Goal: Communication & Community: Answer question/provide support

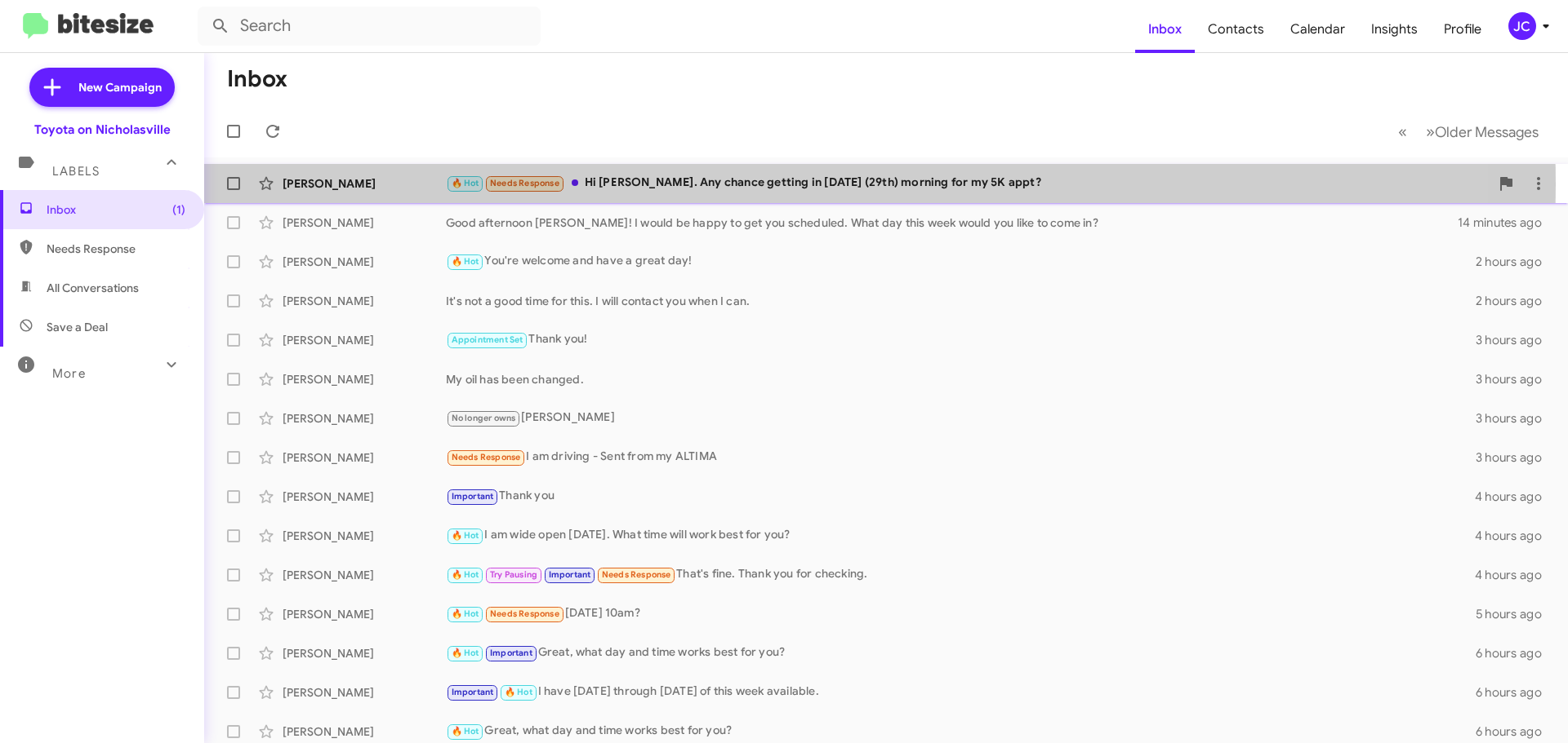
click at [692, 184] on div "🔥 Hot Needs Response Hi Jessika. Any chance getting in Friday (29th) morning fo…" at bounding box center [968, 184] width 1044 height 19
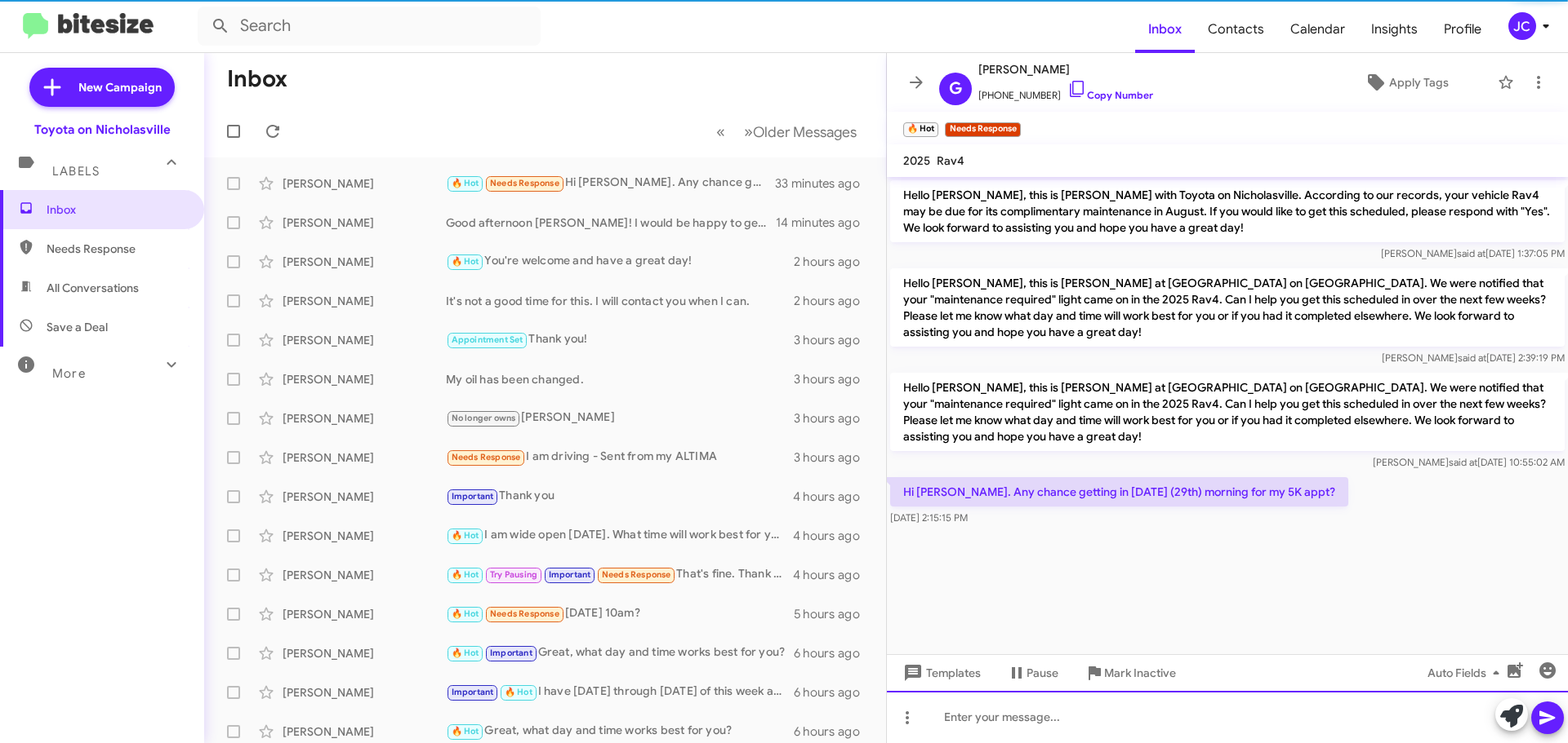
click at [1238, 734] on div at bounding box center [1226, 717] width 681 height 53
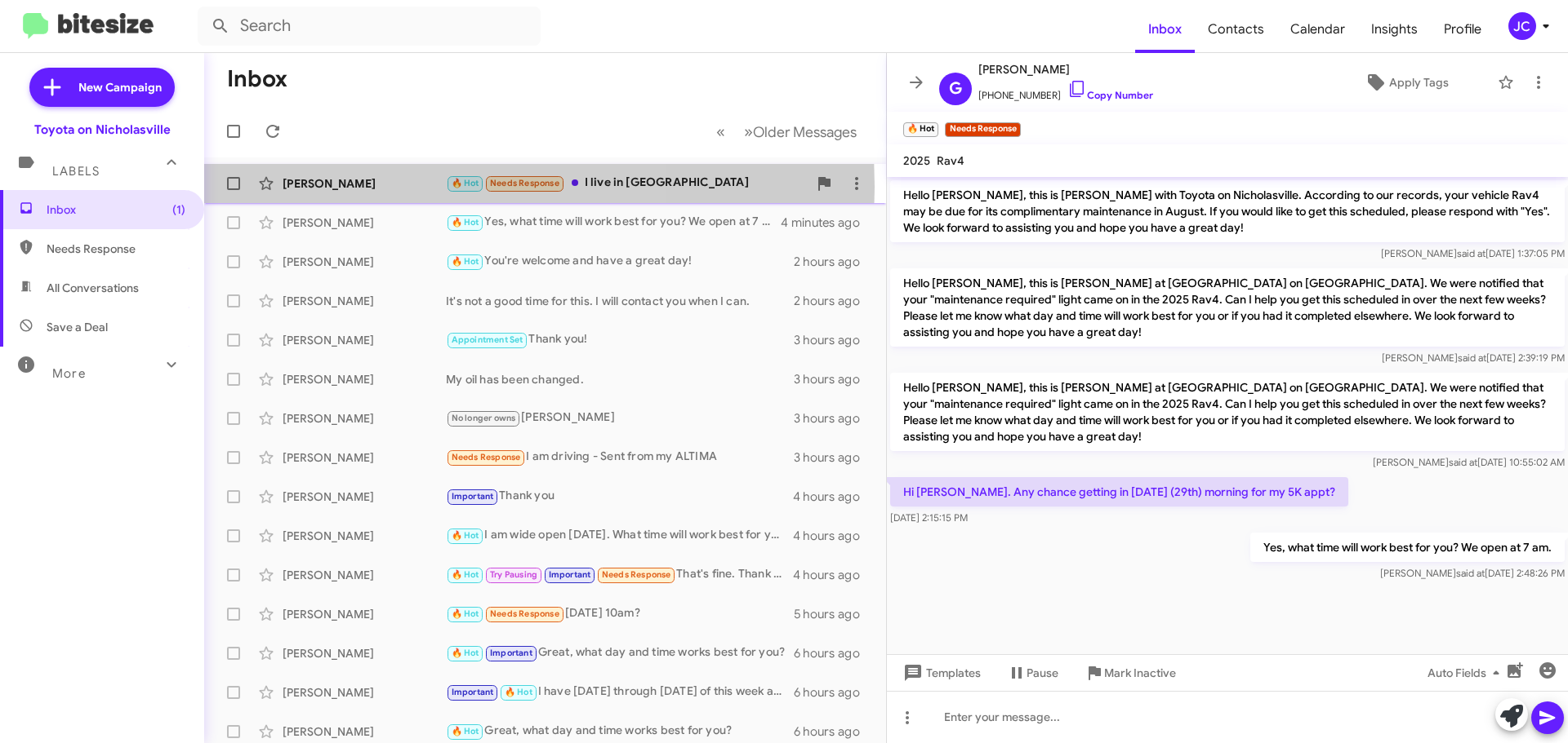
click at [355, 187] on div "[PERSON_NAME]" at bounding box center [364, 184] width 163 height 16
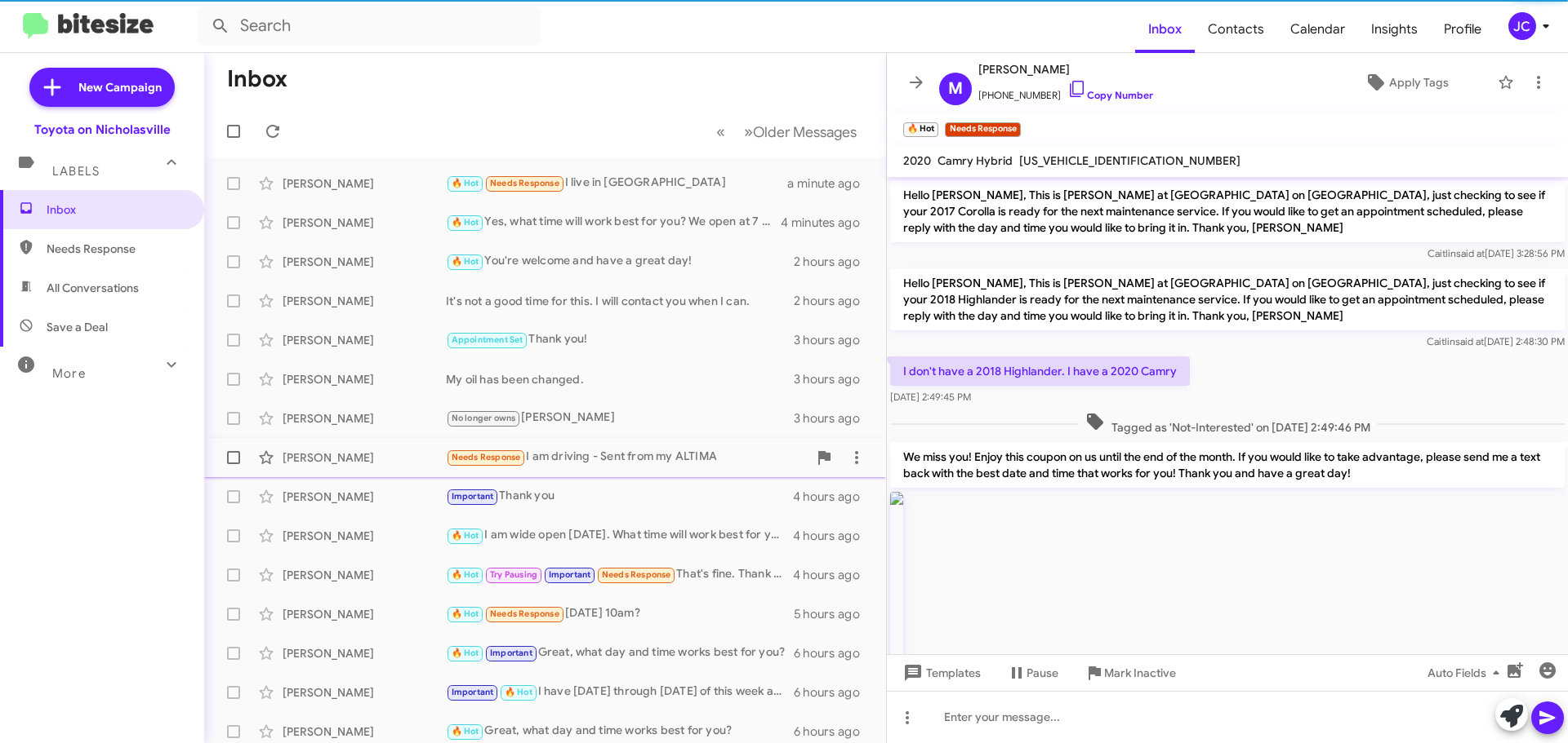
scroll to position [1284, 0]
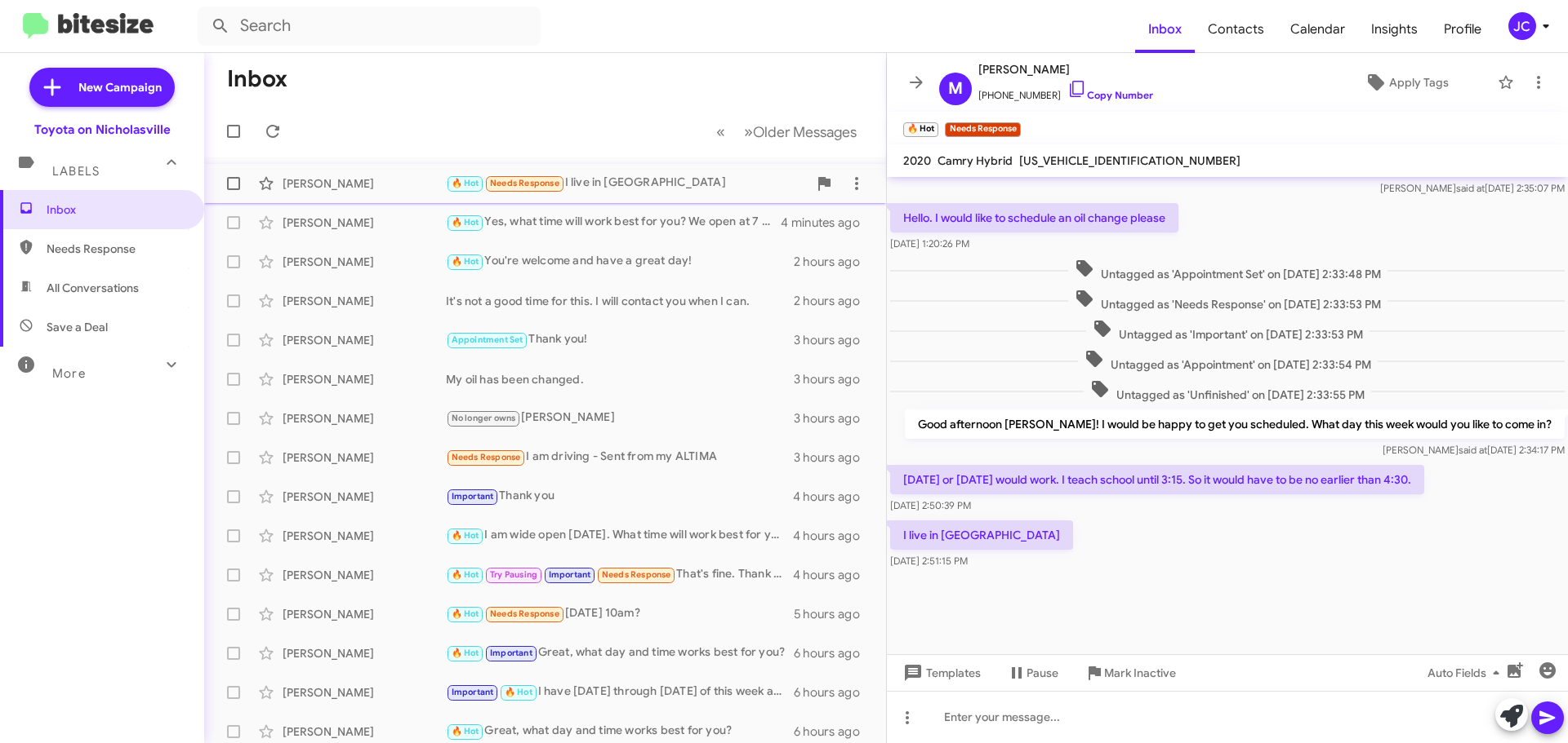
click at [229, 188] on span at bounding box center [233, 183] width 13 height 13
click at [233, 190] on input "checkbox" at bounding box center [233, 190] width 1 height 1
checkbox input "true"
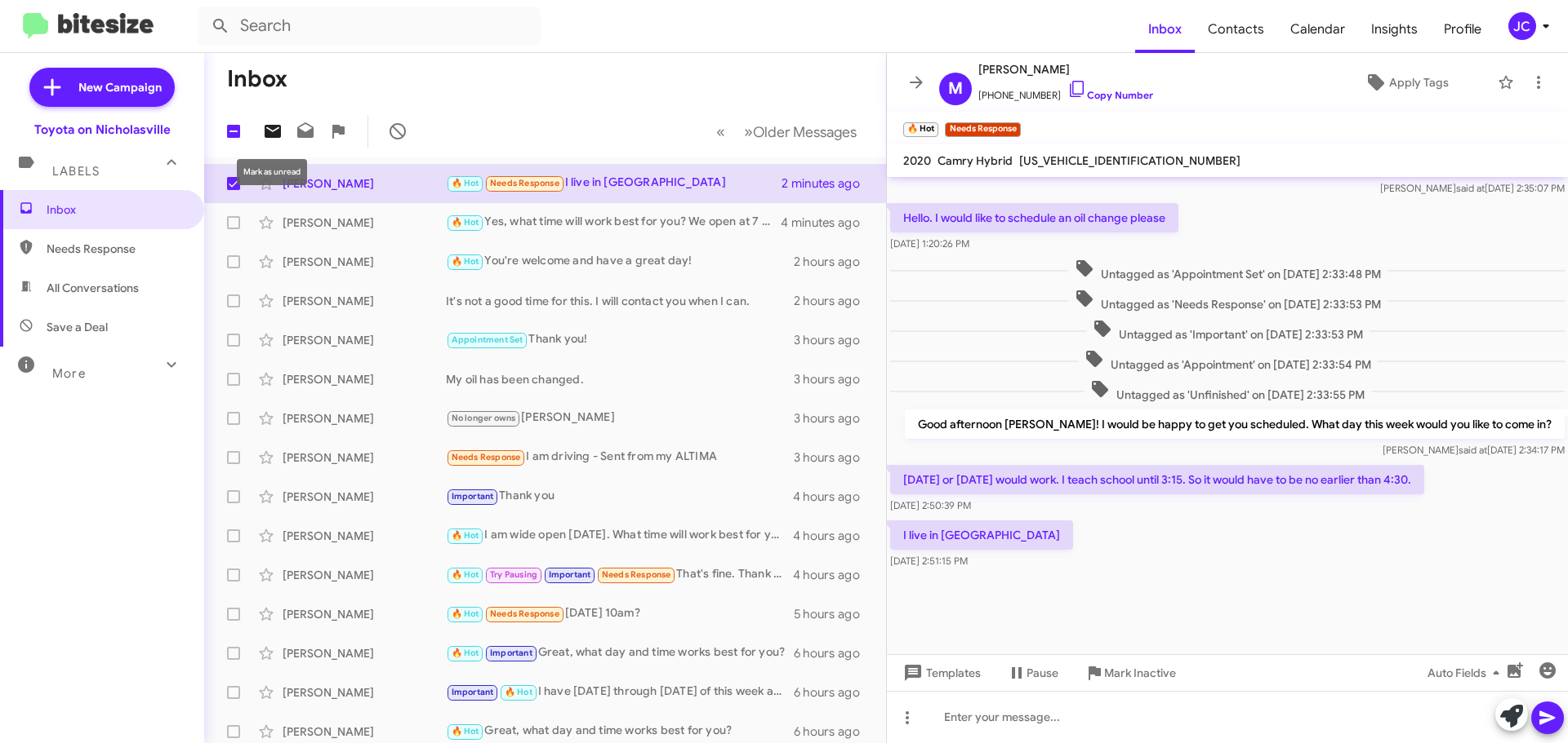
click at [278, 132] on icon at bounding box center [273, 131] width 16 height 13
click at [93, 91] on span "New Campaign" at bounding box center [120, 87] width 84 height 16
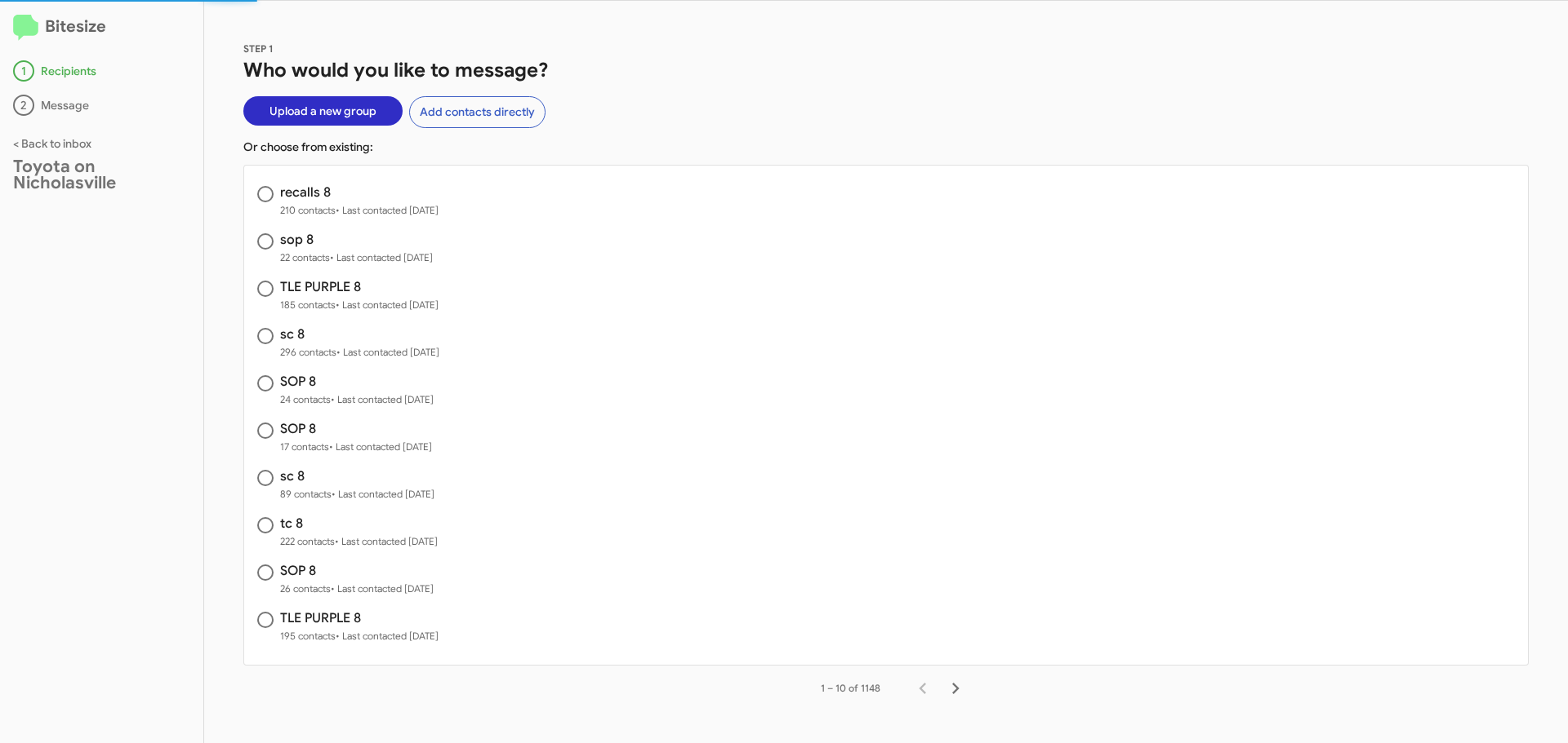
click at [279, 115] on span "Upload a new group" at bounding box center [323, 111] width 107 height 29
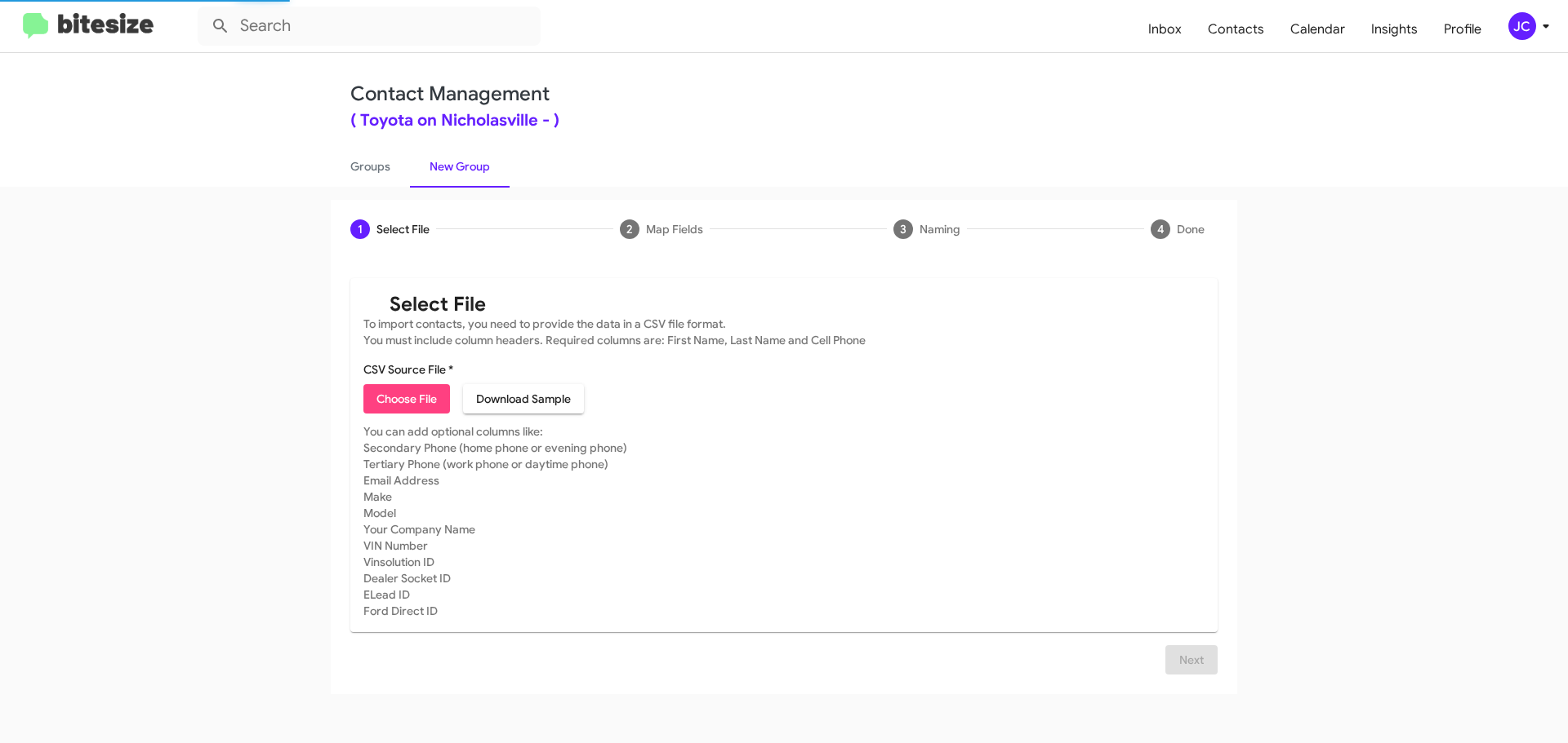
click at [419, 391] on span "Choose File" at bounding box center [406, 399] width 60 height 29
type input "tc 8"
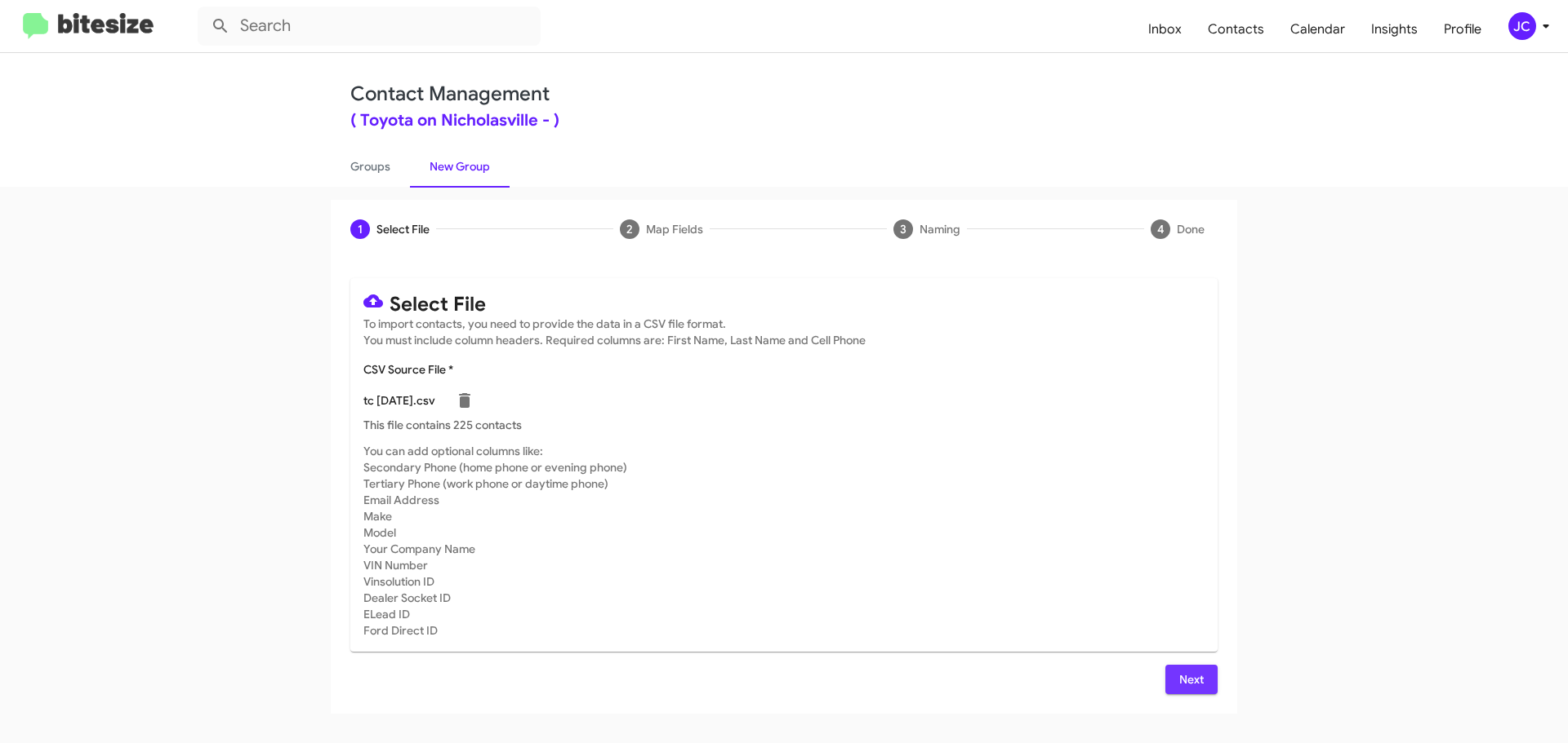
click at [1202, 686] on span "Next" at bounding box center [1191, 679] width 26 height 29
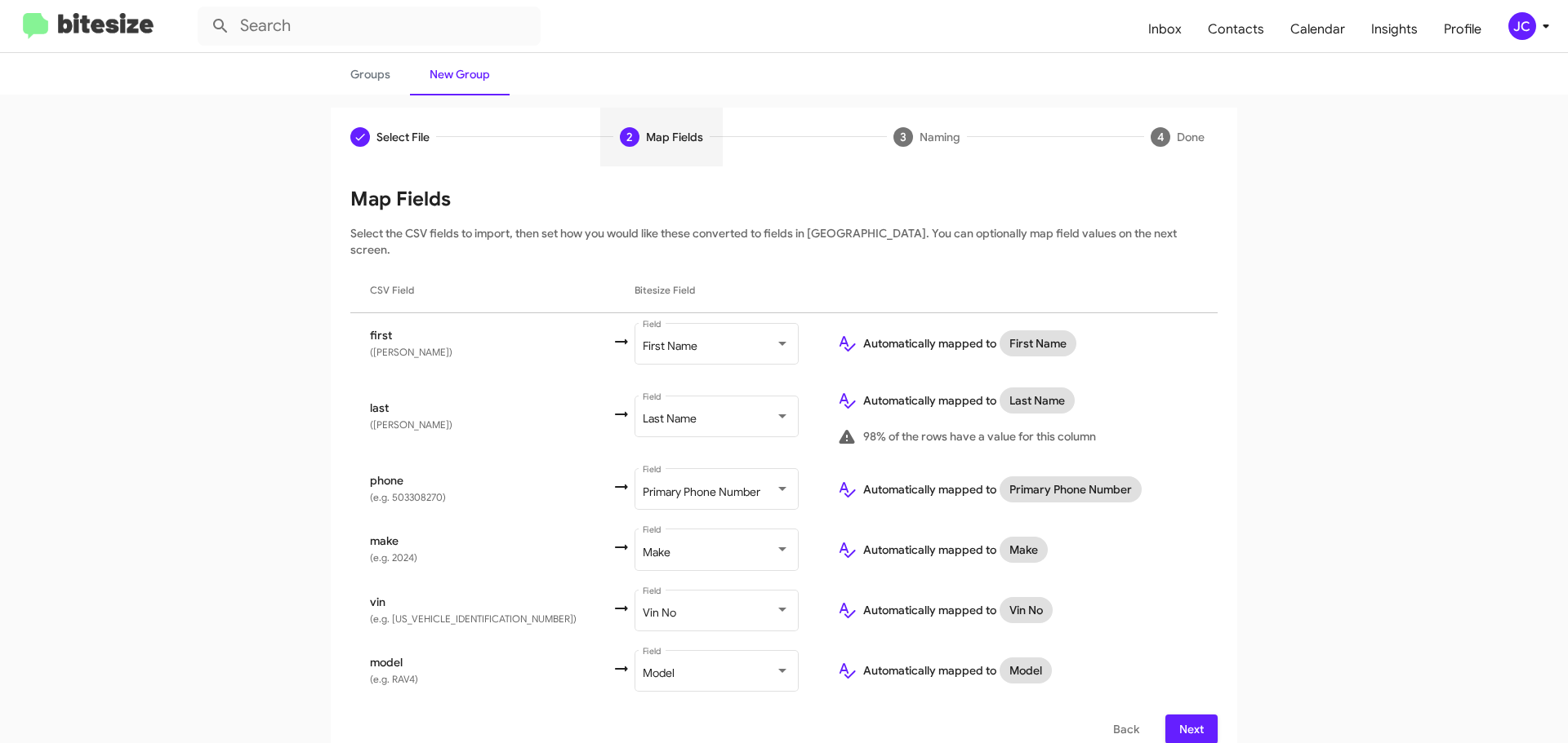
scroll to position [97, 0]
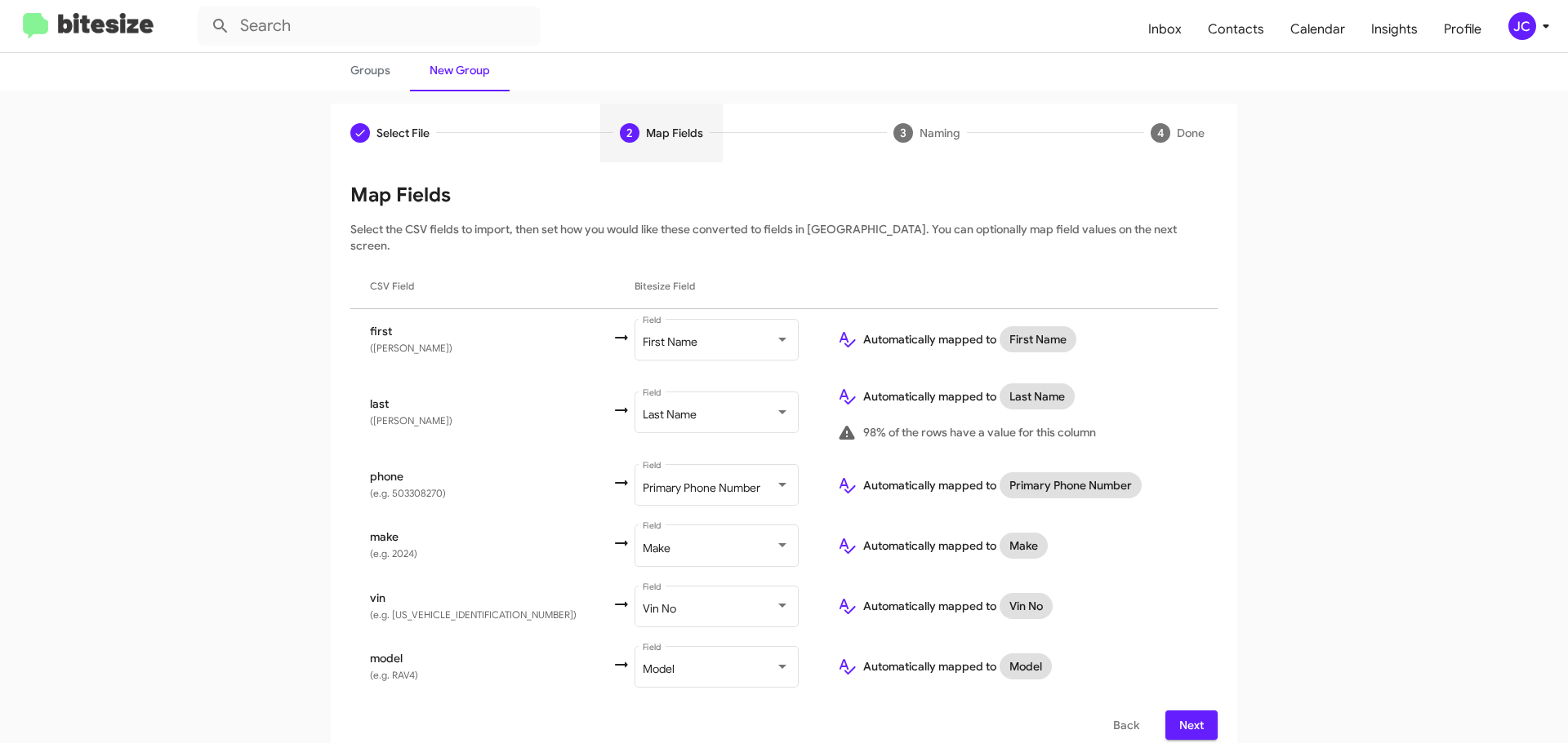
click at [1184, 711] on span "Next" at bounding box center [1191, 726] width 26 height 29
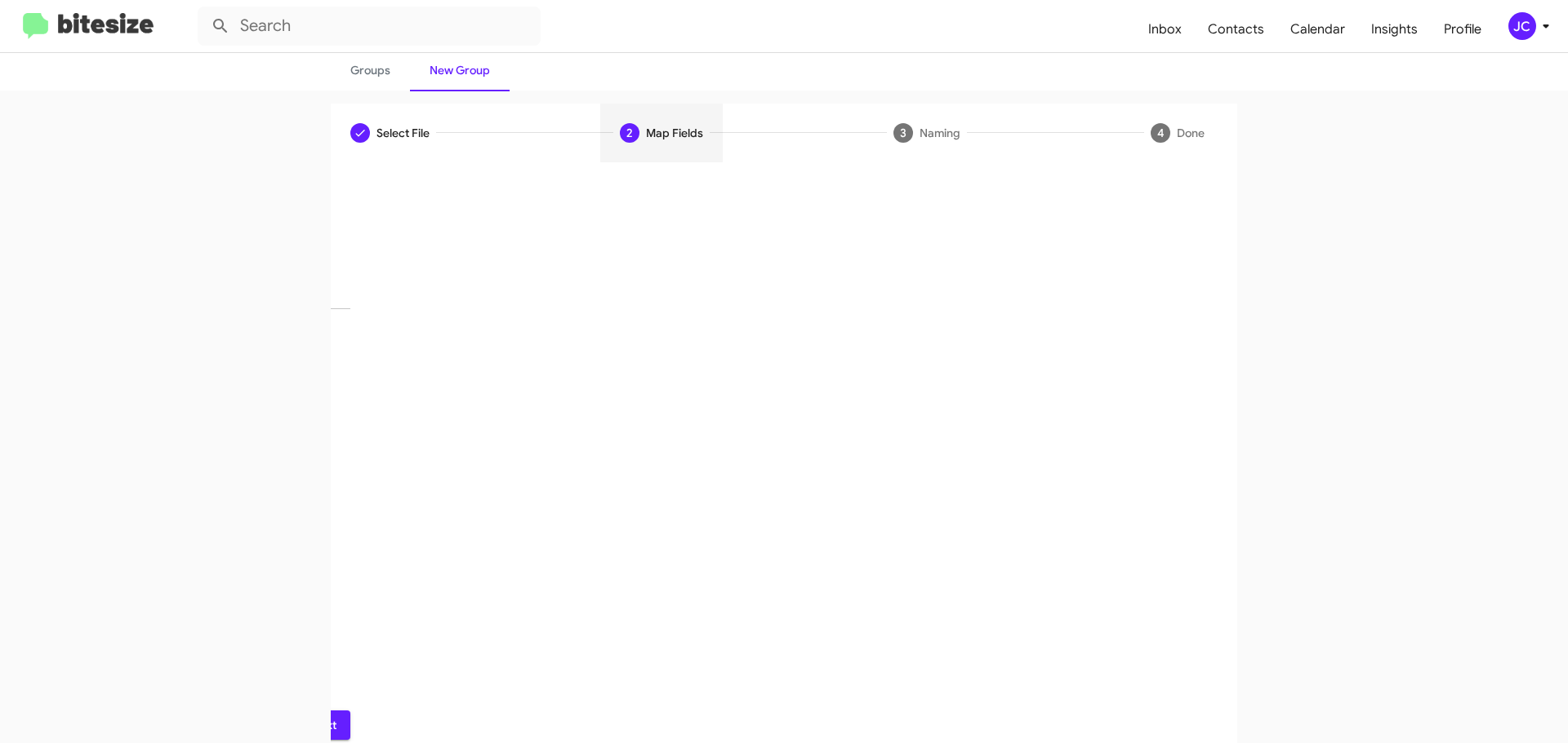
scroll to position [0, 0]
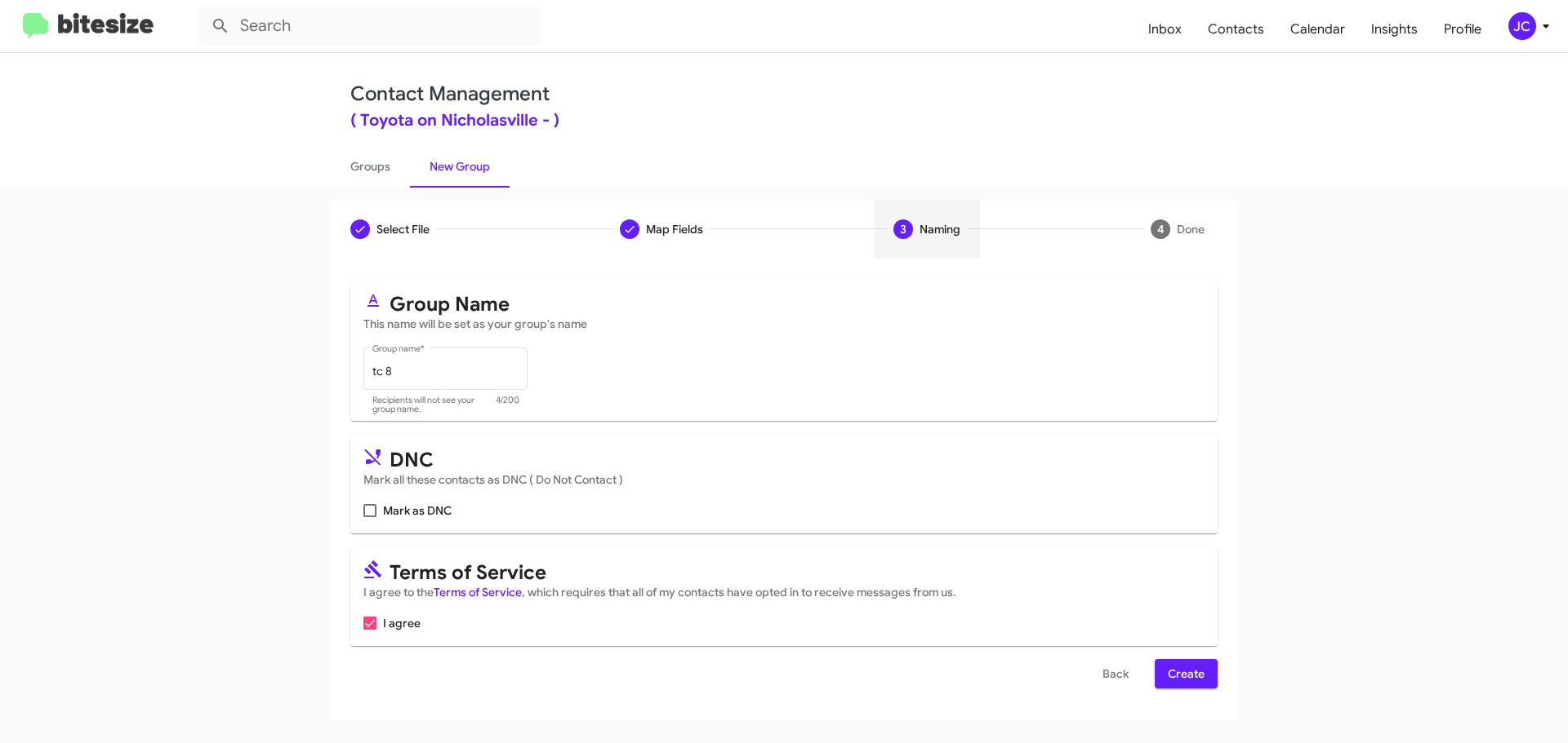
click at [1200, 682] on span "Create" at bounding box center [1186, 674] width 37 height 29
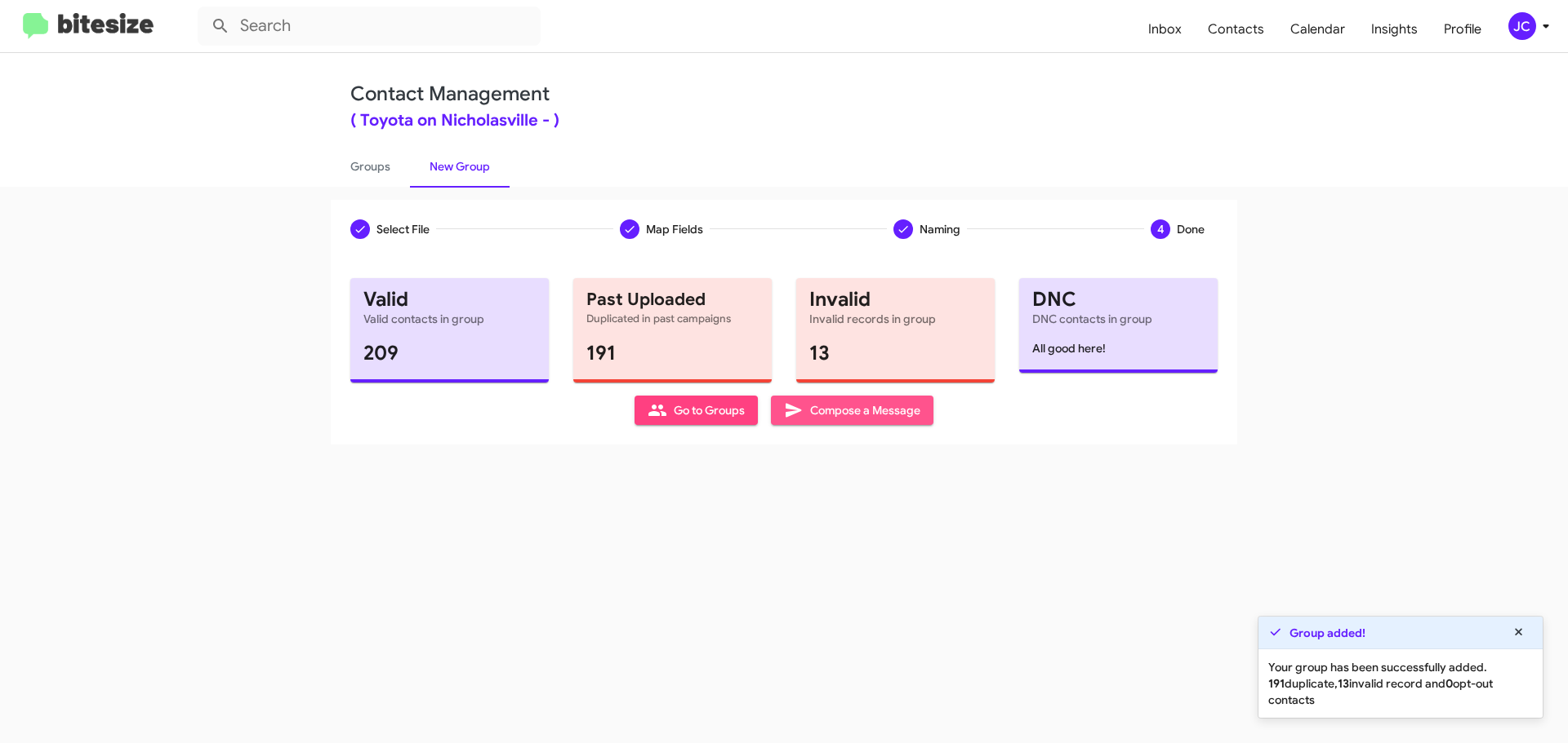
click at [860, 409] on span "Compose a Message" at bounding box center [852, 410] width 136 height 29
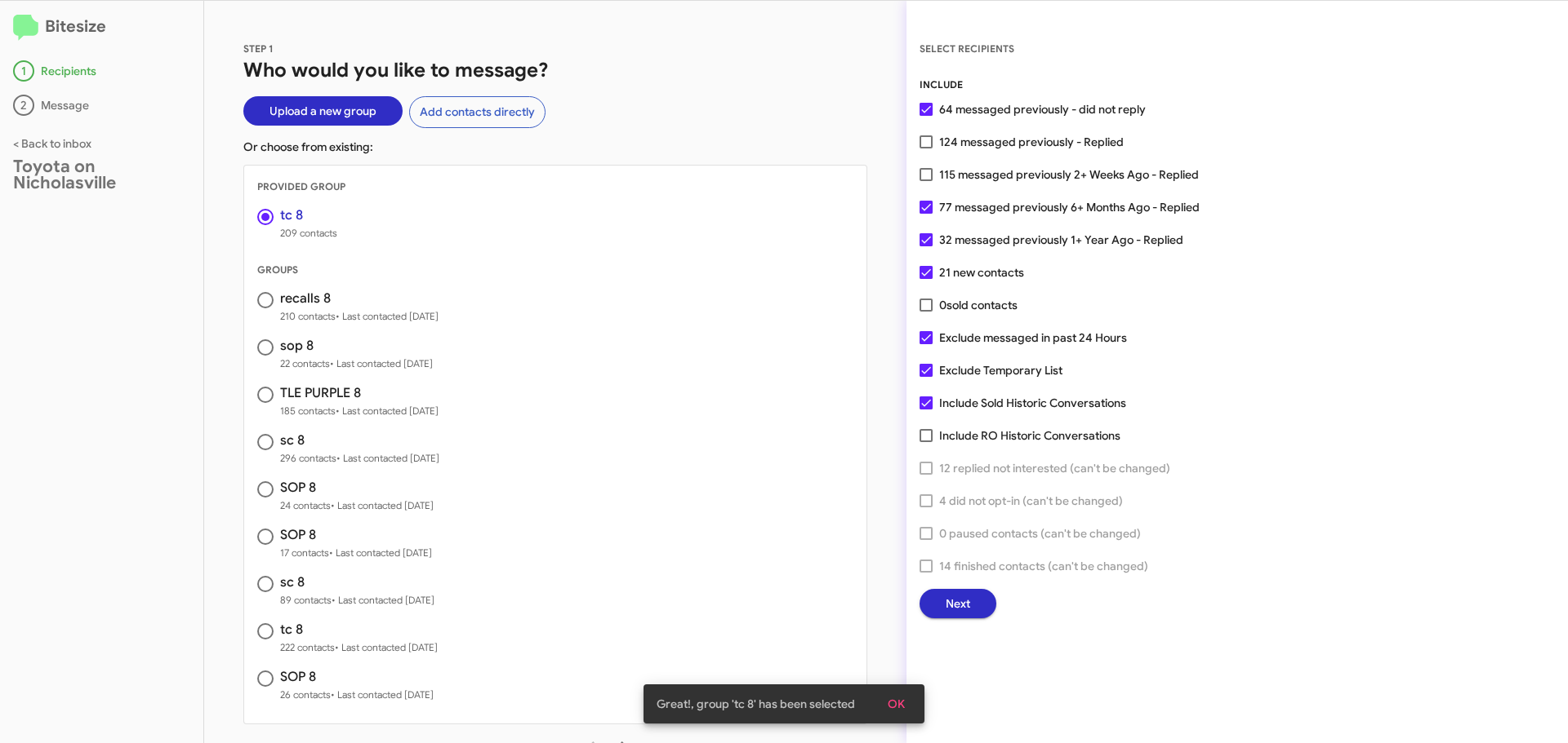
click at [924, 339] on span at bounding box center [925, 337] width 13 height 13
click at [925, 344] on input "Exclude messaged in past 24 Hours" at bounding box center [925, 344] width 1 height 1
checkbox input "false"
click at [984, 605] on button "Next" at bounding box center [957, 603] width 77 height 29
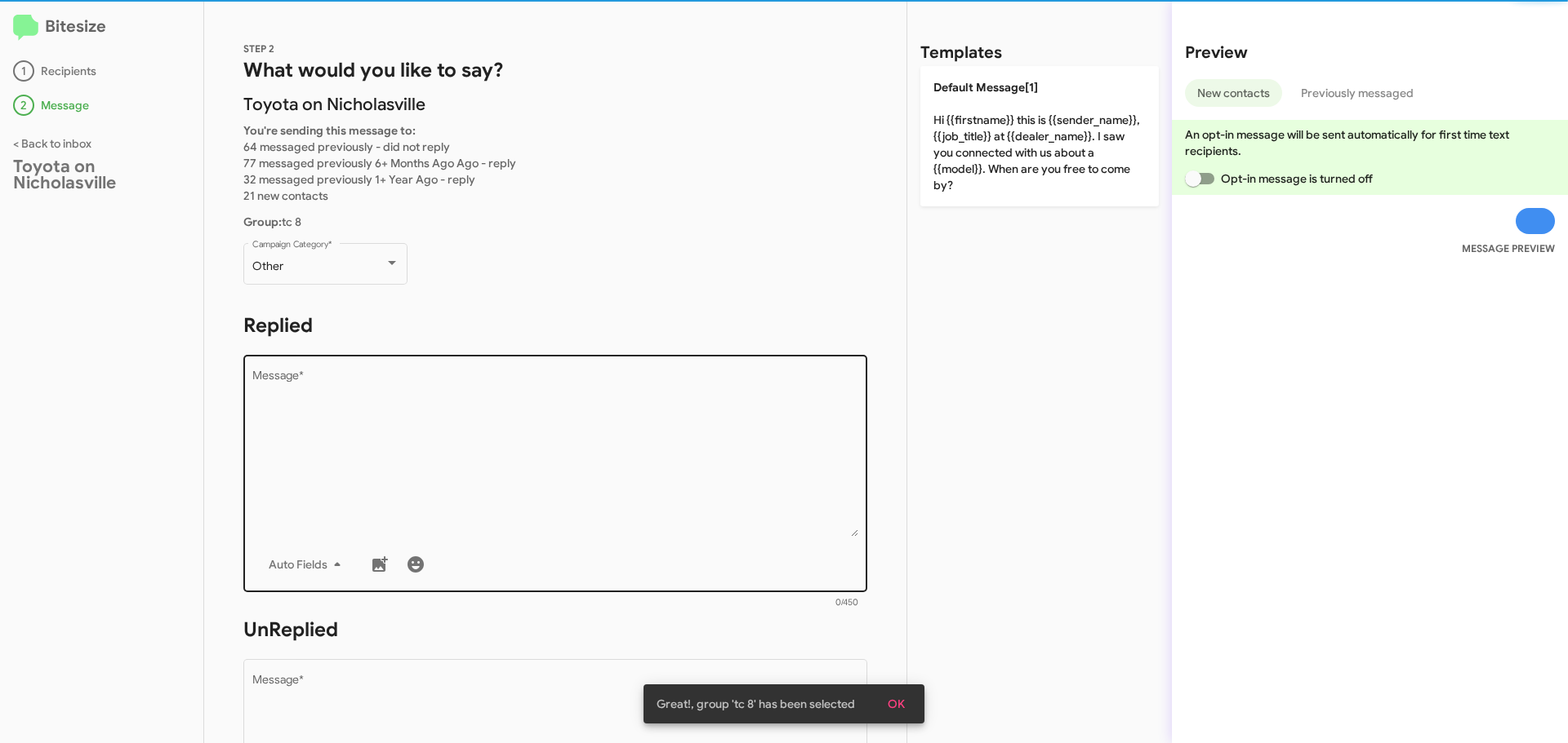
click at [366, 384] on textarea "Message *" at bounding box center [555, 453] width 606 height 166
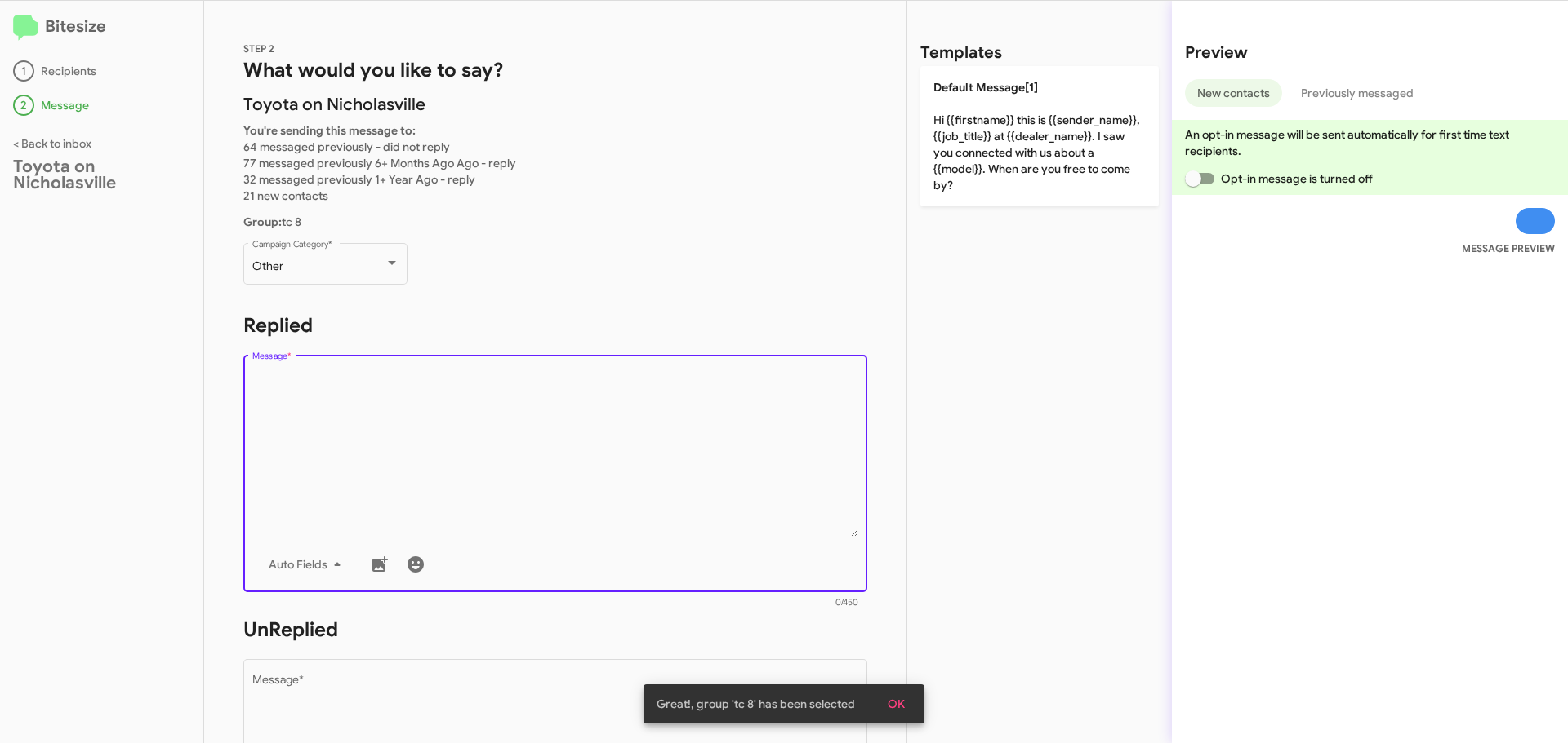
paste textarea "Hello {{firstname}}, this is Jessika with Toyota on Nicholasville. I was reachi…"
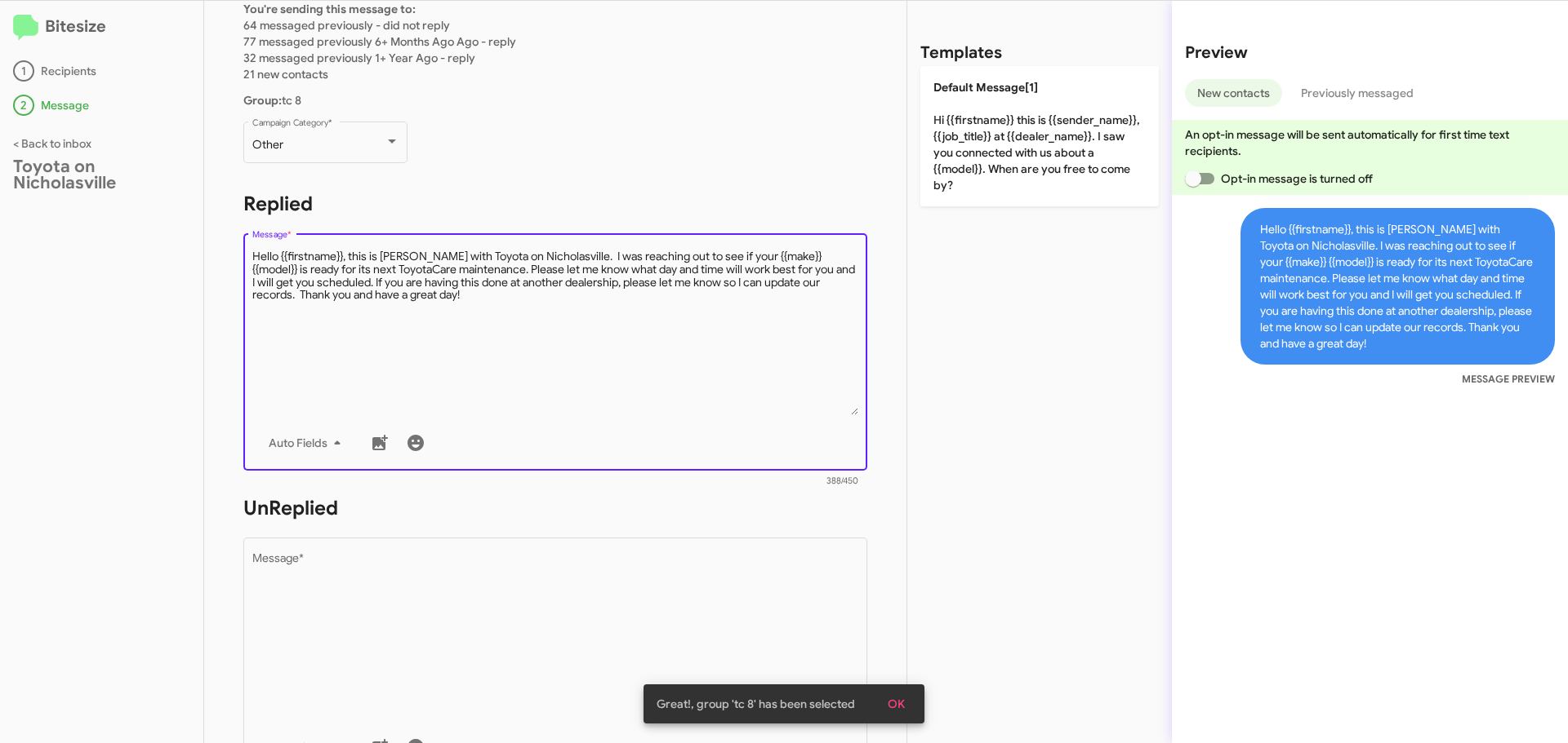
scroll to position [163, 0]
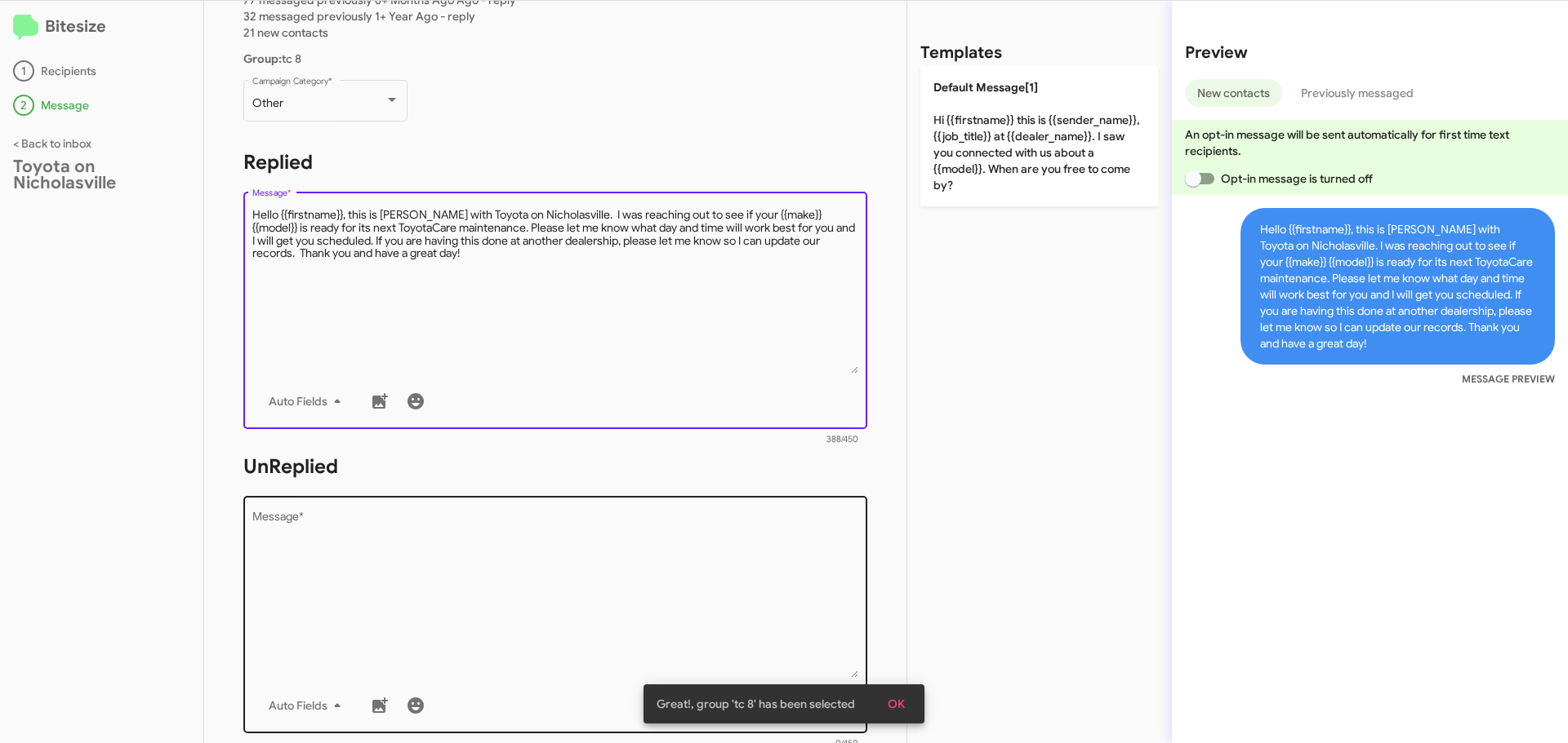
type textarea "Hello {{firstname}}, this is Jessika with Toyota on Nicholasville. I was reachi…"
click at [386, 544] on textarea "Message *" at bounding box center [555, 595] width 606 height 166
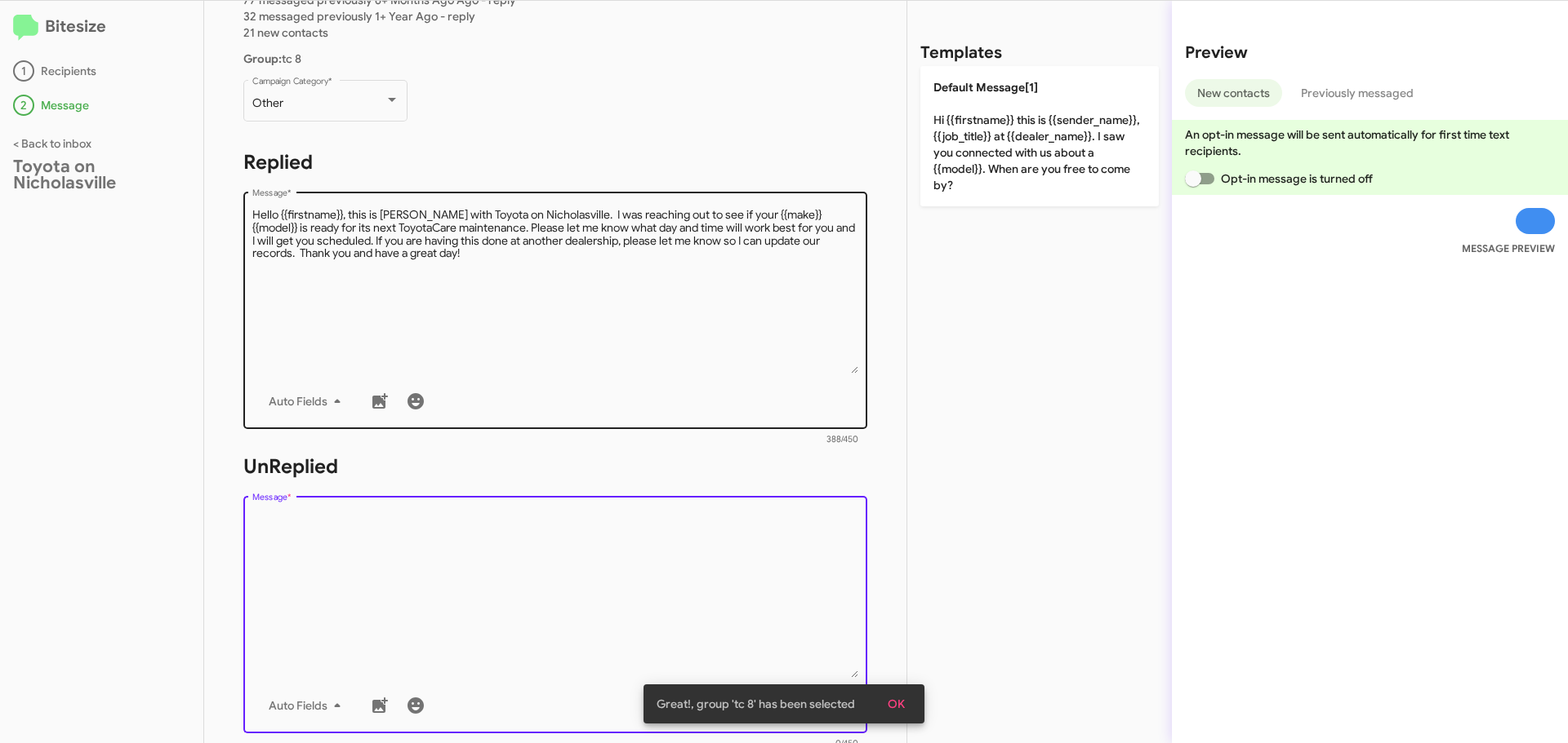
paste textarea "Hello {{firstname}}, this is Jessika with Toyota on Nicholasville. I was reachi…"
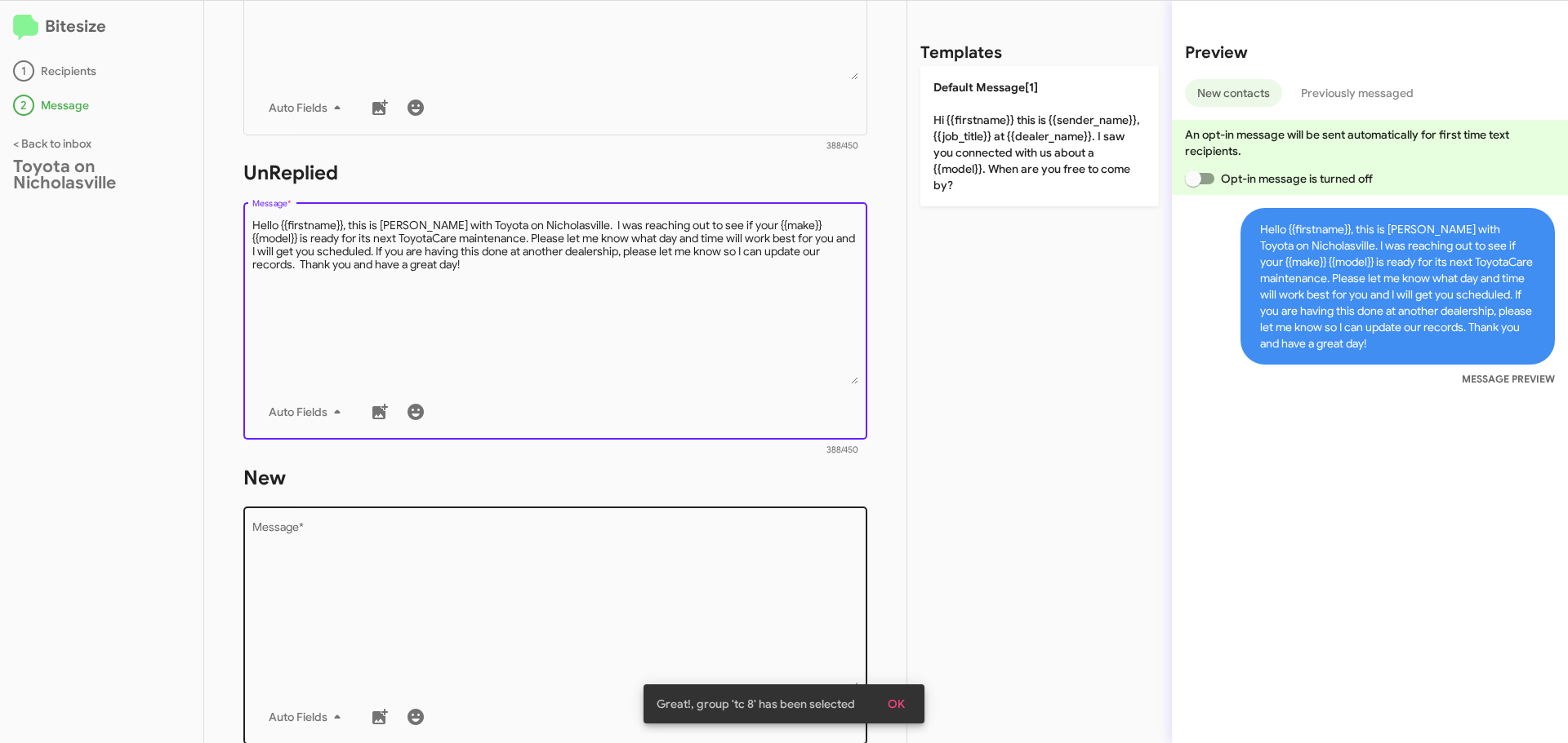
scroll to position [490, 0]
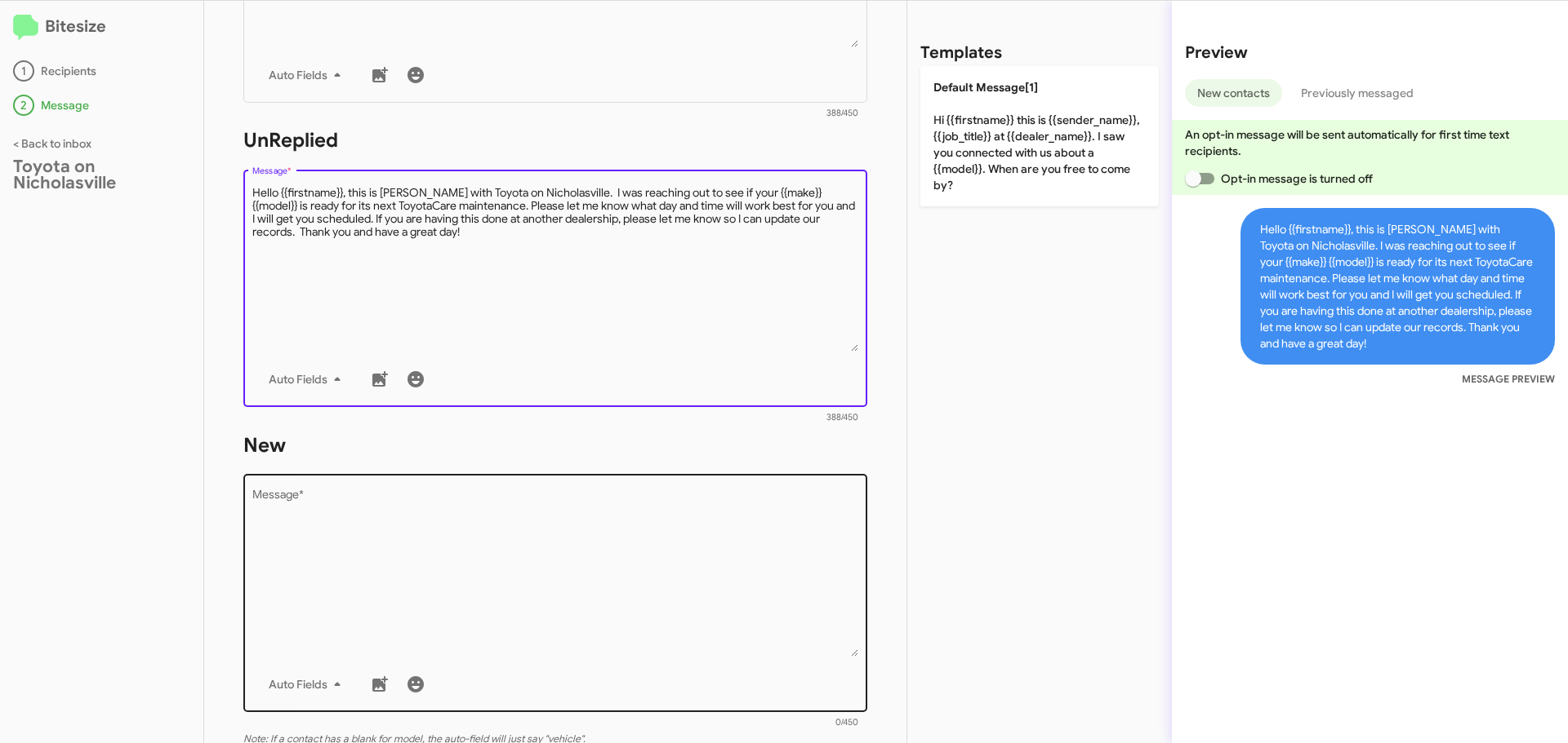
type textarea "Hello {{firstname}}, this is Jessika with Toyota on Nicholasville. I was reachi…"
click at [355, 576] on textarea "Message *" at bounding box center [555, 573] width 606 height 166
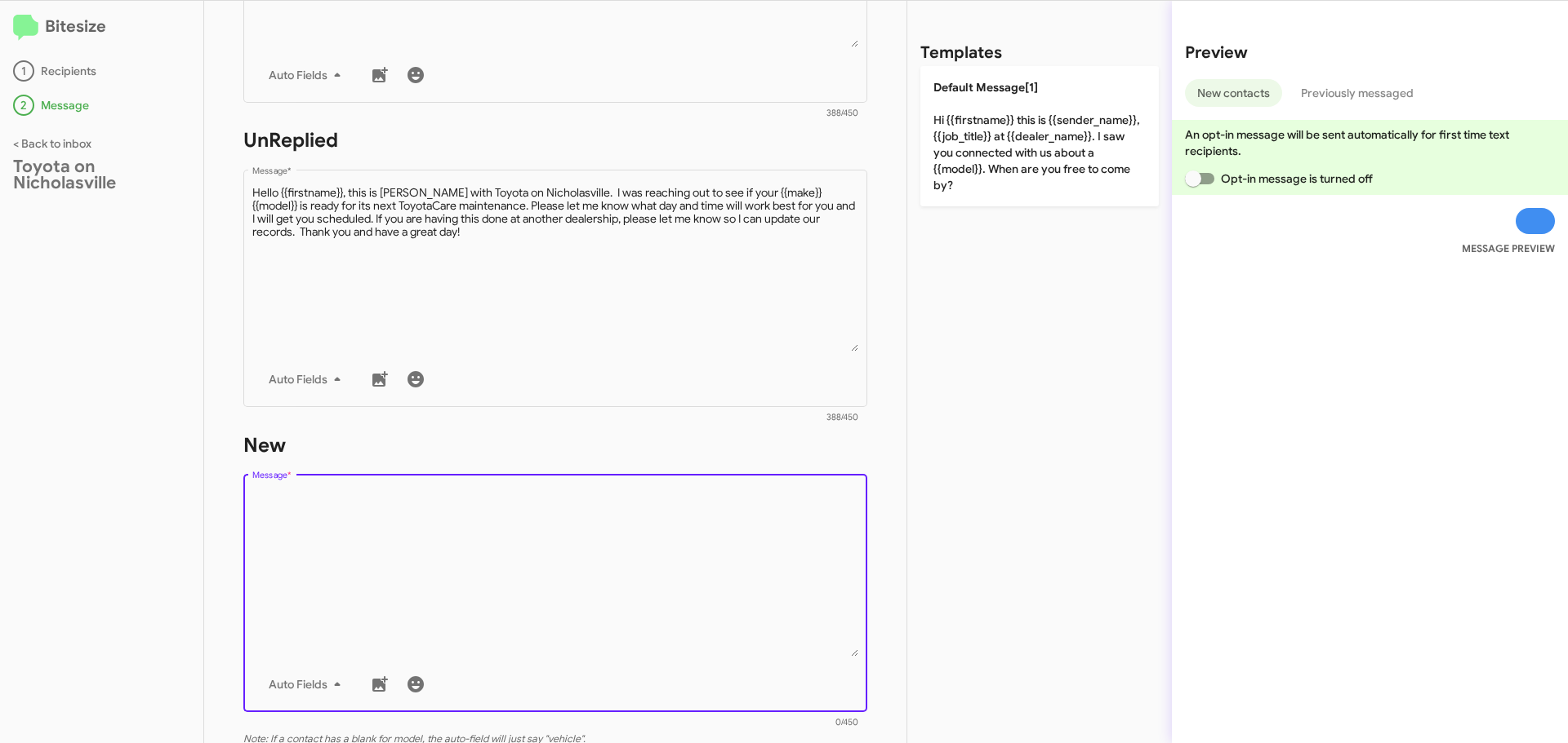
paste textarea "Hello {{firstname}}, this is Jessika with Toyota on Nicholasville. I was reachi…"
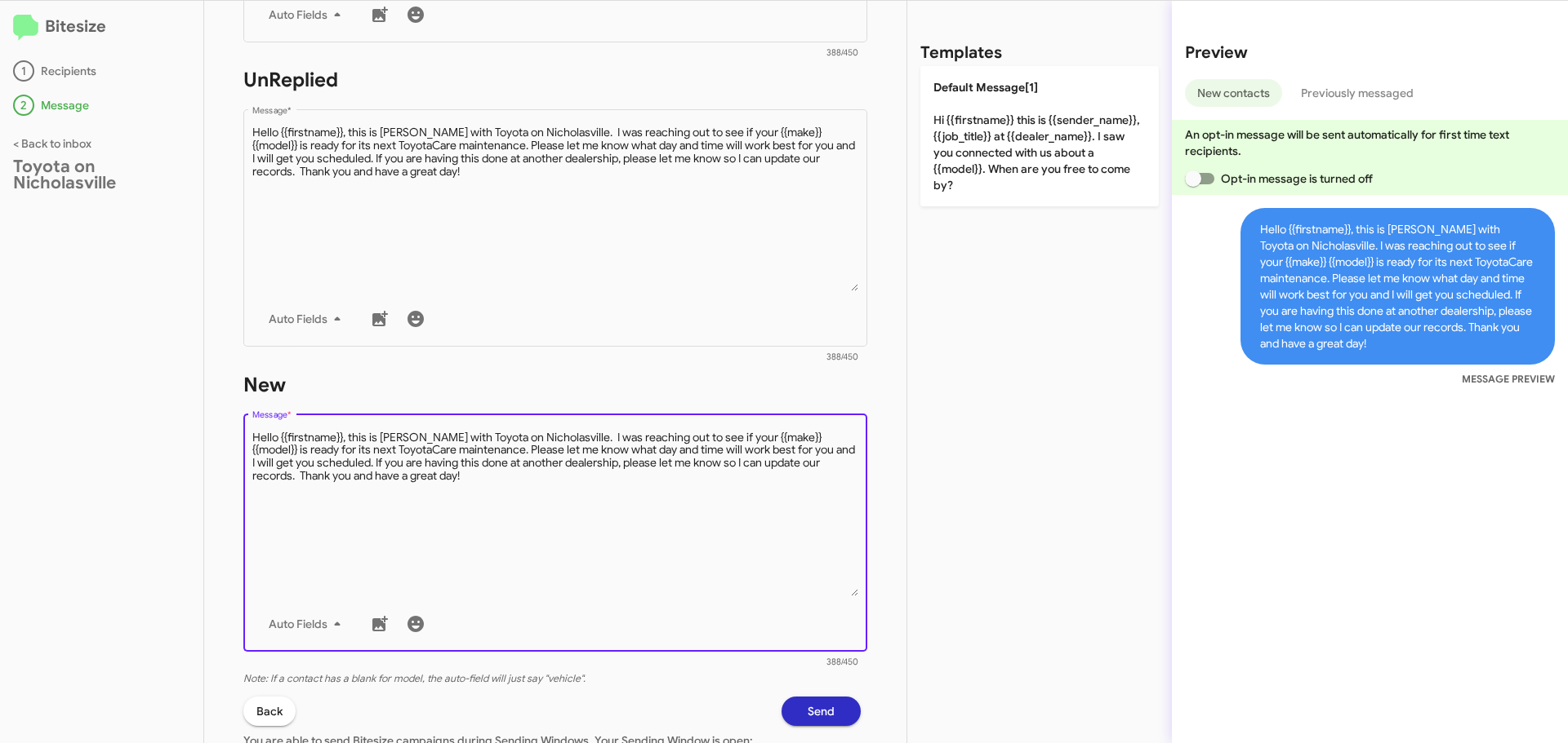
scroll to position [702, 0]
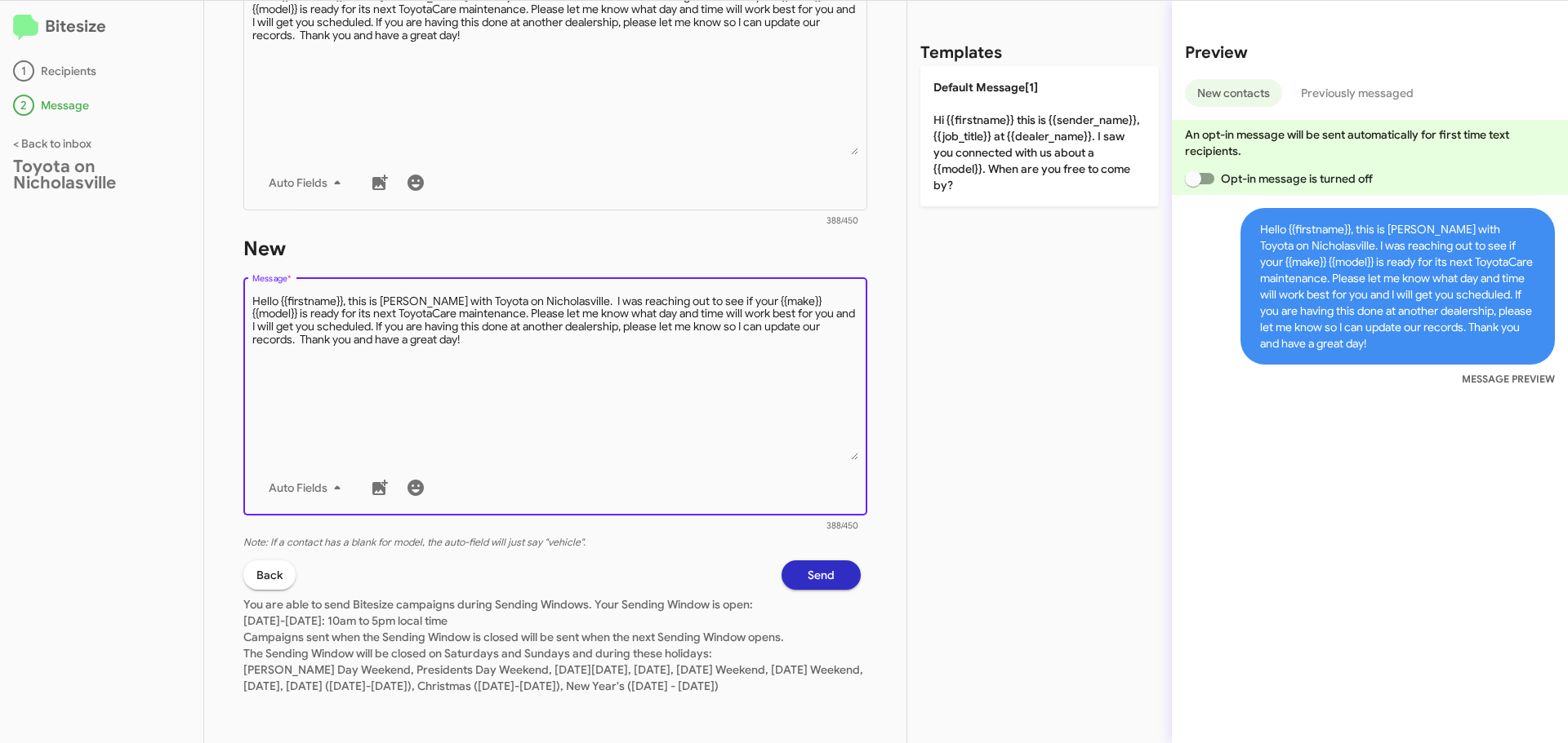
type textarea "Hello {{firstname}}, this is Jessika with Toyota on Nicholasville. I was reachi…"
click at [819, 570] on span "Send" at bounding box center [820, 575] width 27 height 29
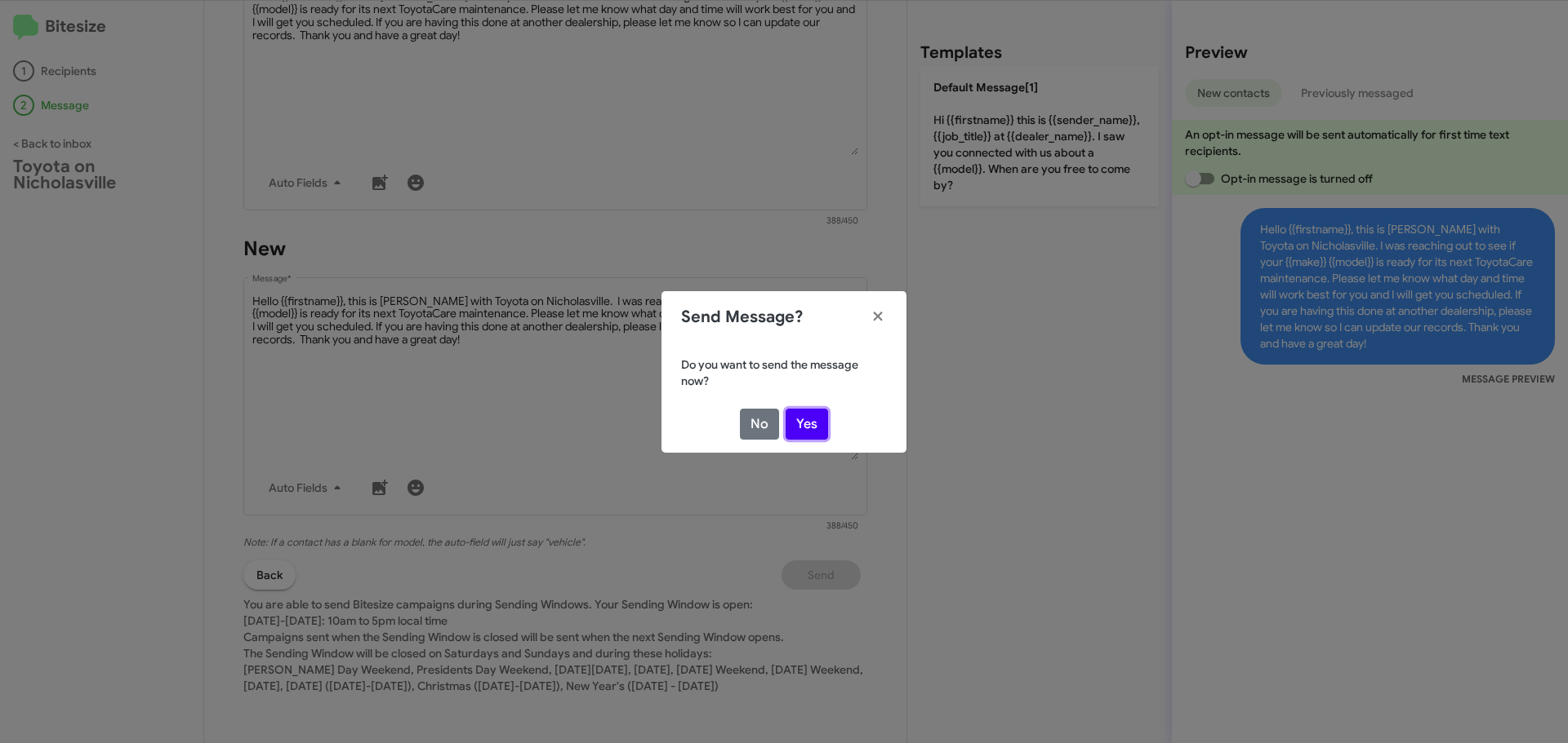
click at [819, 422] on button "Yes" at bounding box center [806, 424] width 42 height 31
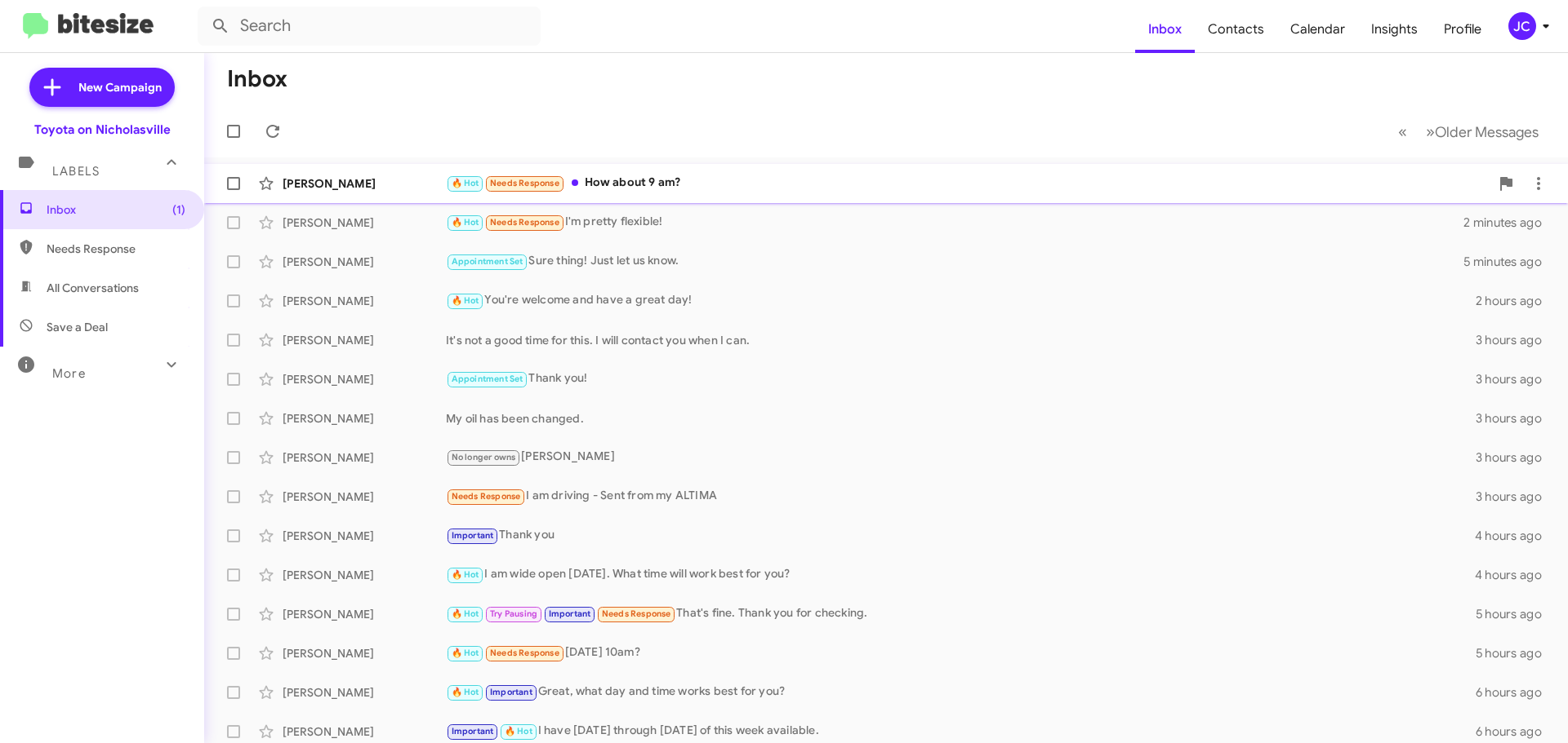
click at [375, 174] on div "Gregory Pelster 🔥 Hot Needs Response How about 9 am? 5 minutes ago" at bounding box center [886, 184] width 1338 height 33
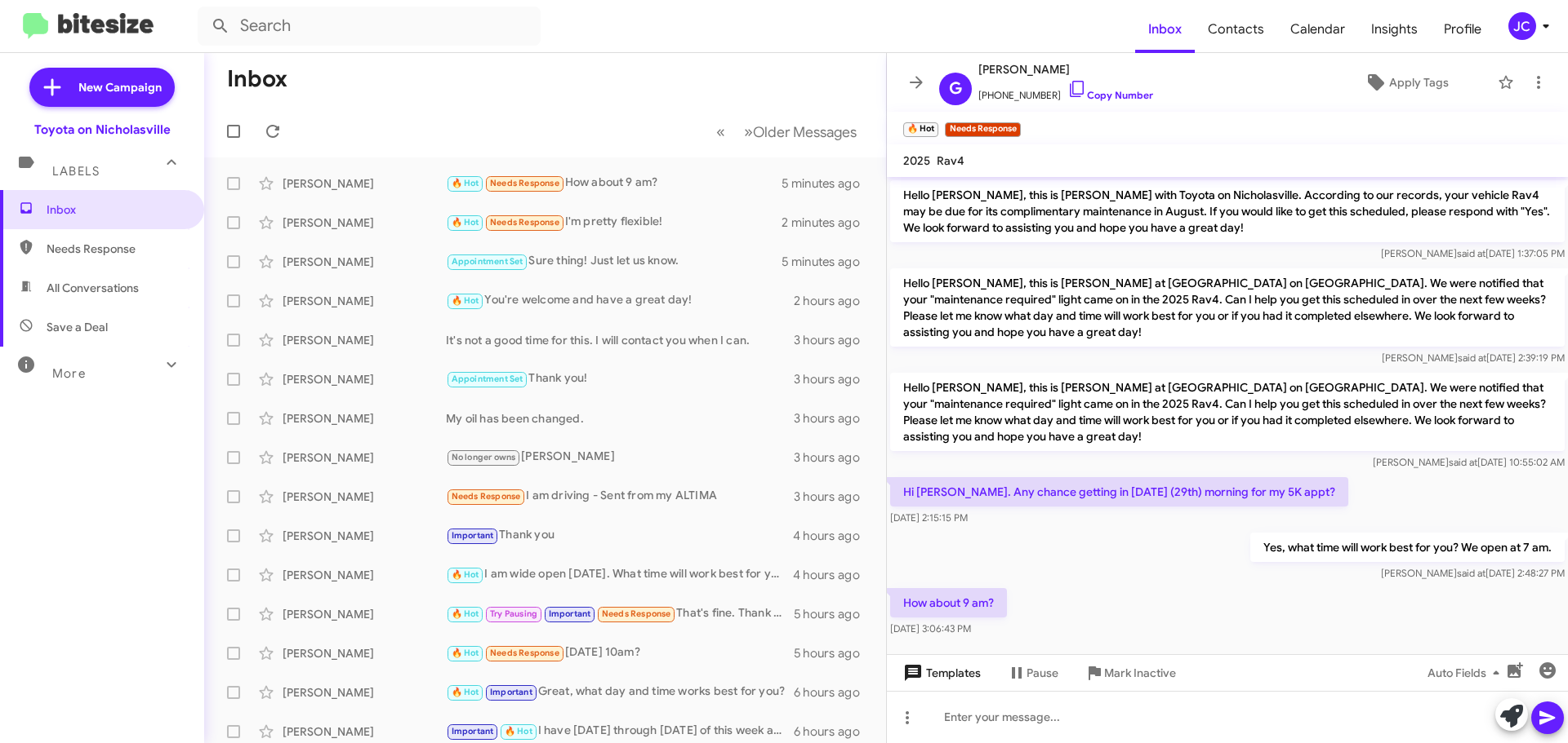
click at [944, 678] on span "Templates" at bounding box center [940, 673] width 81 height 29
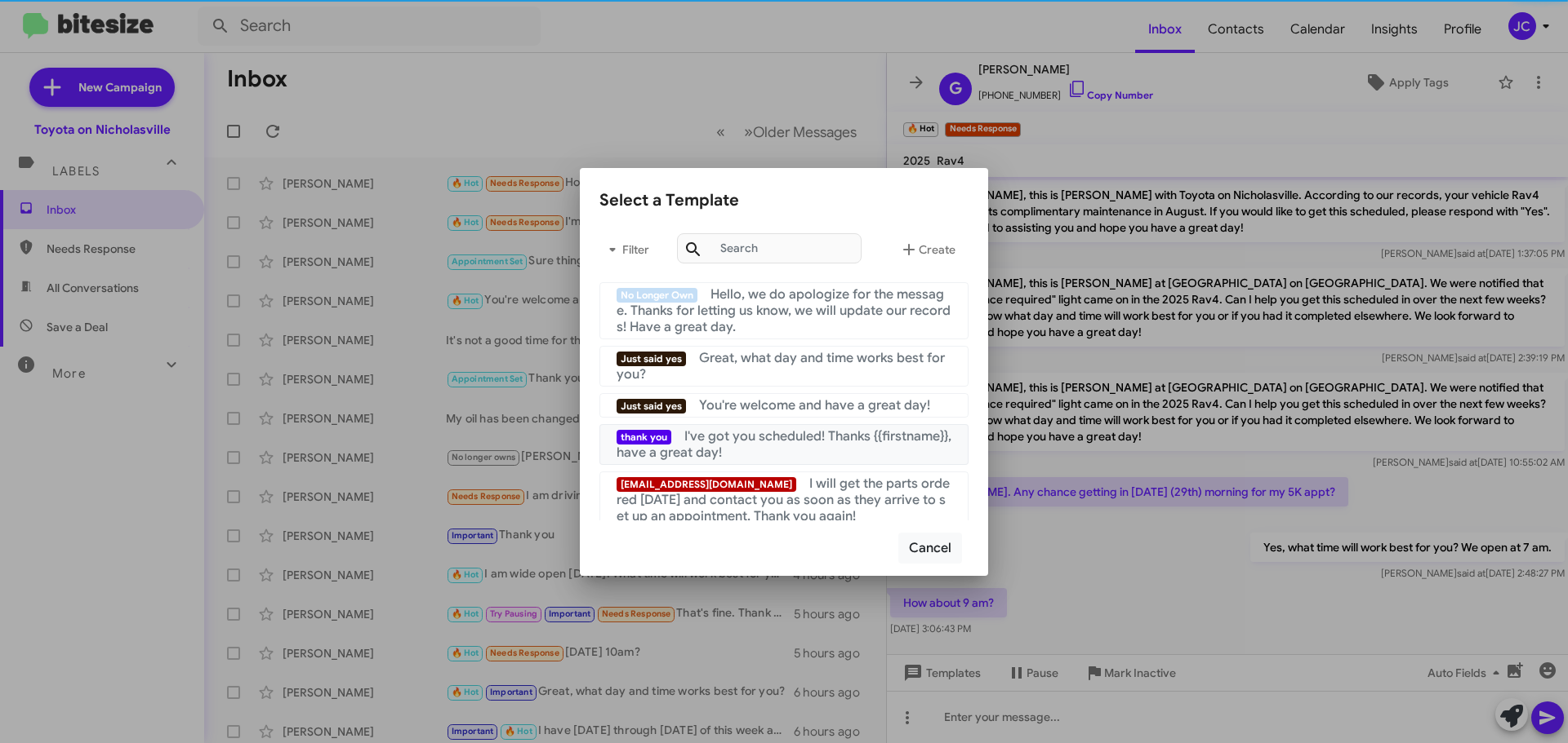
click at [765, 424] on mat-list-item "thank you I've got you scheduled! Thanks {{firstname}}, have a great day!" at bounding box center [784, 444] width 369 height 41
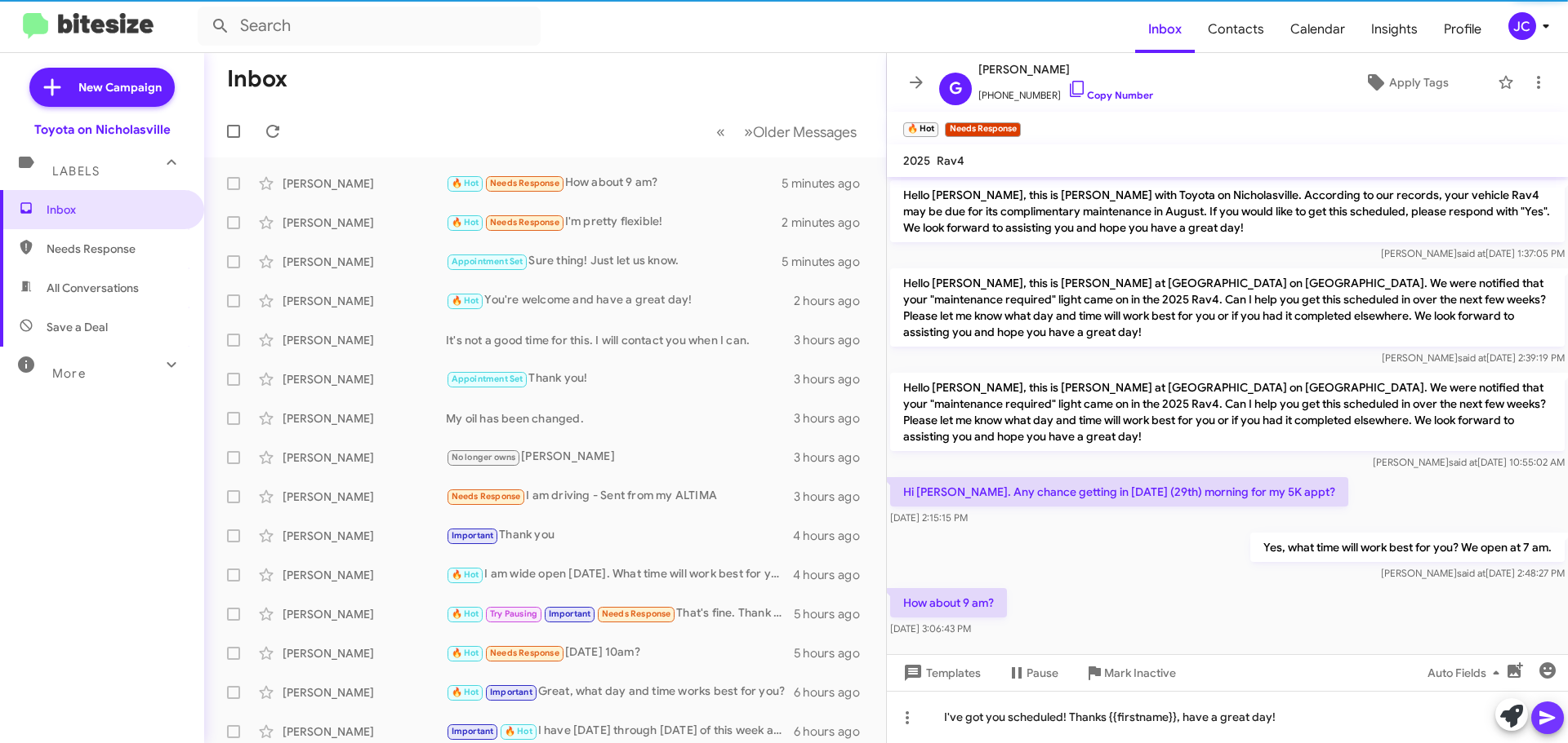
click at [1537, 719] on button at bounding box center [1547, 718] width 33 height 33
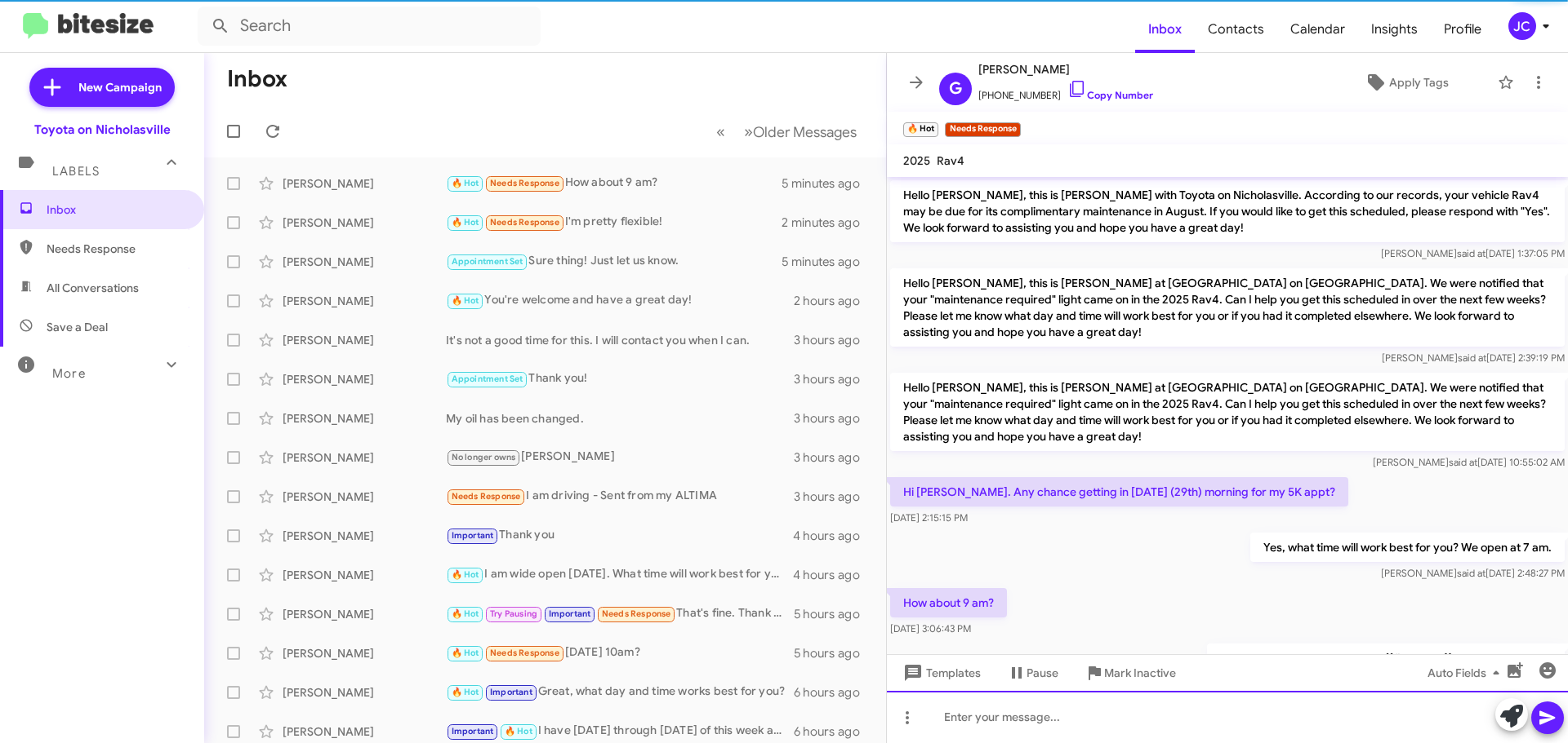
scroll to position [70, 0]
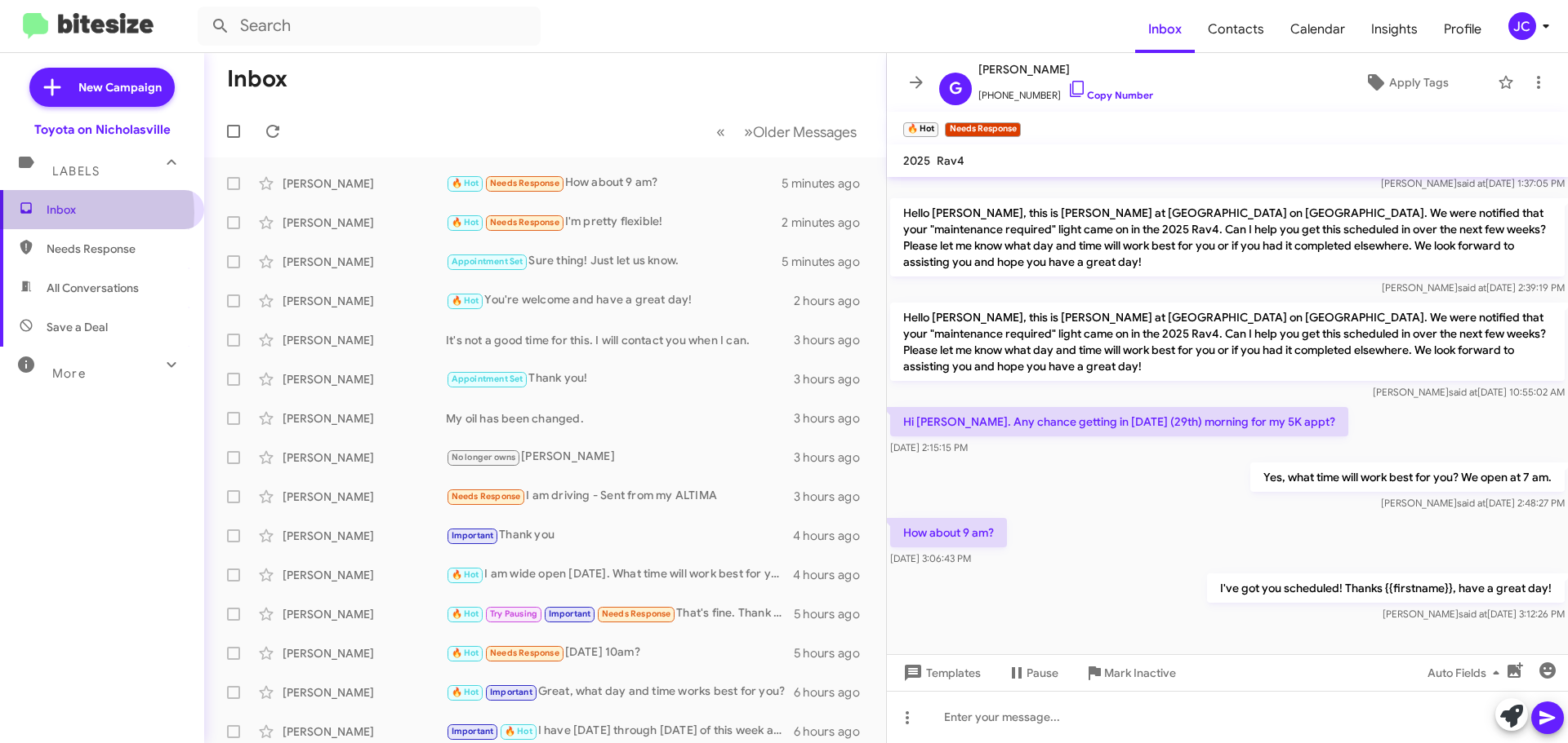
click at [72, 213] on span "Inbox" at bounding box center [116, 209] width 139 height 16
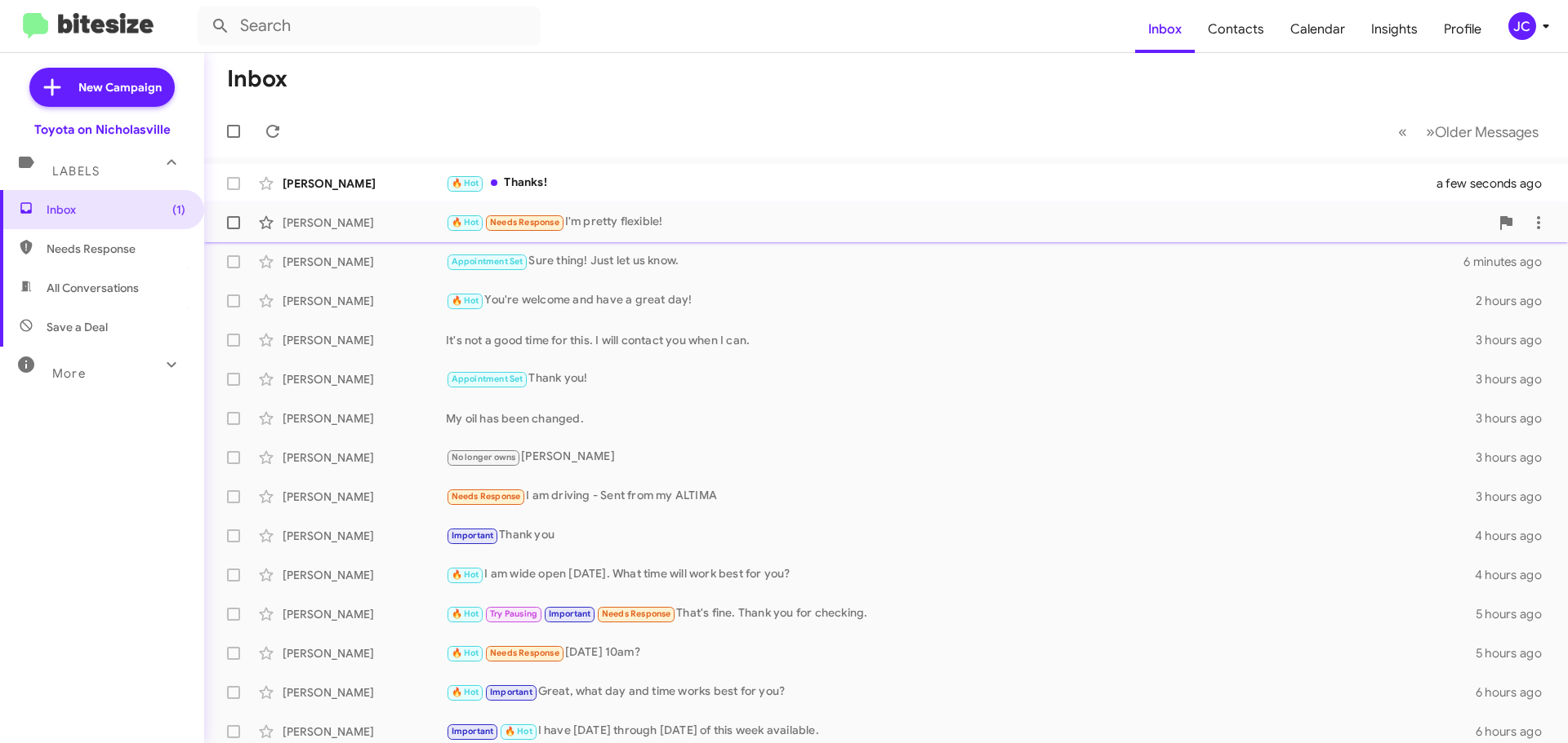
click at [385, 223] on div "[PERSON_NAME]" at bounding box center [364, 222] width 163 height 16
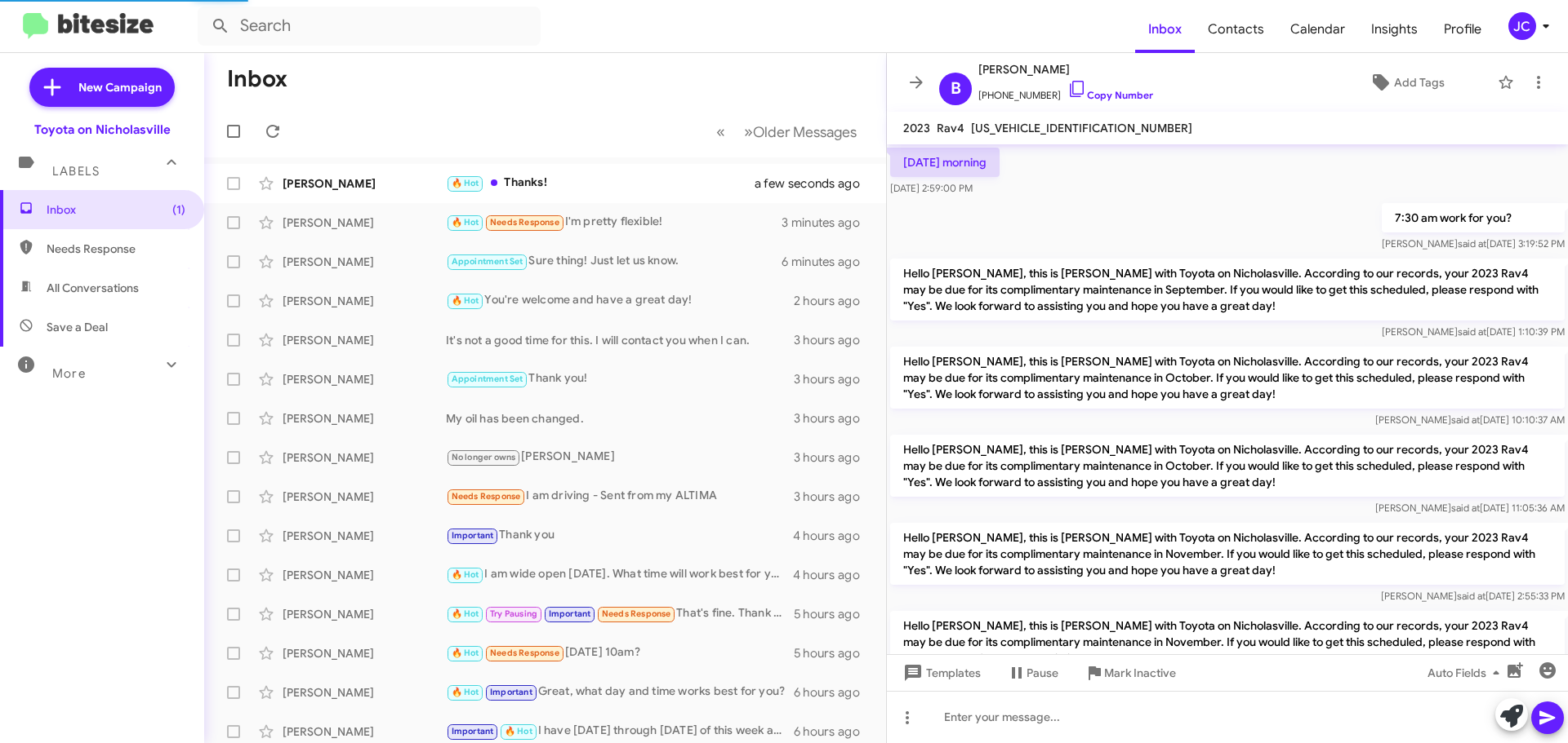
scroll to position [1139, 0]
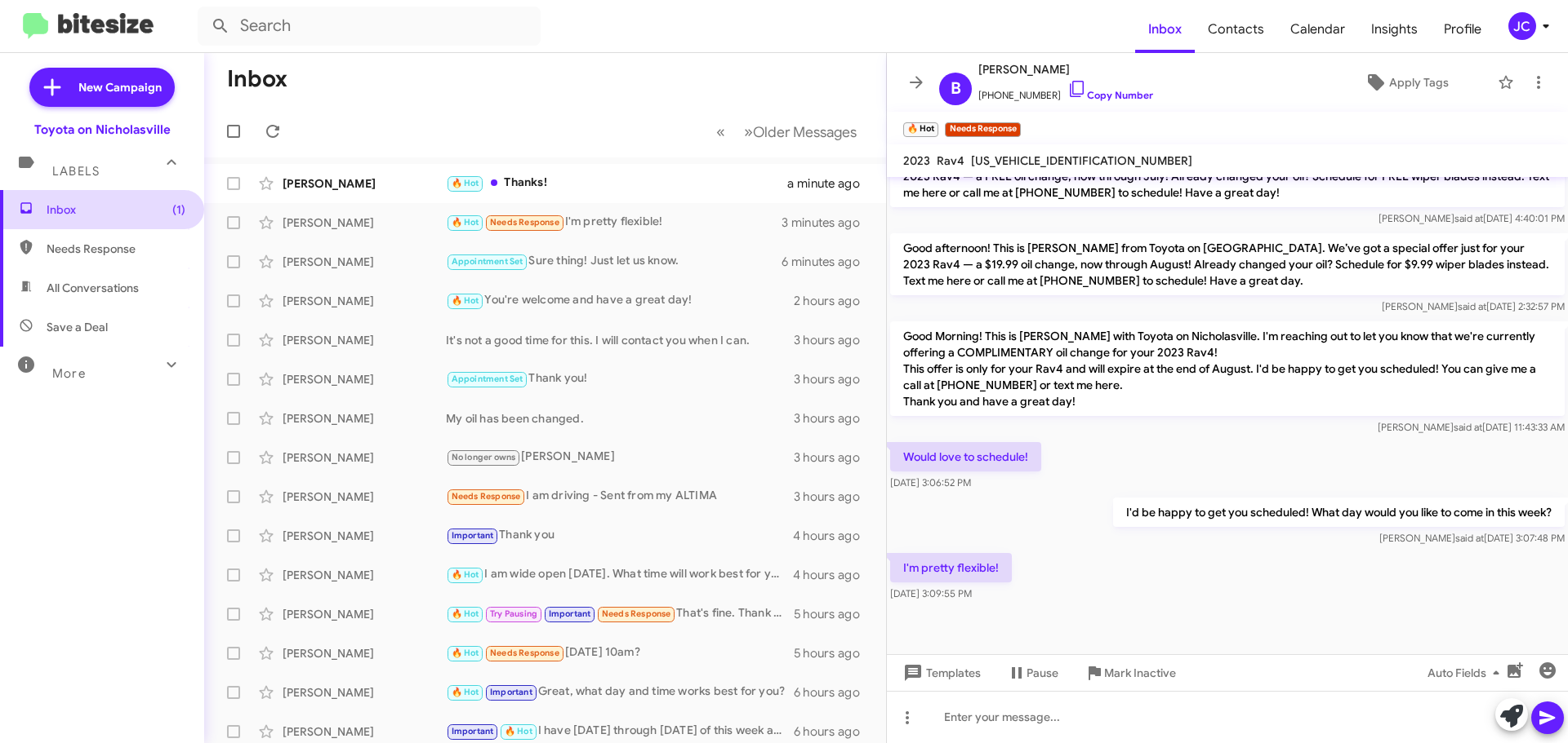
click at [133, 208] on span "Inbox (1)" at bounding box center [116, 209] width 139 height 16
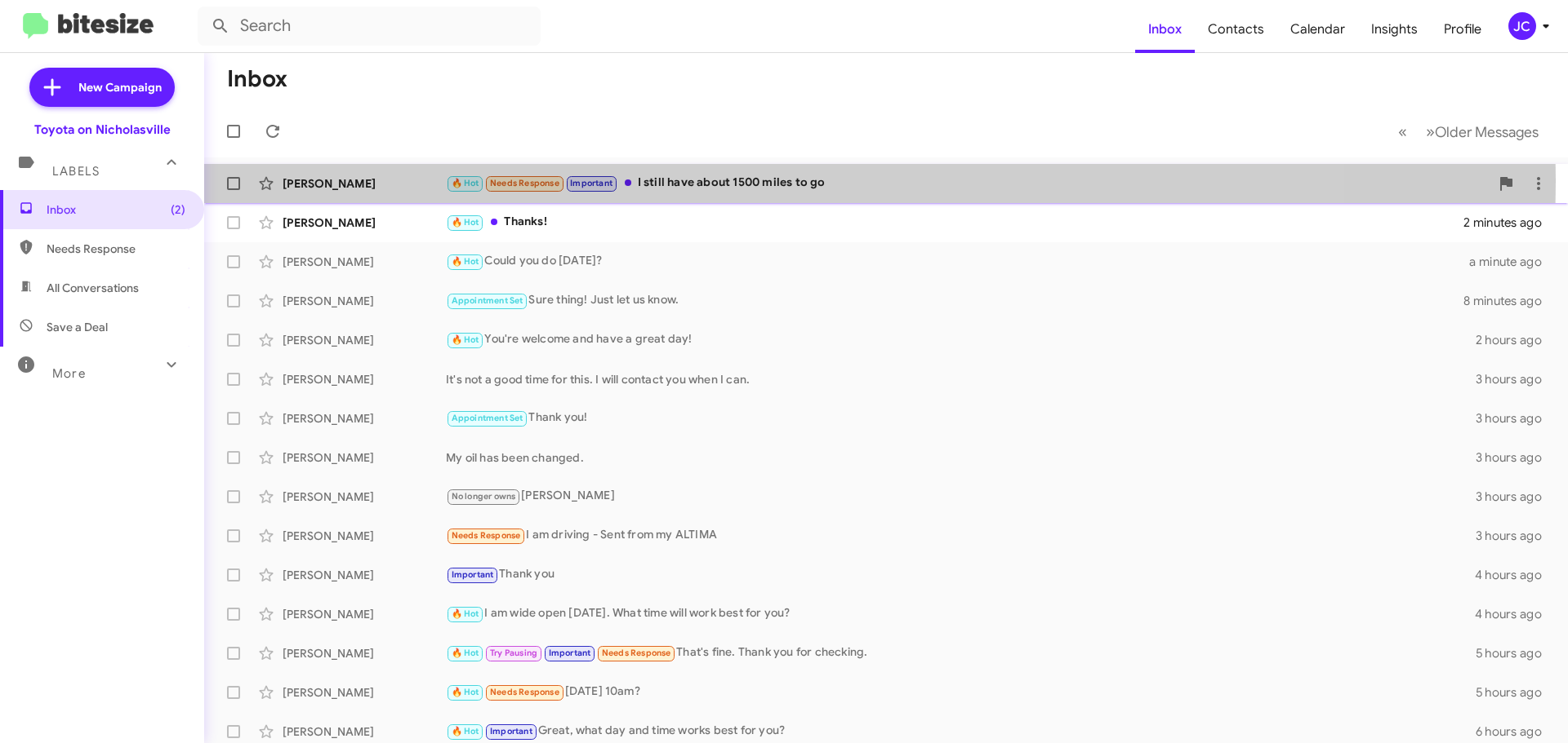
click at [309, 181] on div "[PERSON_NAME]" at bounding box center [364, 184] width 163 height 16
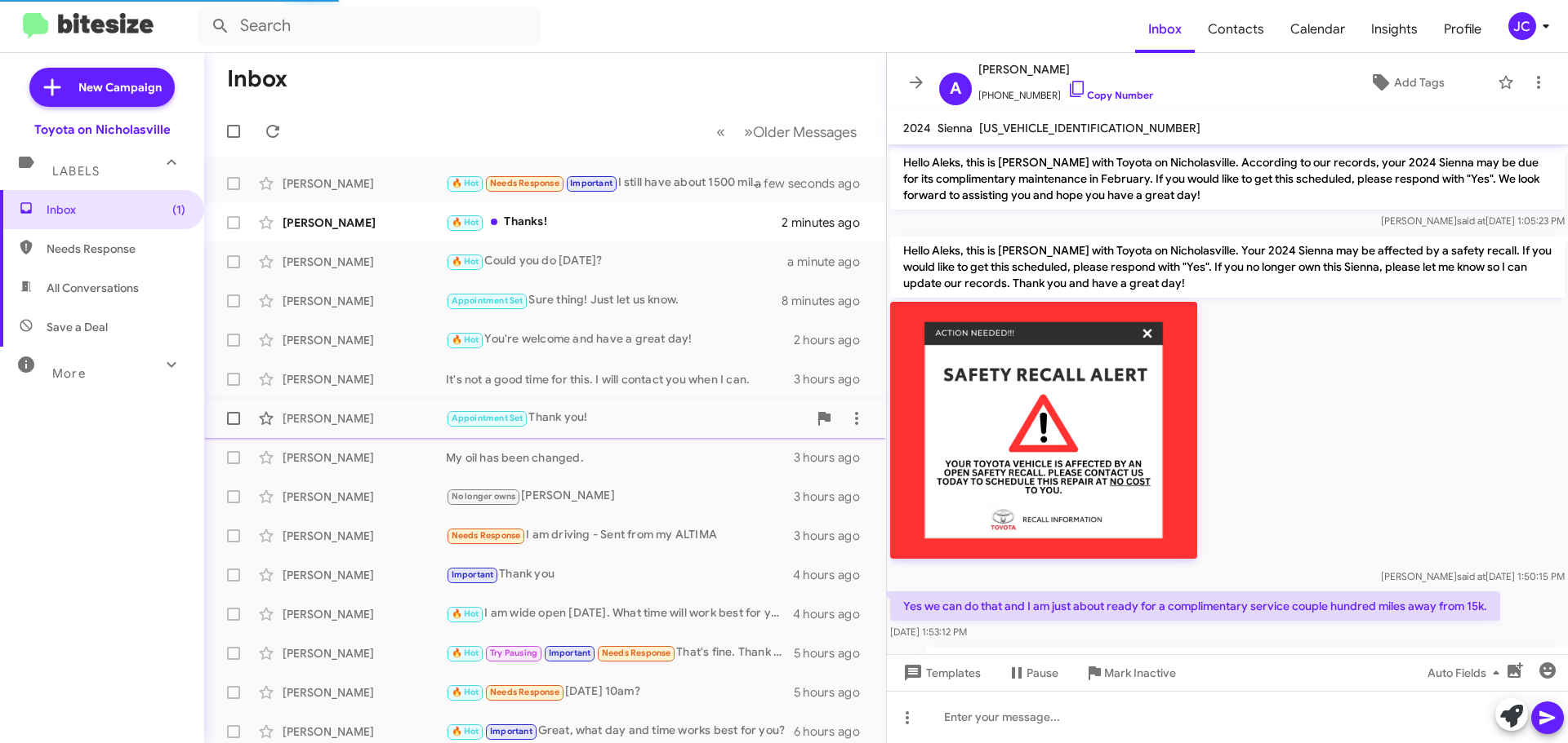
scroll to position [652, 0]
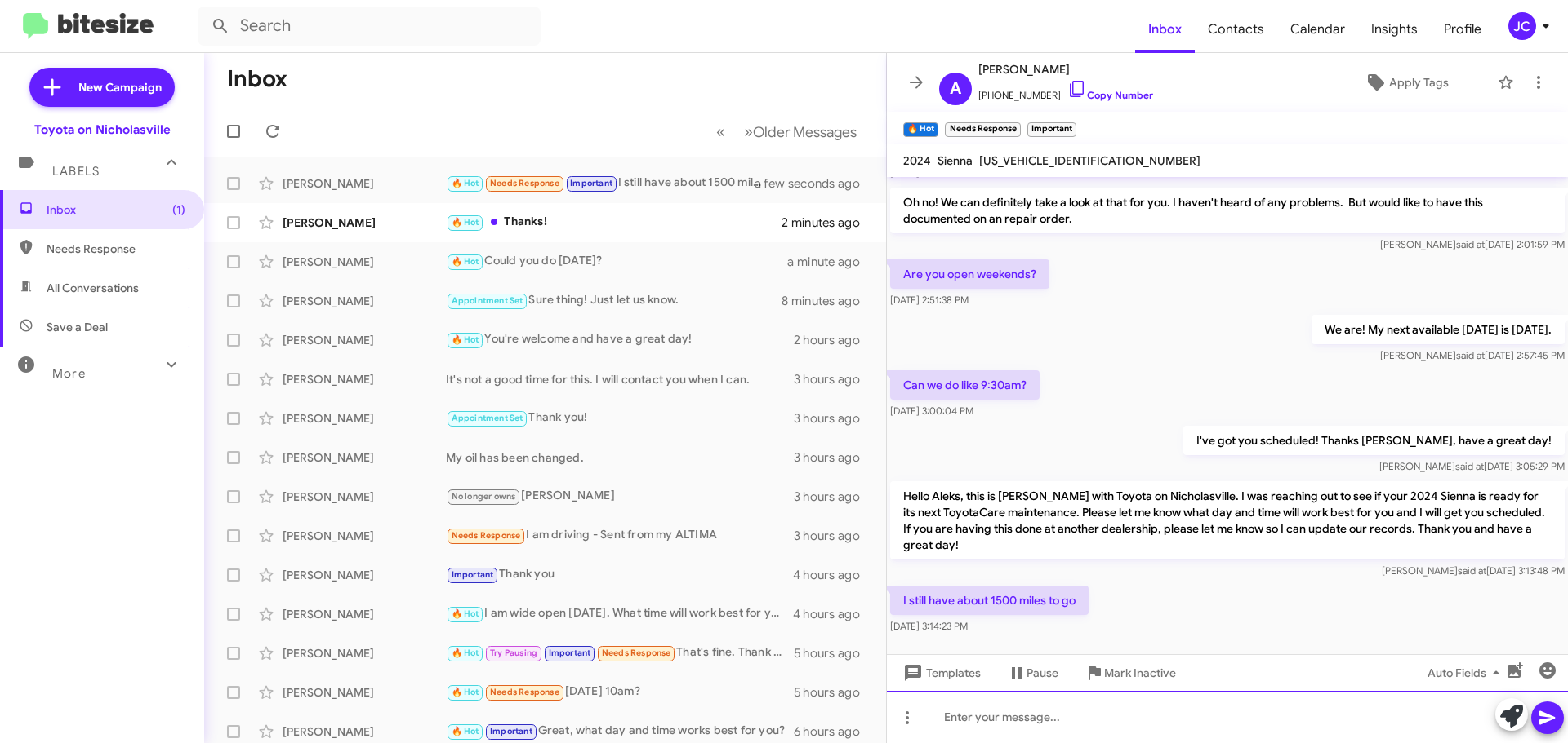
click at [1051, 727] on div at bounding box center [1226, 717] width 681 height 53
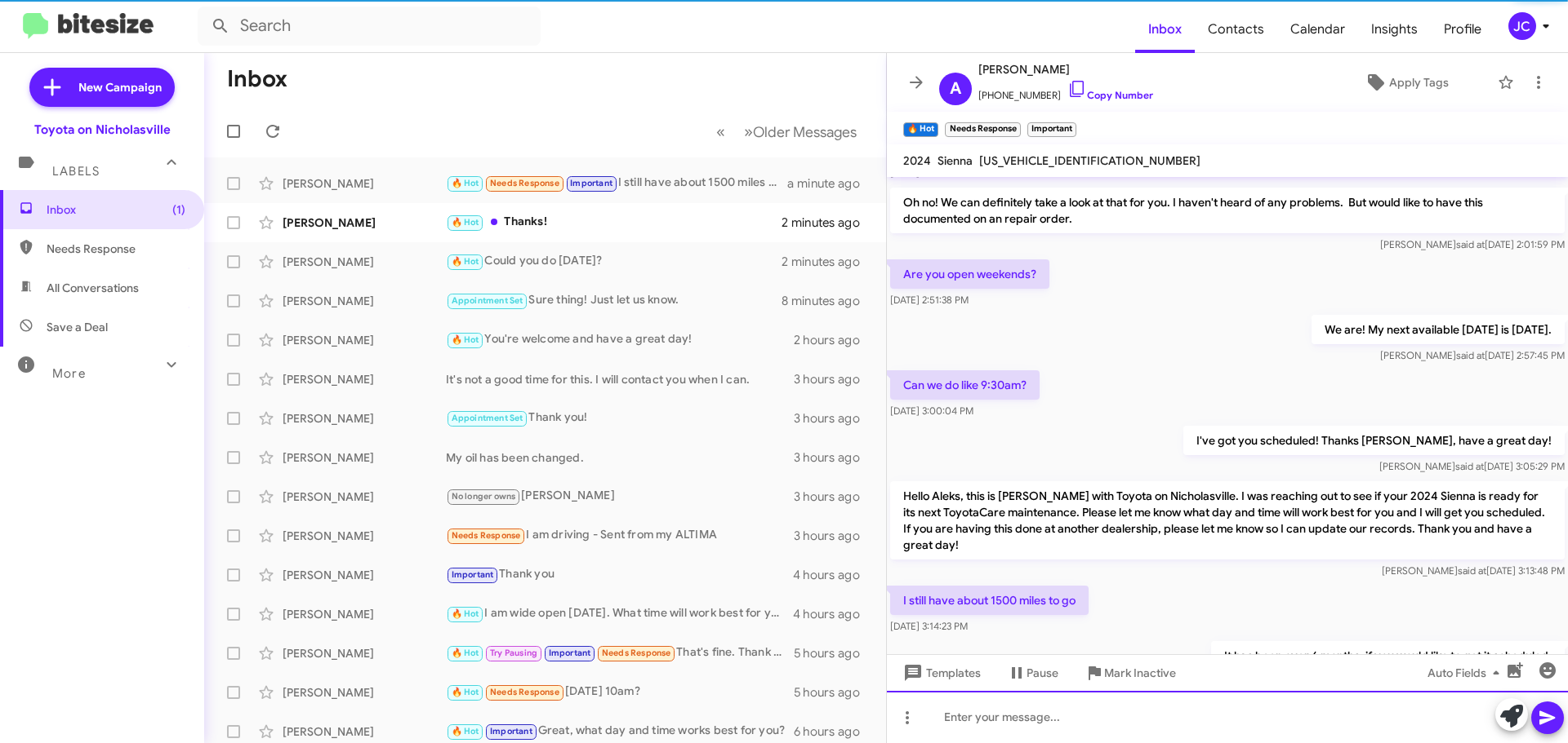
scroll to position [0, 0]
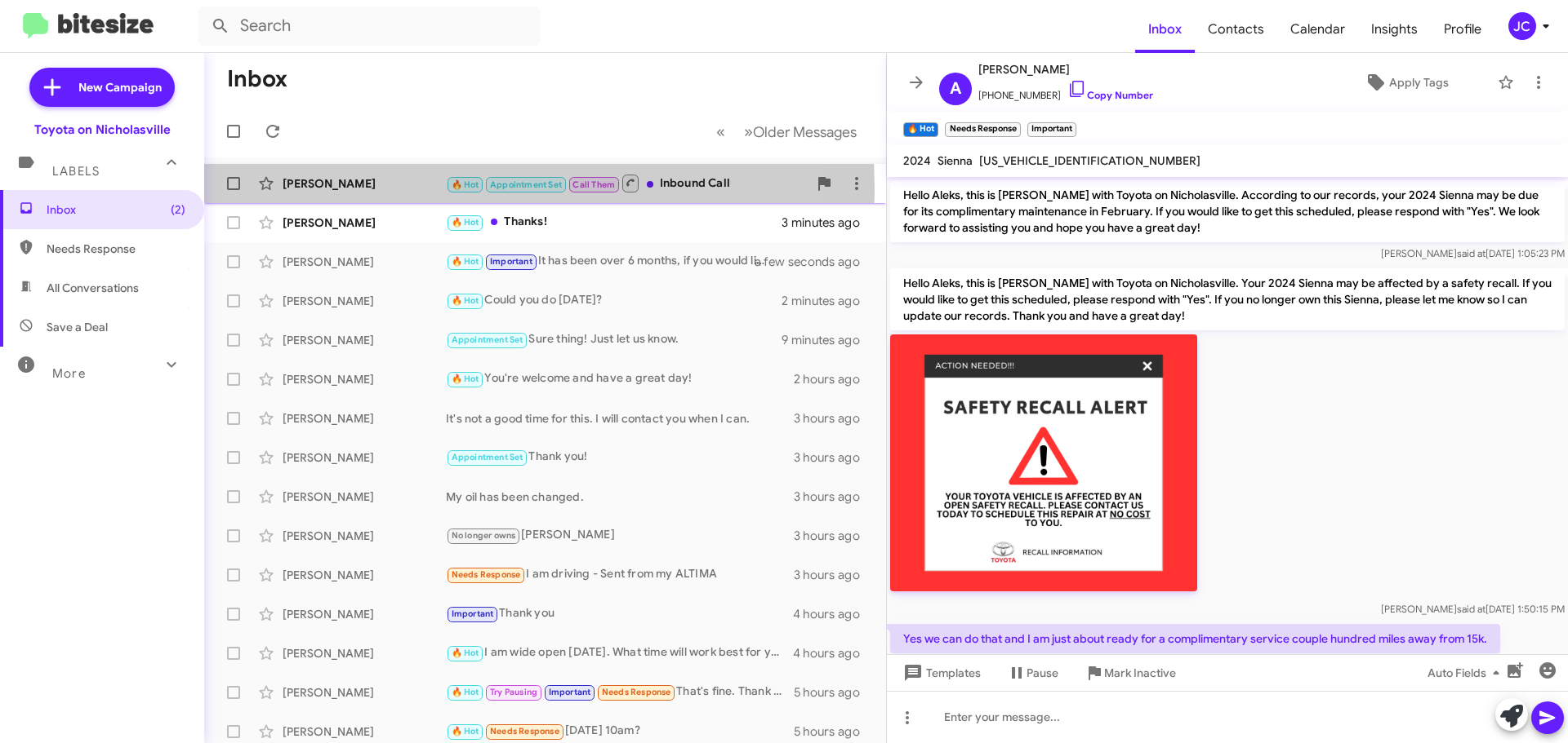
click at [330, 191] on div "[PERSON_NAME]" at bounding box center [364, 184] width 163 height 16
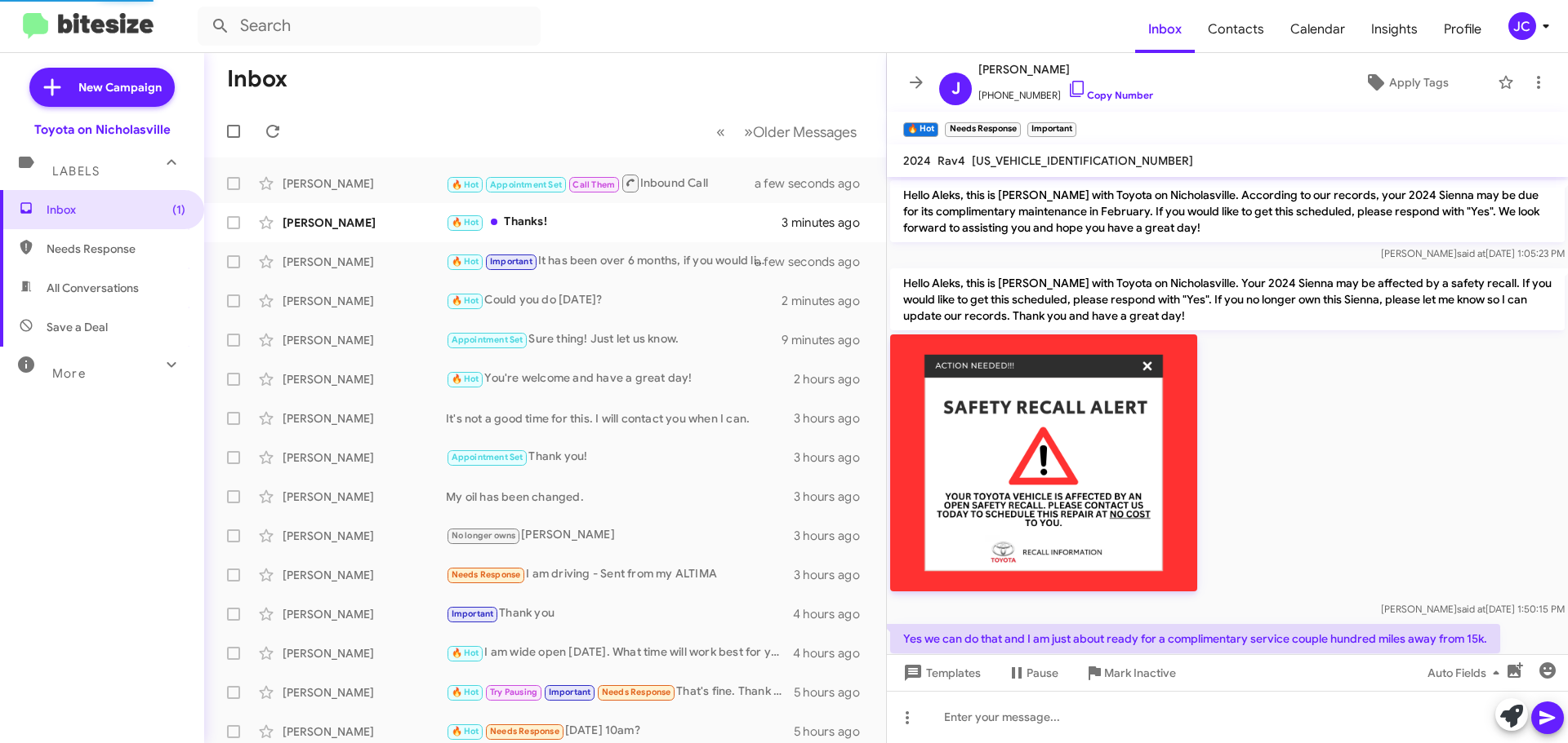
scroll to position [2696, 0]
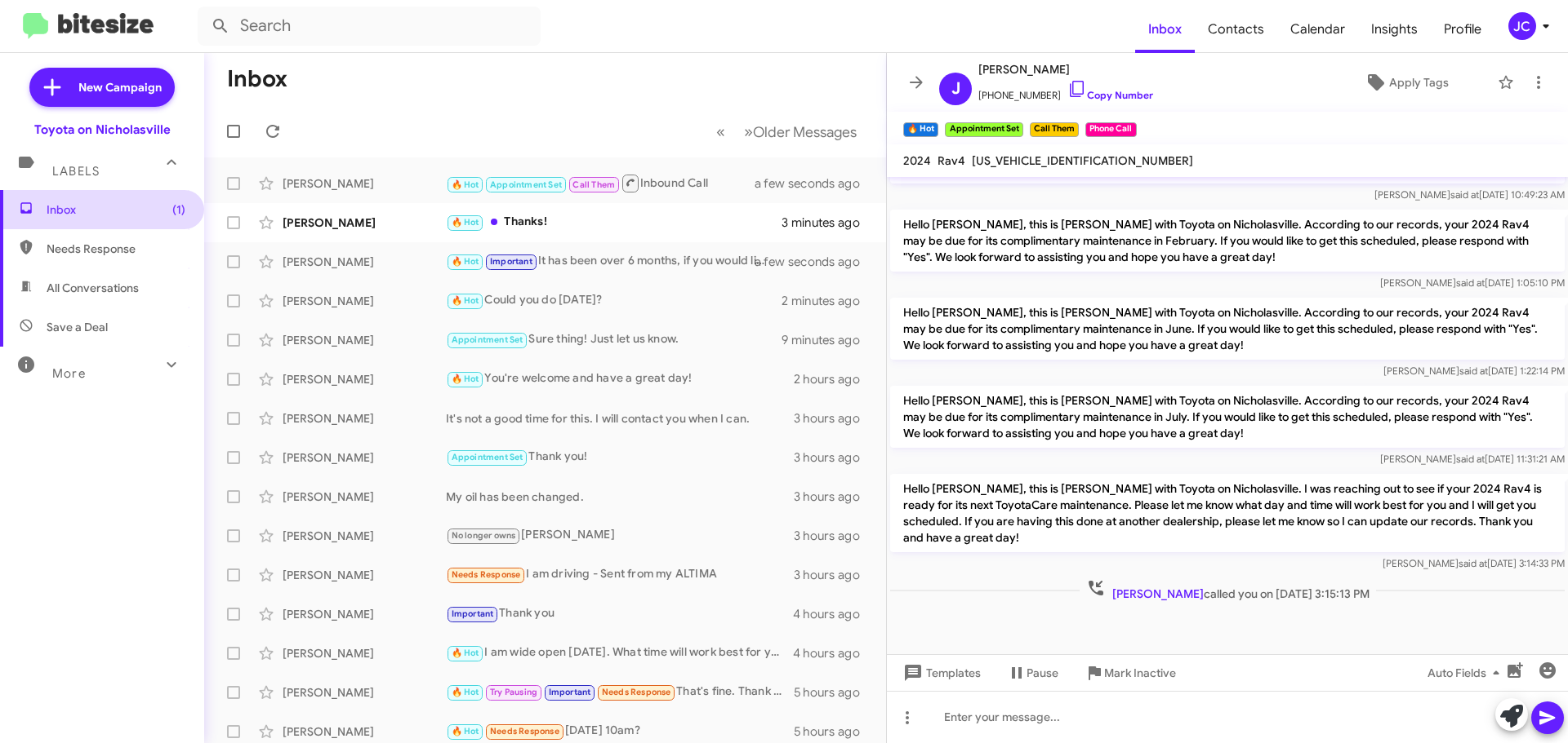
click at [145, 222] on span "Inbox (1)" at bounding box center [102, 209] width 204 height 39
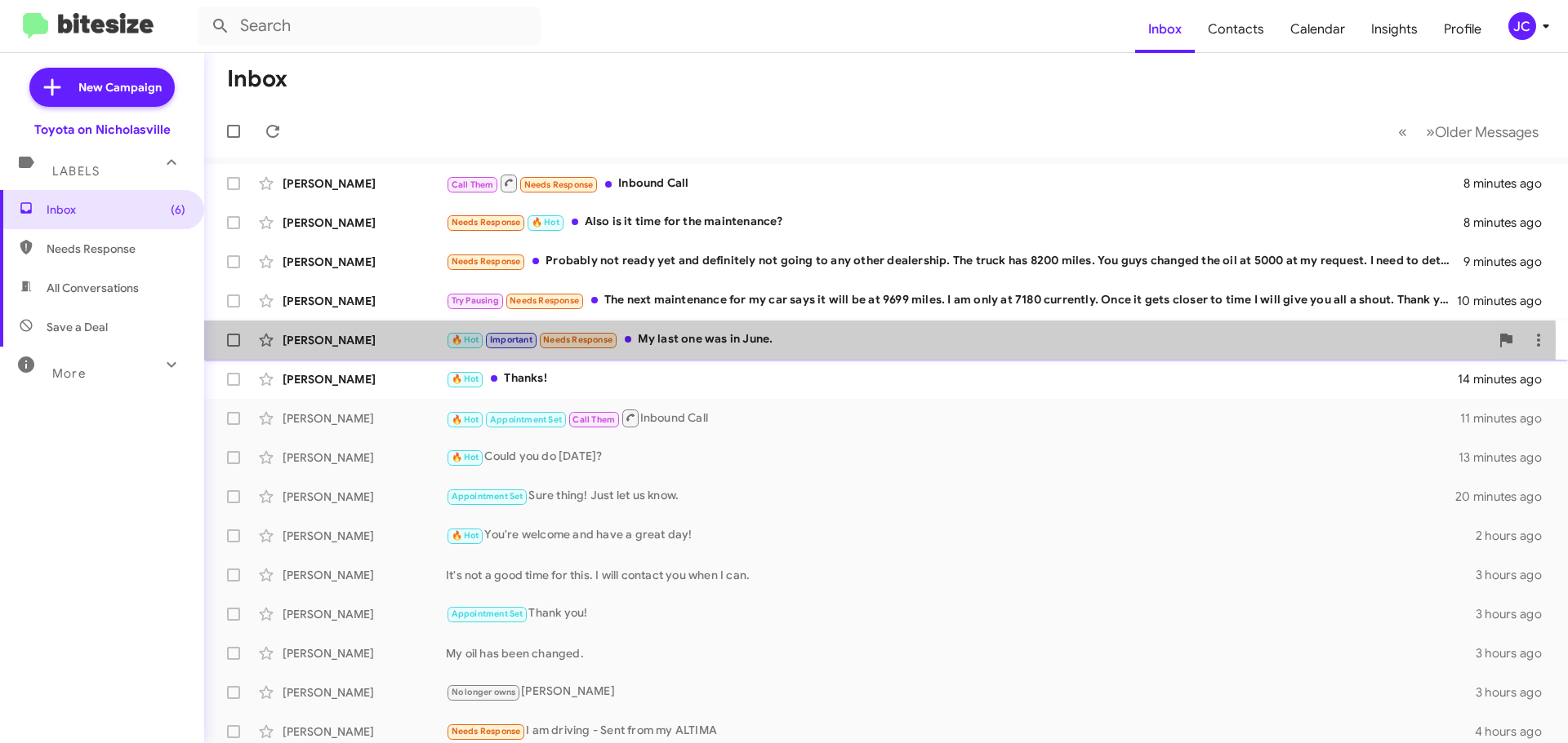
click at [696, 342] on div "🔥 Hot Important Needs Response My last one was in June." at bounding box center [968, 340] width 1044 height 19
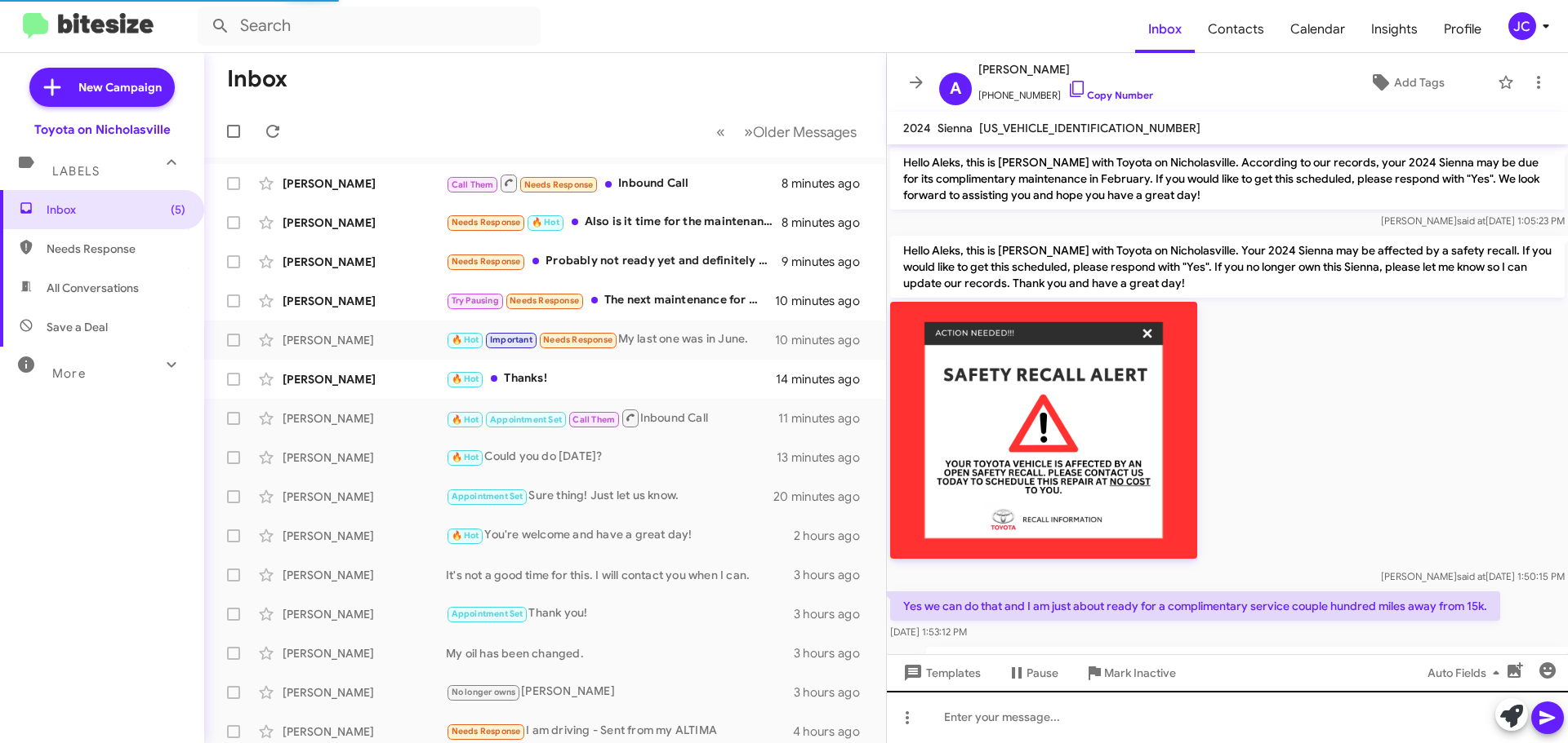
scroll to position [739, 0]
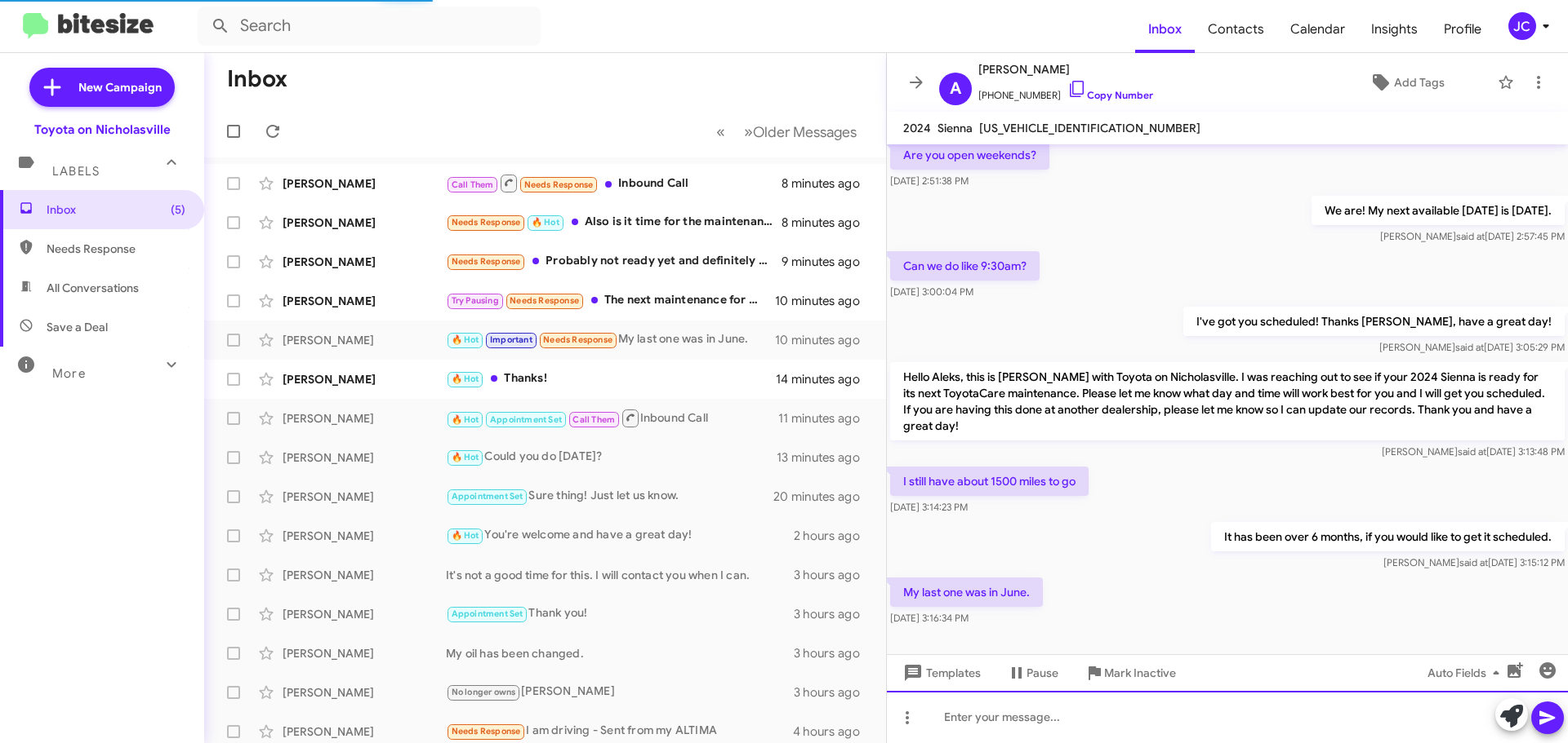
click at [976, 708] on div at bounding box center [1226, 717] width 681 height 53
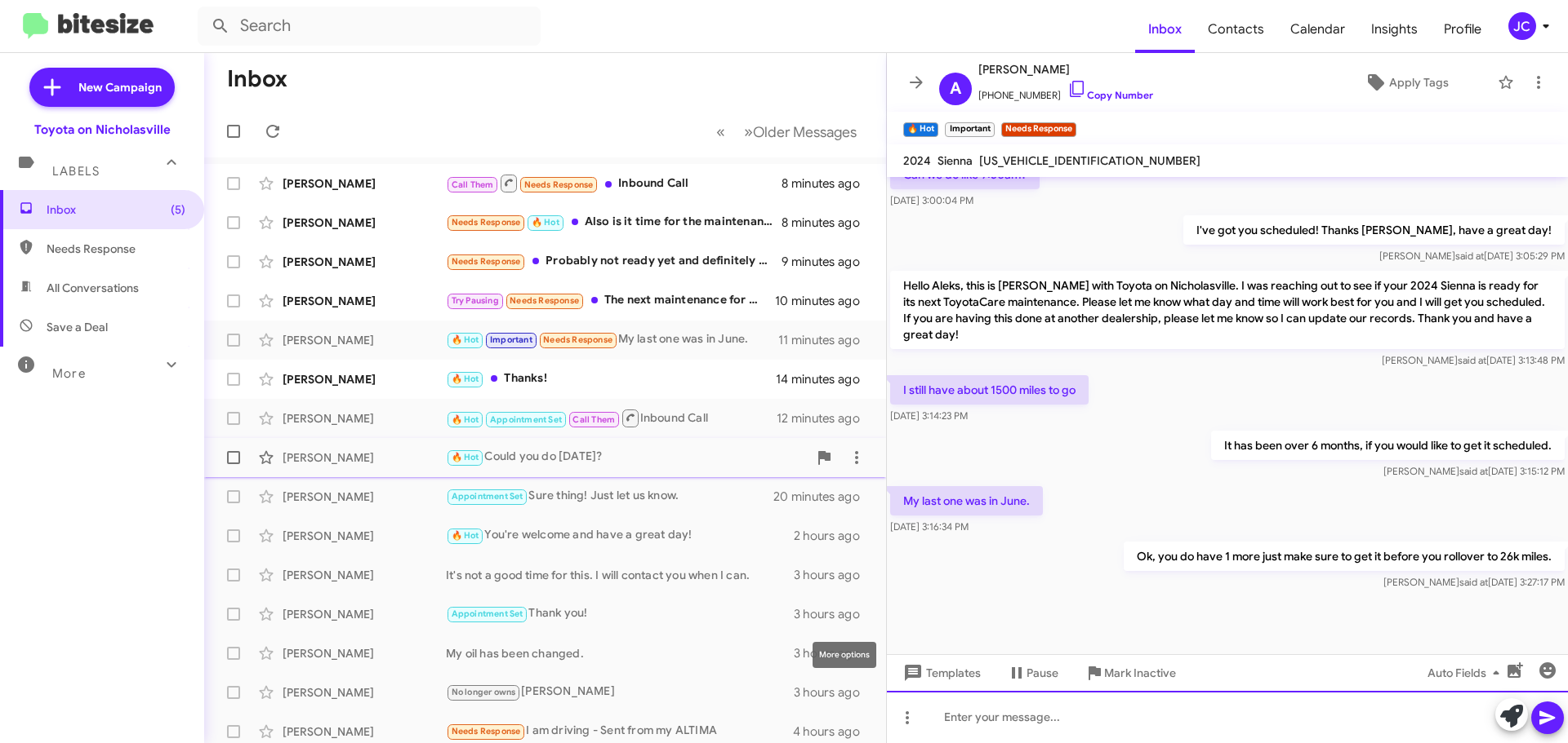
scroll to position [864, 0]
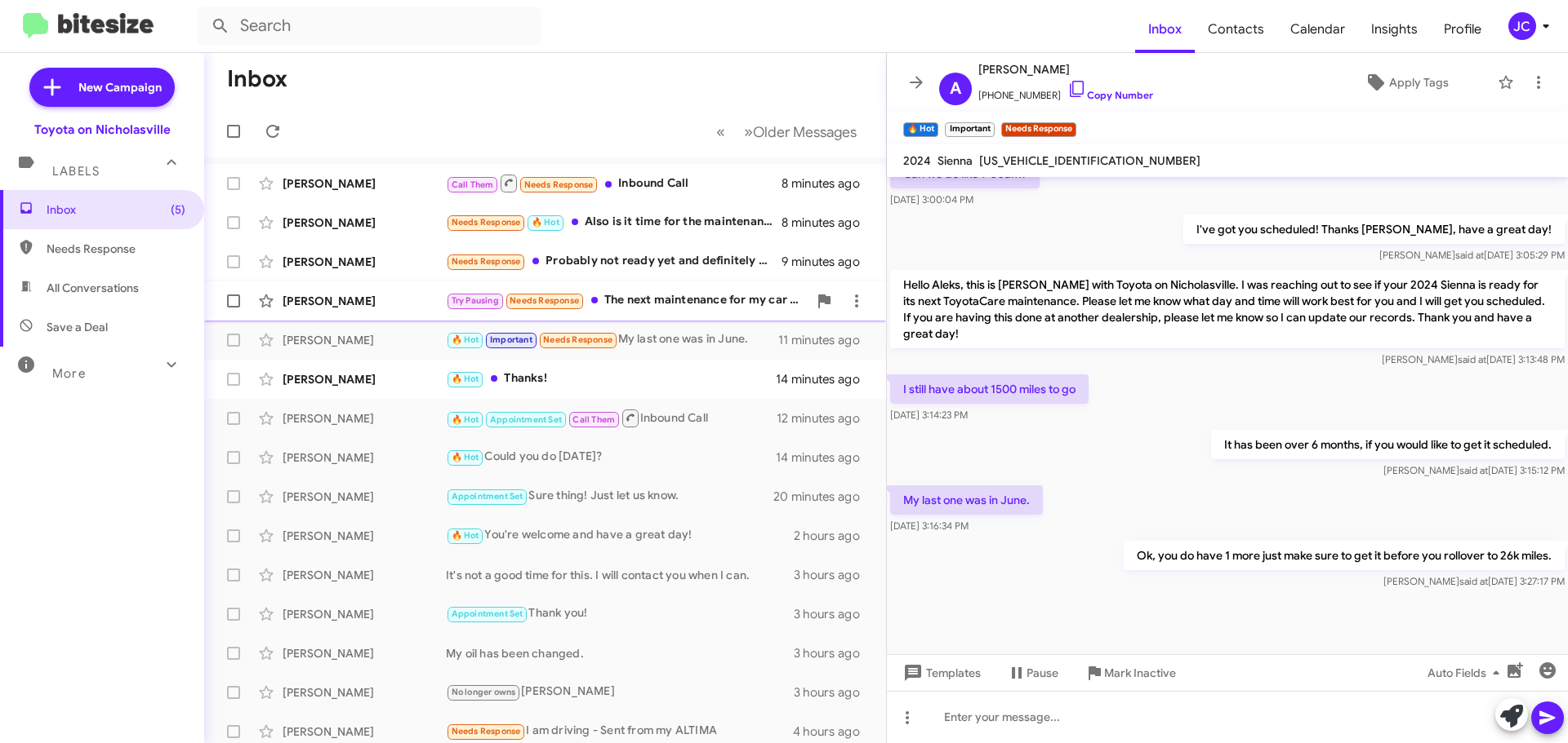
click at [345, 306] on div "[PERSON_NAME]" at bounding box center [364, 301] width 163 height 16
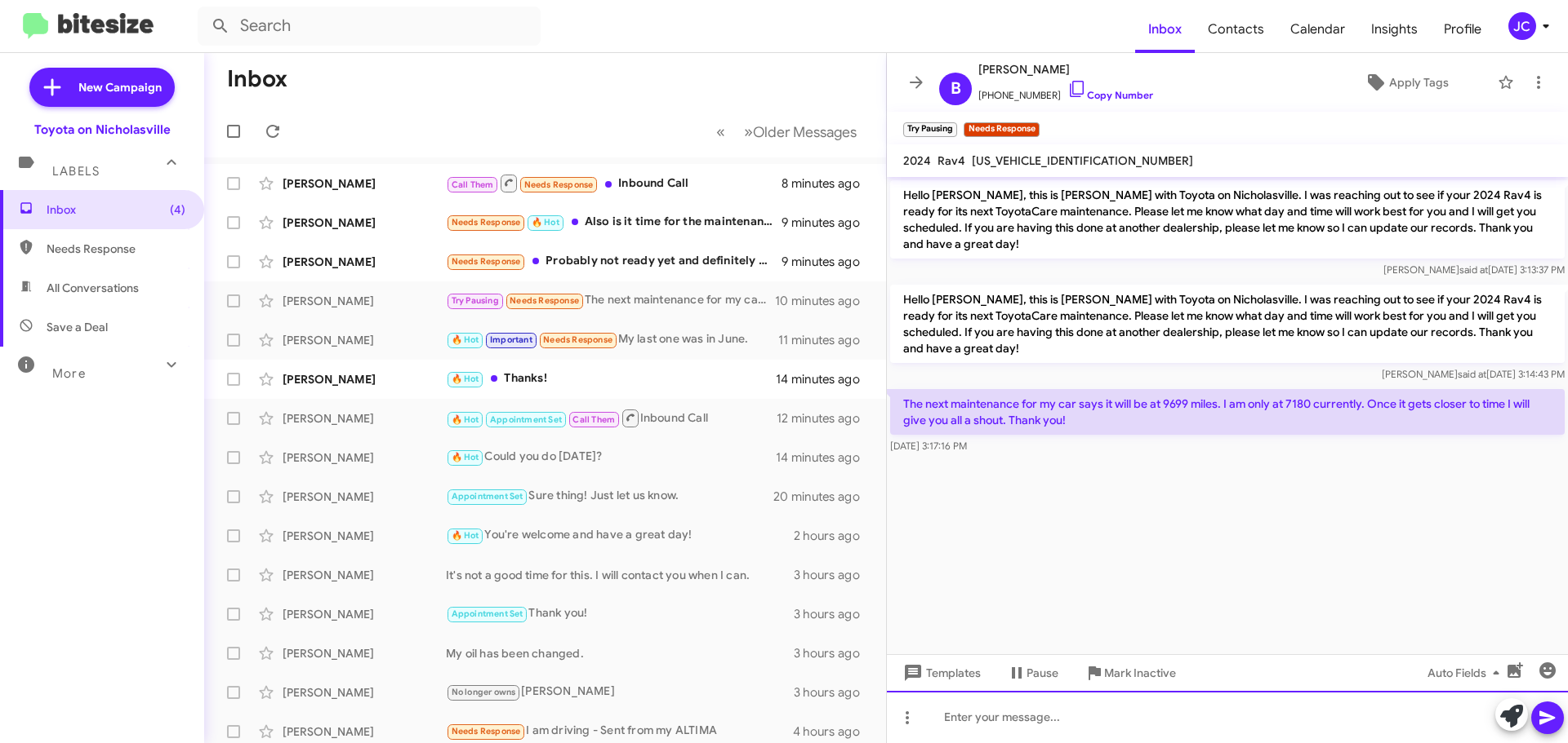
click at [1101, 714] on div at bounding box center [1226, 717] width 681 height 53
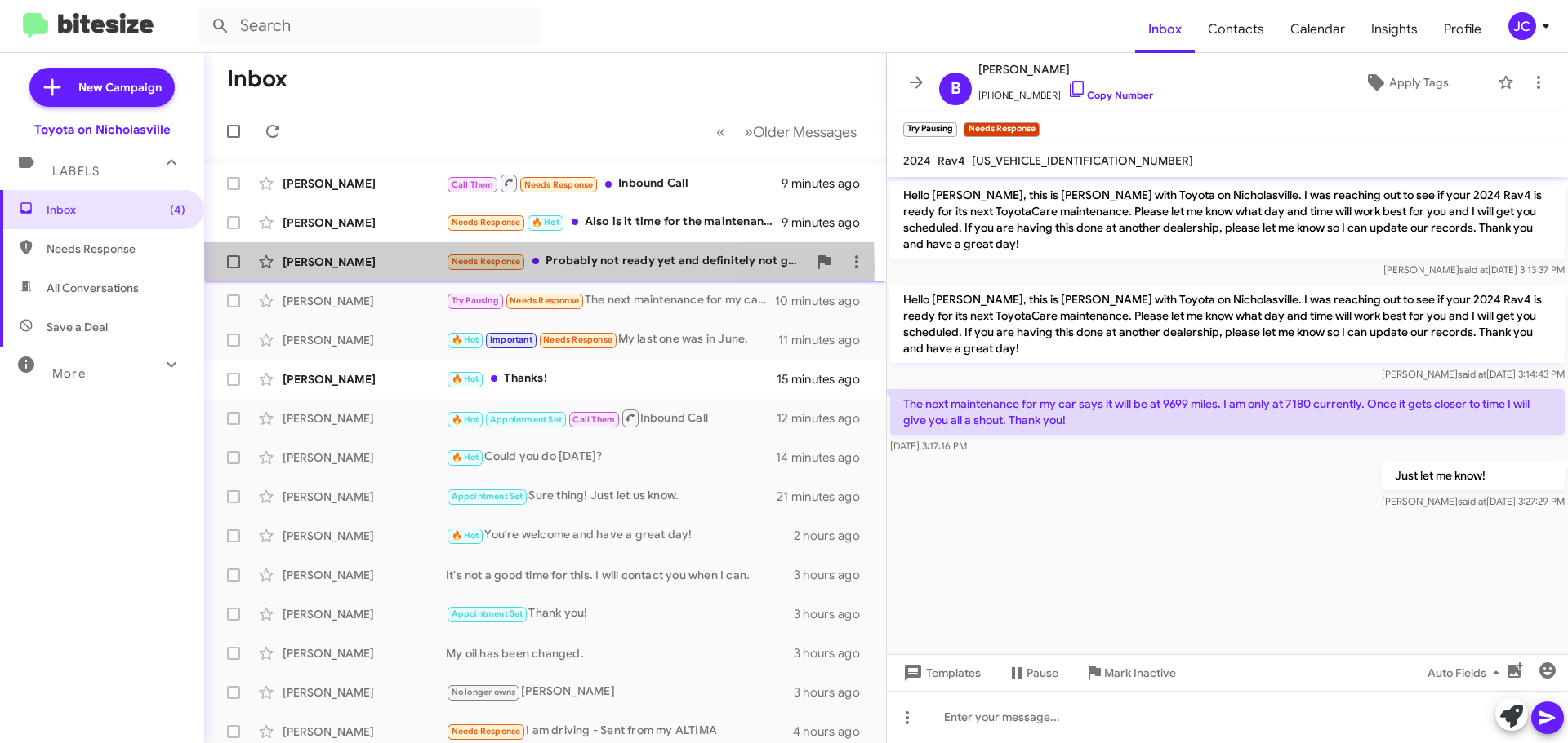
click at [390, 269] on div "[PERSON_NAME]" at bounding box center [364, 261] width 163 height 16
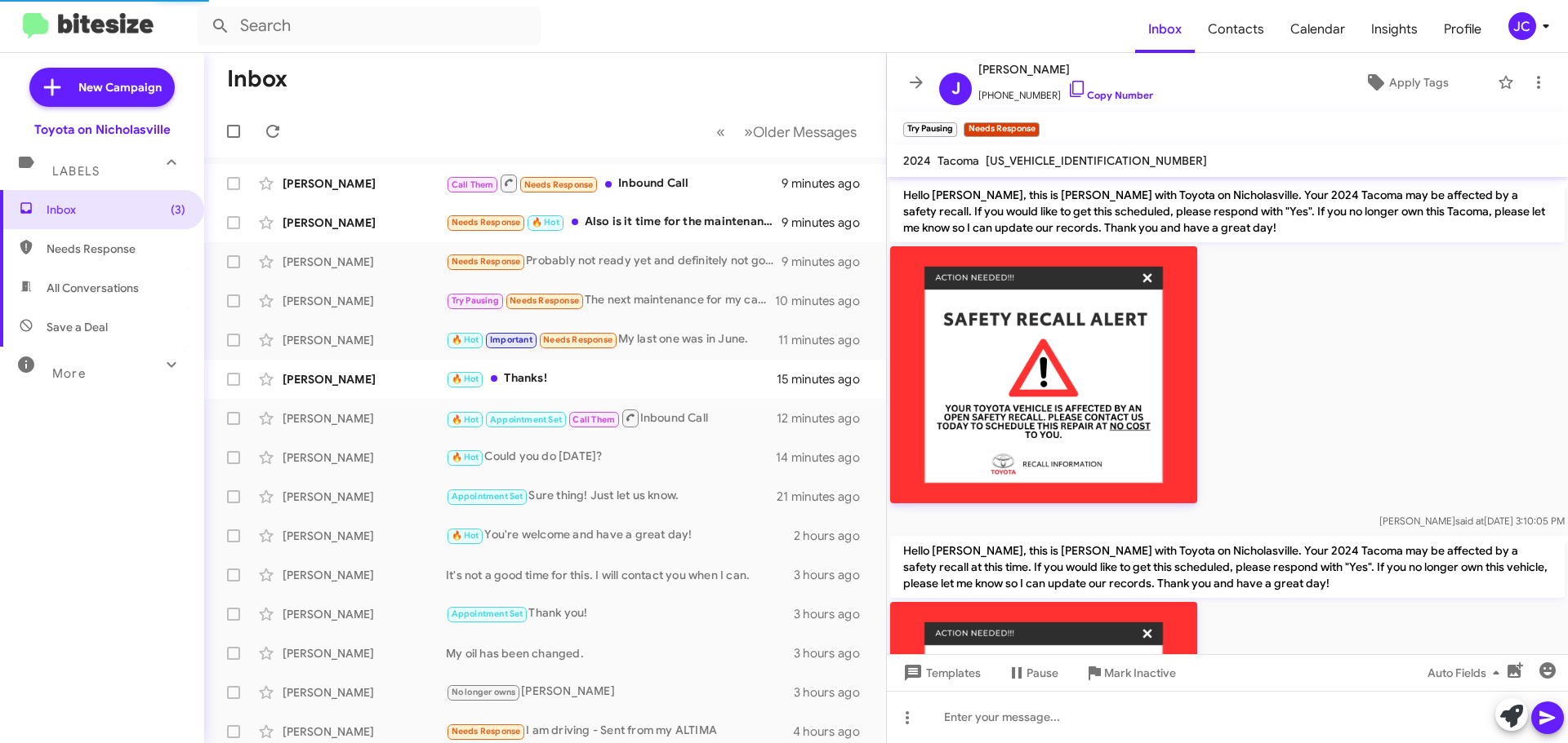
scroll to position [1179, 0]
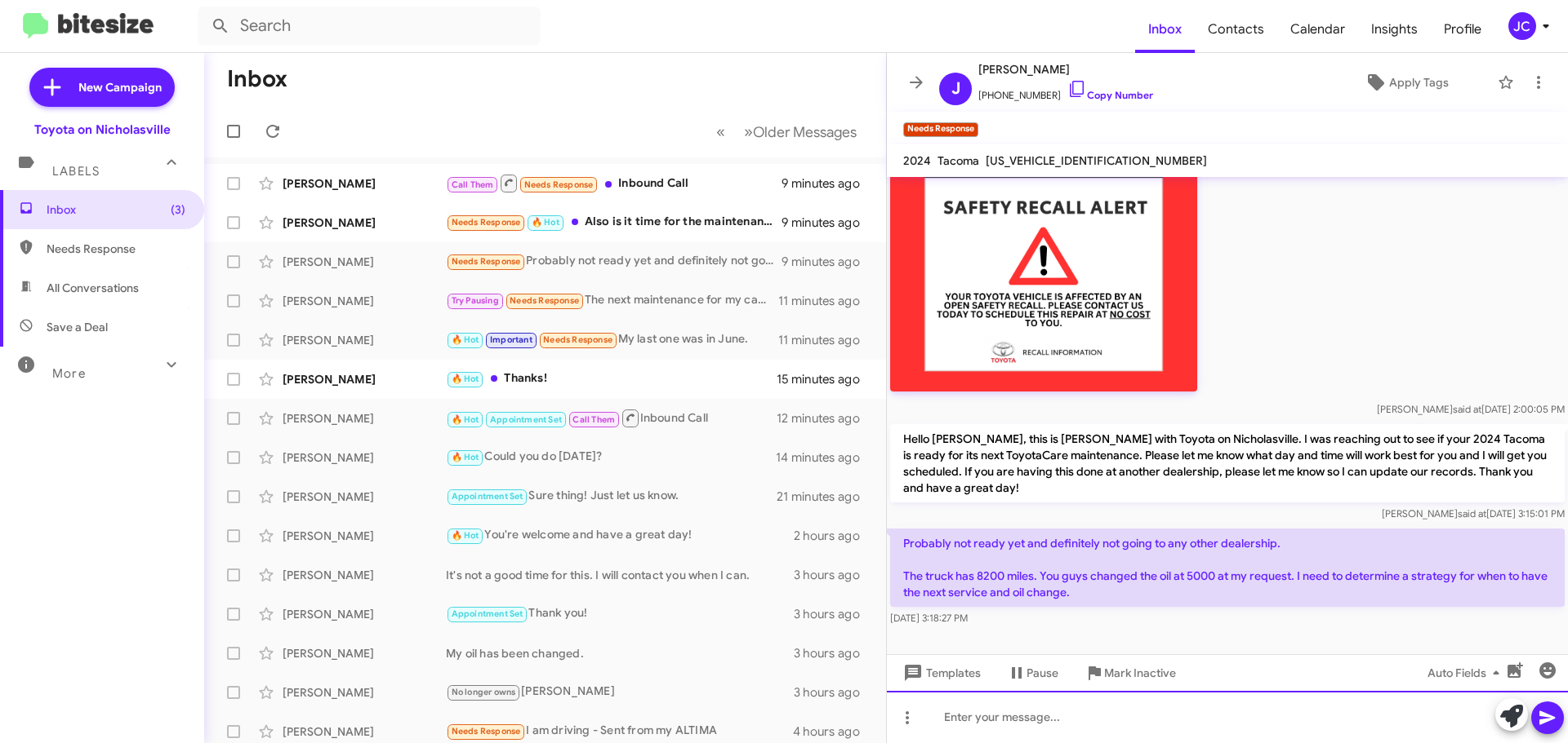
click at [1082, 726] on div at bounding box center [1226, 717] width 681 height 53
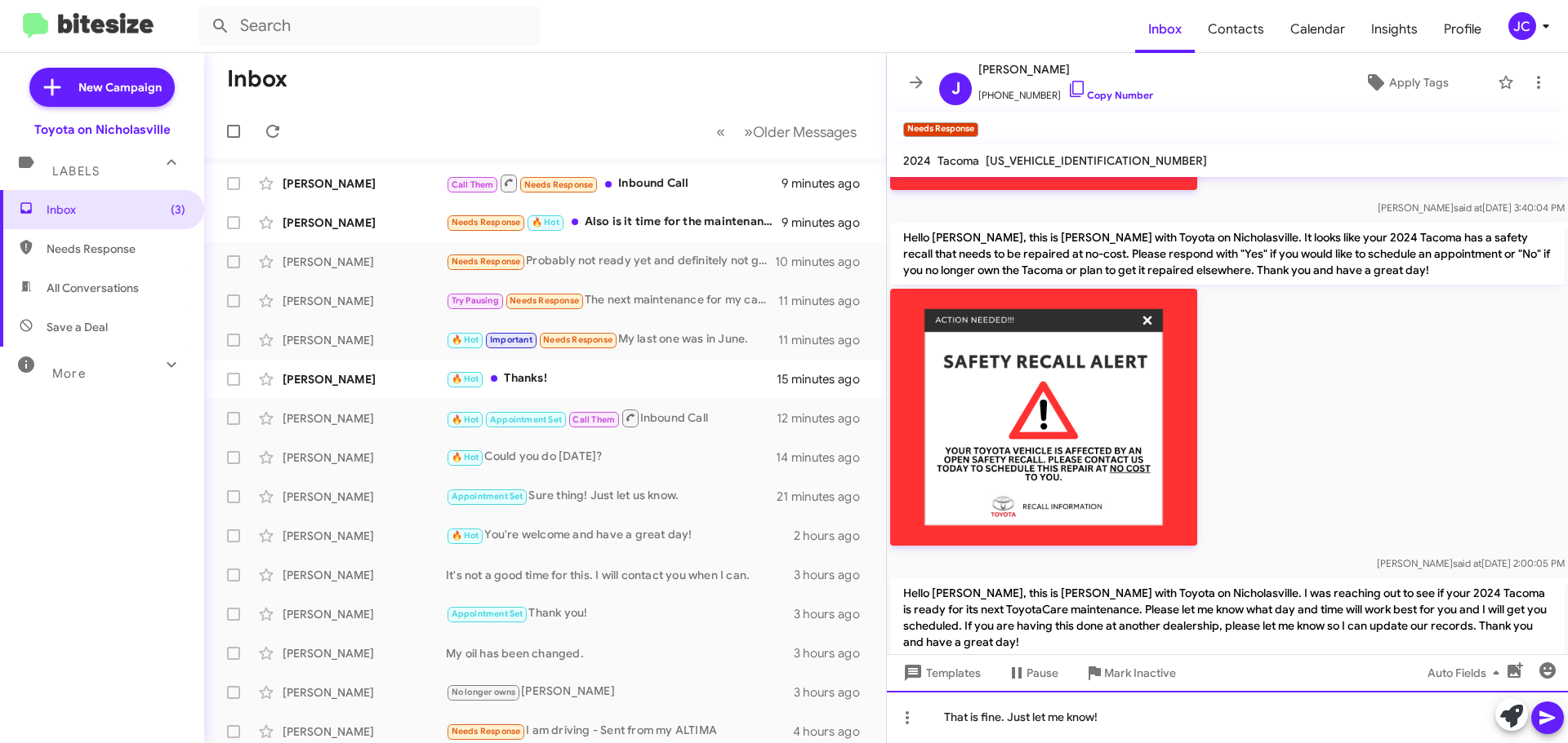
scroll to position [1016, 0]
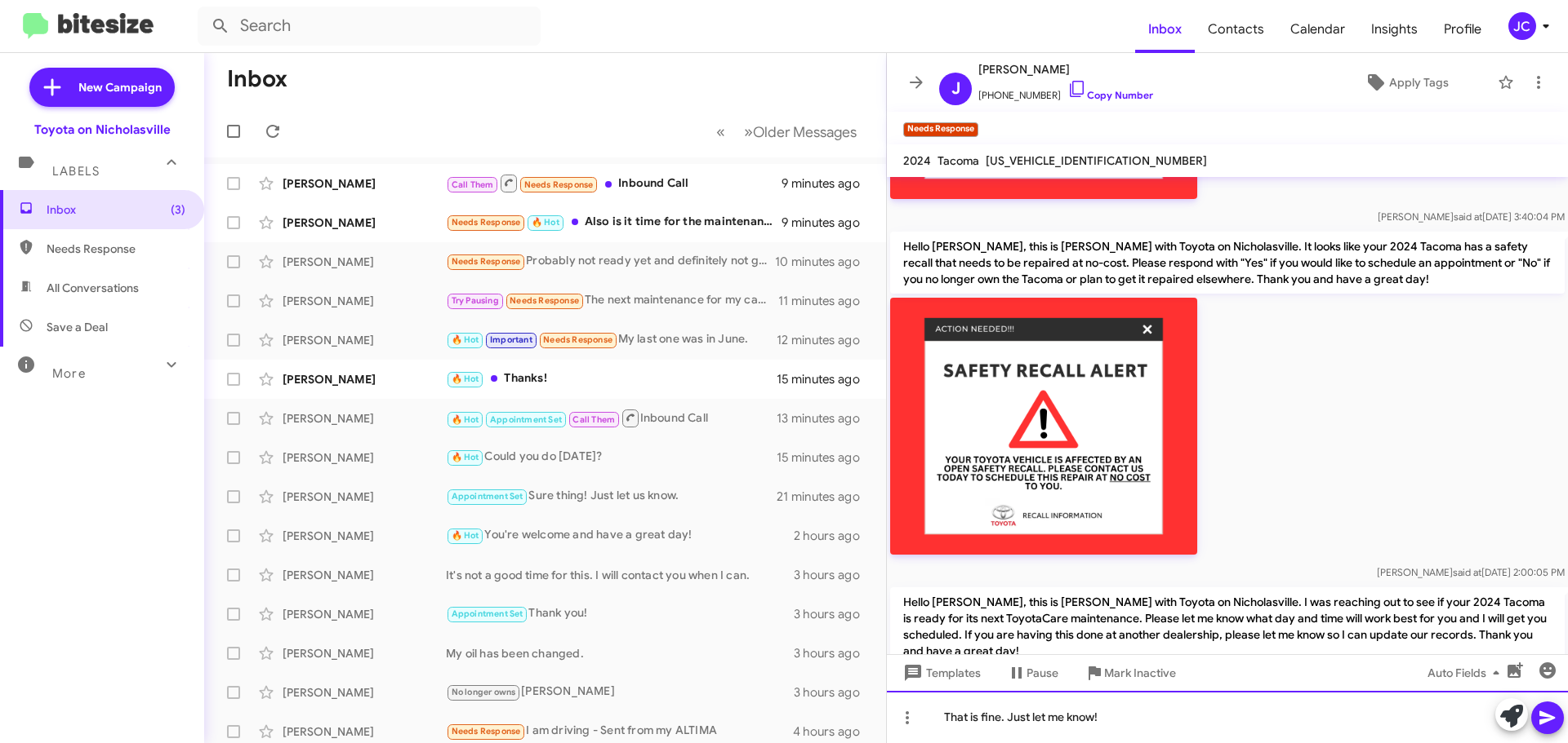
click at [1140, 721] on div "That is fine. Just let me know!" at bounding box center [1226, 717] width 681 height 53
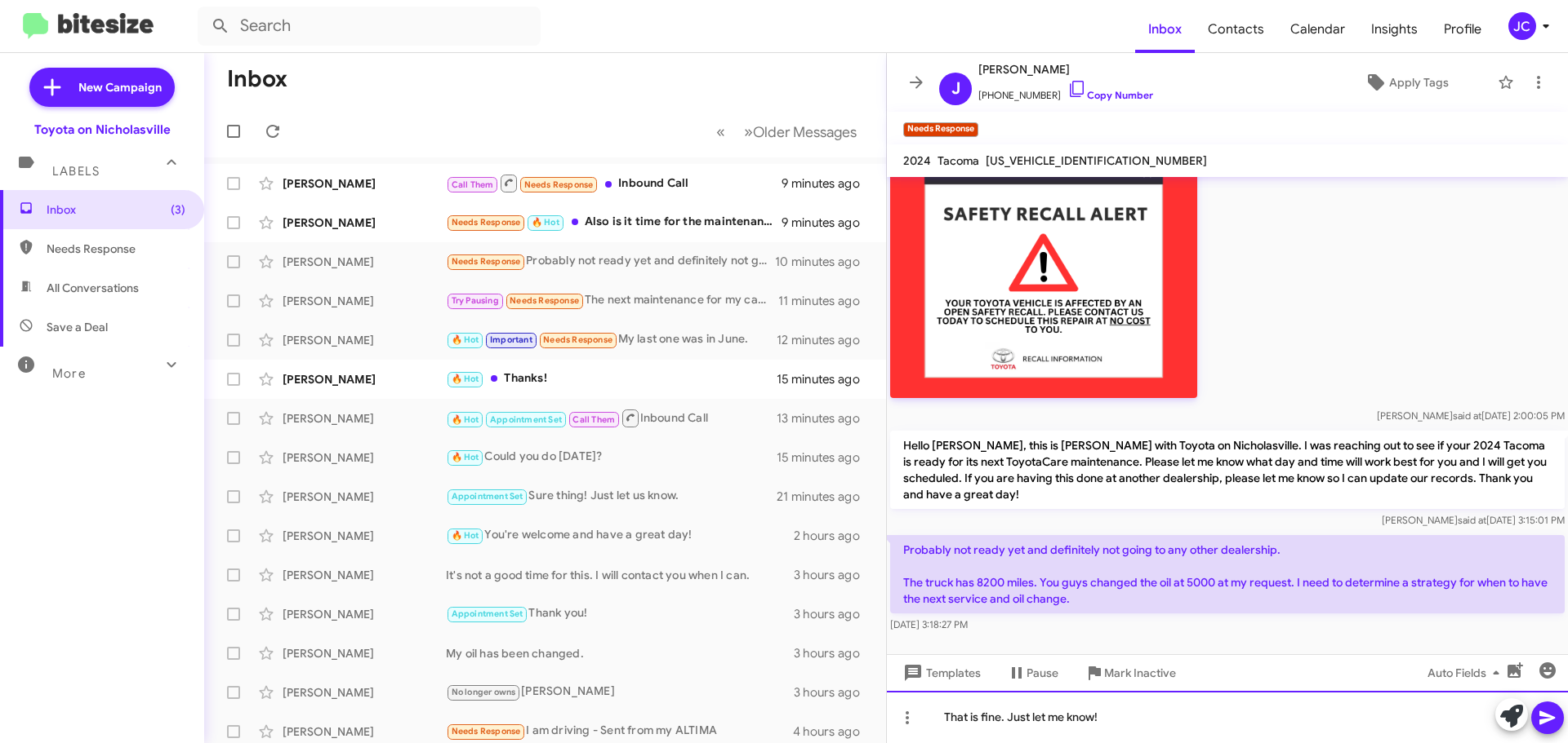
scroll to position [1179, 0]
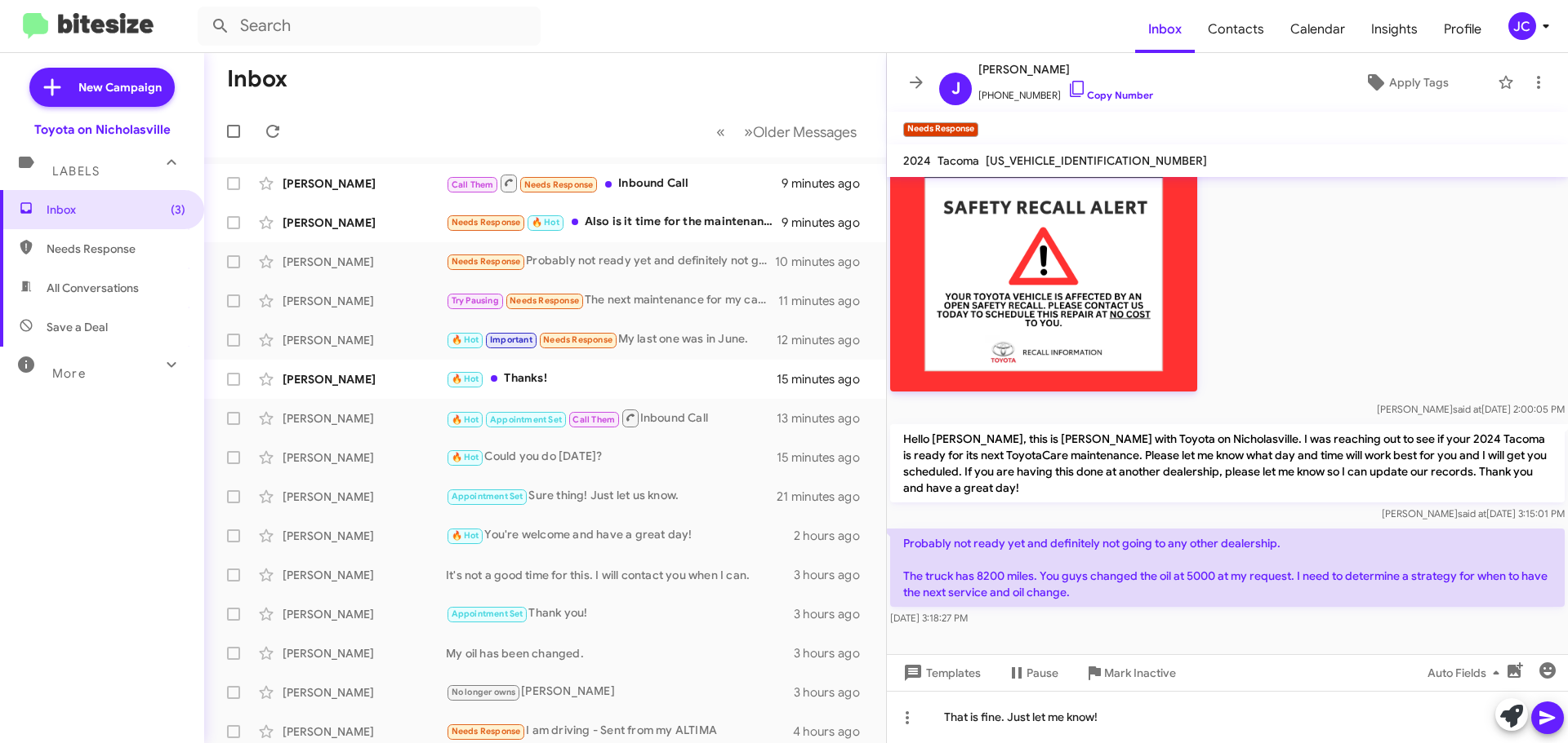
click at [1546, 725] on icon at bounding box center [1546, 718] width 20 height 20
click at [300, 227] on div "[PERSON_NAME]" at bounding box center [364, 222] width 163 height 16
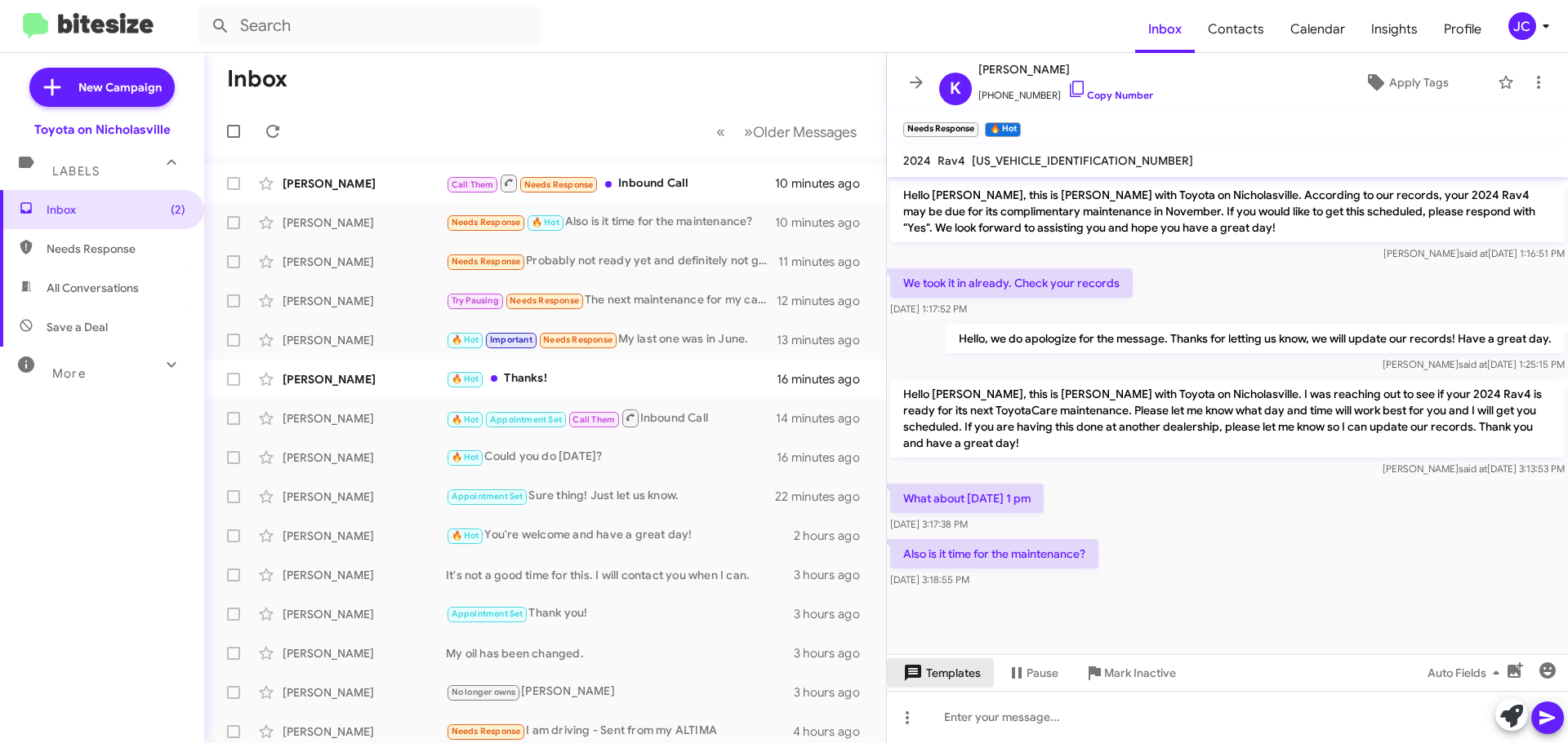
click at [965, 678] on span "Templates" at bounding box center [940, 673] width 81 height 29
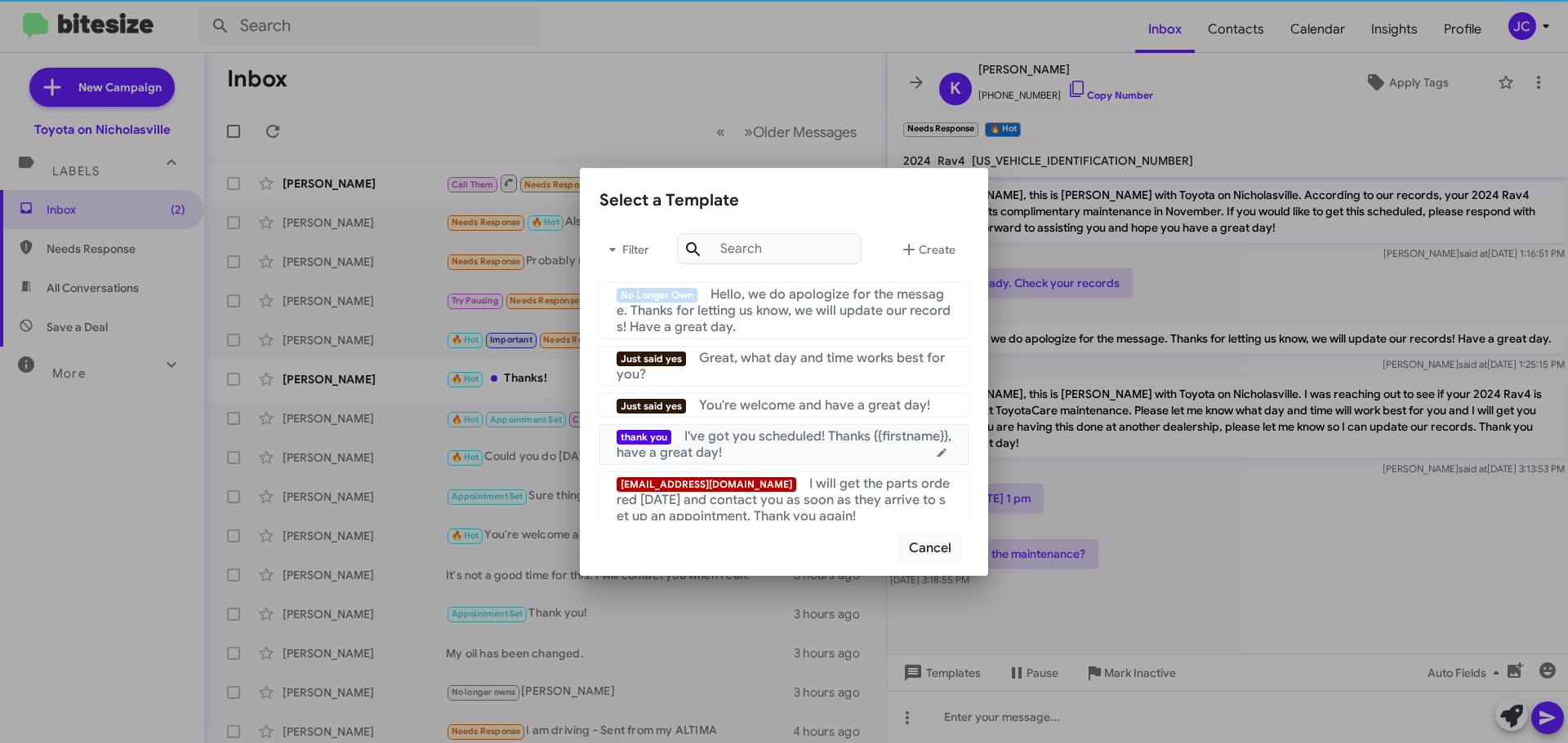
click at [793, 438] on span "I've got you scheduled! Thanks {{firstname}}, have a great day!" at bounding box center [784, 445] width 335 height 33
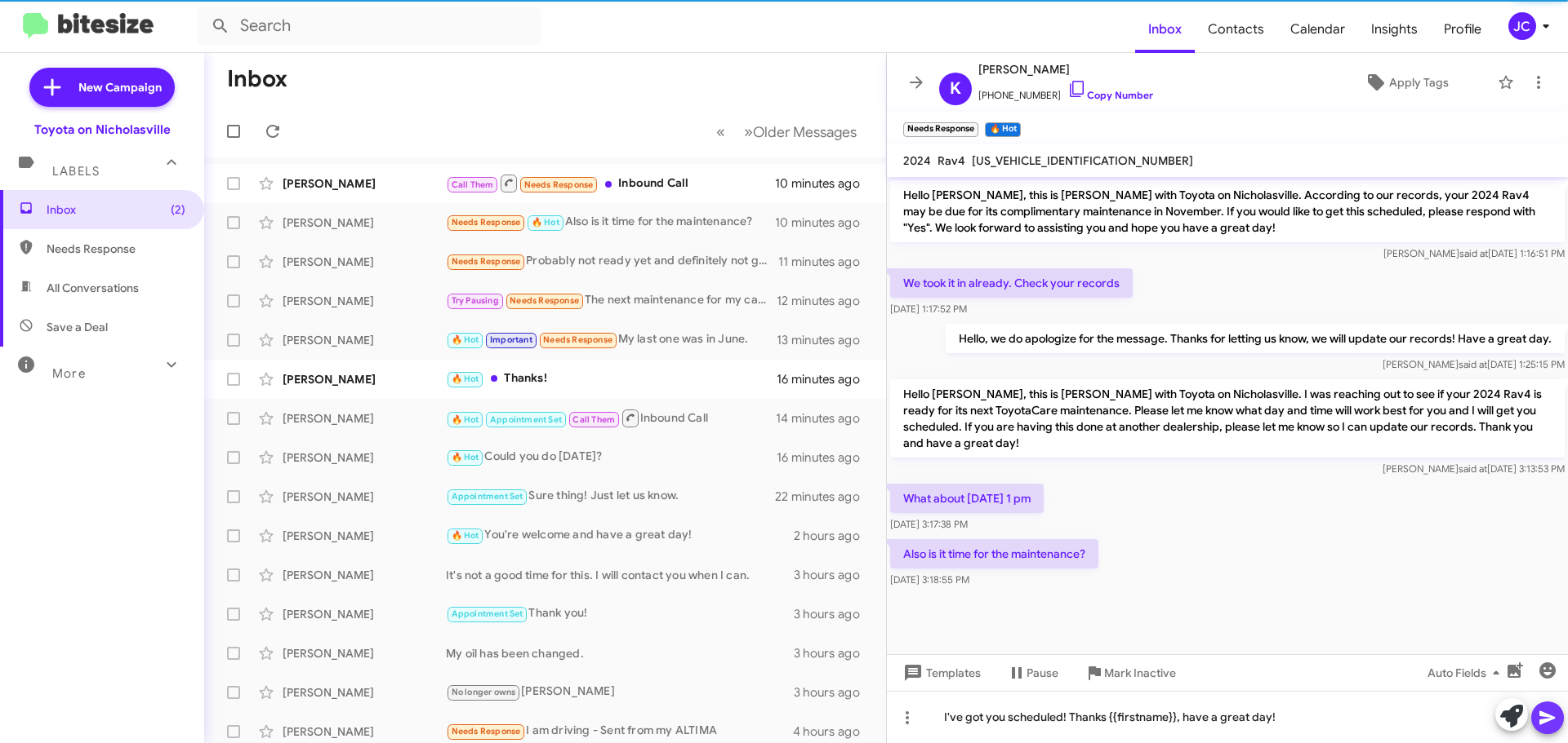
click at [1552, 723] on icon at bounding box center [1546, 718] width 20 height 20
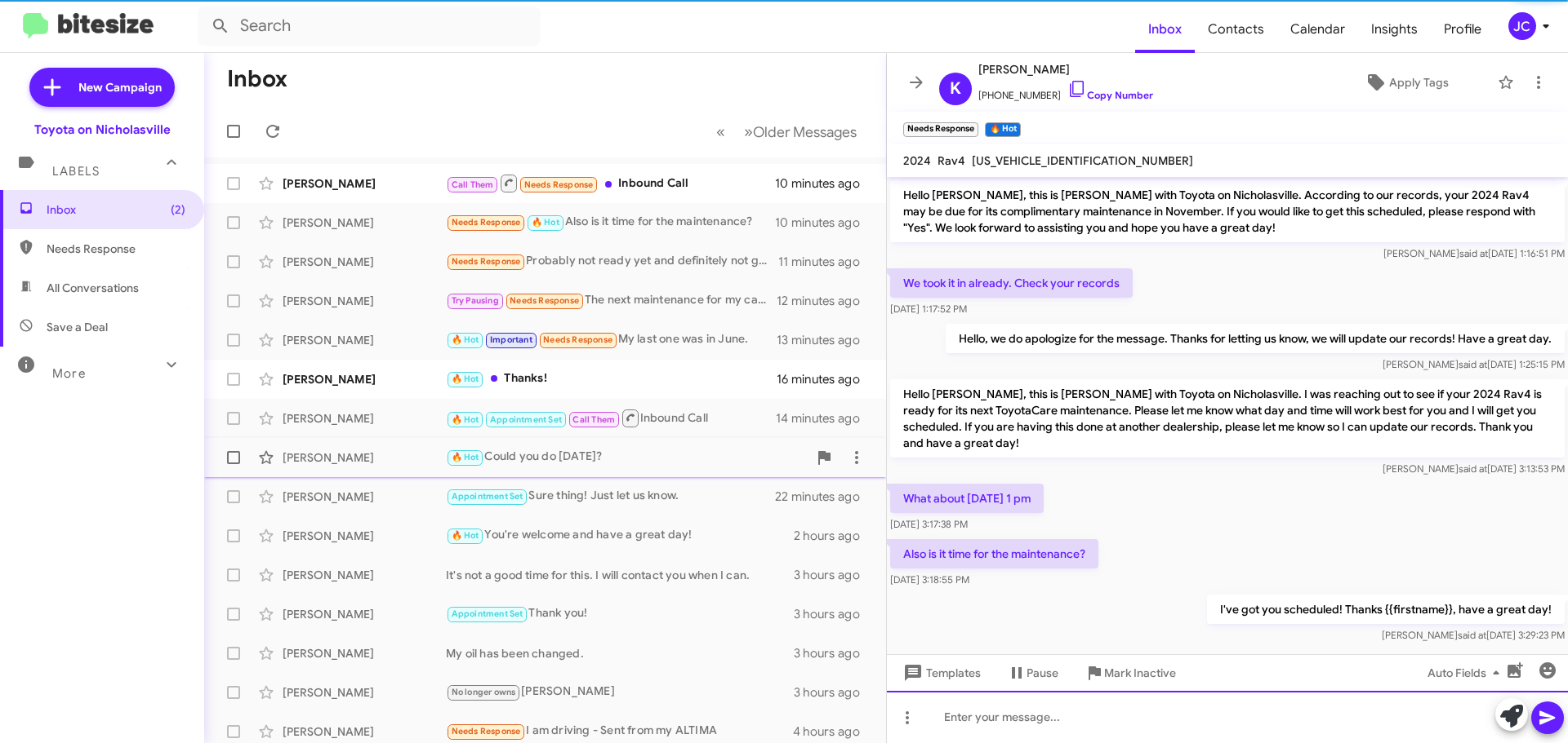
scroll to position [22, 0]
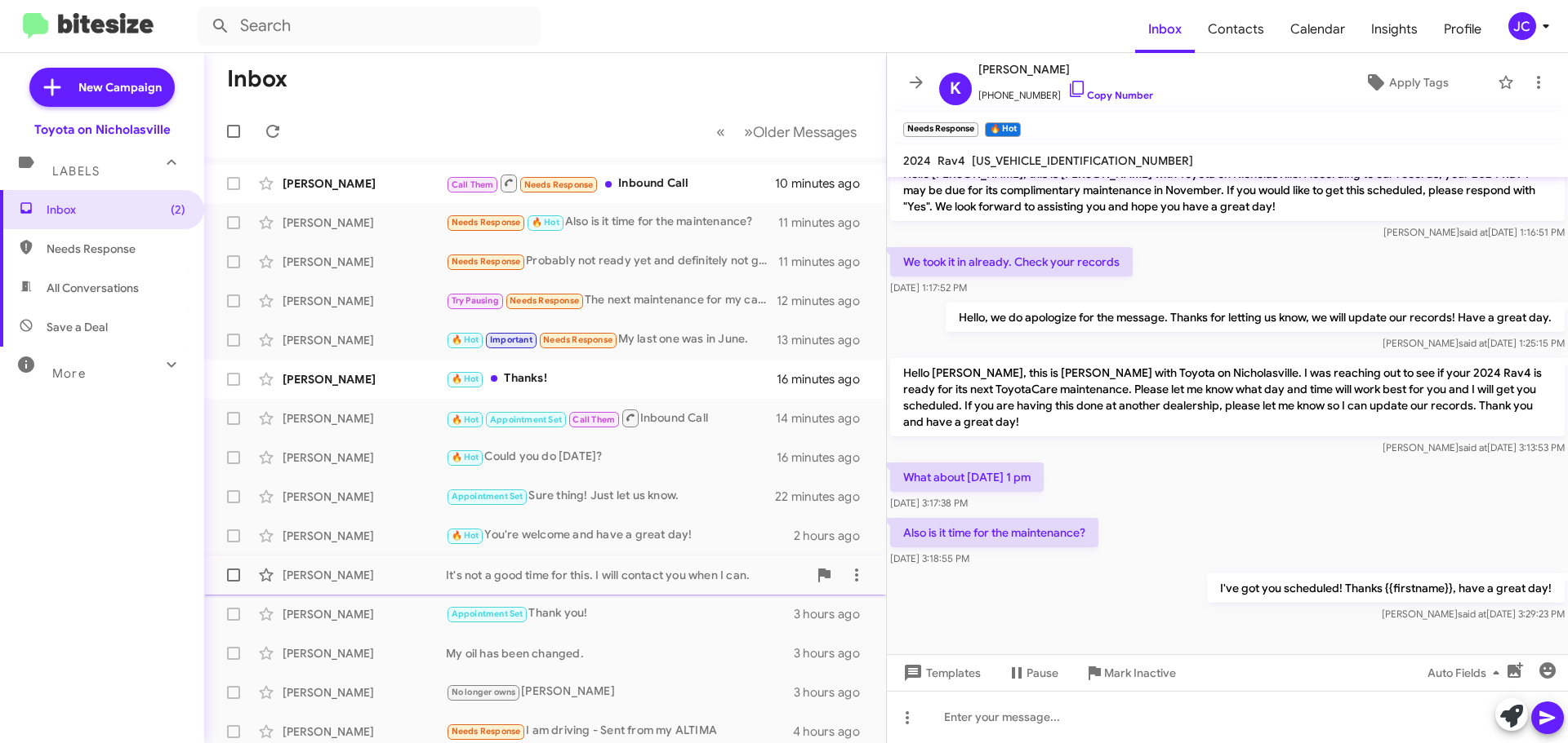
click at [326, 573] on div "[PERSON_NAME]" at bounding box center [364, 575] width 163 height 16
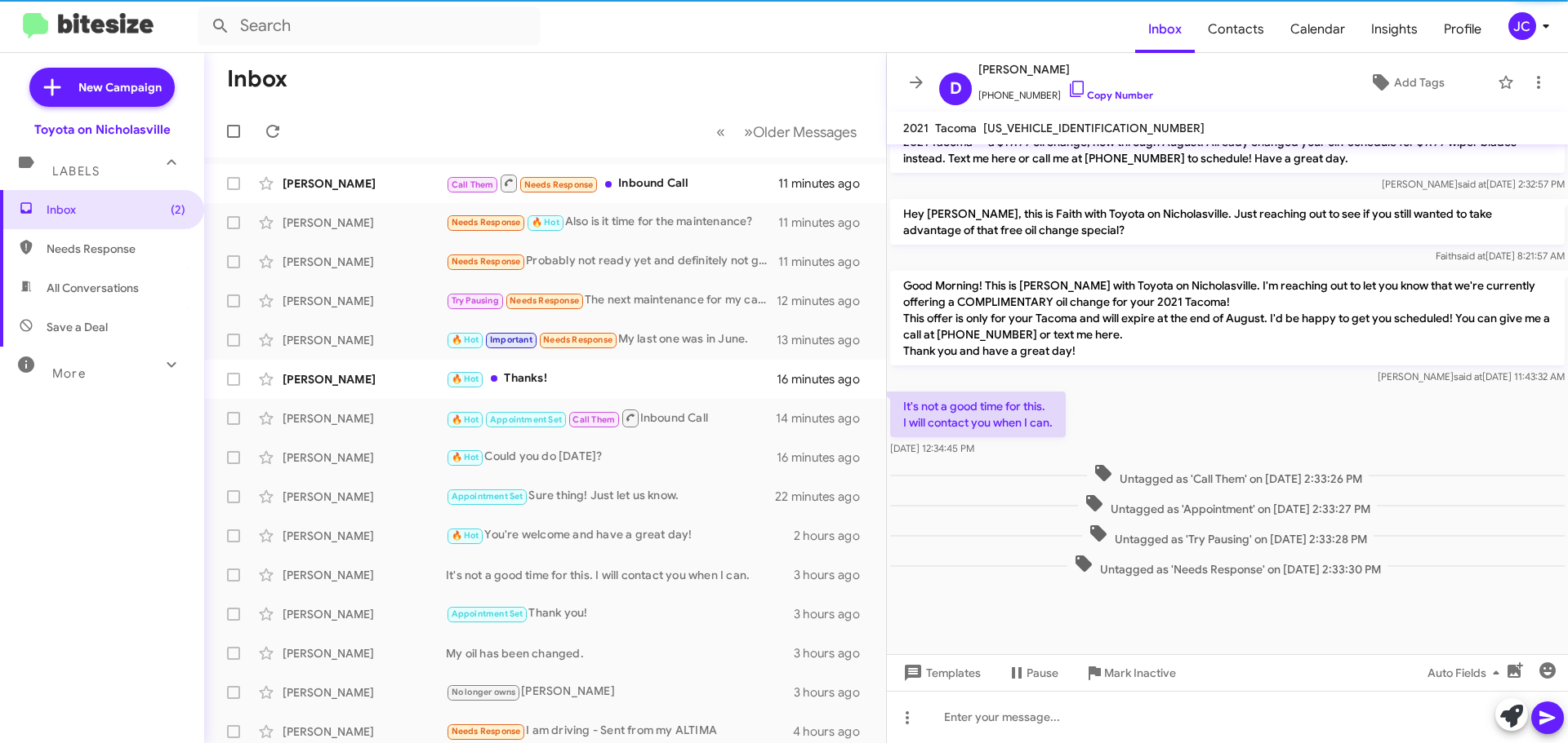
scroll to position [820, 0]
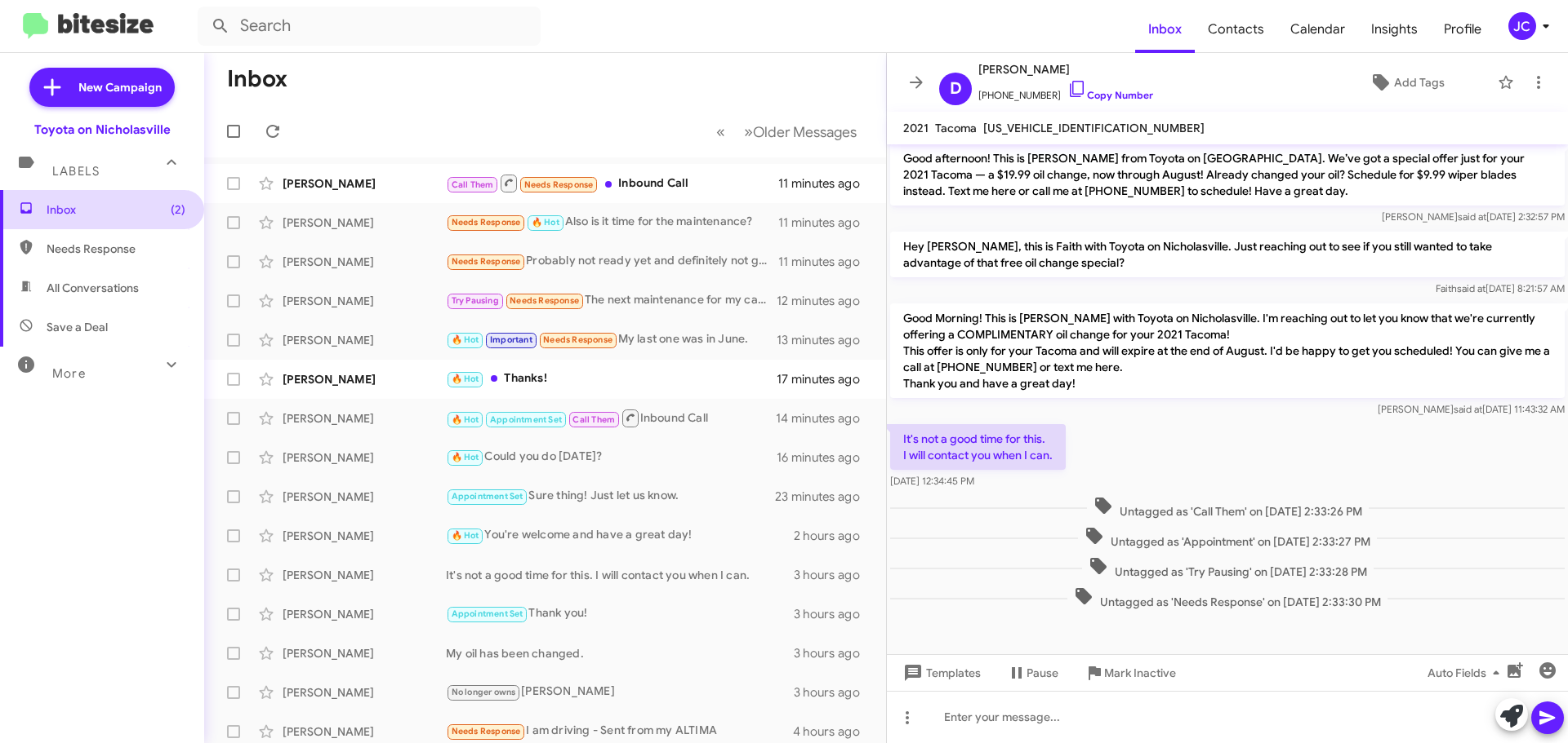
click at [70, 201] on span "Inbox (2)" at bounding box center [102, 209] width 204 height 39
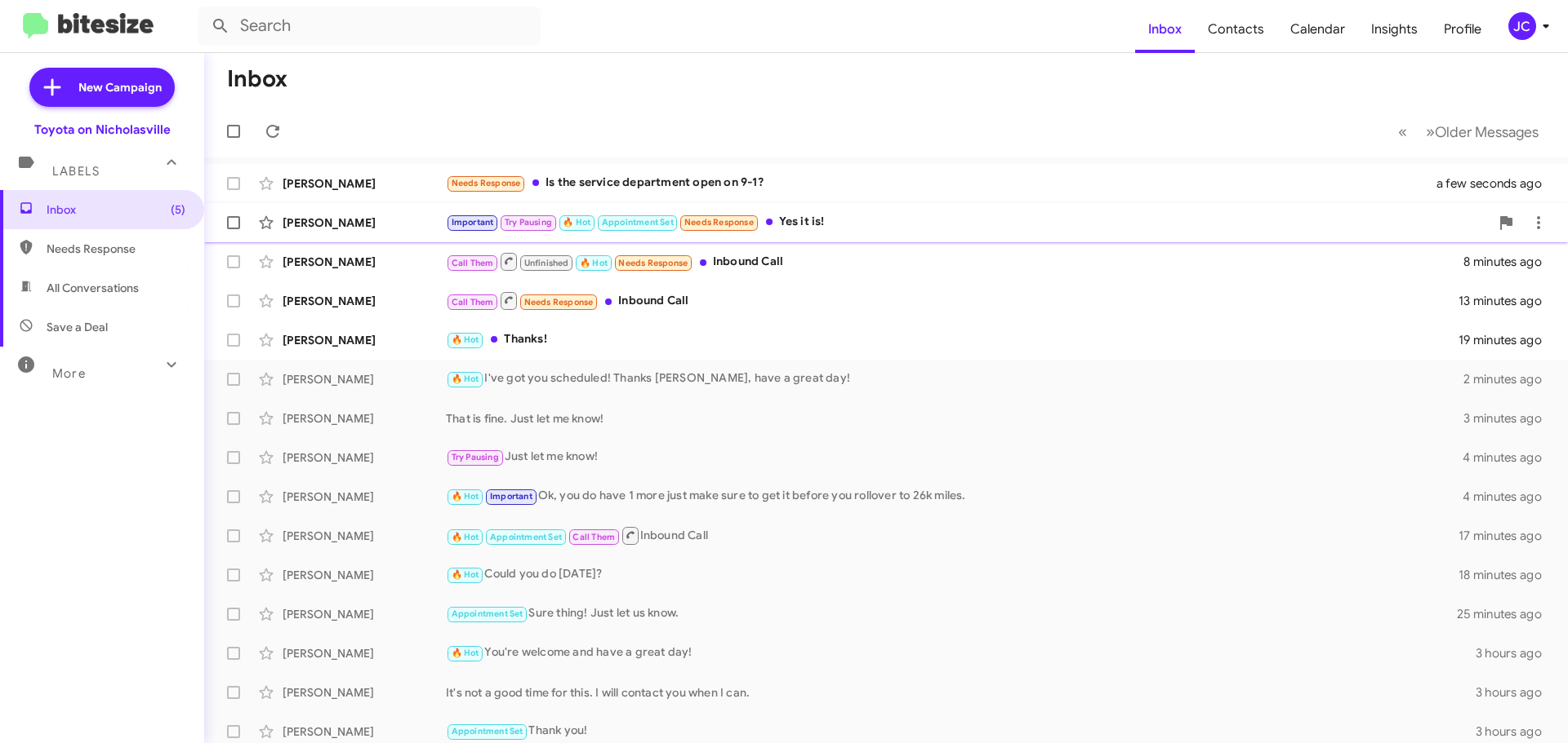
drag, startPoint x: 316, startPoint y: 223, endPoint x: 326, endPoint y: 240, distance: 19.7
click at [316, 223] on div "Haley Spillman" at bounding box center [364, 222] width 163 height 16
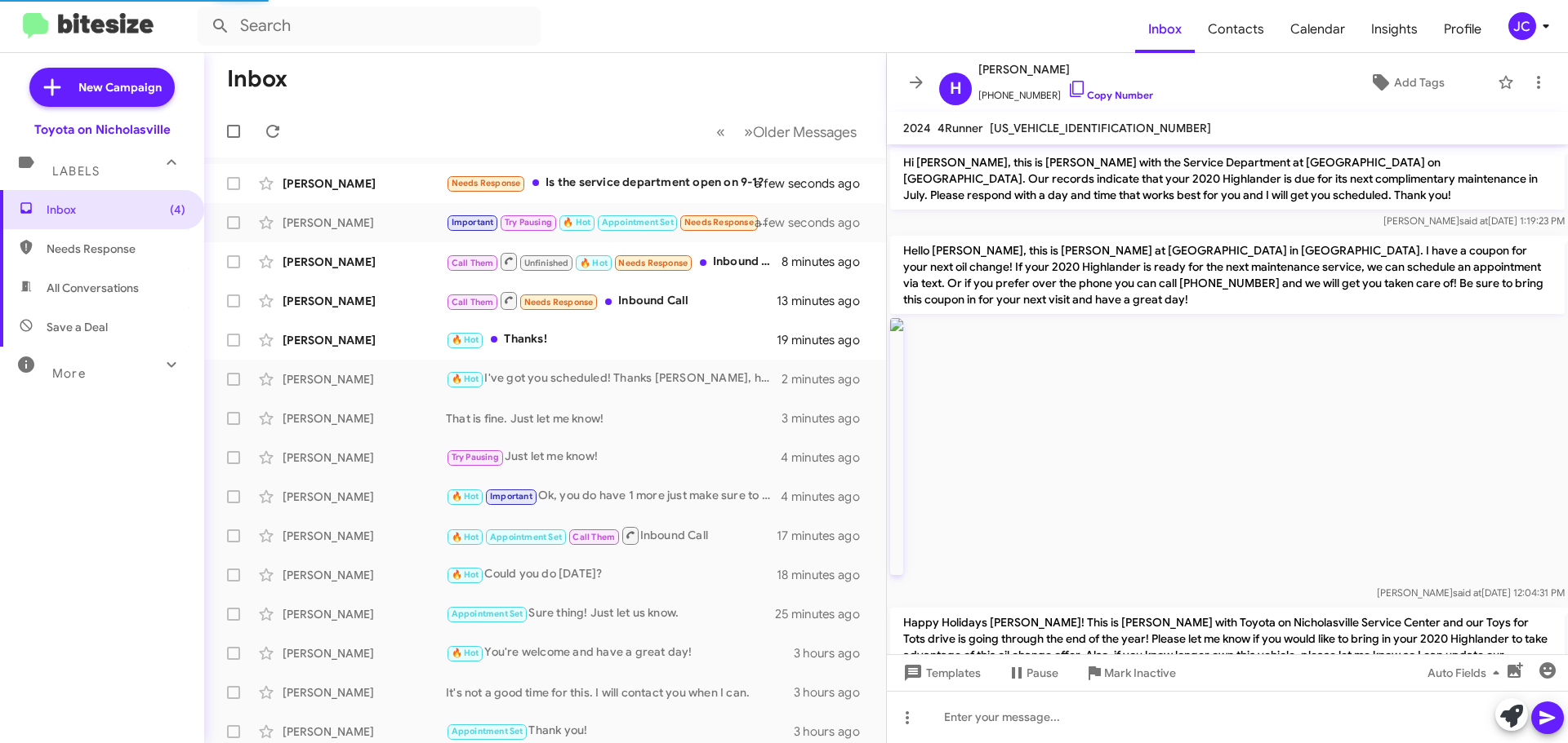
scroll to position [3273, 0]
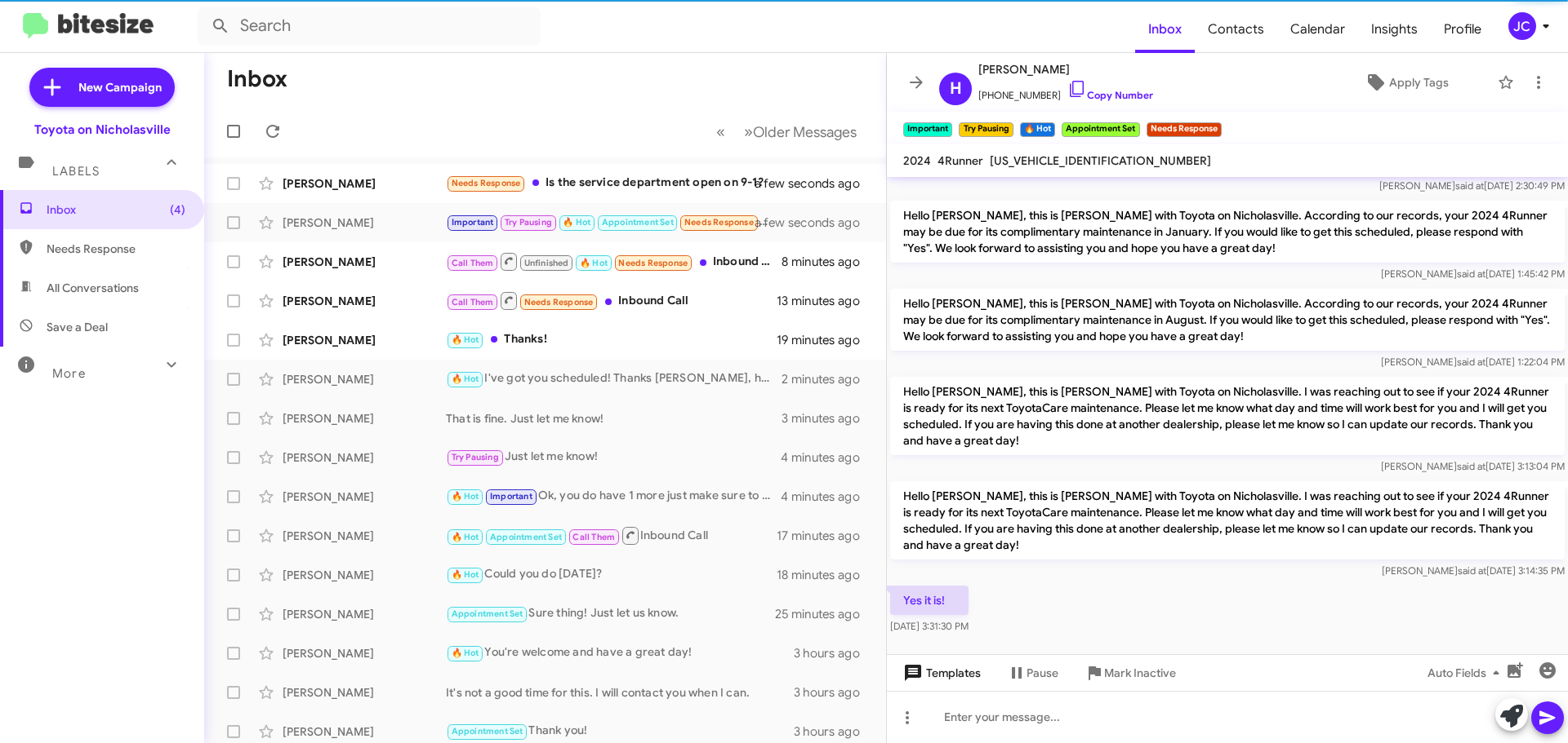
click at [927, 668] on span "Templates" at bounding box center [940, 673] width 81 height 29
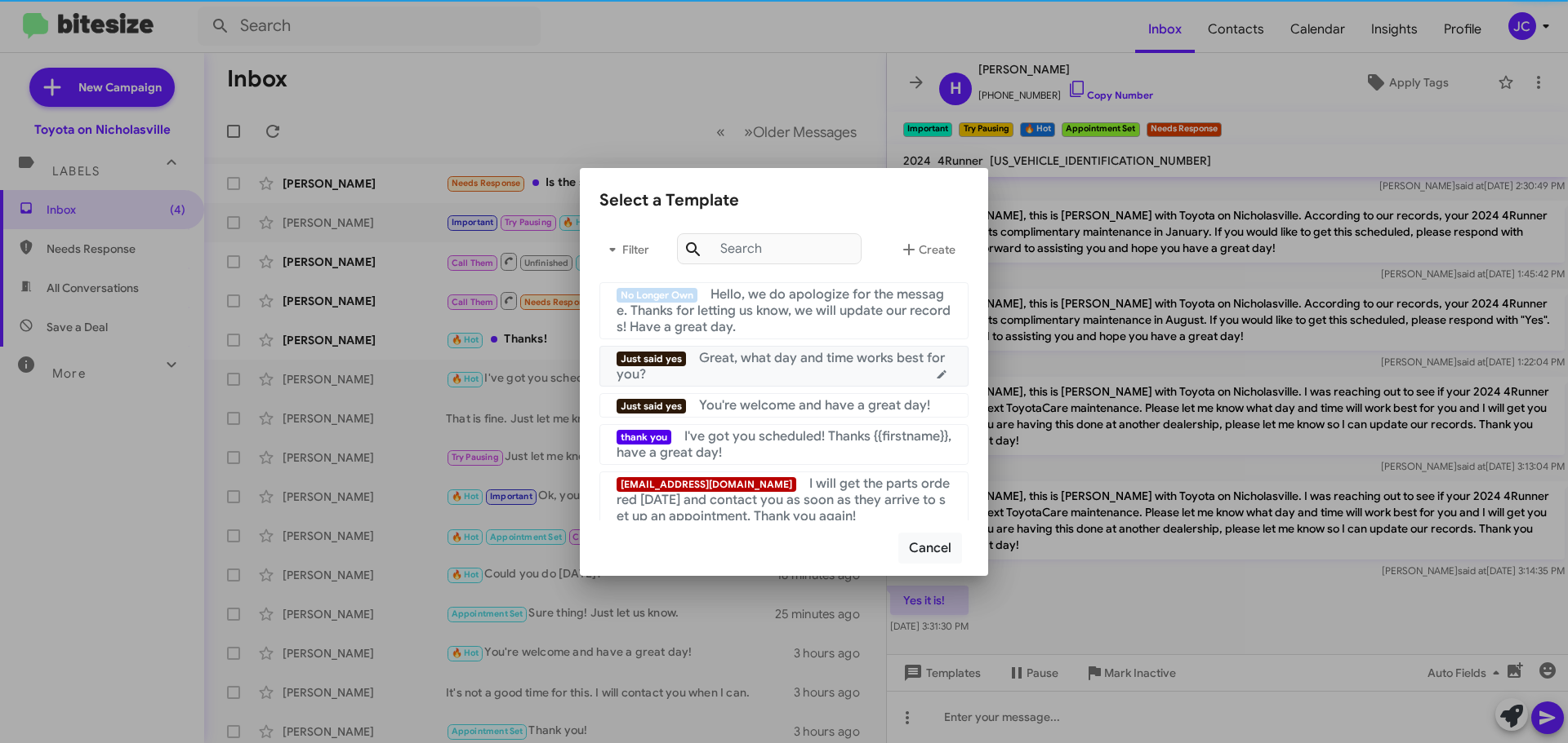
click at [754, 363] on span "Great, what day and time works best for you?" at bounding box center [781, 366] width 329 height 33
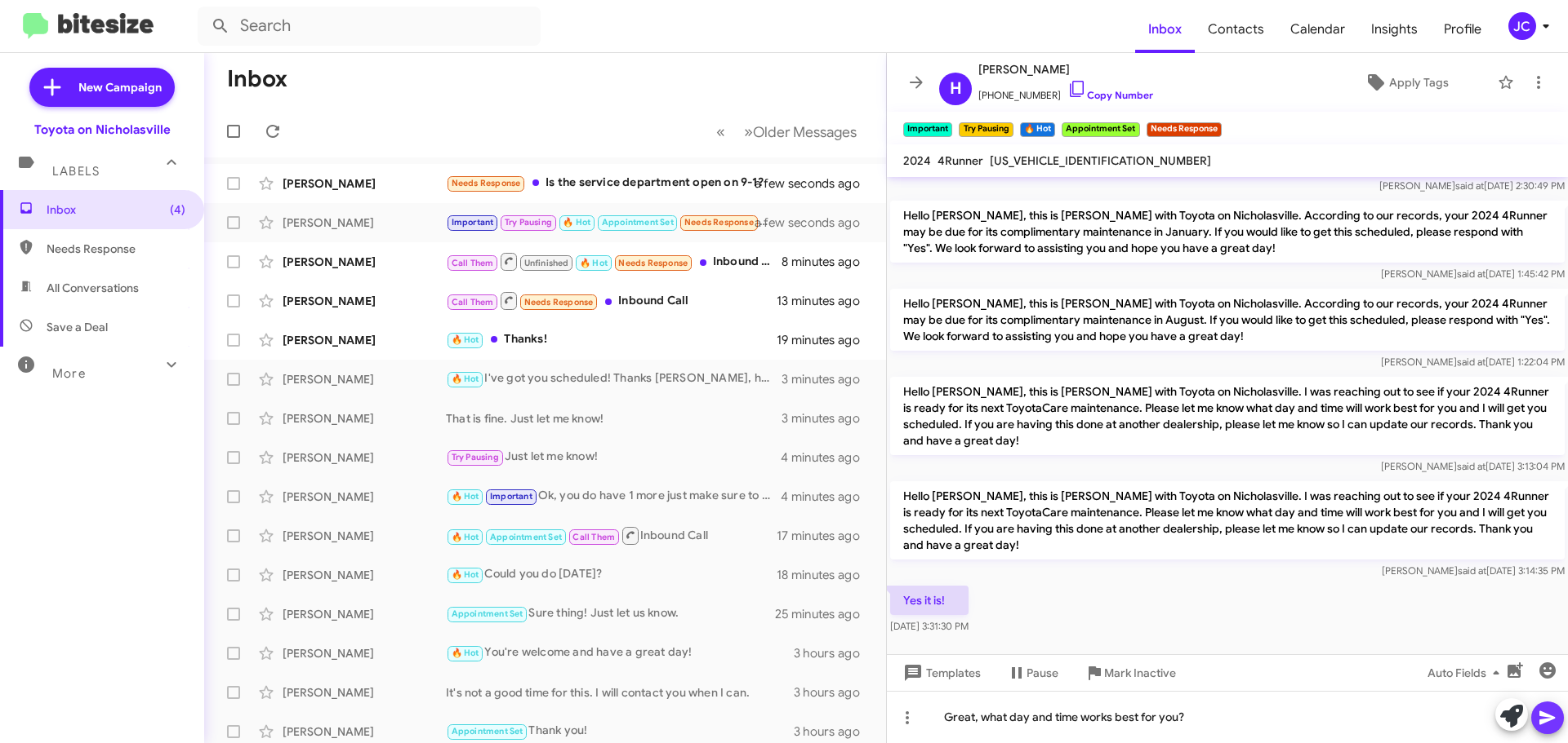
click at [1554, 716] on icon at bounding box center [1546, 718] width 20 height 20
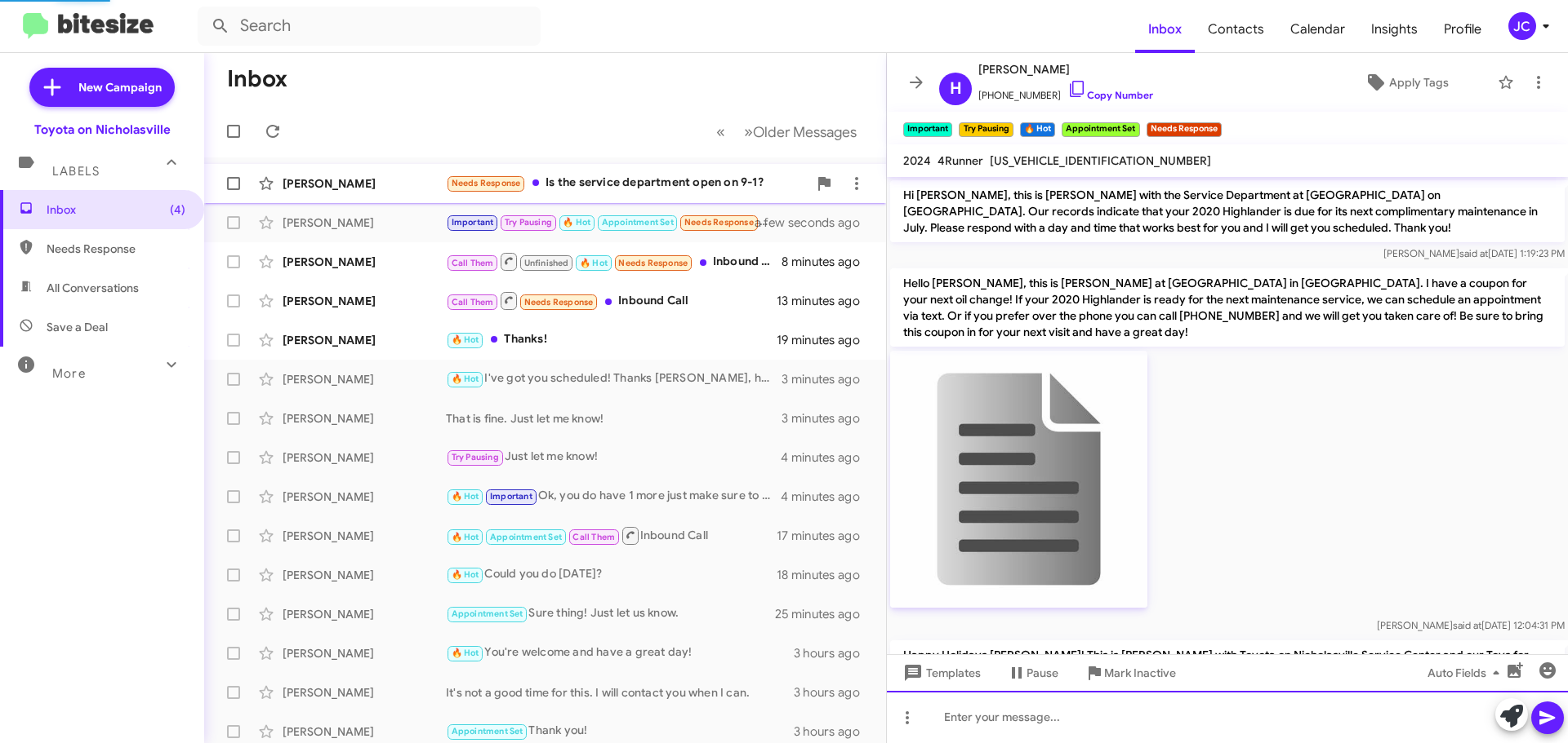
scroll to position [82, 0]
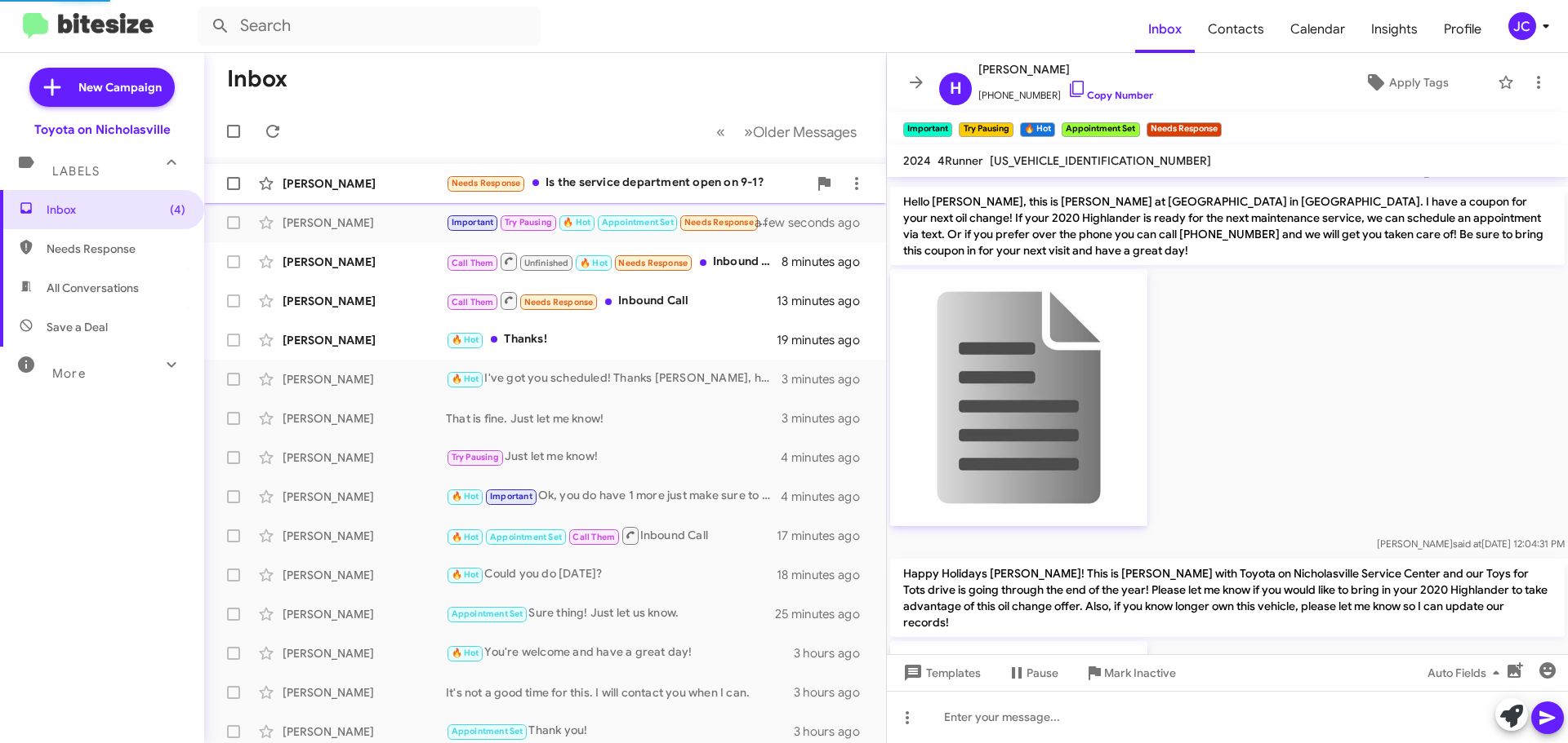
click at [352, 190] on div "[PERSON_NAME]" at bounding box center [364, 184] width 163 height 16
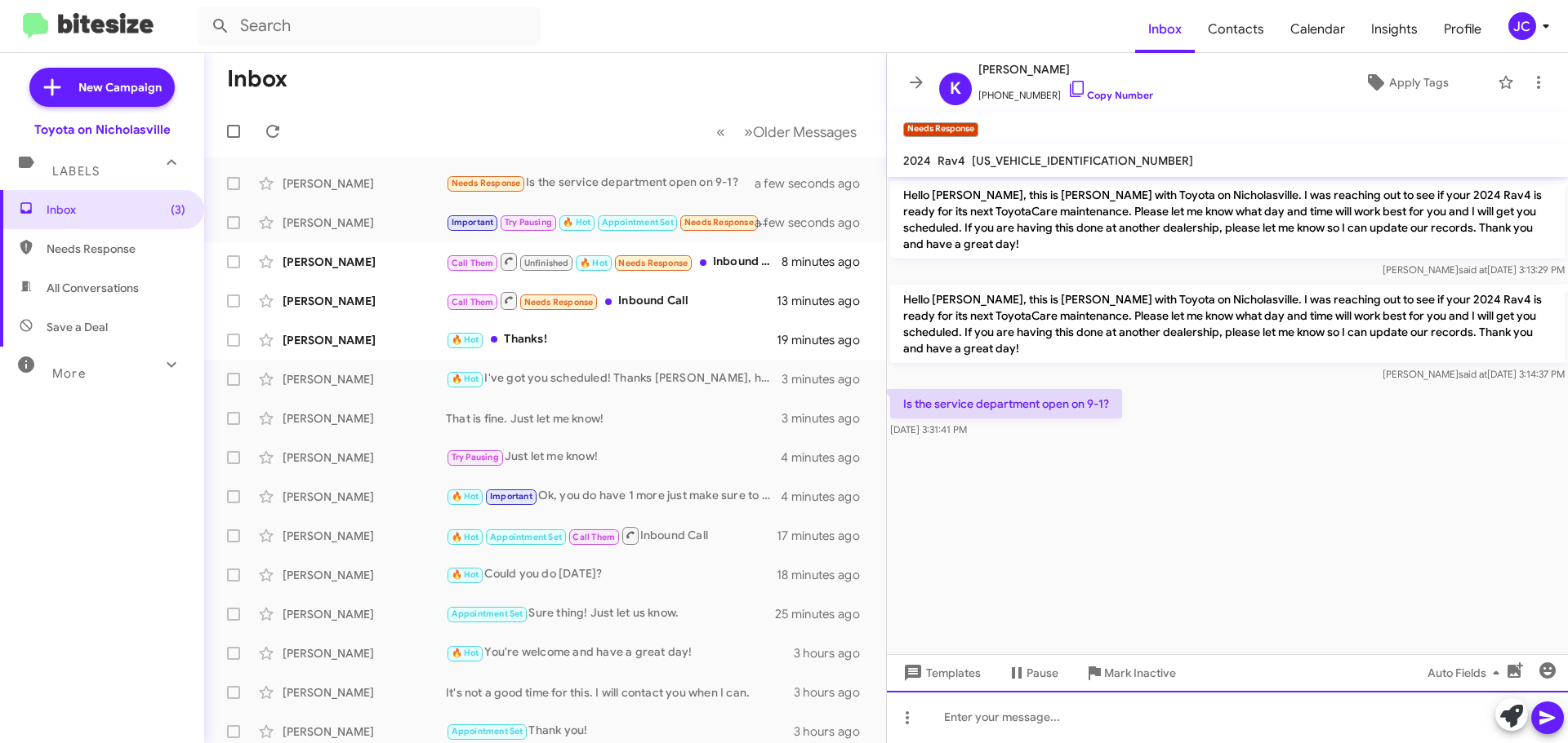
click at [971, 703] on div at bounding box center [1226, 717] width 681 height 53
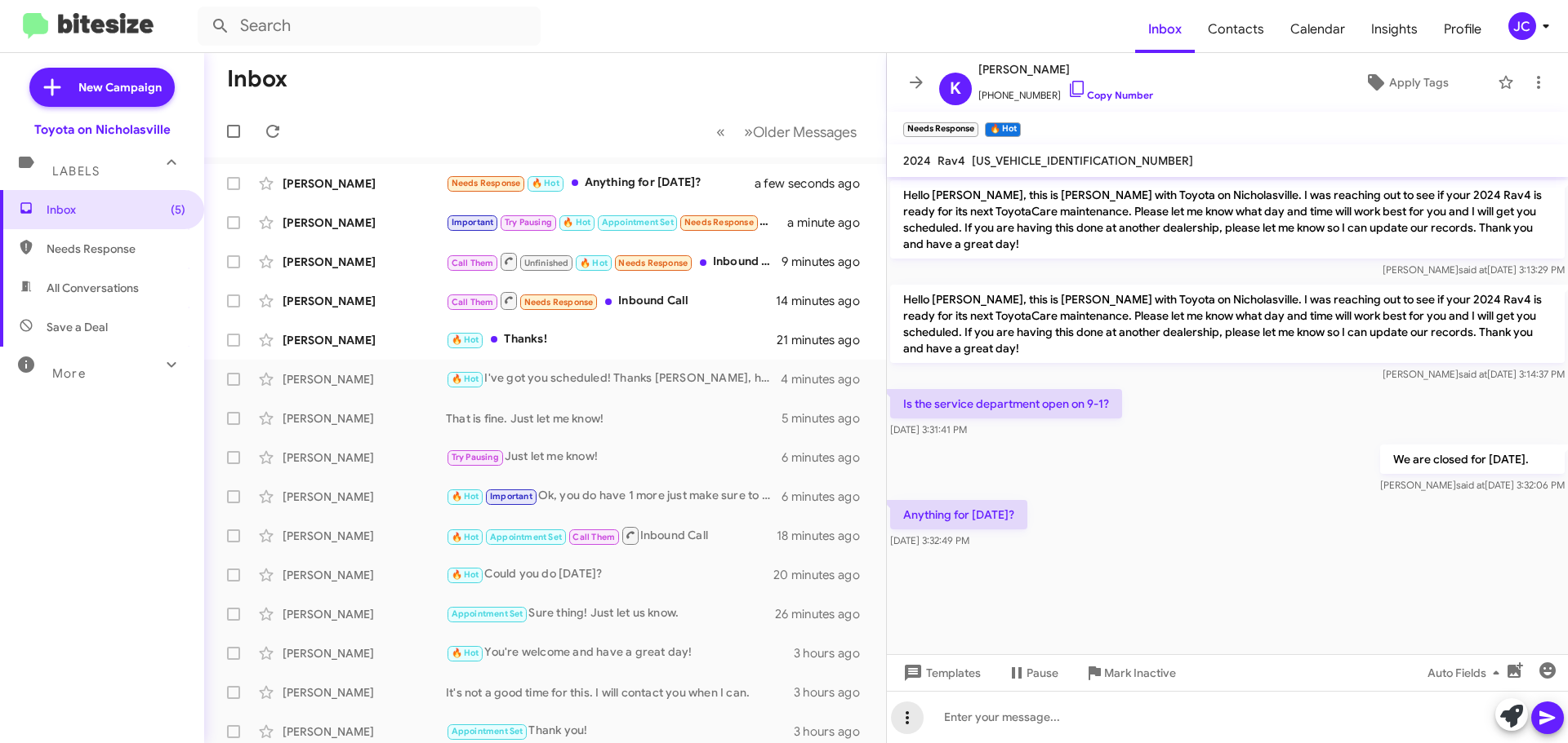
click at [898, 721] on icon at bounding box center [906, 718] width 20 height 20
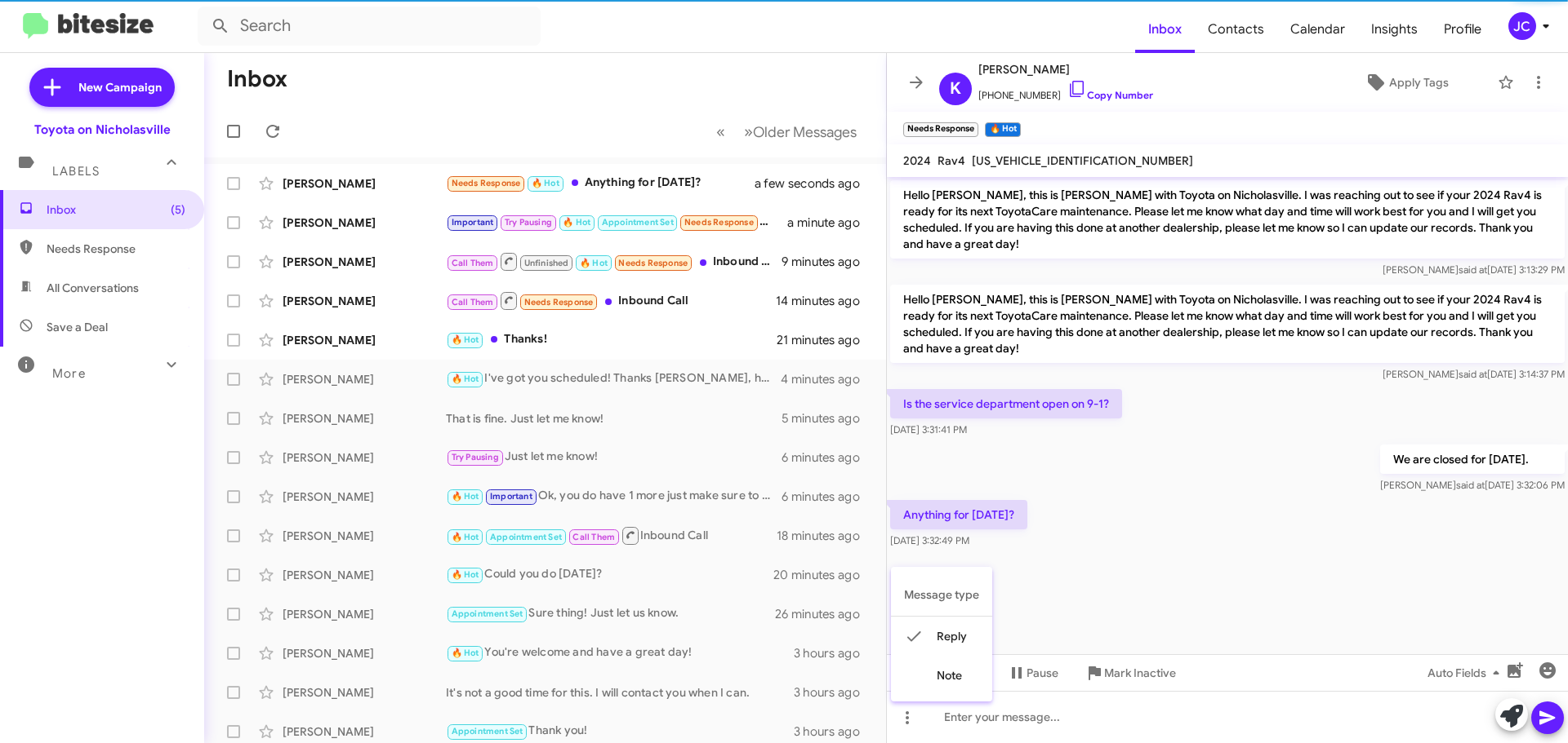
click at [950, 721] on div at bounding box center [784, 372] width 1568 height 743
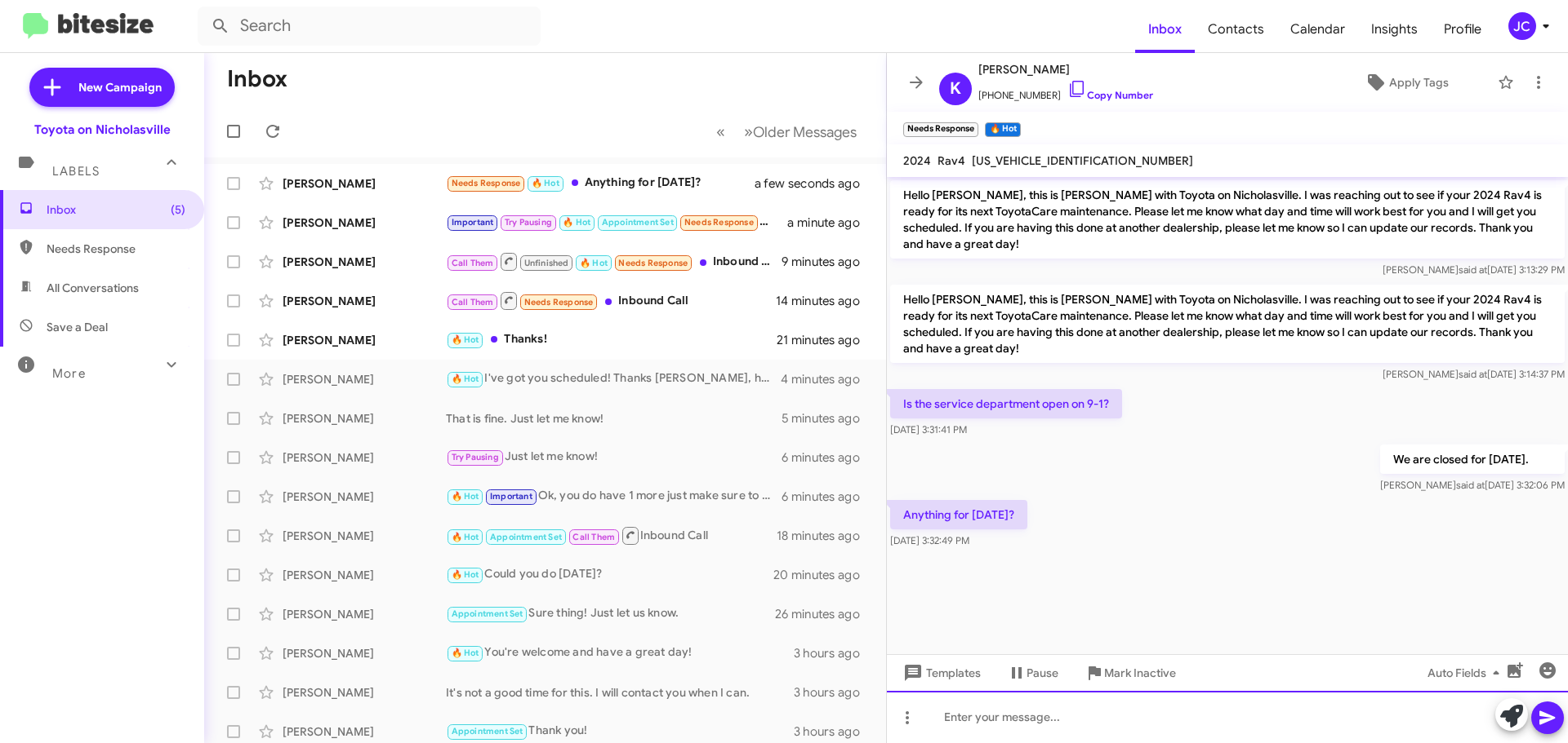
click at [1000, 720] on div at bounding box center [1226, 717] width 681 height 53
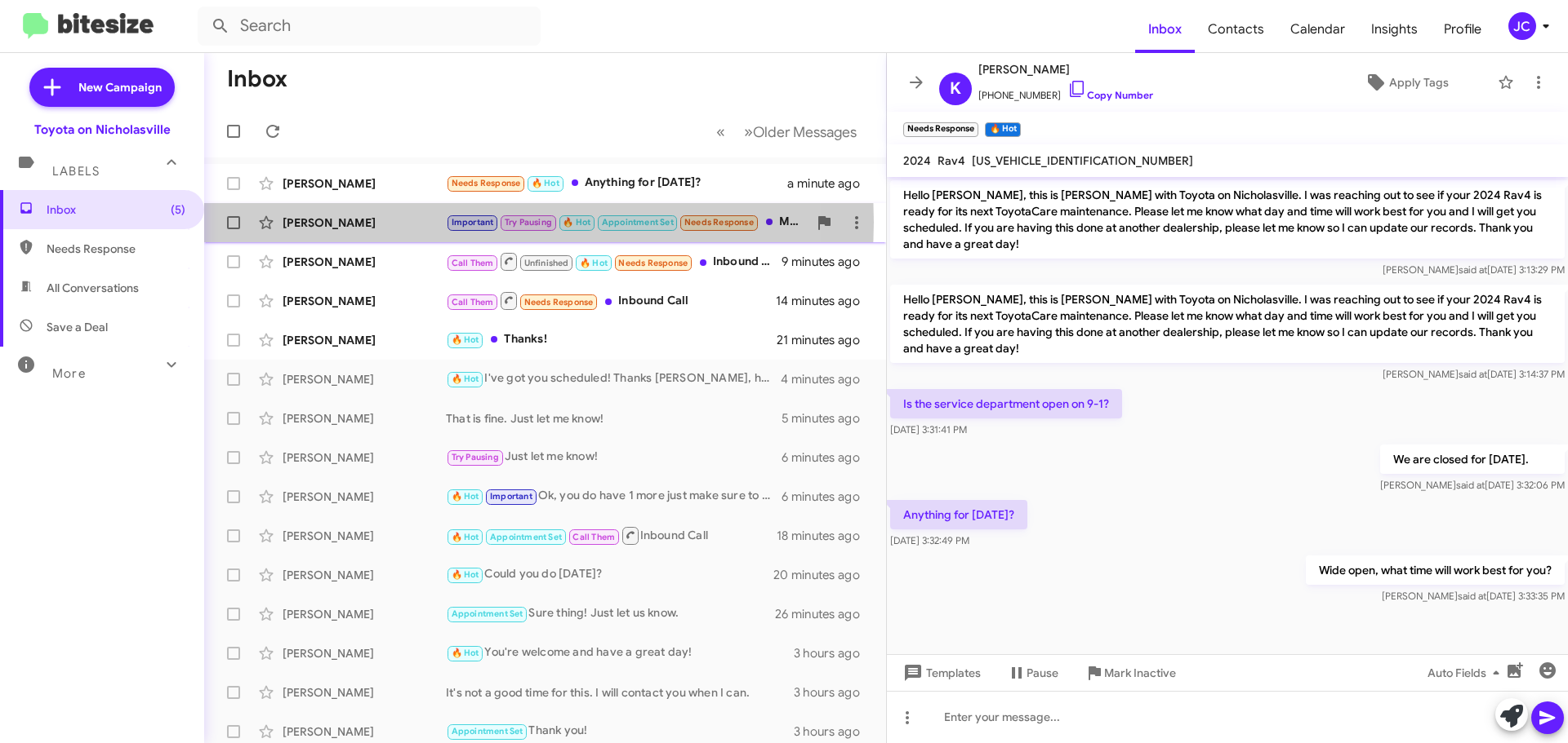
click at [329, 222] on div "[PERSON_NAME]" at bounding box center [364, 222] width 163 height 16
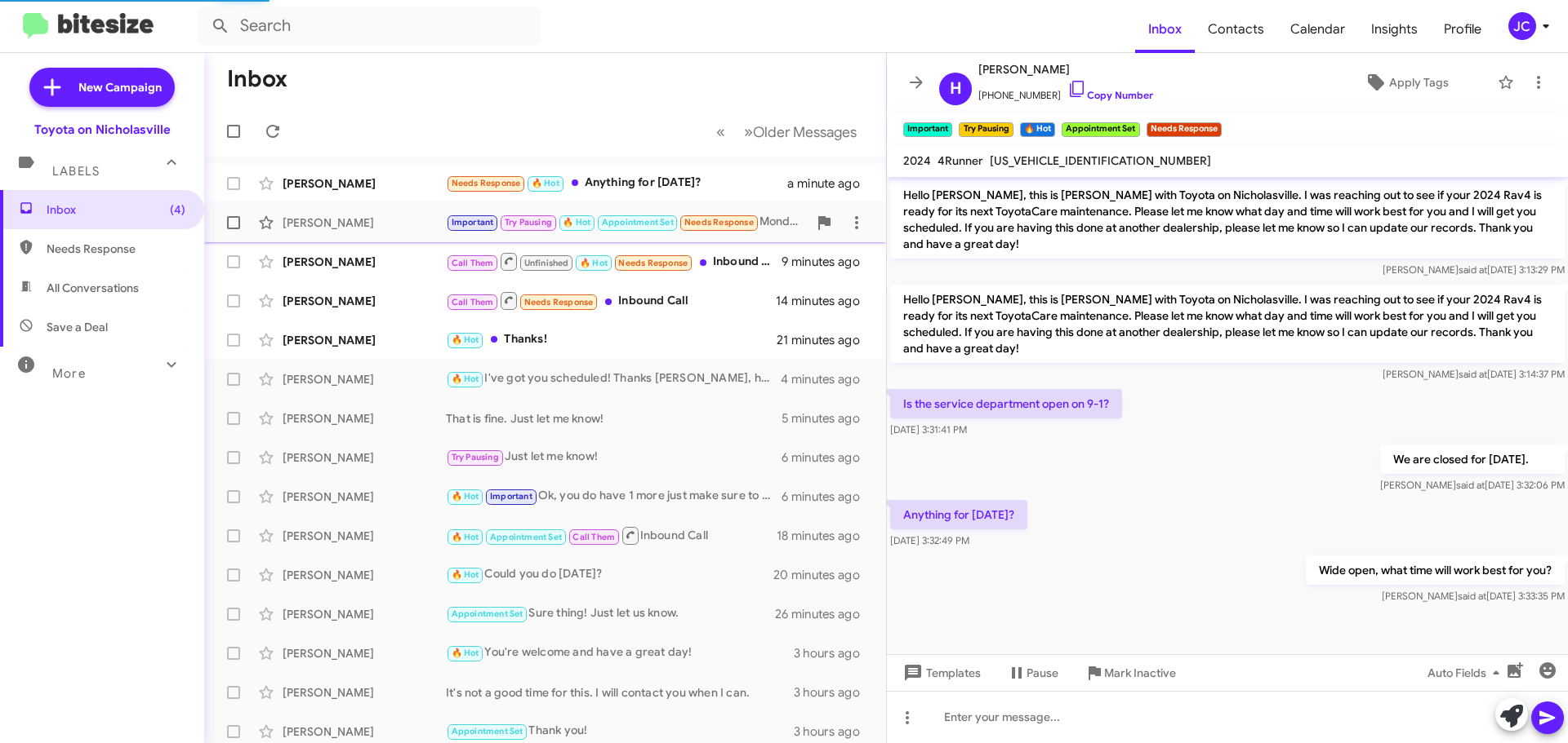
scroll to position [2956, 0]
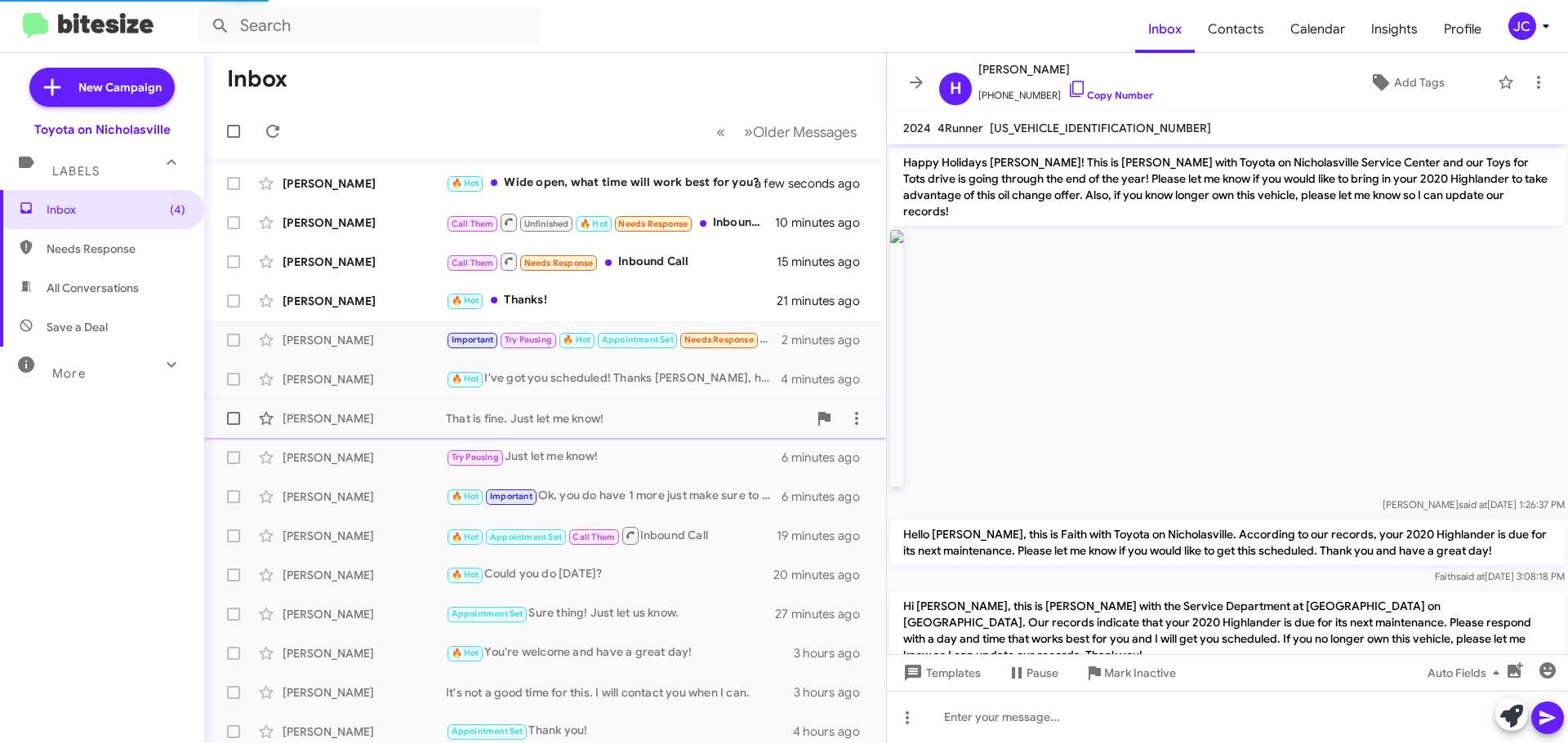
scroll to position [2924, 0]
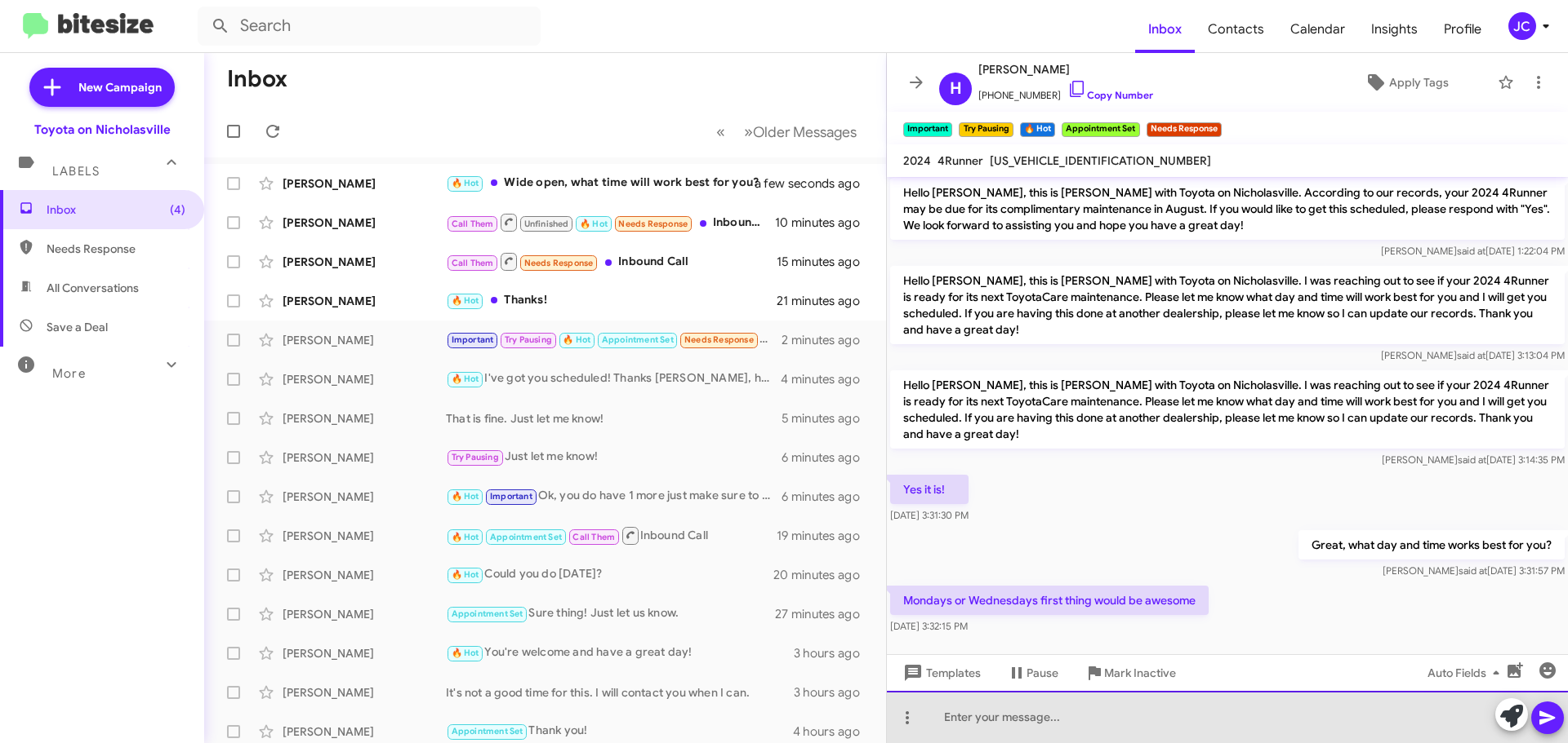
click at [977, 727] on div at bounding box center [1226, 717] width 681 height 53
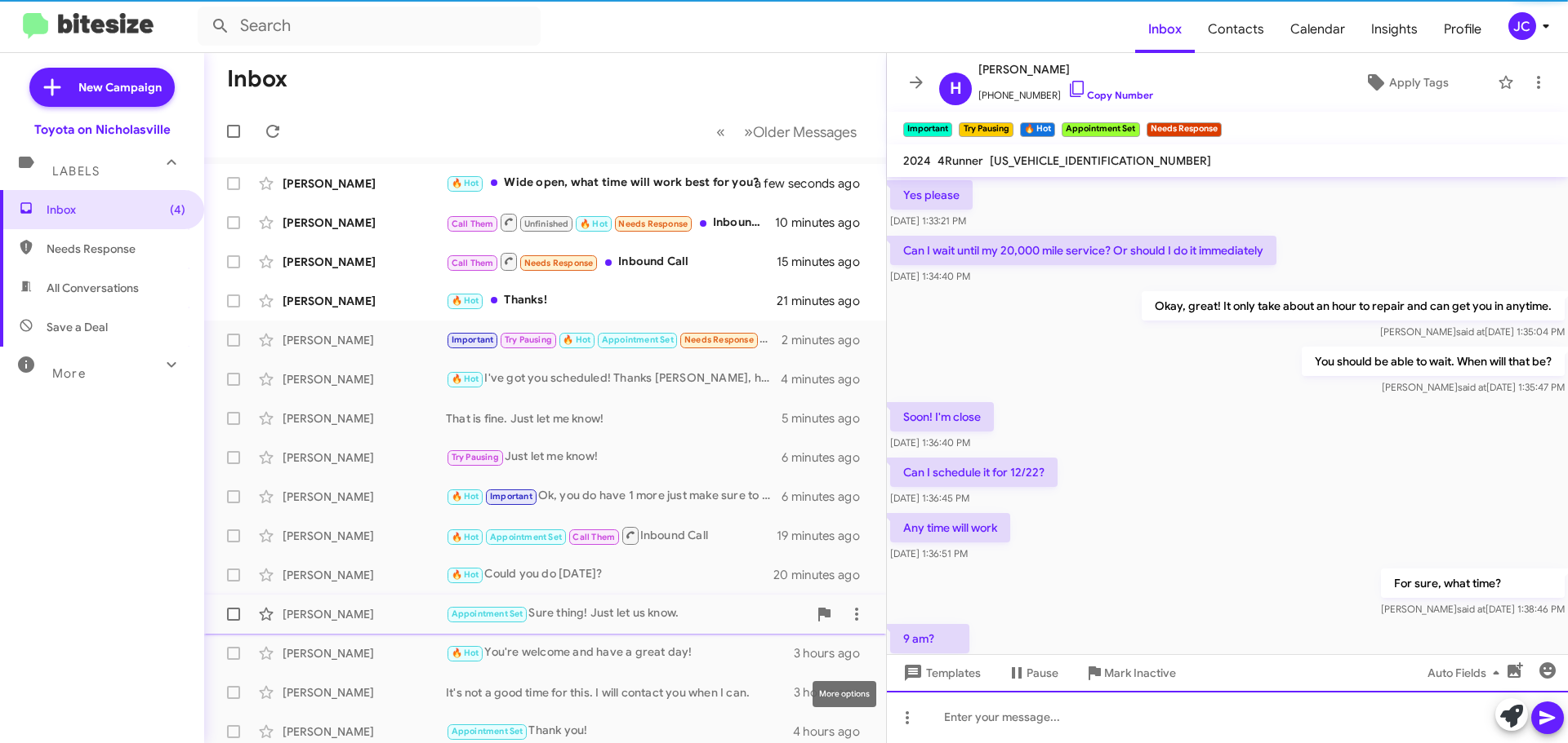
scroll to position [82, 0]
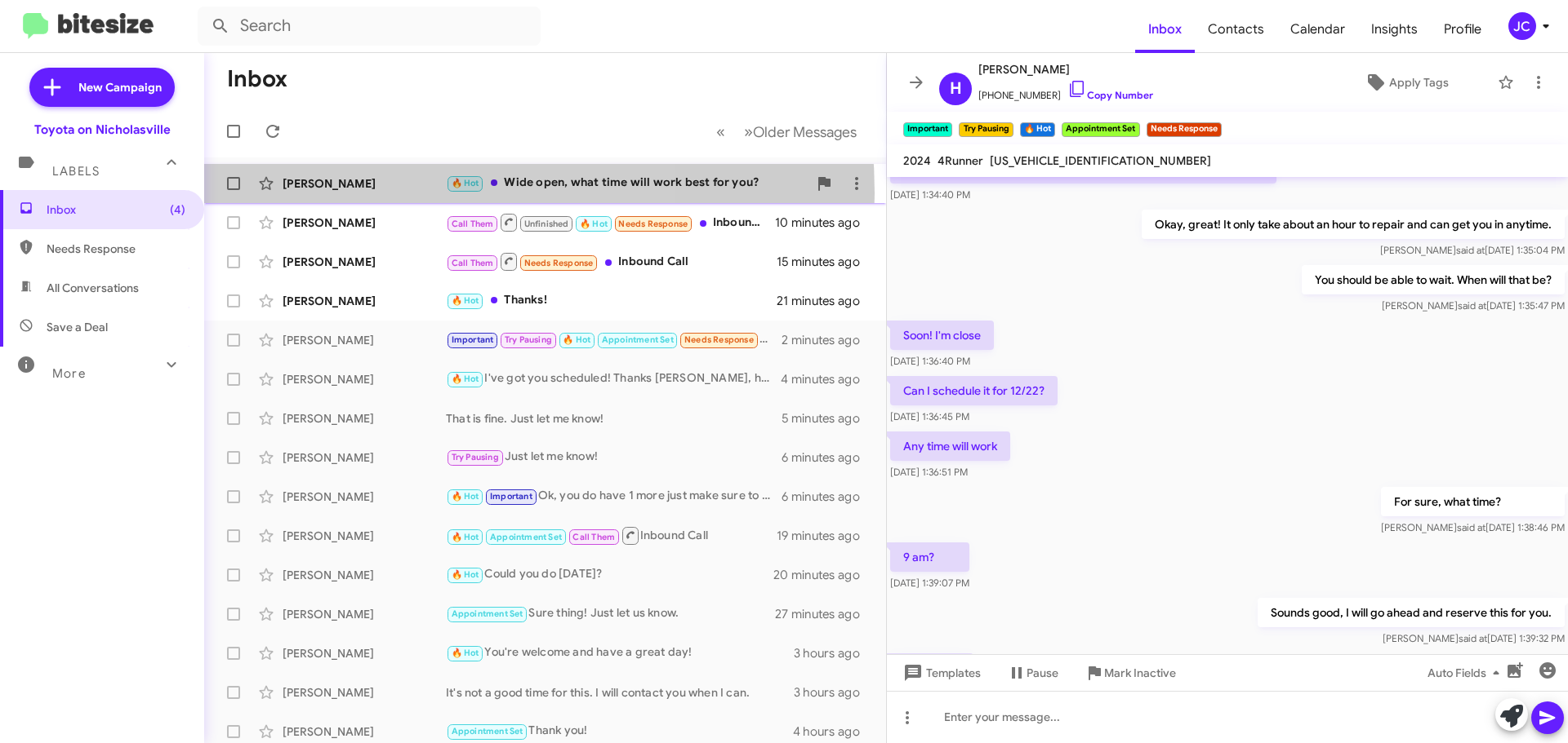
click at [360, 193] on div "Katherine Asbury 🔥 Hot Wide open, what time will work best for you? a few secon…" at bounding box center [545, 184] width 655 height 33
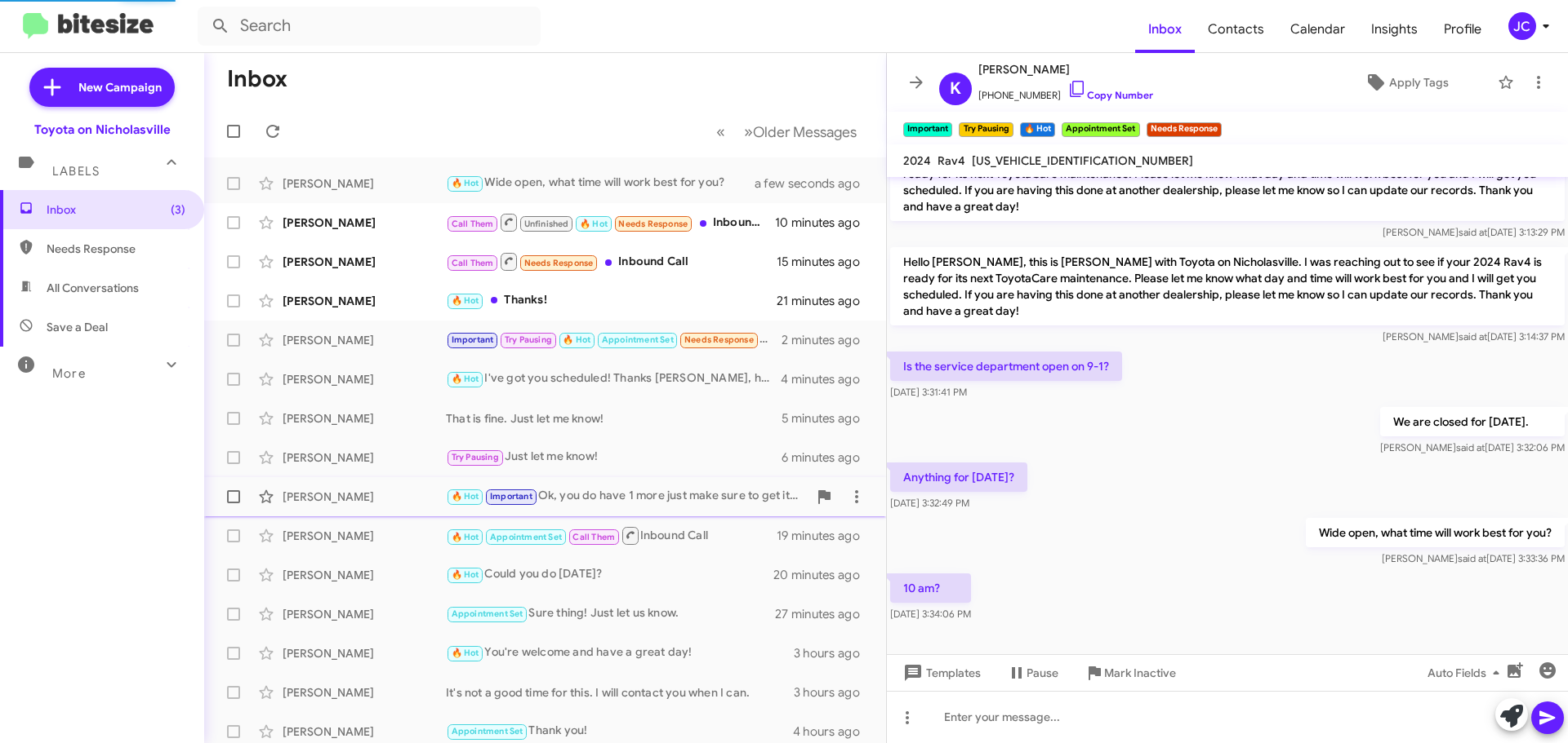
scroll to position [38, 0]
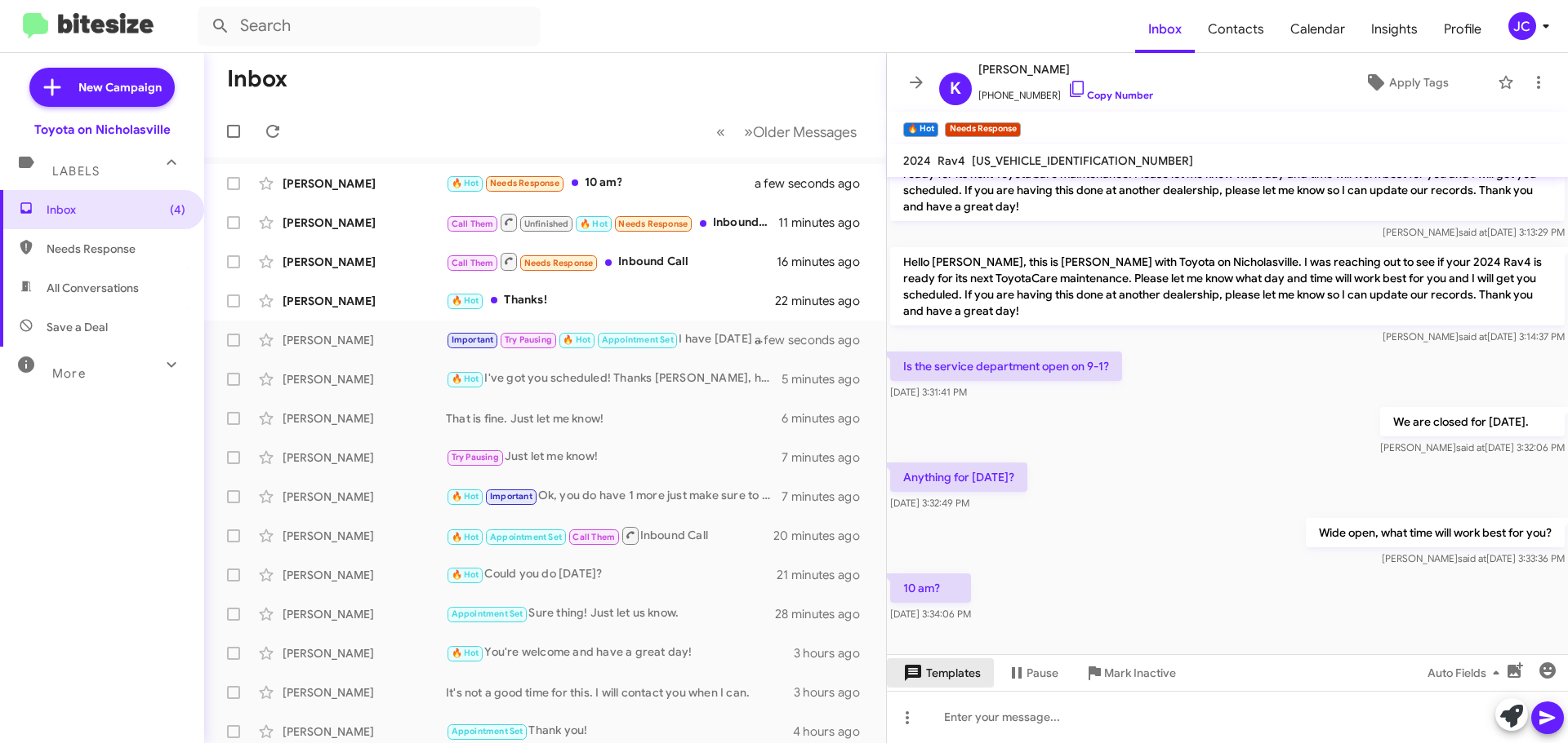
click at [967, 679] on span "Templates" at bounding box center [940, 673] width 81 height 29
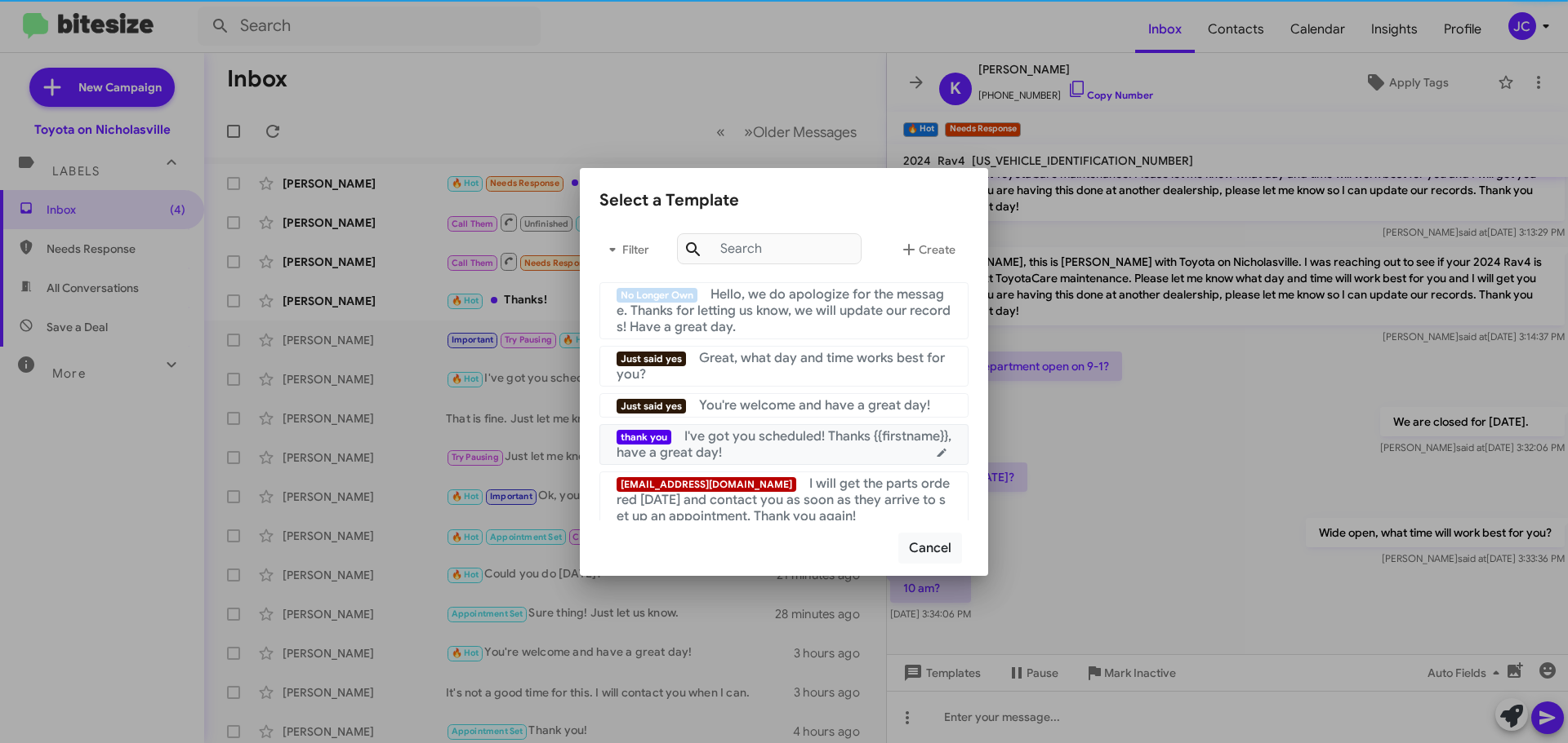
click at [758, 445] on div "thank you I've got you scheduled! Thanks {{firstname}}, have a great day!" at bounding box center [784, 445] width 335 height 33
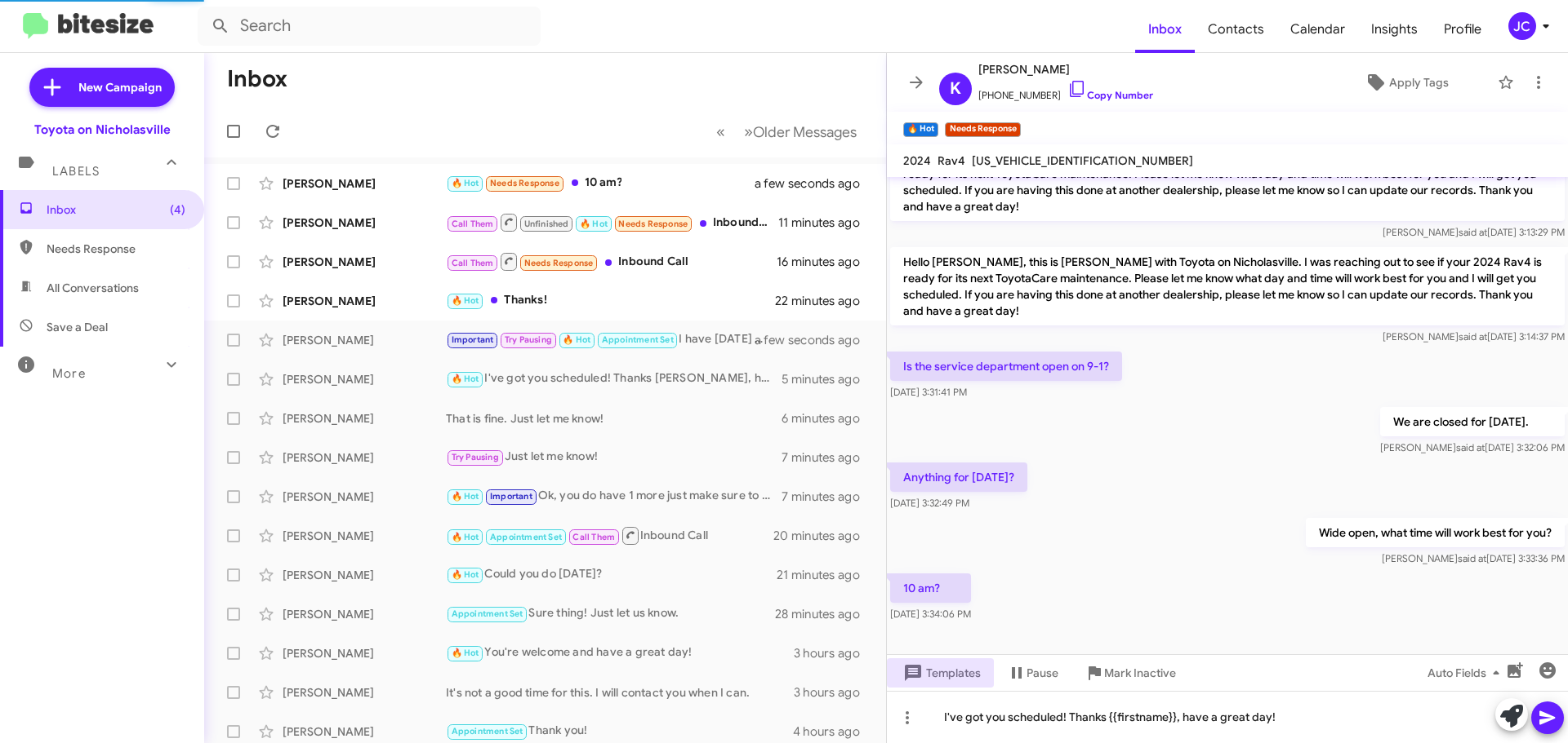
click at [1550, 720] on icon at bounding box center [1546, 718] width 16 height 14
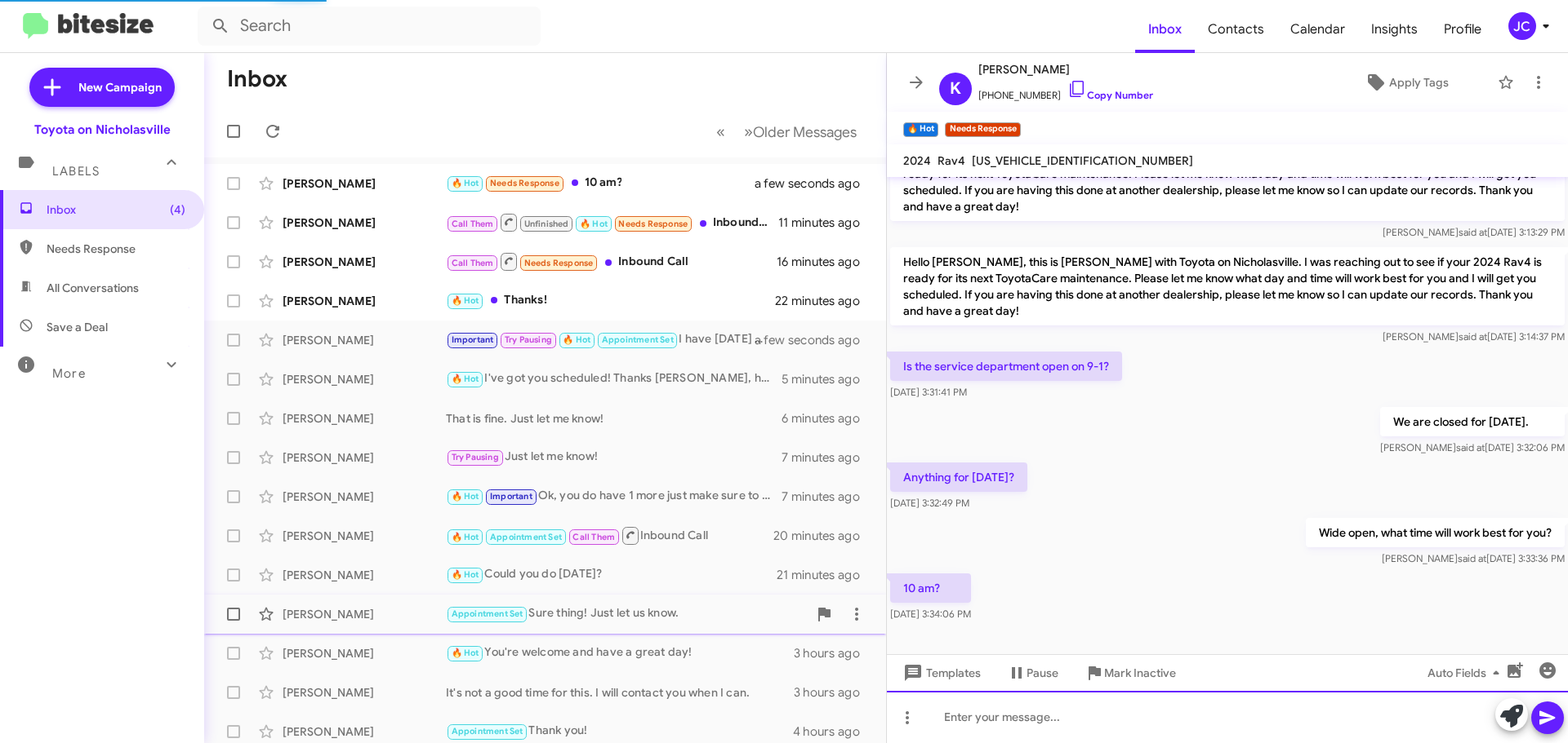
scroll to position [97, 0]
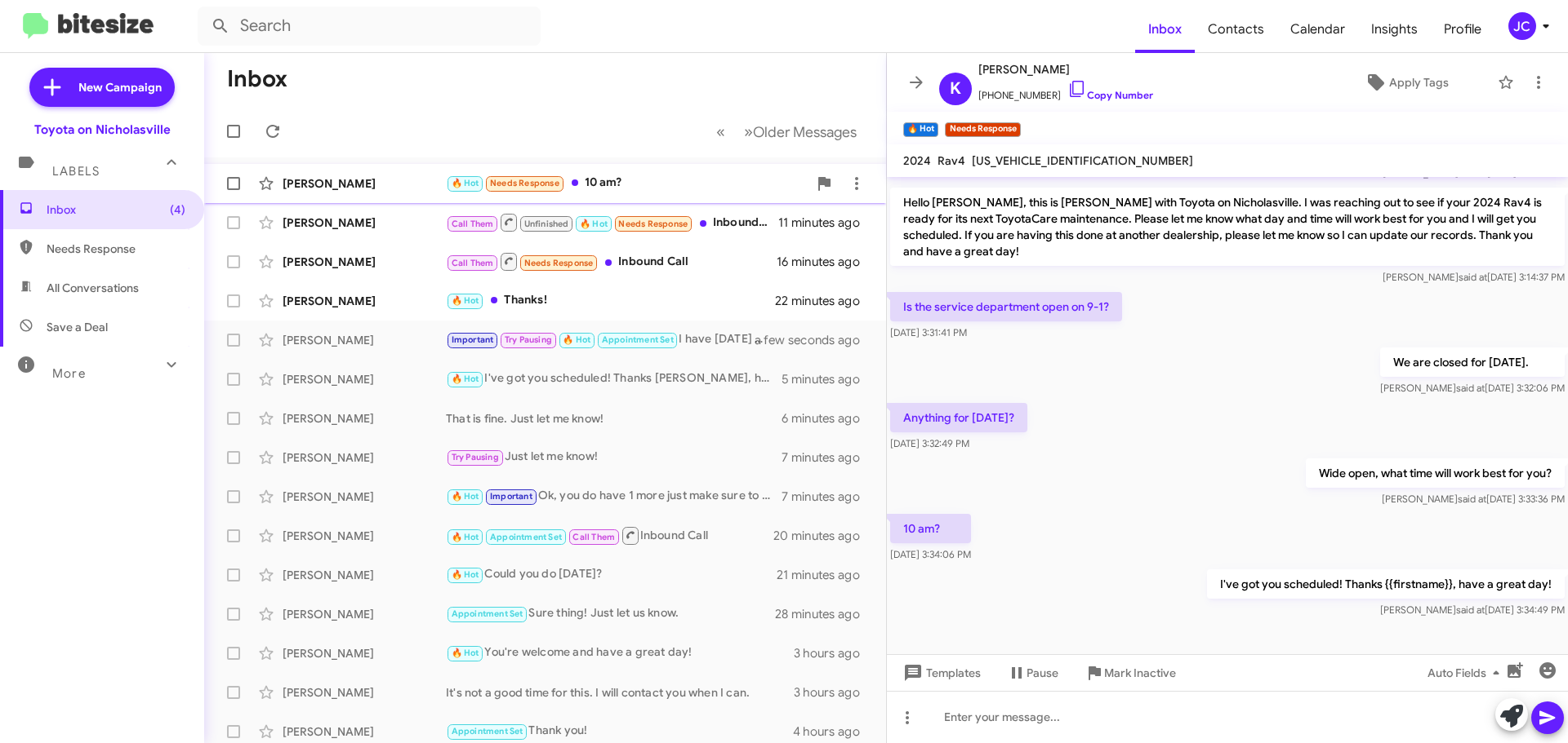
click at [374, 195] on div "Katherine Asbury 🔥 Hot Needs Response 10 am? a few seconds ago" at bounding box center [545, 184] width 655 height 33
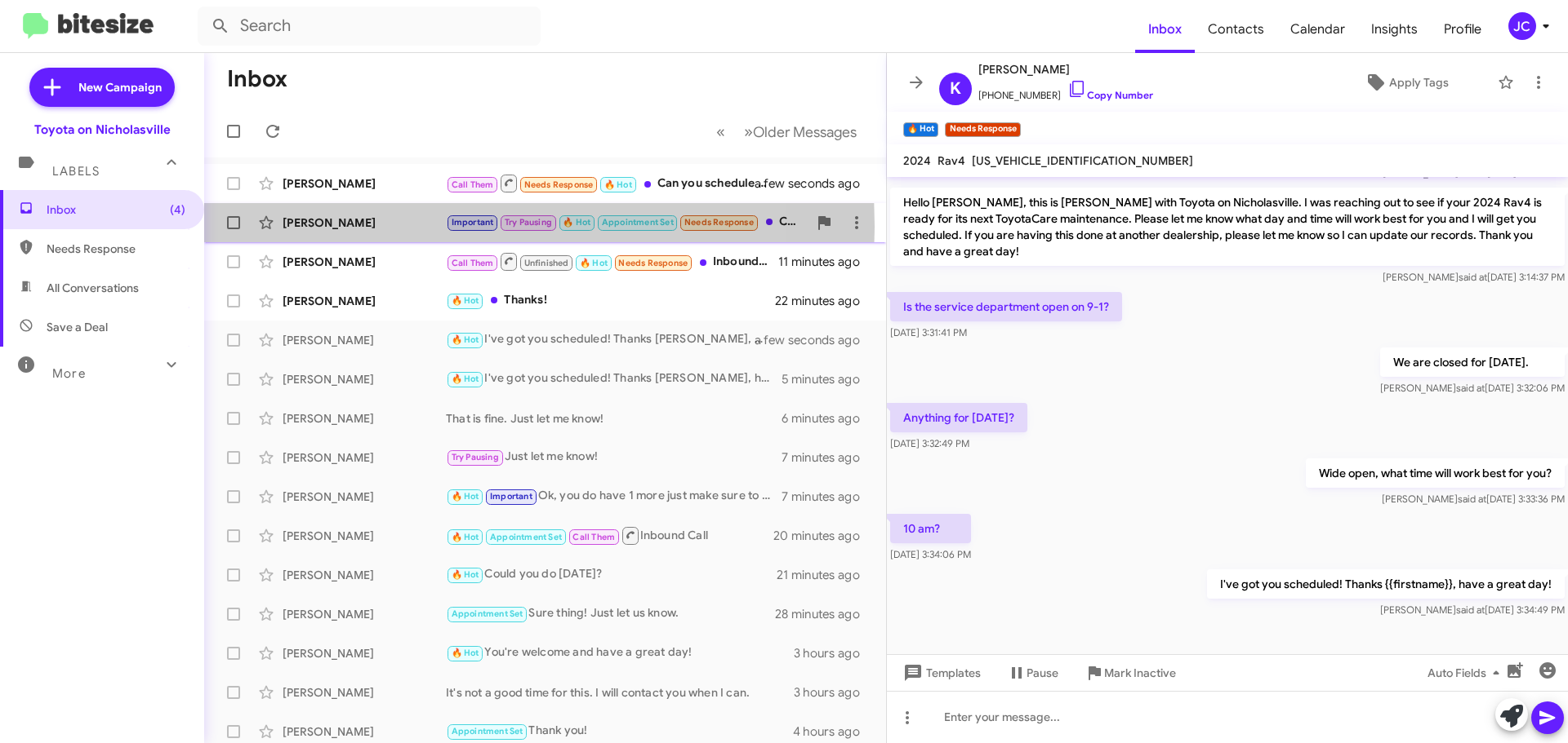
click at [311, 227] on div "[PERSON_NAME]" at bounding box center [364, 222] width 163 height 16
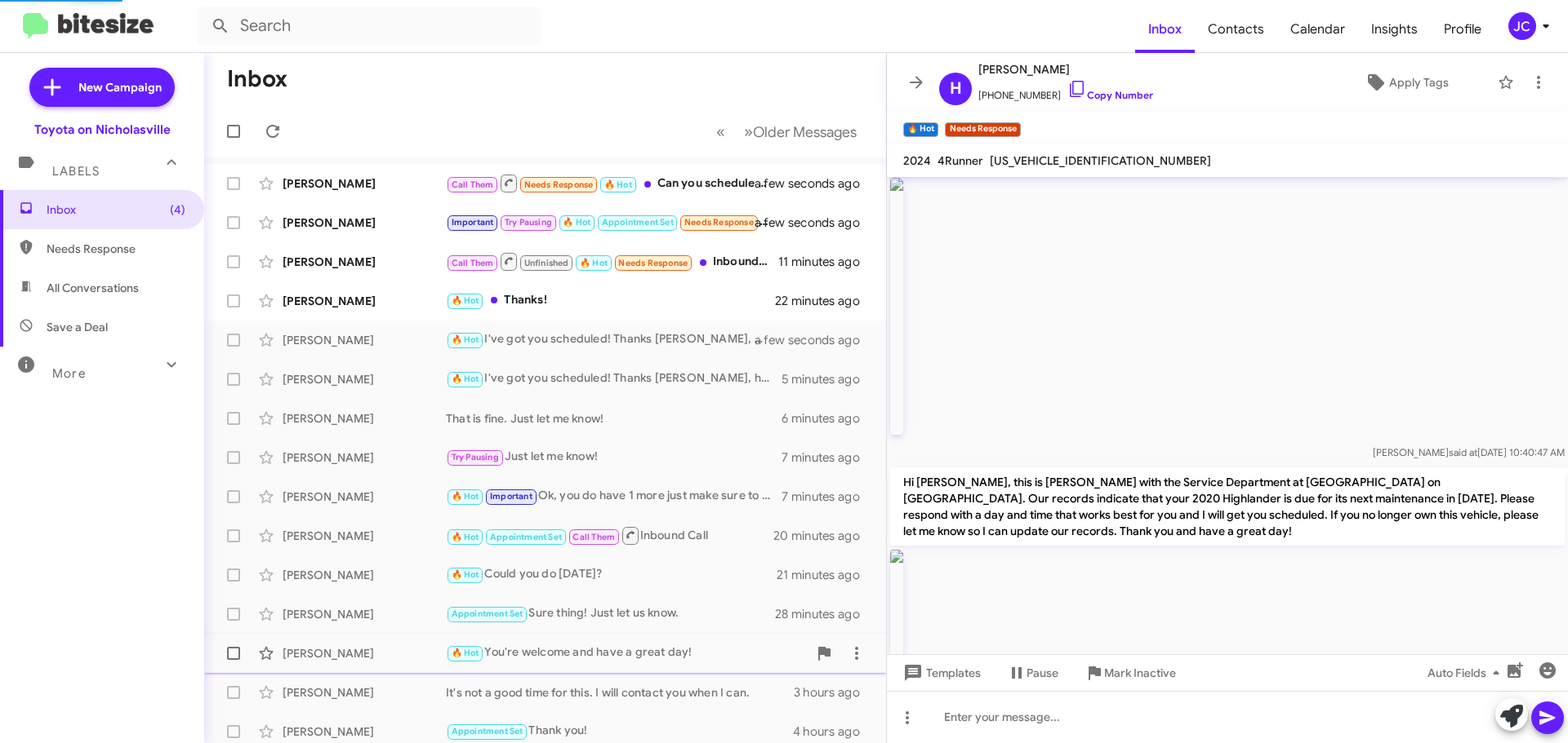
scroll to position [1539, 0]
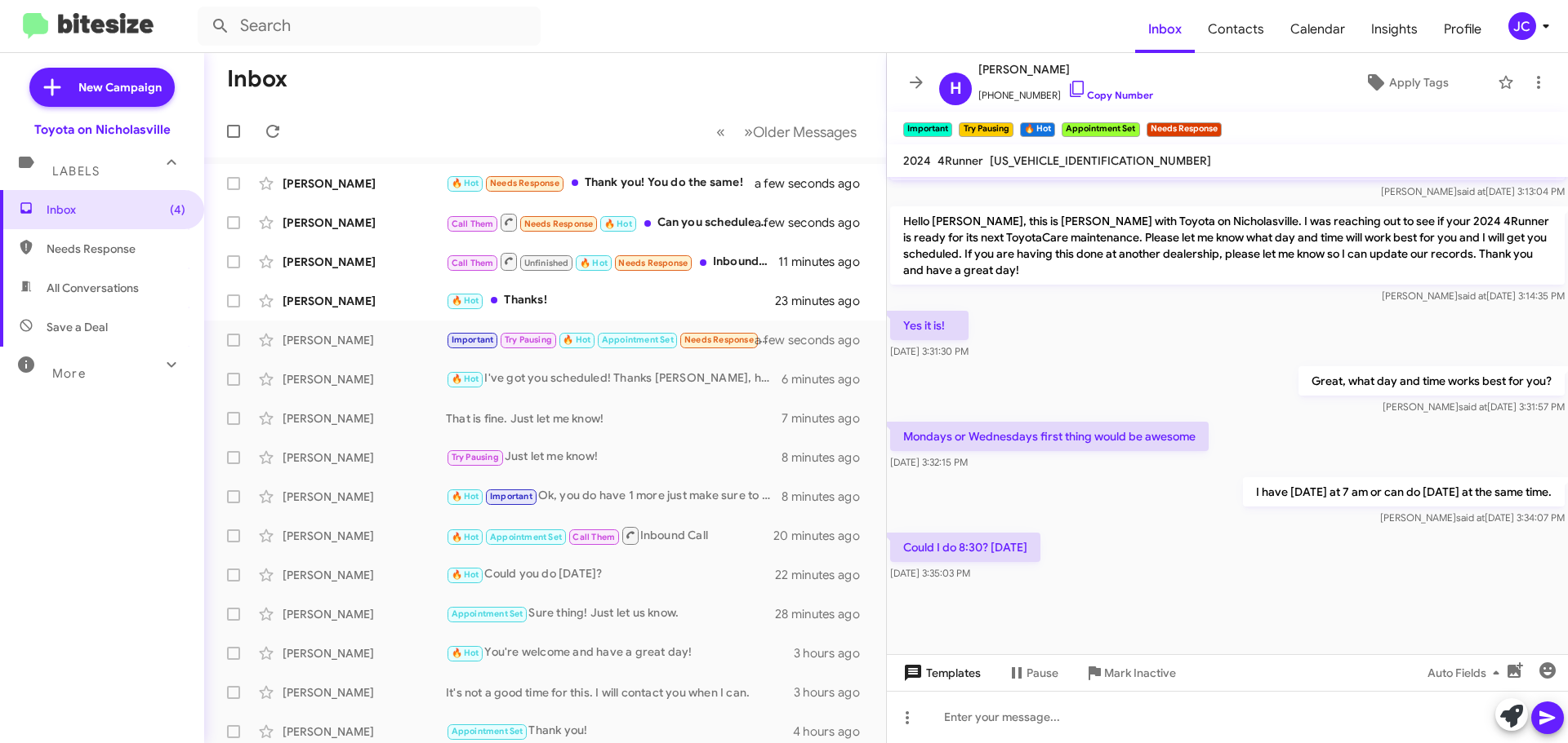
click at [970, 671] on span "Templates" at bounding box center [940, 673] width 81 height 29
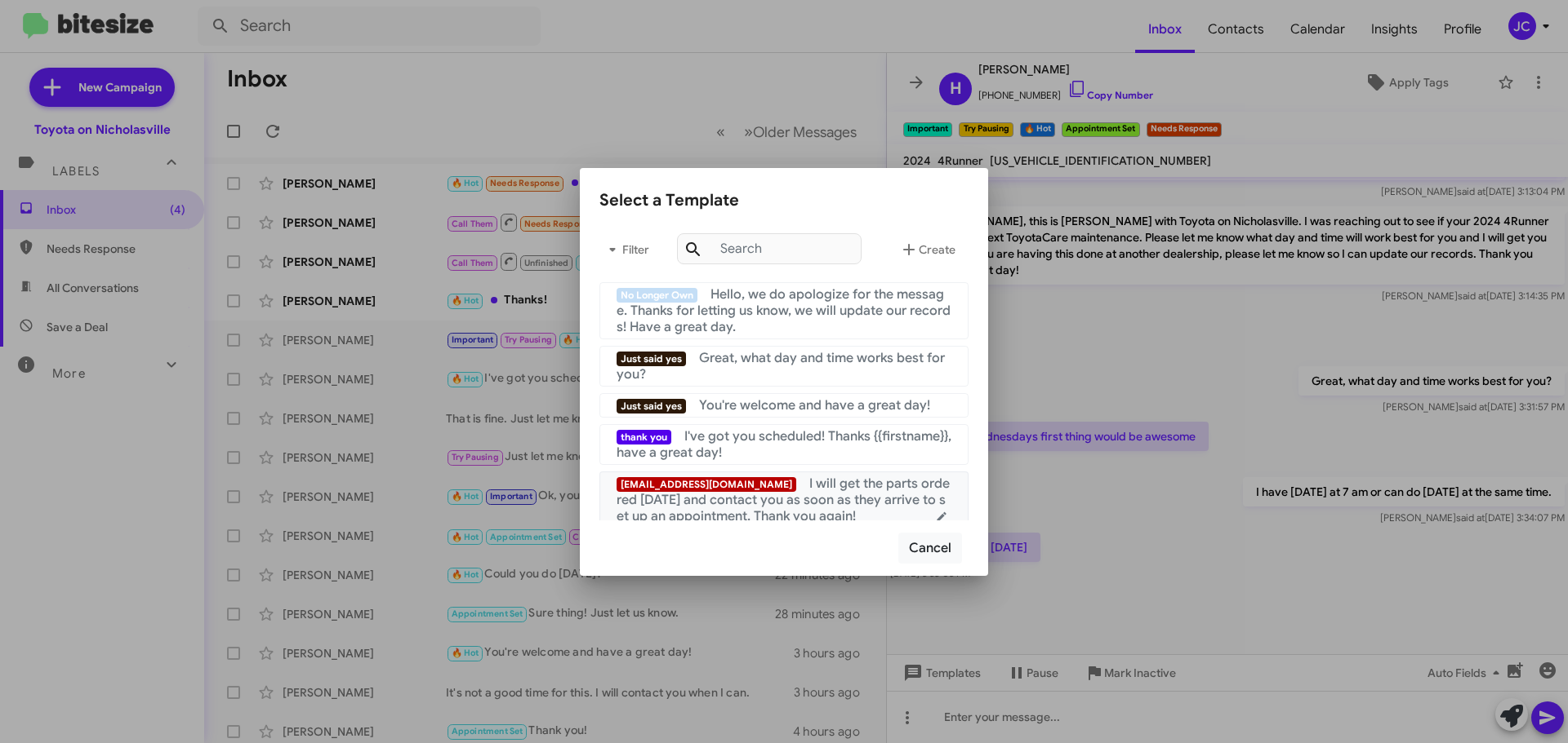
click at [818, 453] on div "thank you I've got you scheduled! Thanks {{firstname}}, have a great day!" at bounding box center [784, 445] width 335 height 33
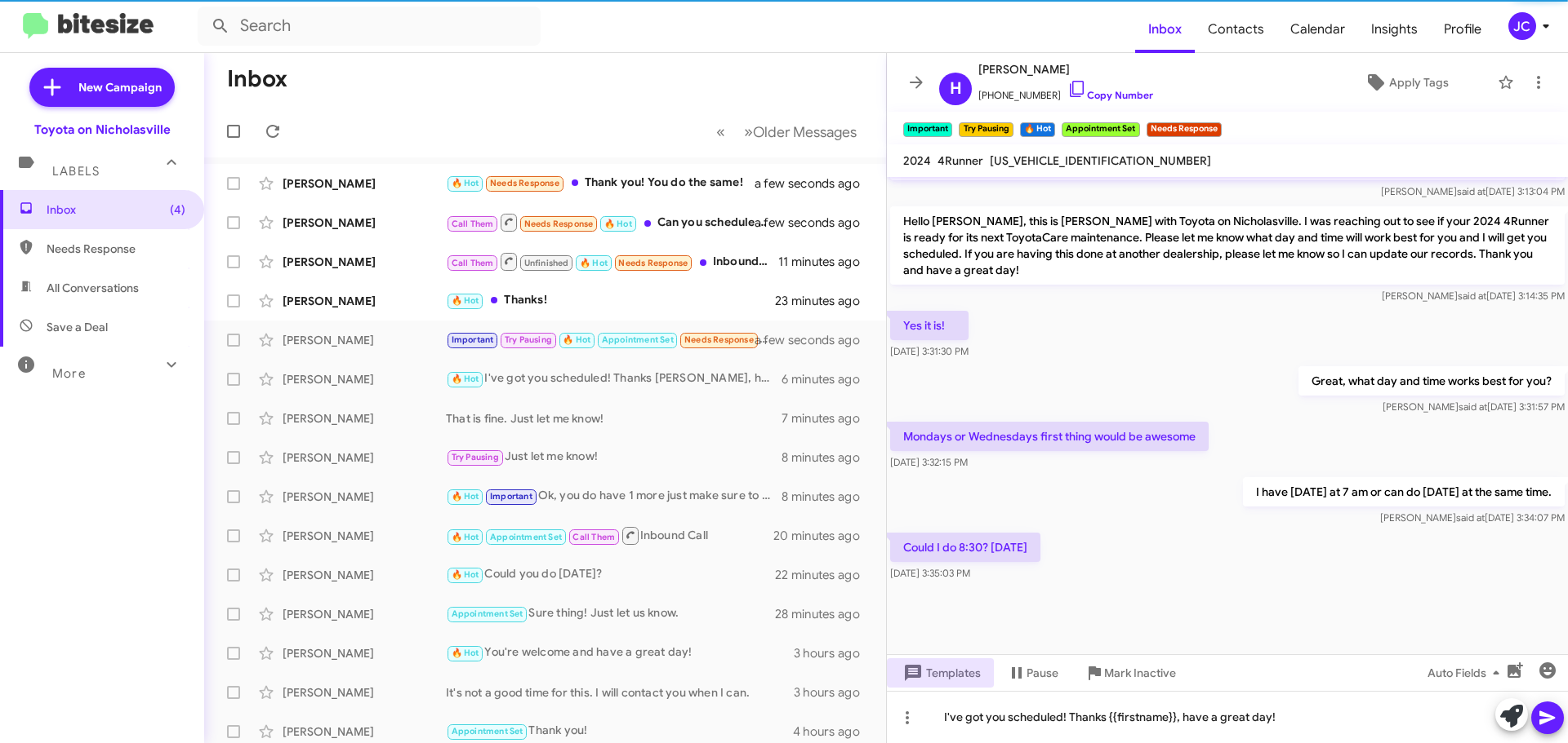
click at [1541, 717] on icon at bounding box center [1546, 718] width 20 height 20
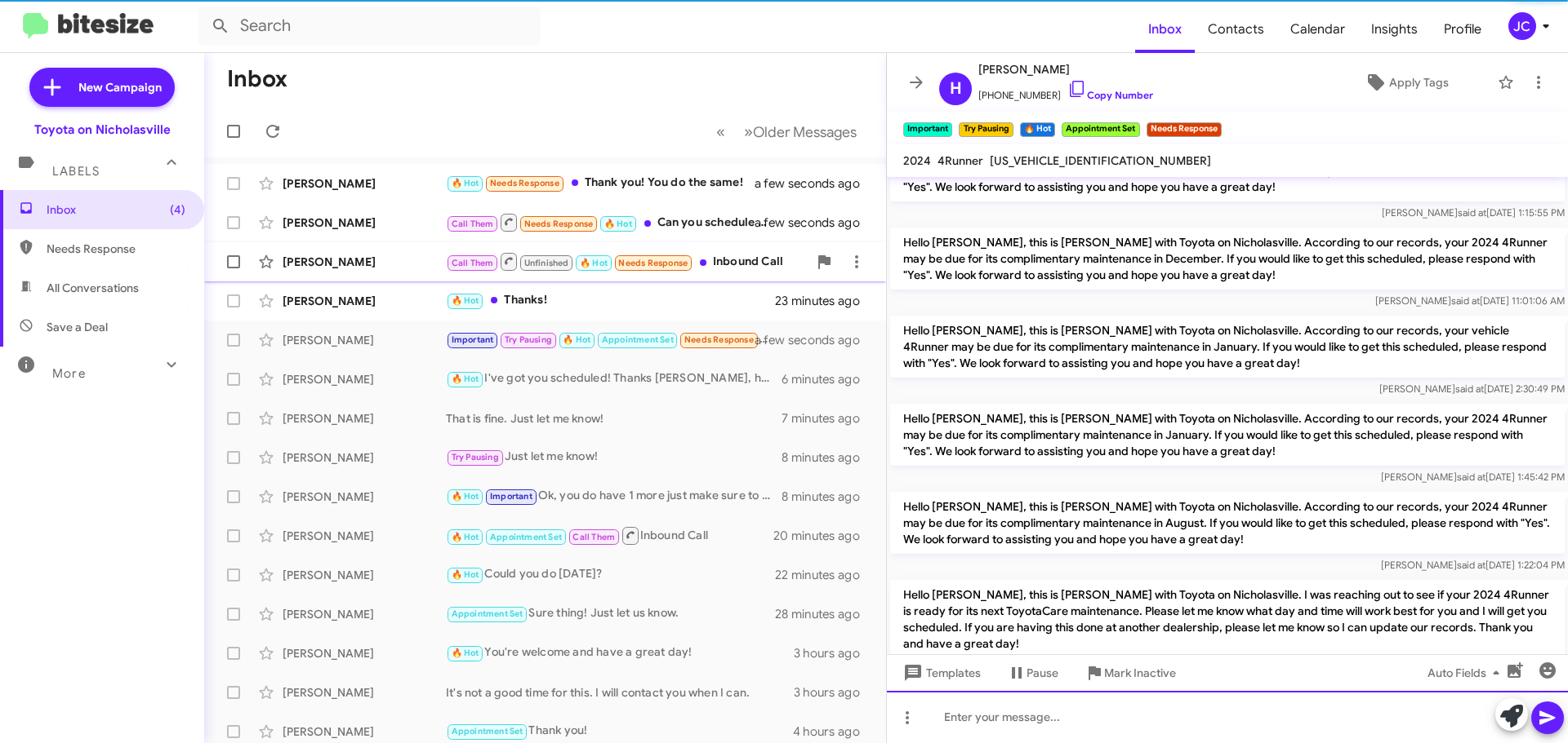
scroll to position [0, 0]
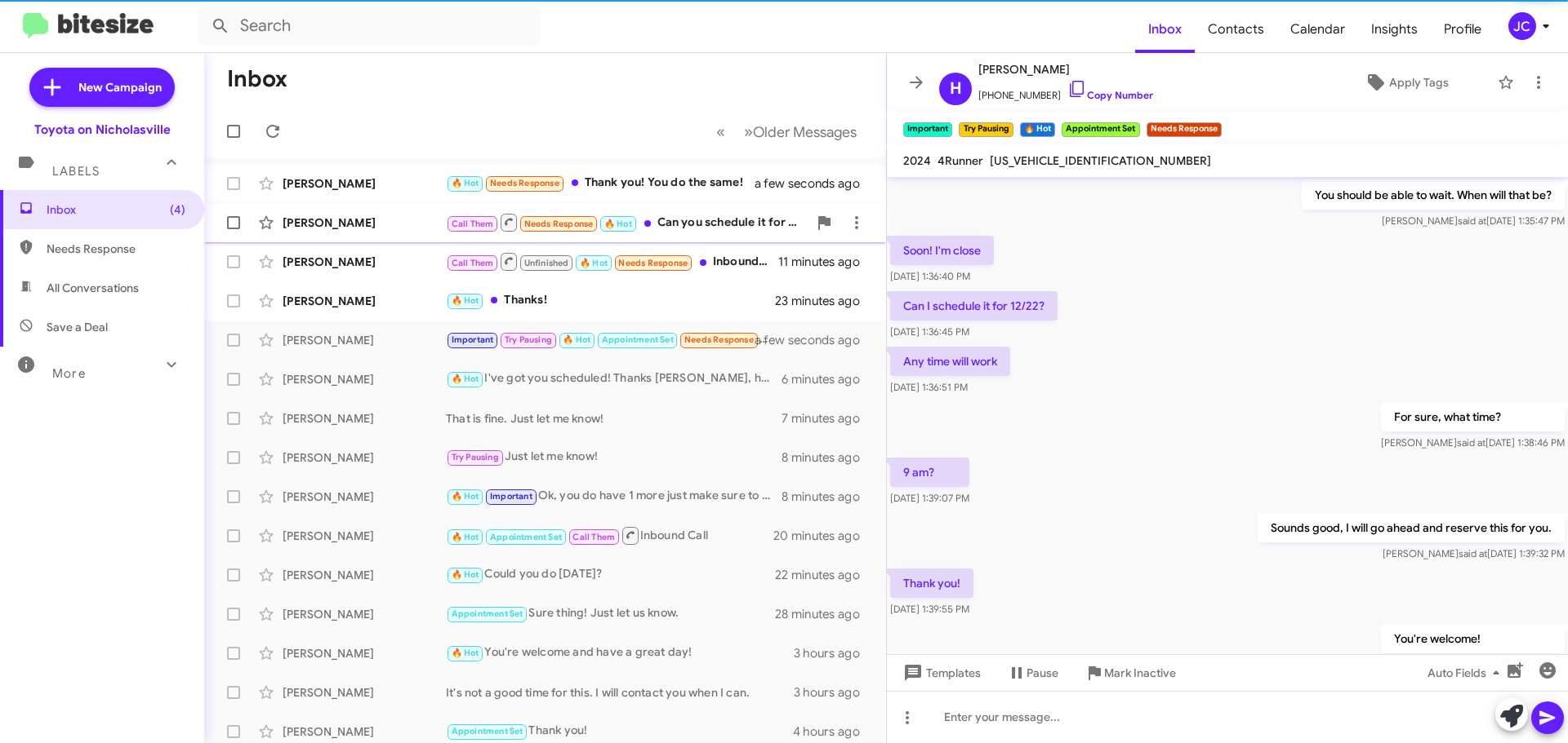
click at [350, 224] on div "[PERSON_NAME]" at bounding box center [364, 222] width 163 height 16
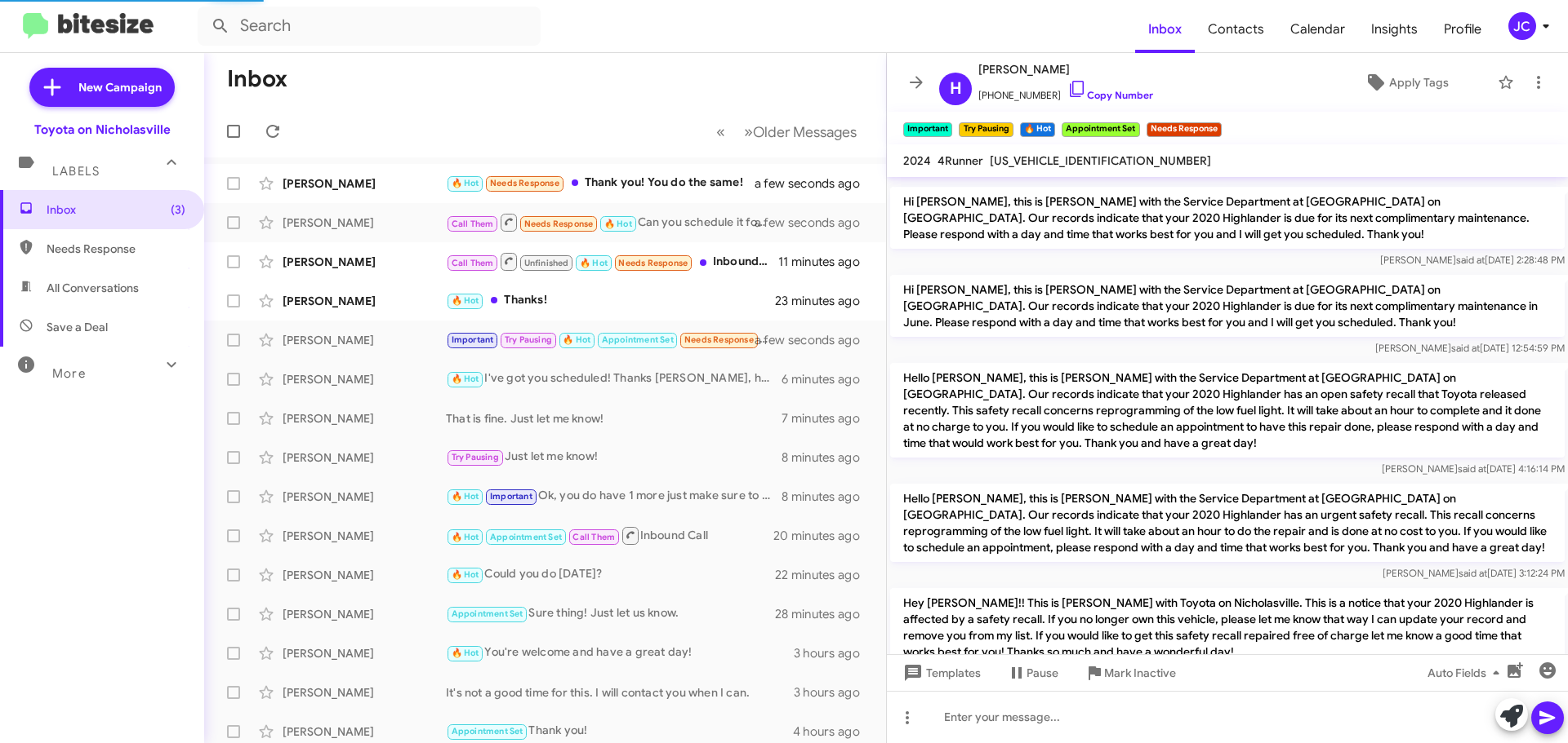
scroll to position [1164, 0]
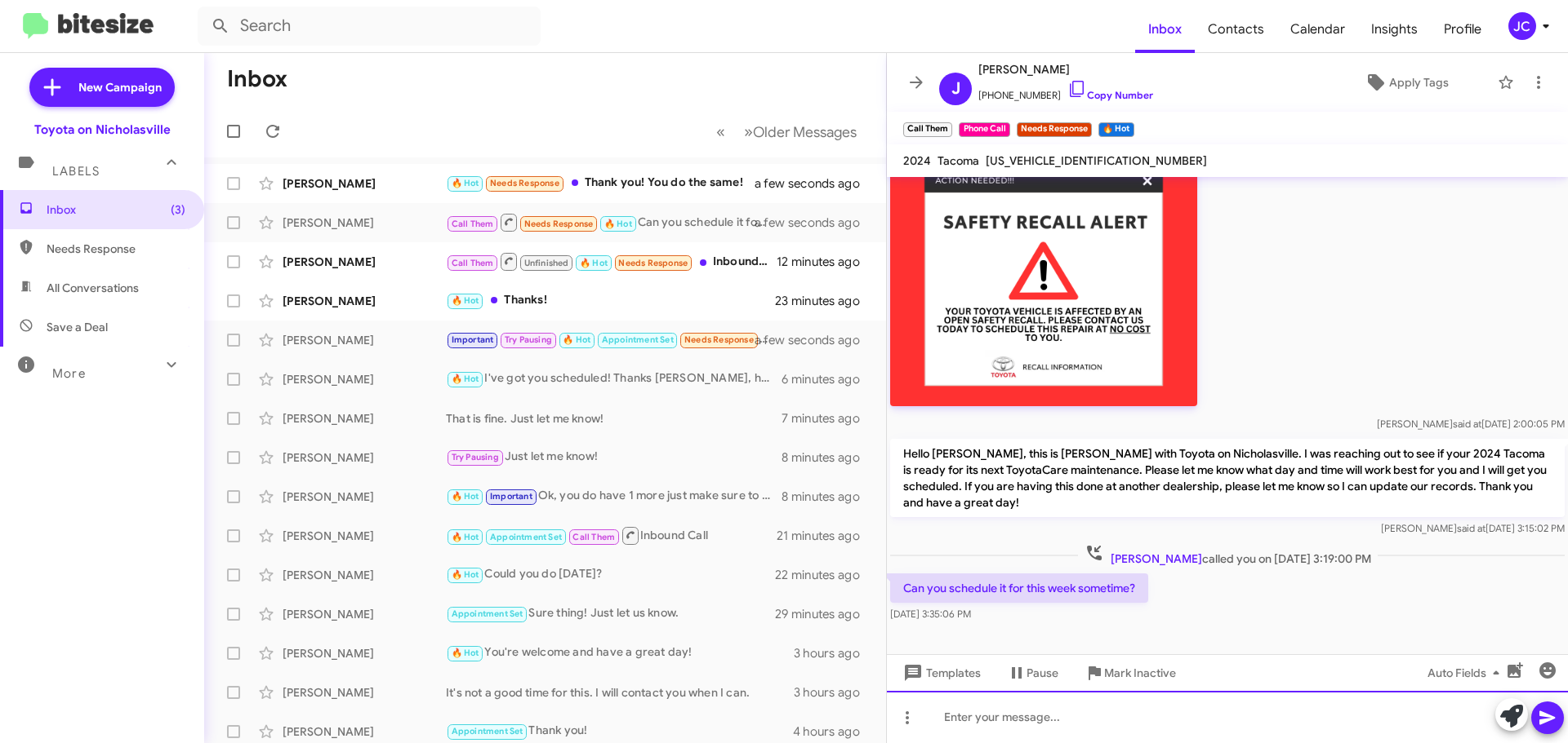
click at [1020, 698] on div at bounding box center [1226, 717] width 681 height 53
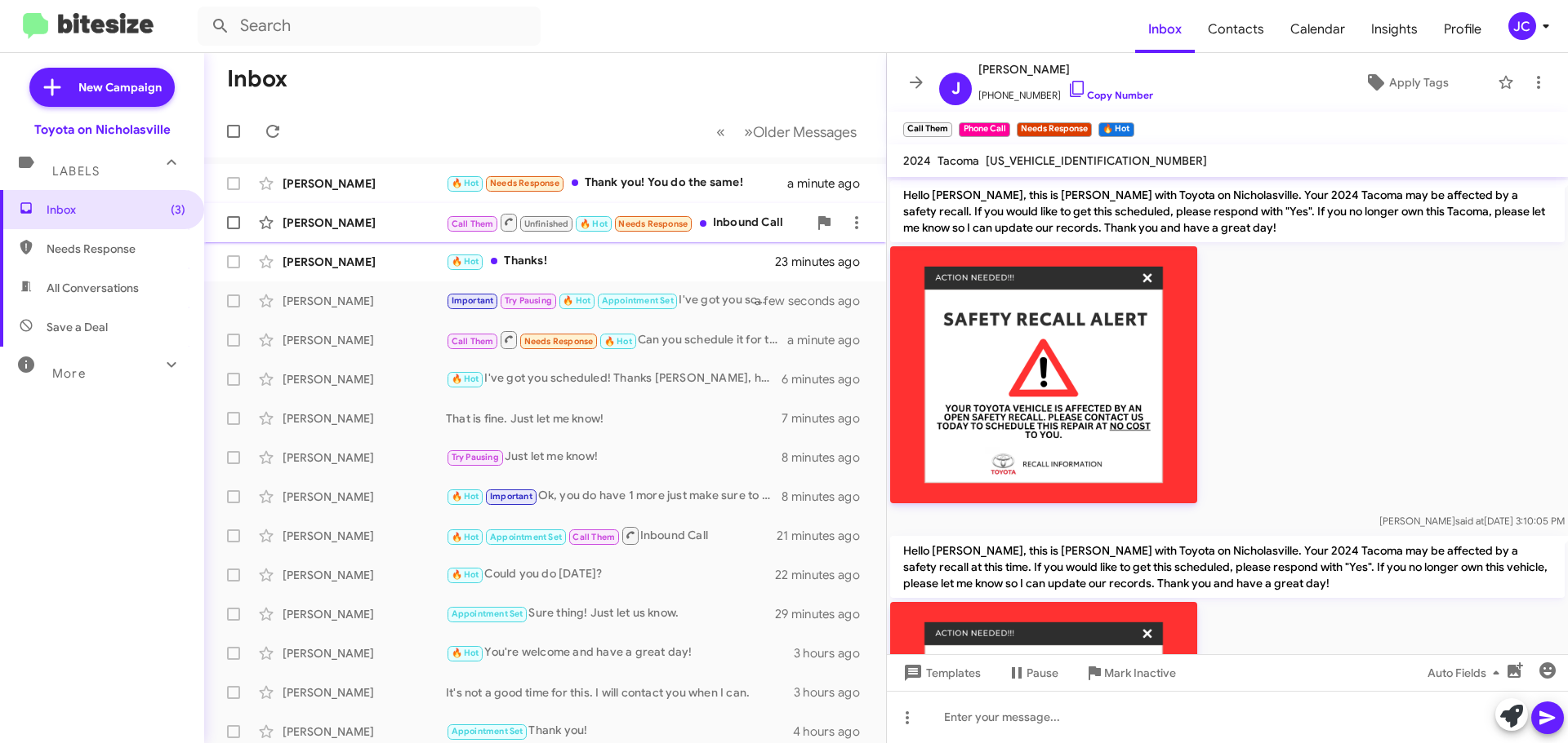
click at [342, 222] on div "[PERSON_NAME]" at bounding box center [364, 222] width 163 height 16
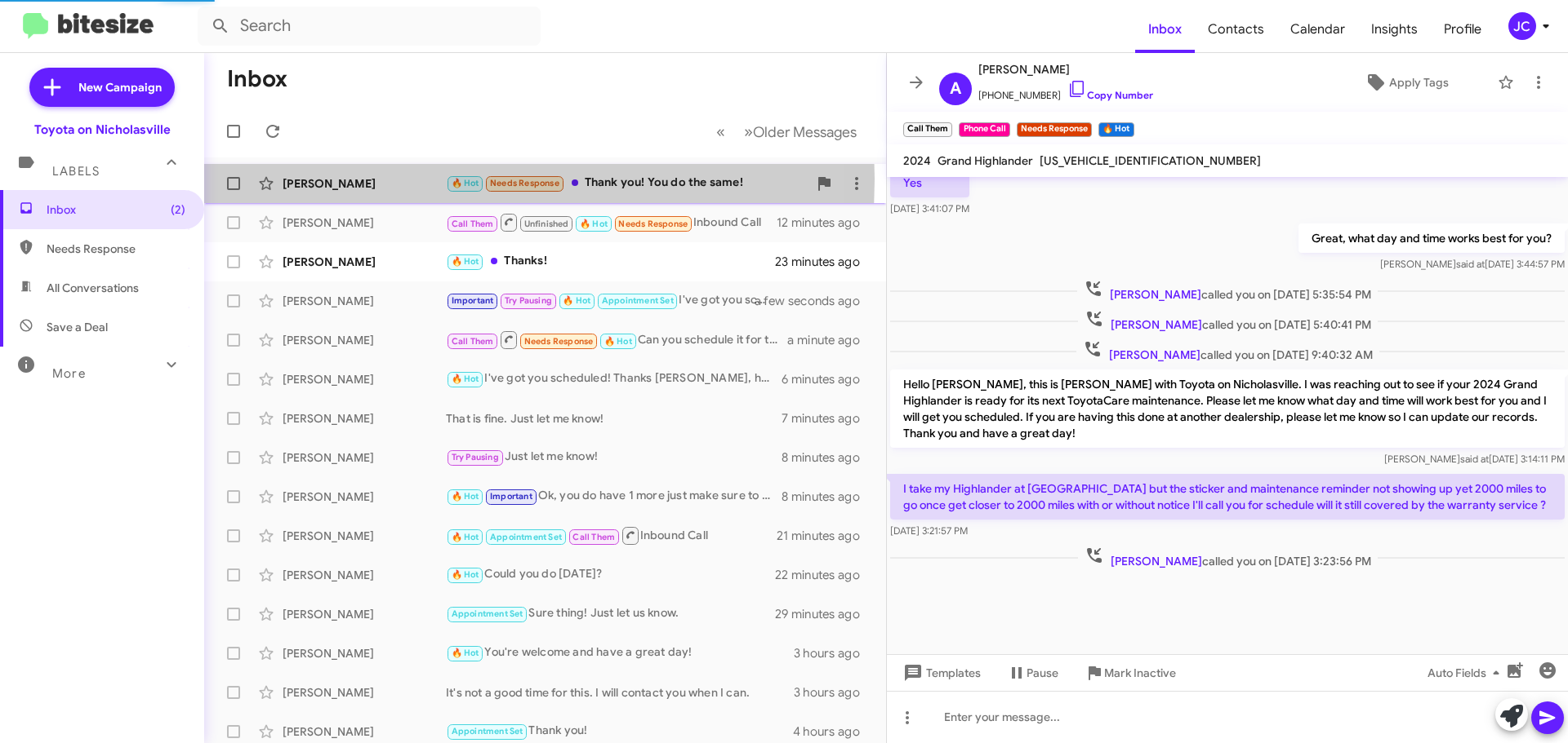
click at [341, 178] on div "[PERSON_NAME]" at bounding box center [364, 184] width 163 height 16
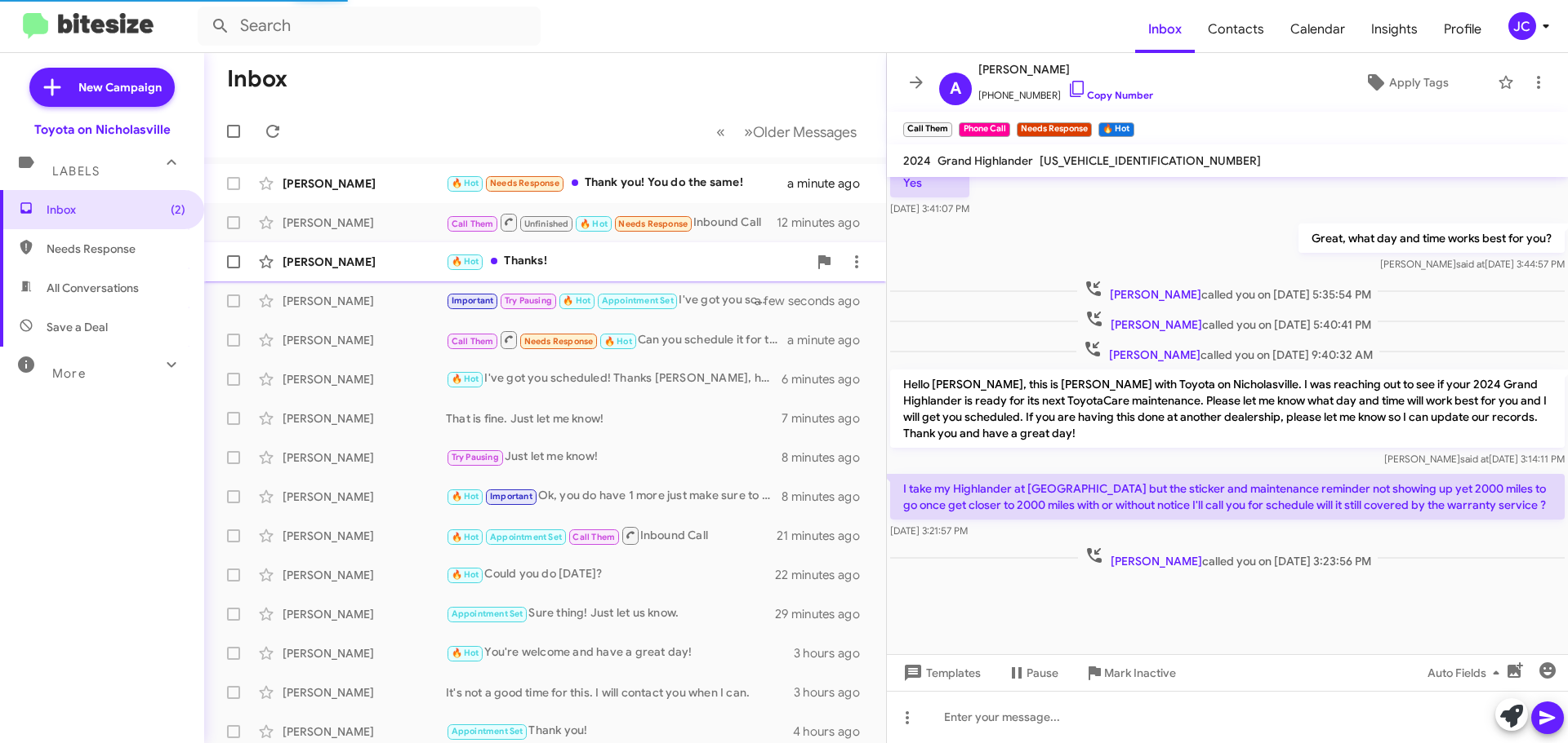
scroll to position [157, 0]
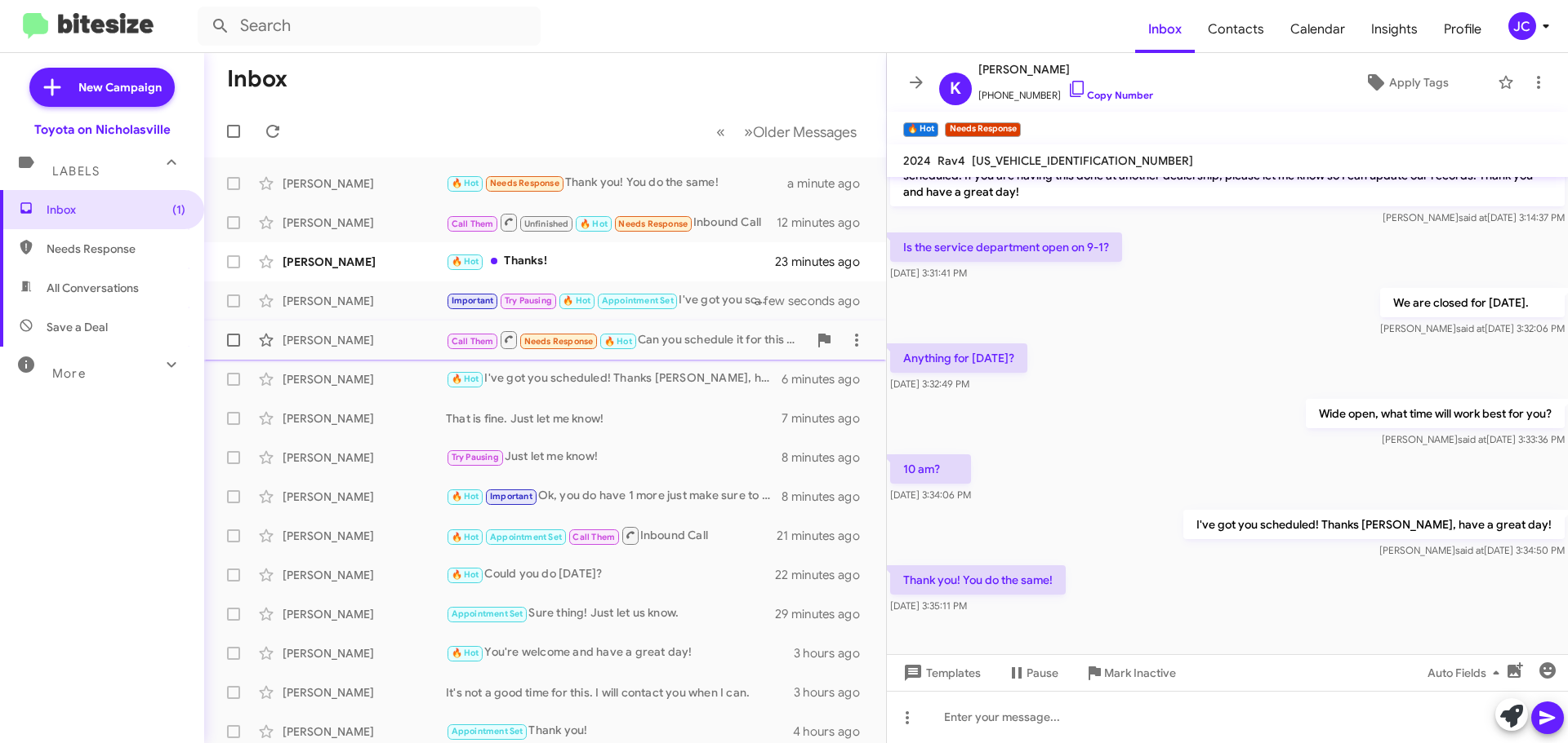
click at [309, 332] on div "[PERSON_NAME]" at bounding box center [364, 340] width 163 height 16
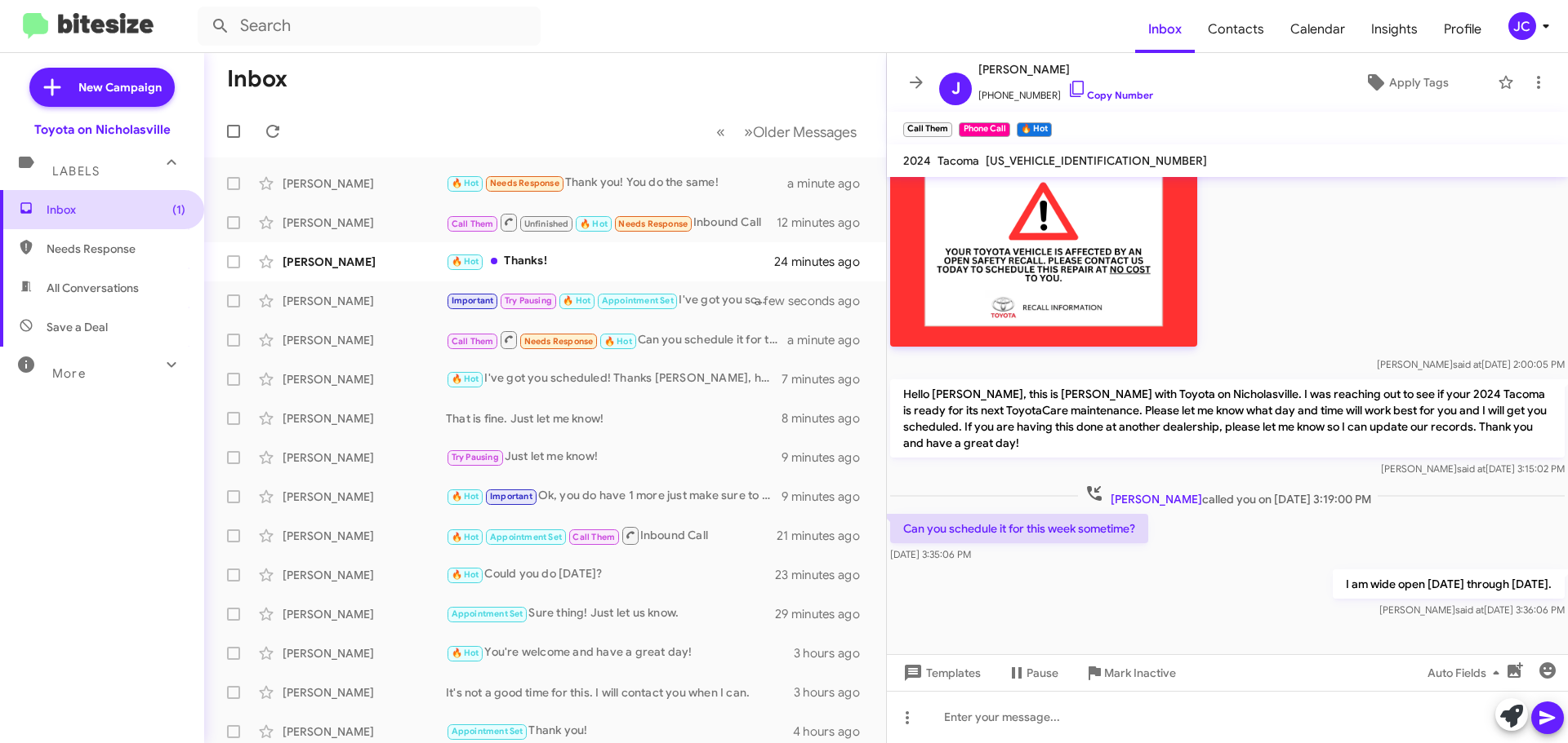
click at [126, 215] on span "Inbox (1)" at bounding box center [116, 209] width 139 height 16
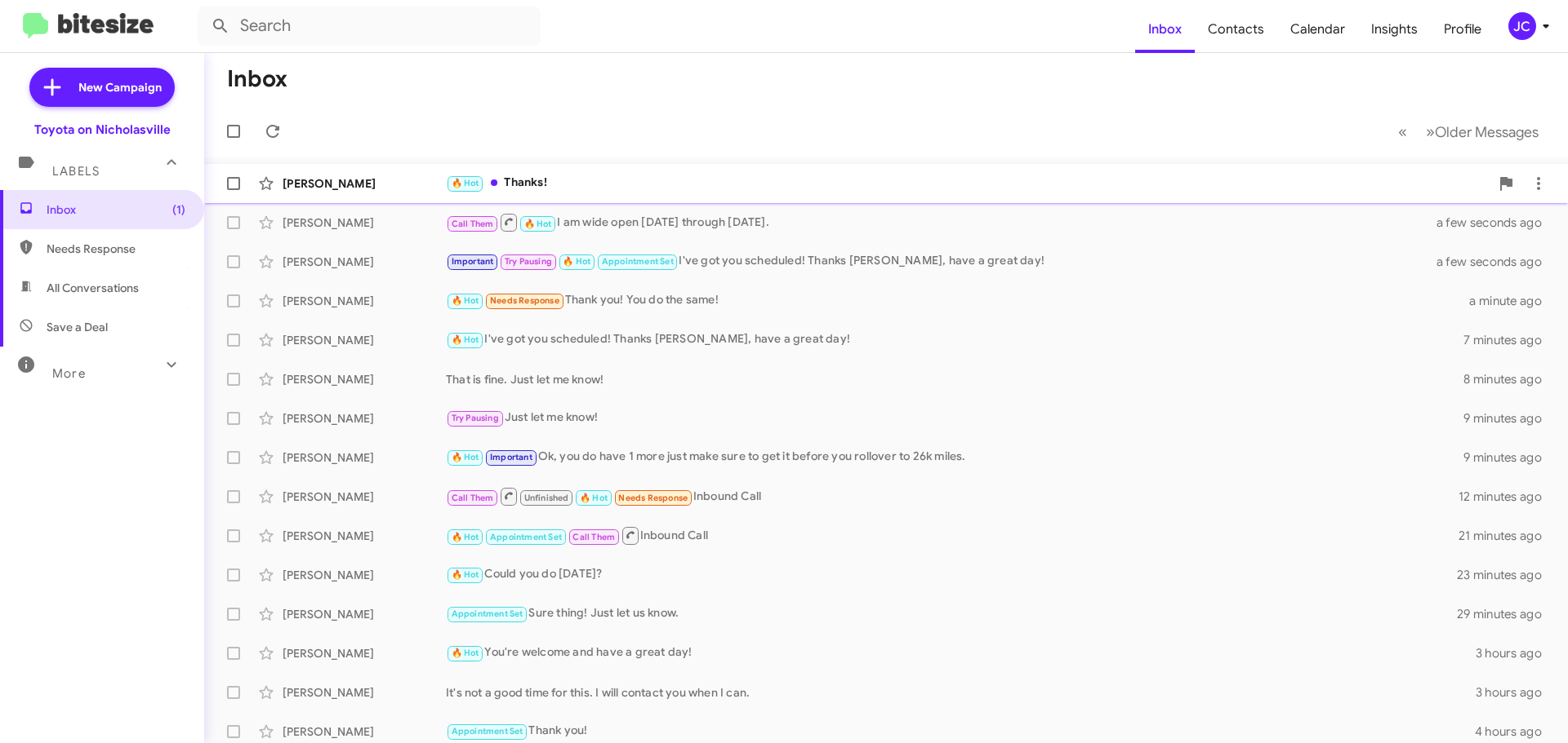
click at [341, 181] on div "[PERSON_NAME]" at bounding box center [364, 184] width 163 height 16
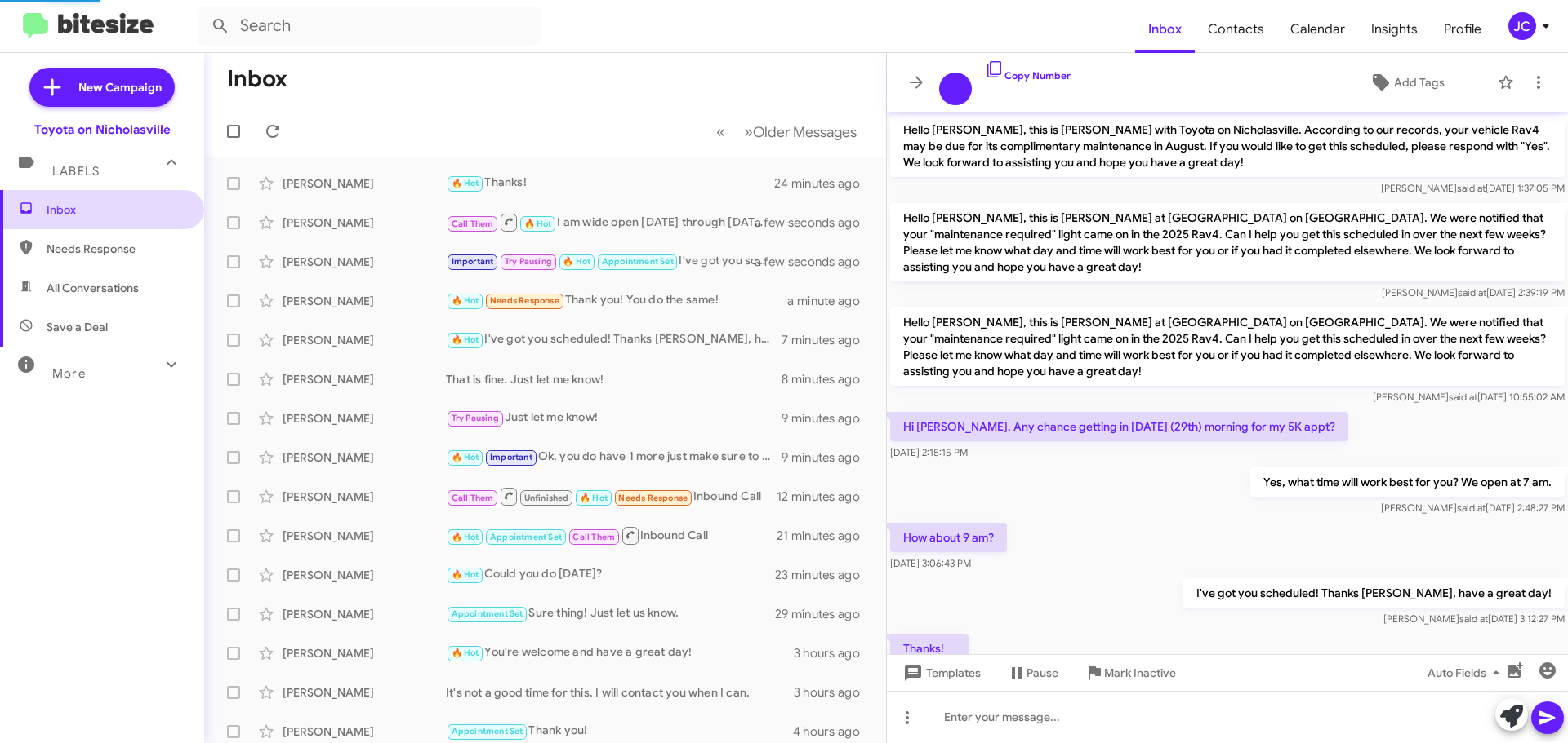
scroll to position [65, 0]
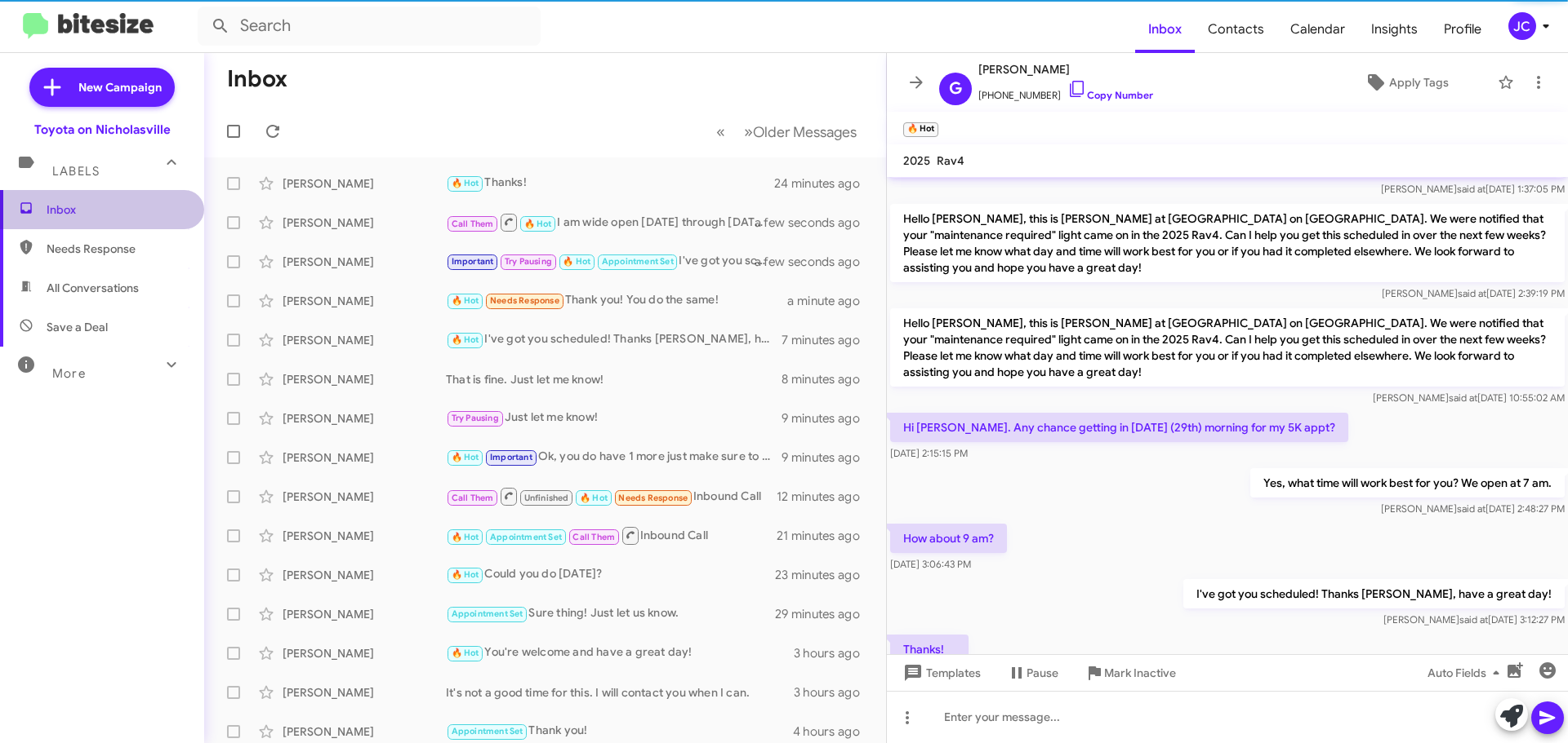
click at [111, 212] on span "Inbox" at bounding box center [116, 209] width 139 height 16
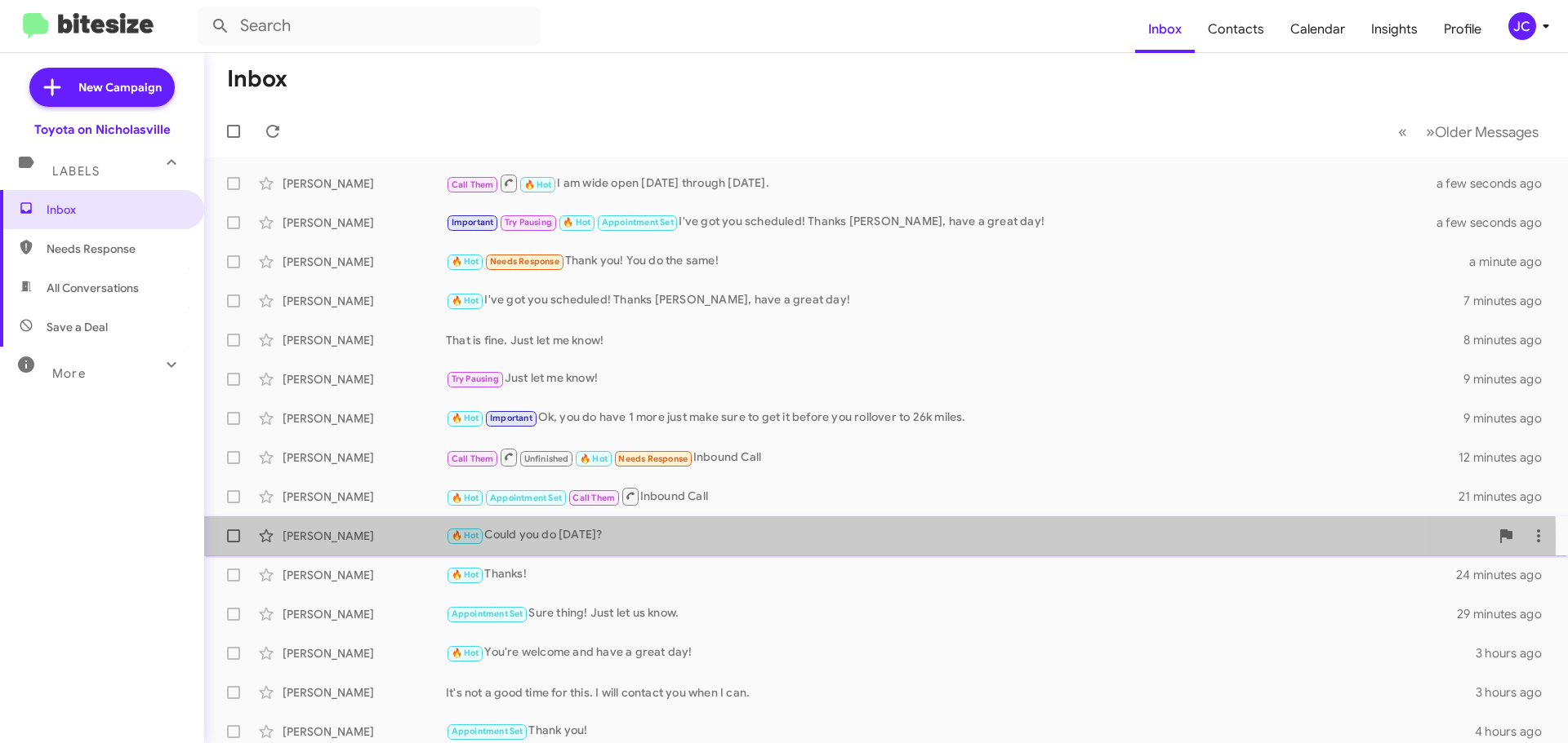
click at [349, 539] on div "[PERSON_NAME]" at bounding box center [364, 535] width 163 height 16
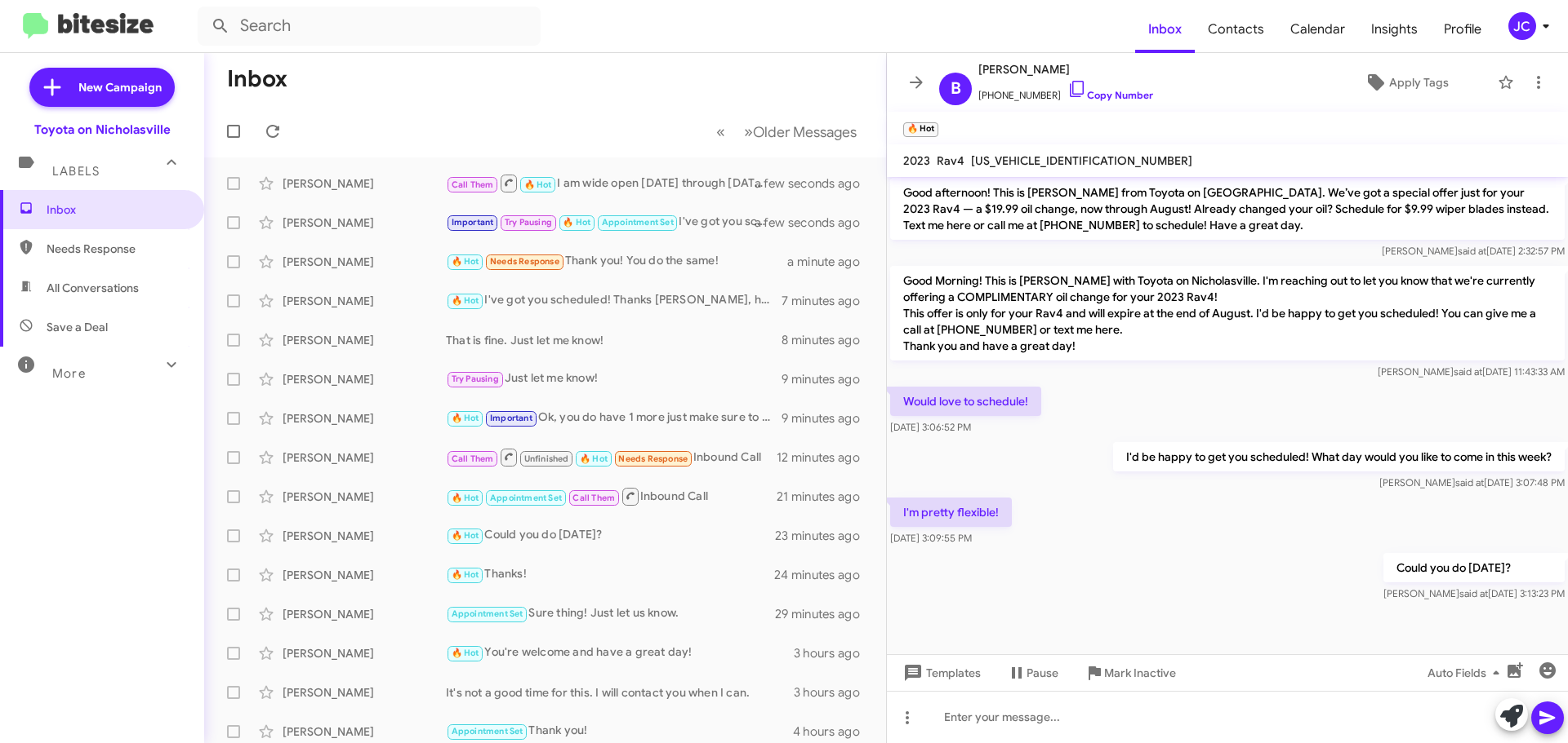
scroll to position [1171, 0]
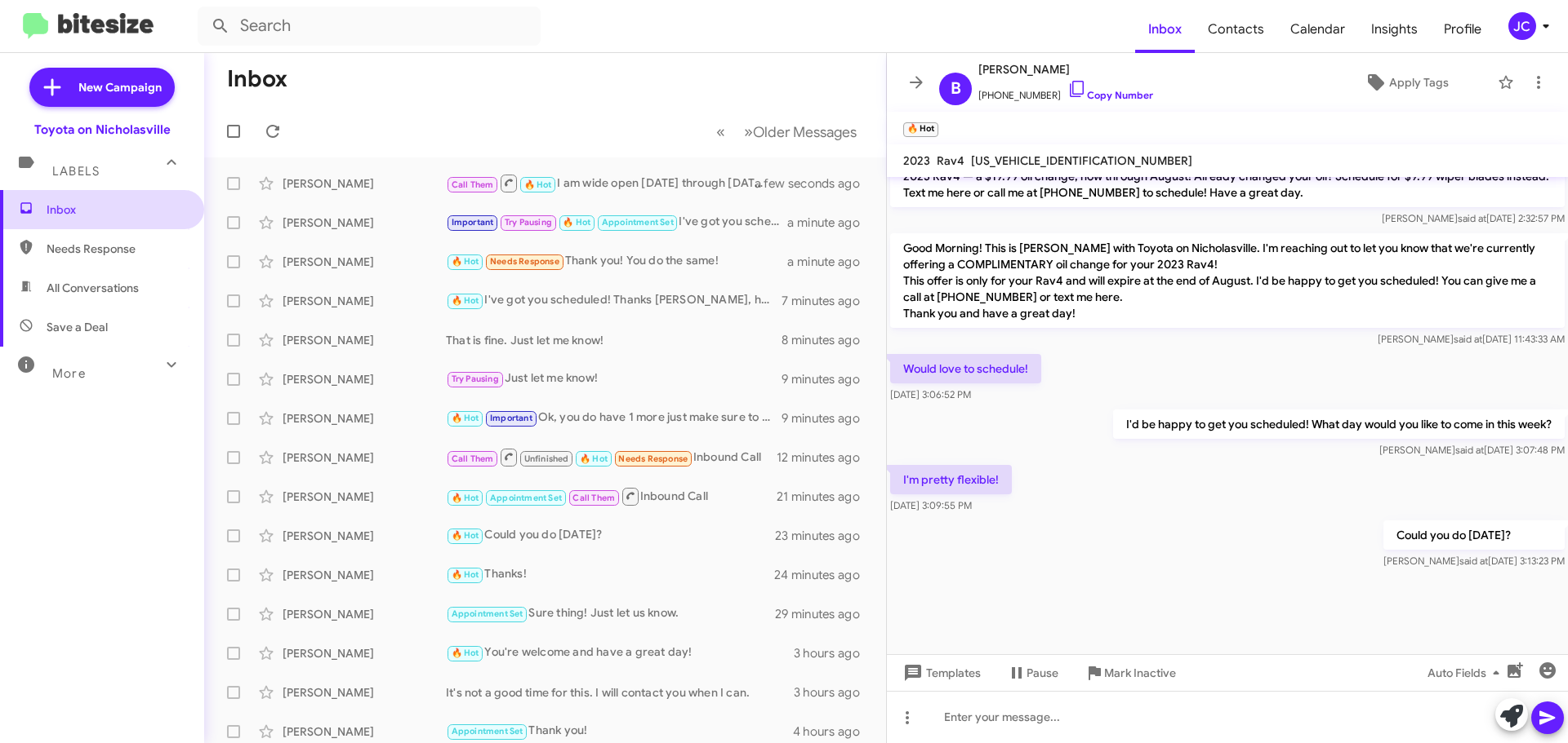
click at [99, 223] on span "Inbox" at bounding box center [102, 209] width 204 height 39
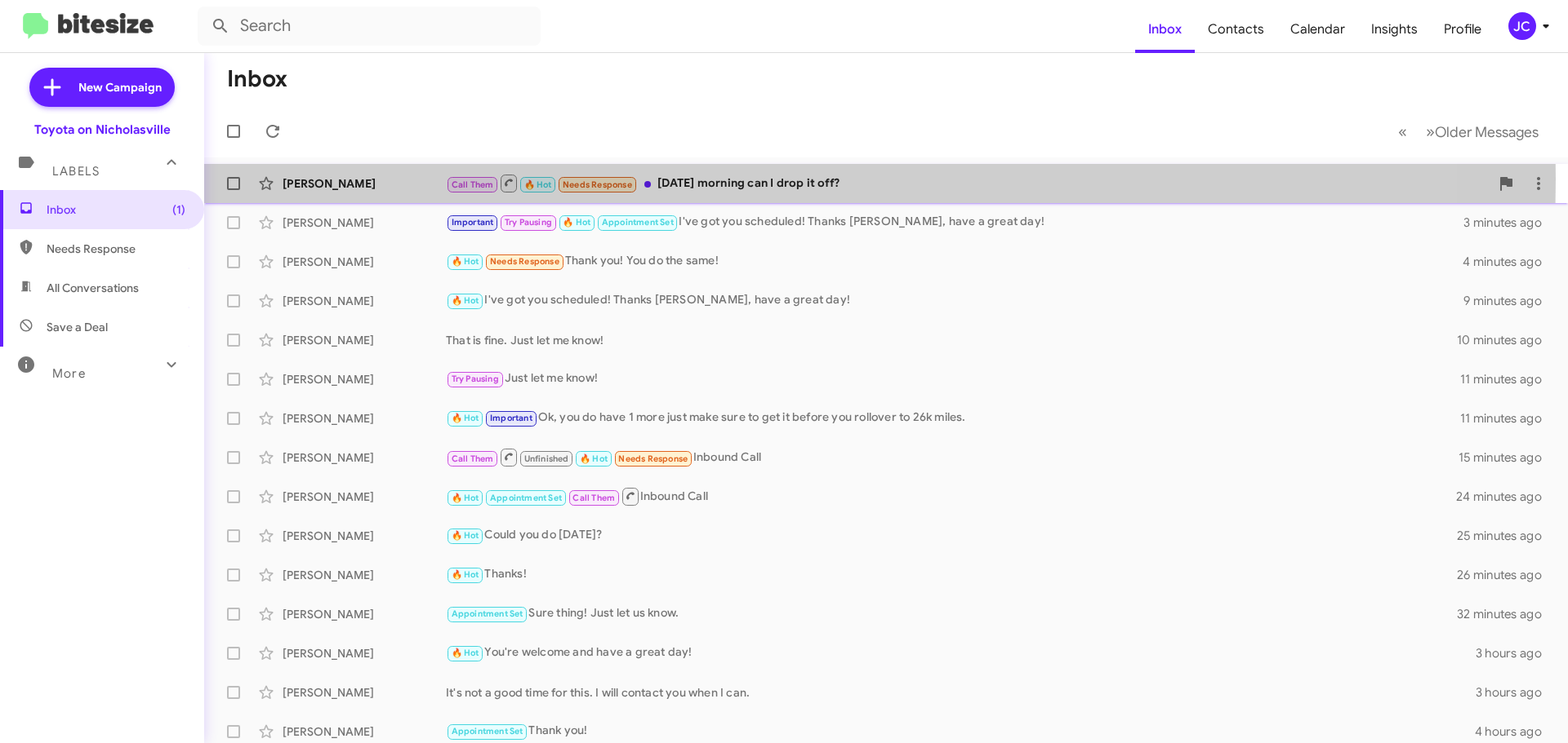
click at [468, 179] on span "Call Them" at bounding box center [472, 184] width 42 height 10
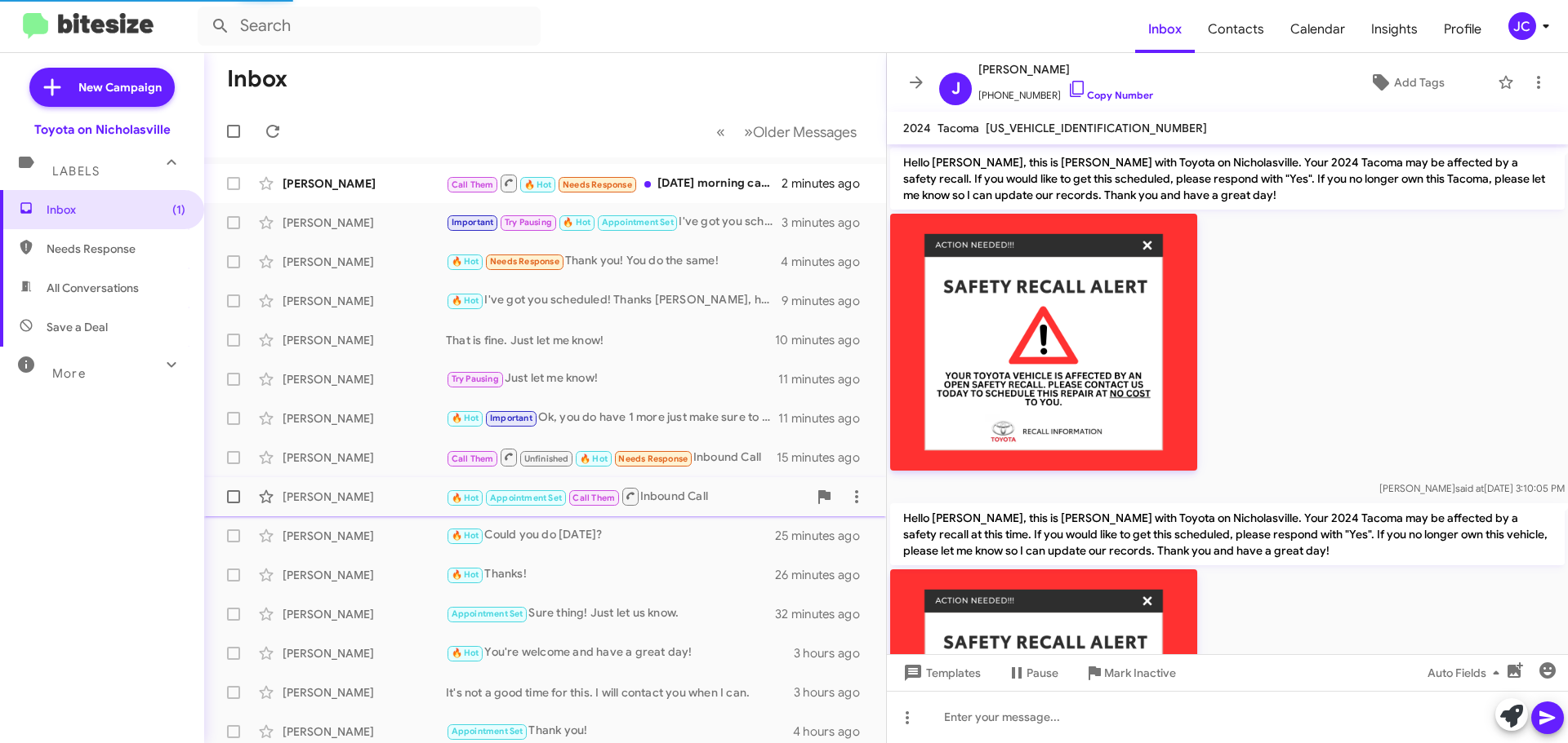
scroll to position [1251, 0]
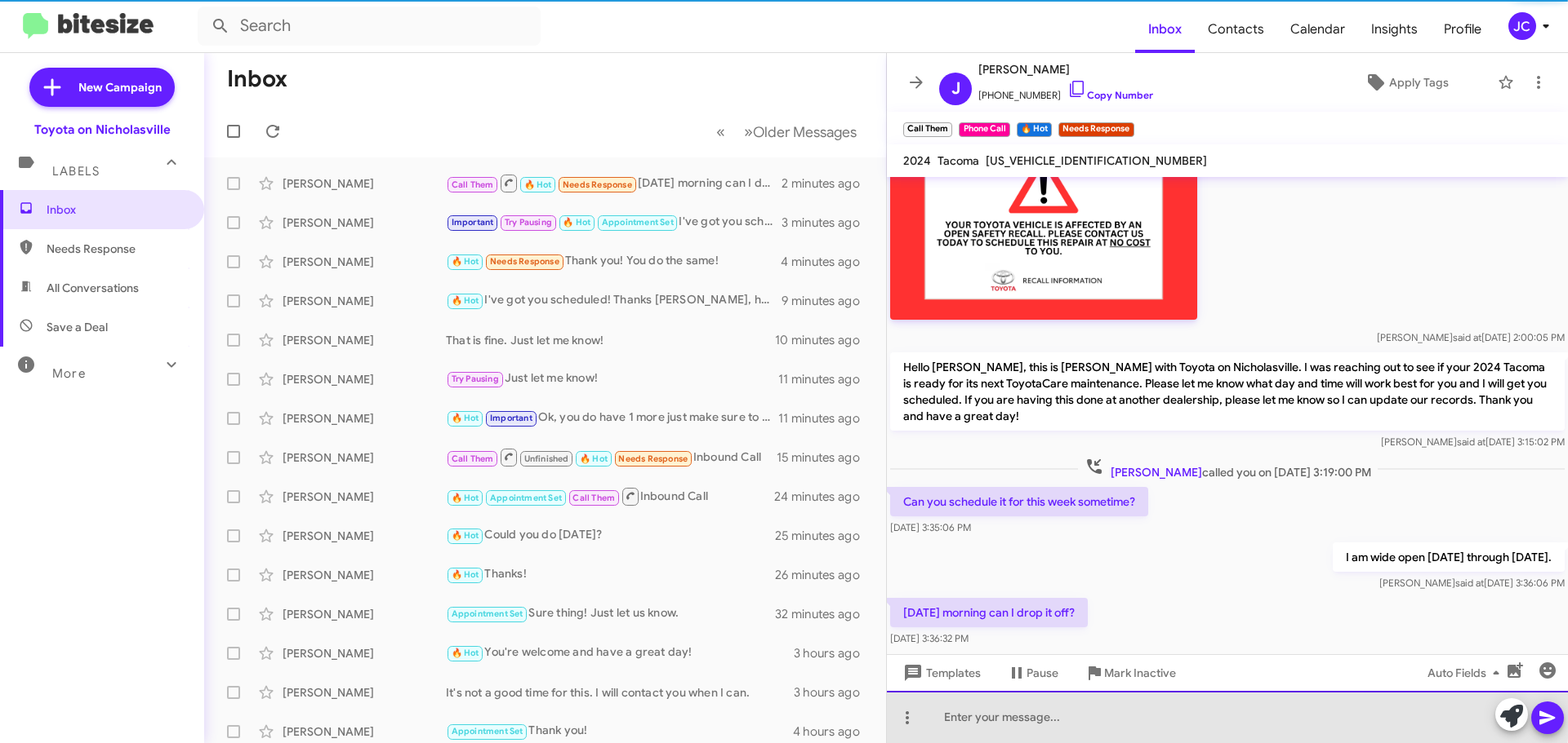
click at [1051, 711] on div at bounding box center [1226, 717] width 681 height 53
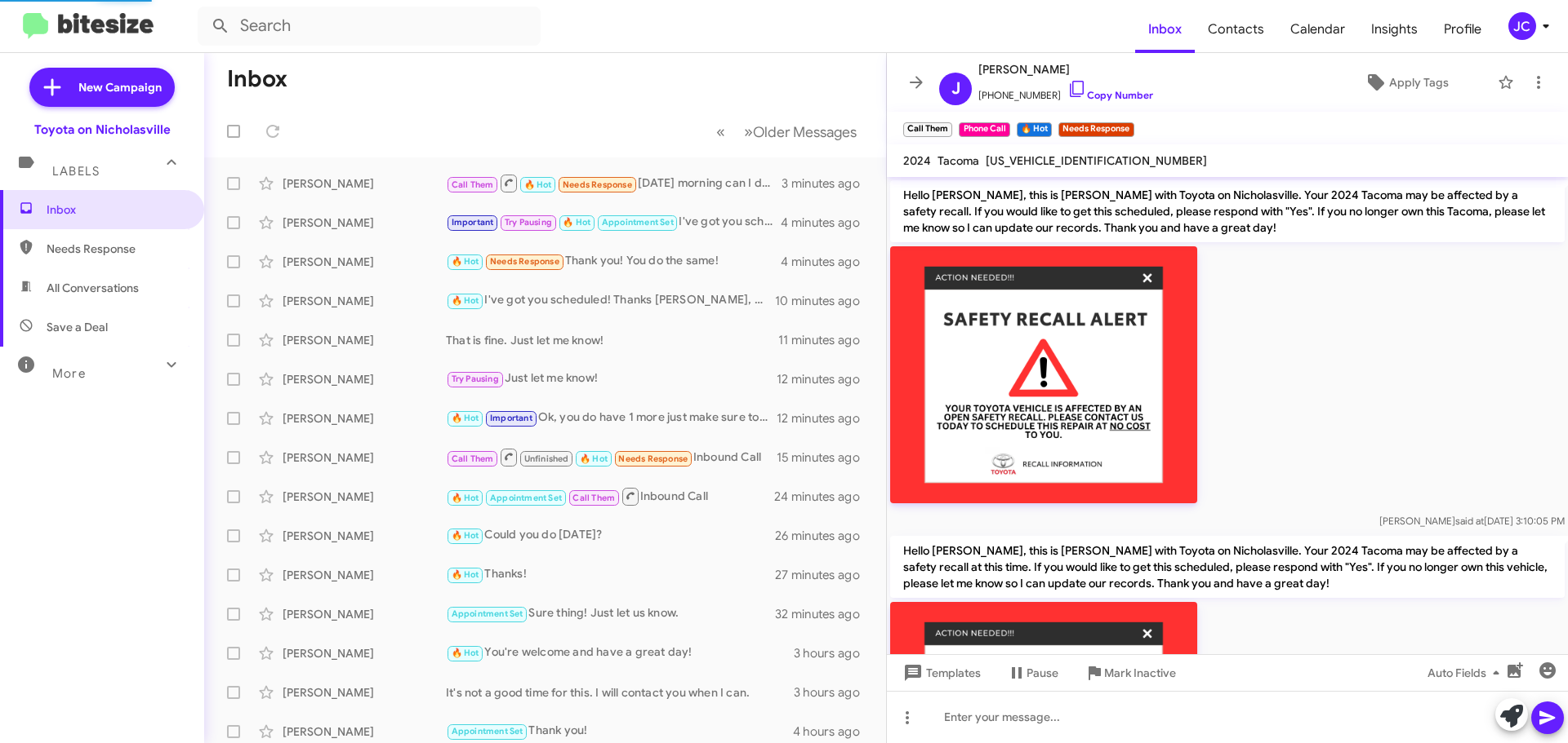
scroll to position [1402, 0]
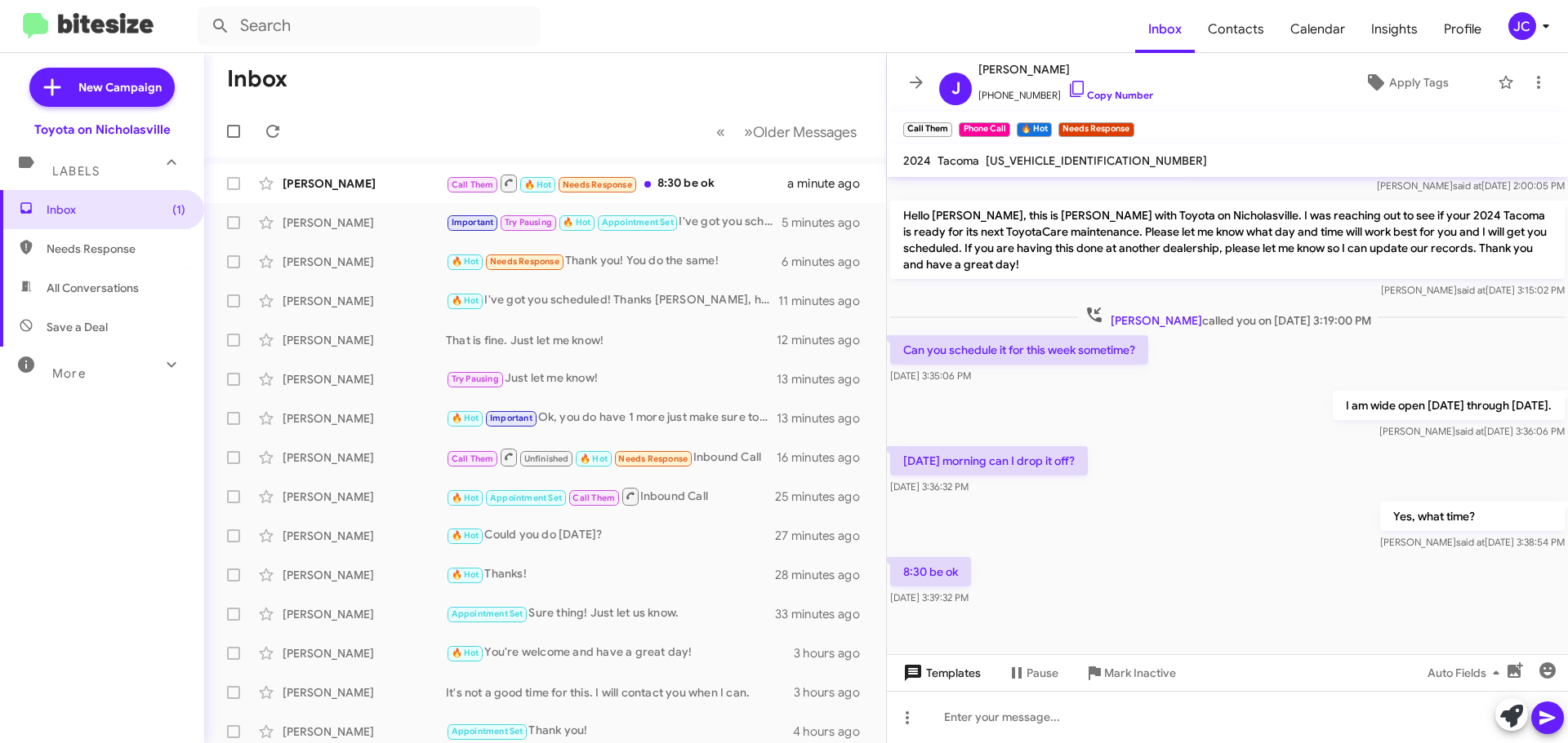
click at [944, 684] on span "Templates" at bounding box center [940, 673] width 81 height 29
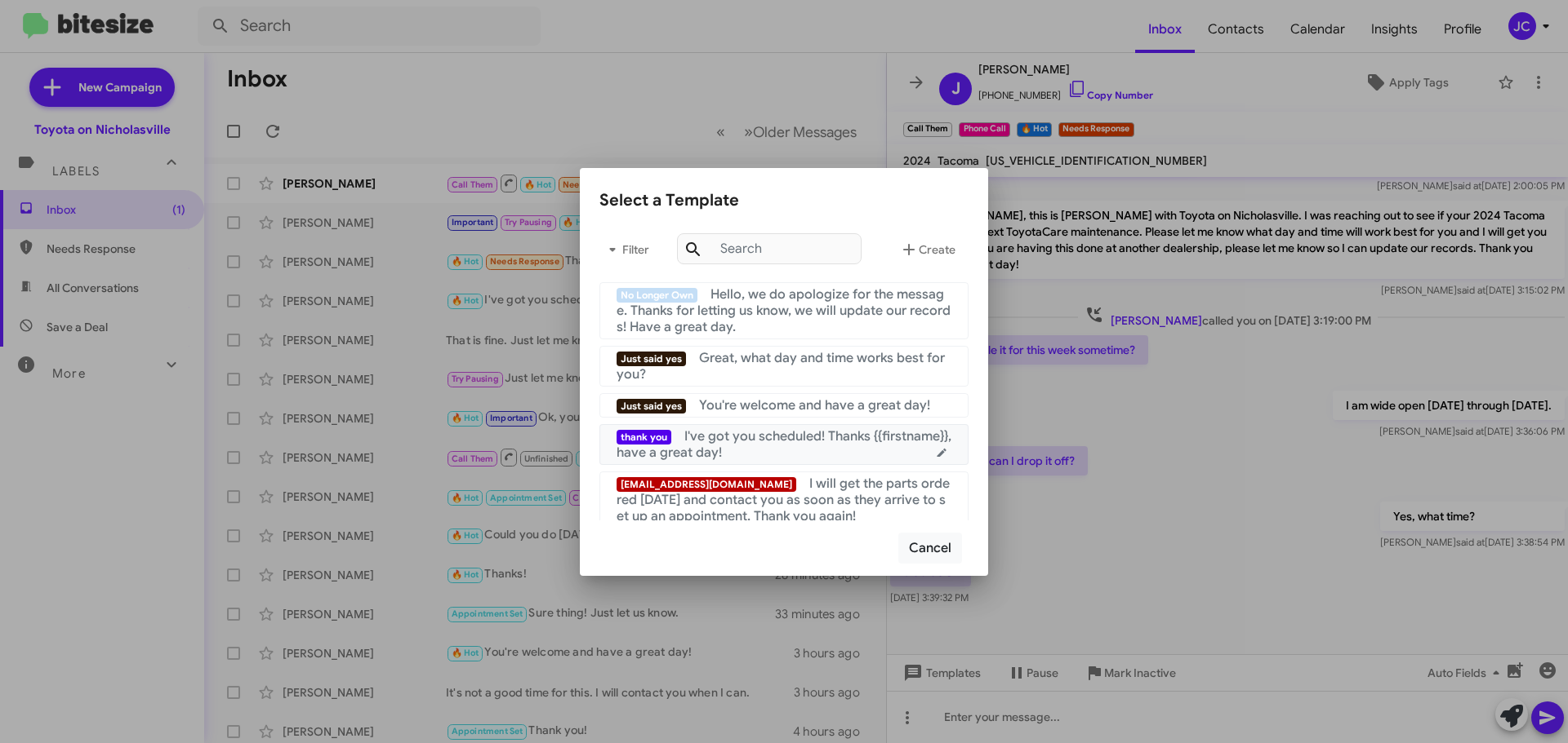
click at [800, 449] on div "thank you I've got you scheduled! Thanks {{firstname}}, have a great day!" at bounding box center [784, 445] width 335 height 33
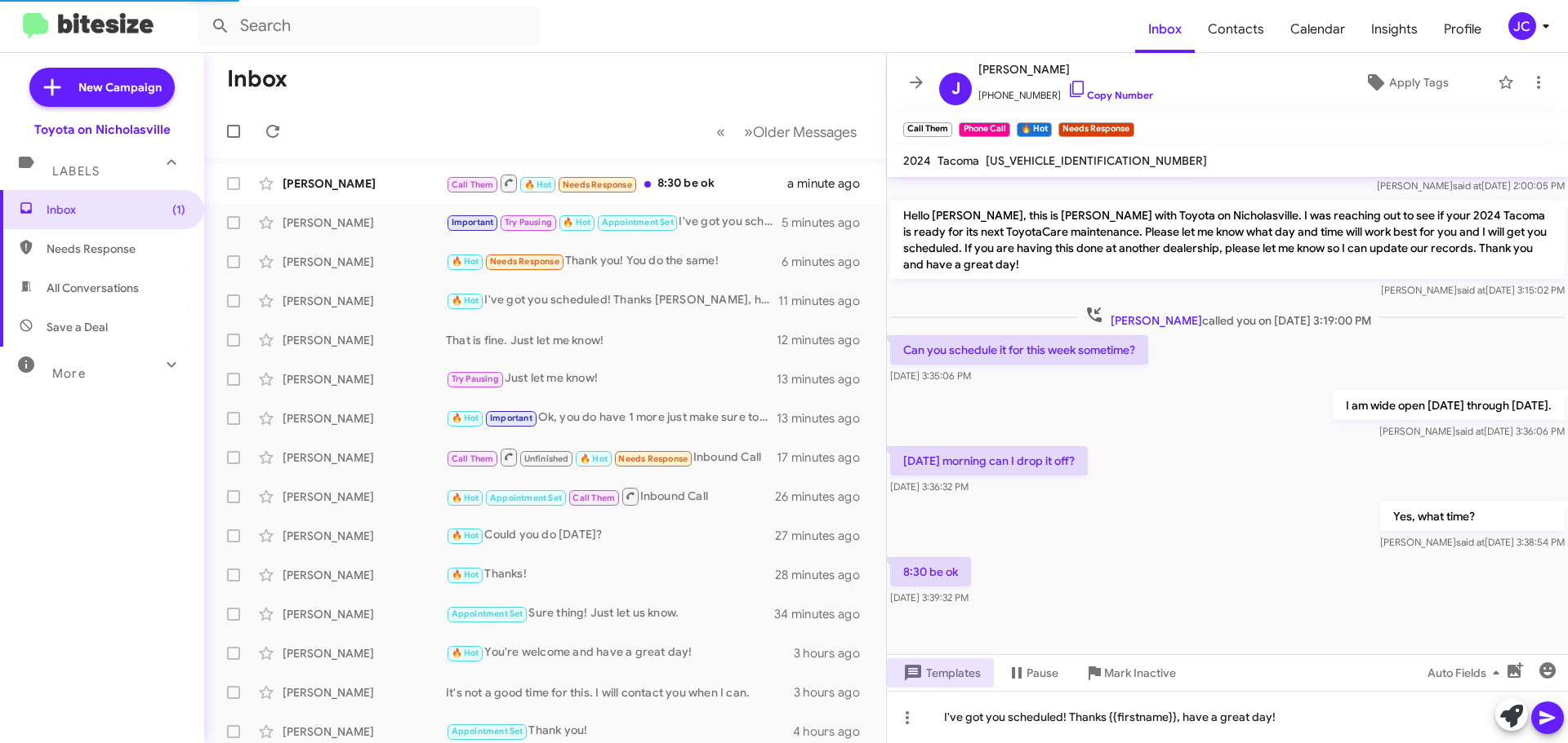
click at [1546, 723] on icon at bounding box center [1546, 718] width 20 height 20
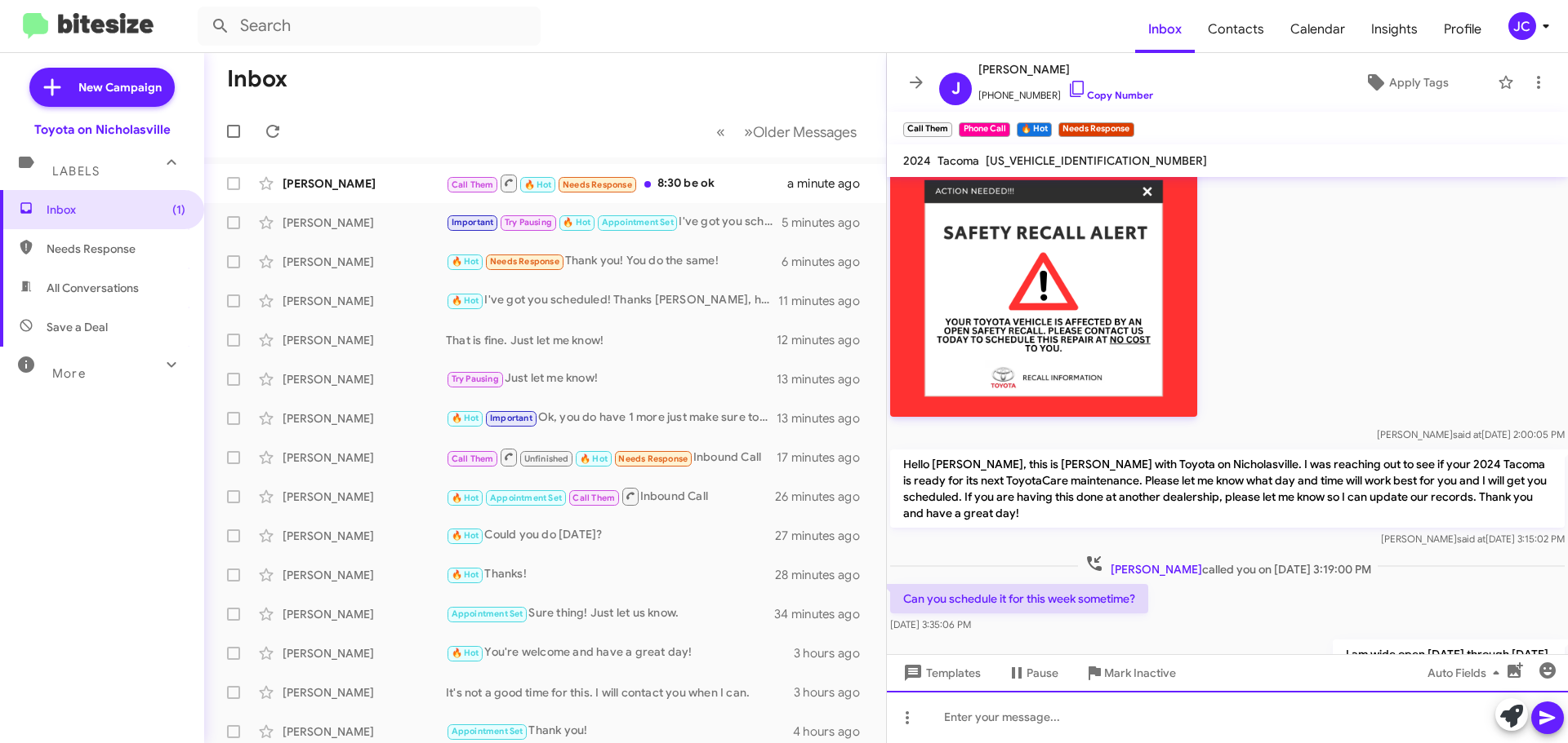
scroll to position [1462, 0]
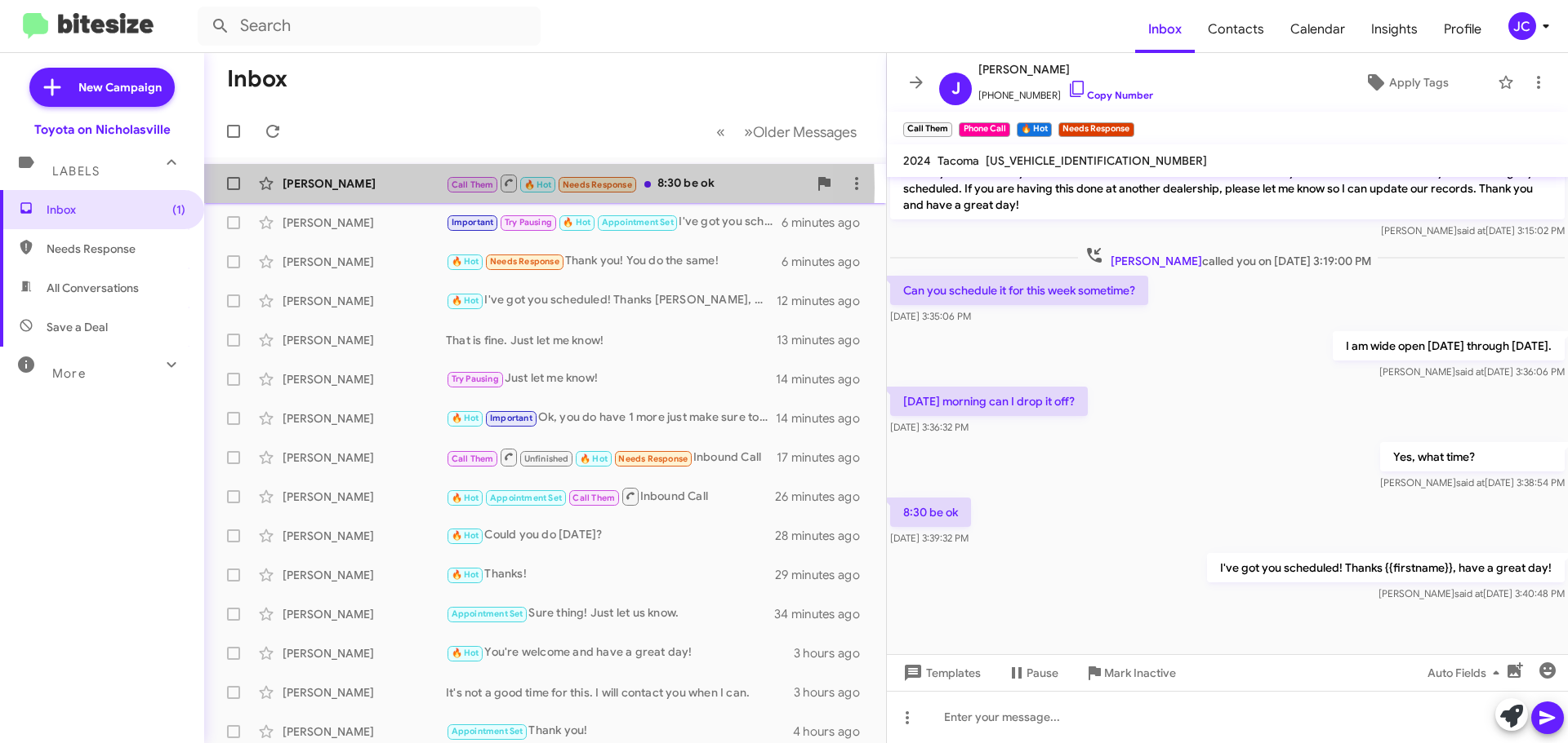
click at [335, 188] on div "[PERSON_NAME]" at bounding box center [364, 184] width 163 height 16
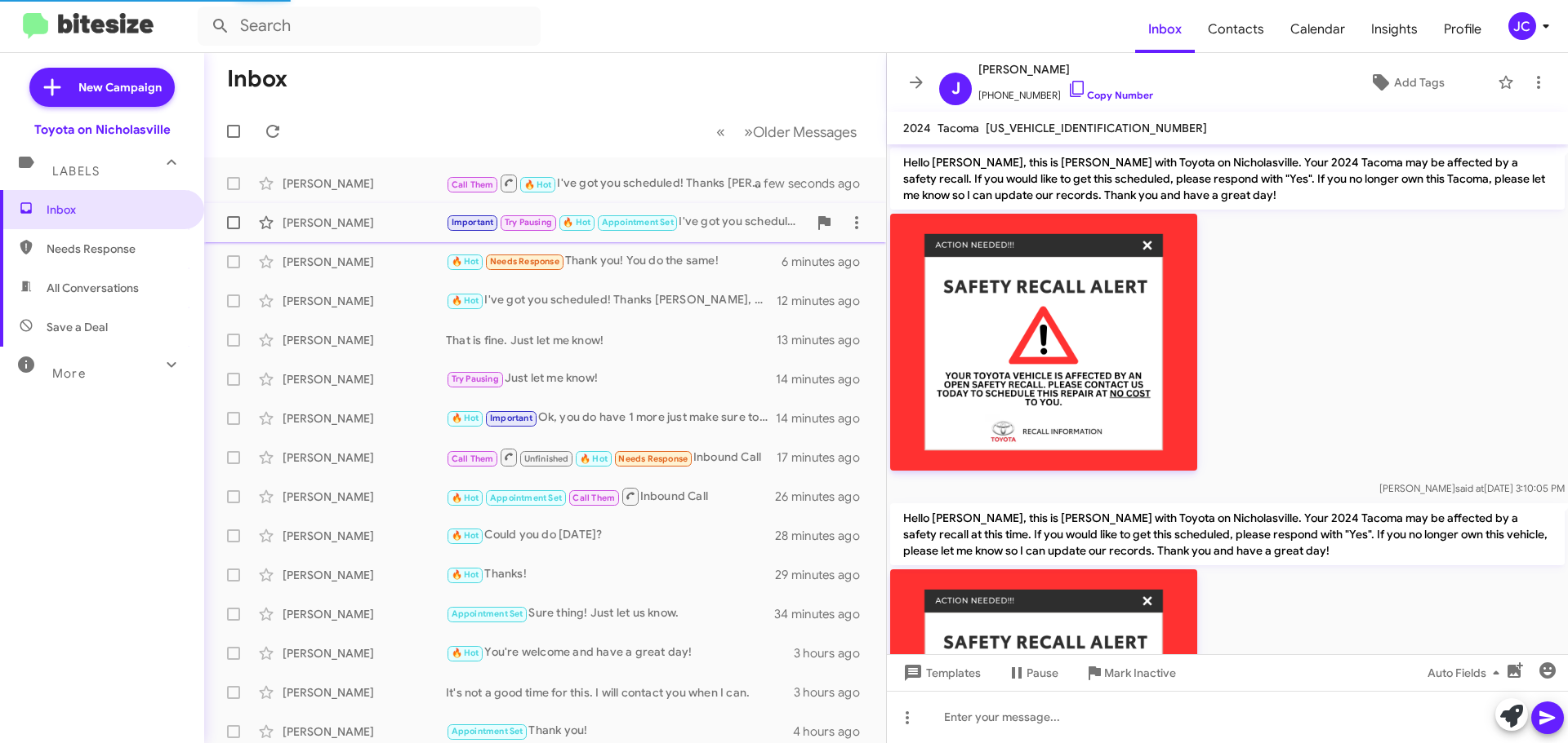
scroll to position [1429, 0]
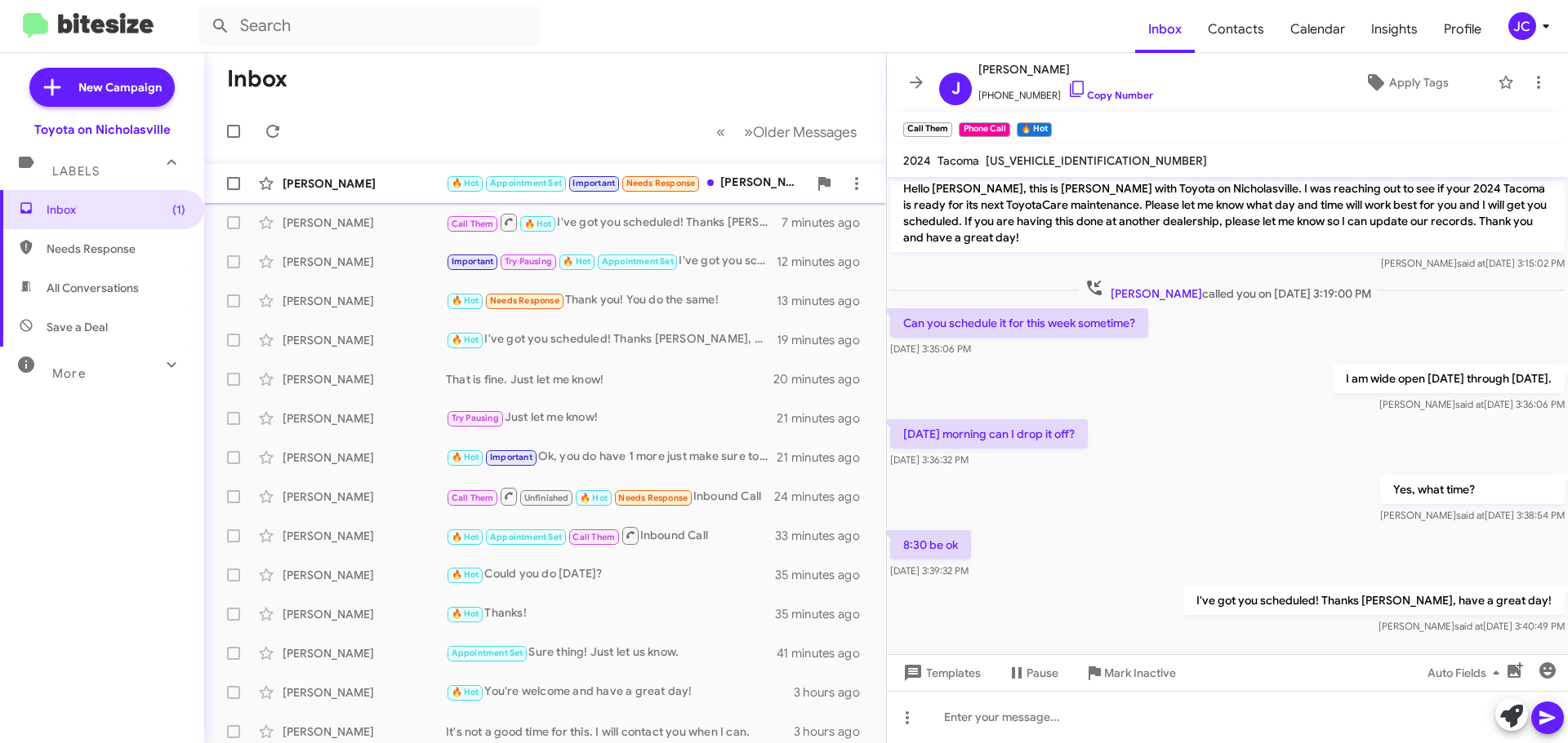
click at [334, 190] on div "[PERSON_NAME]" at bounding box center [364, 184] width 163 height 16
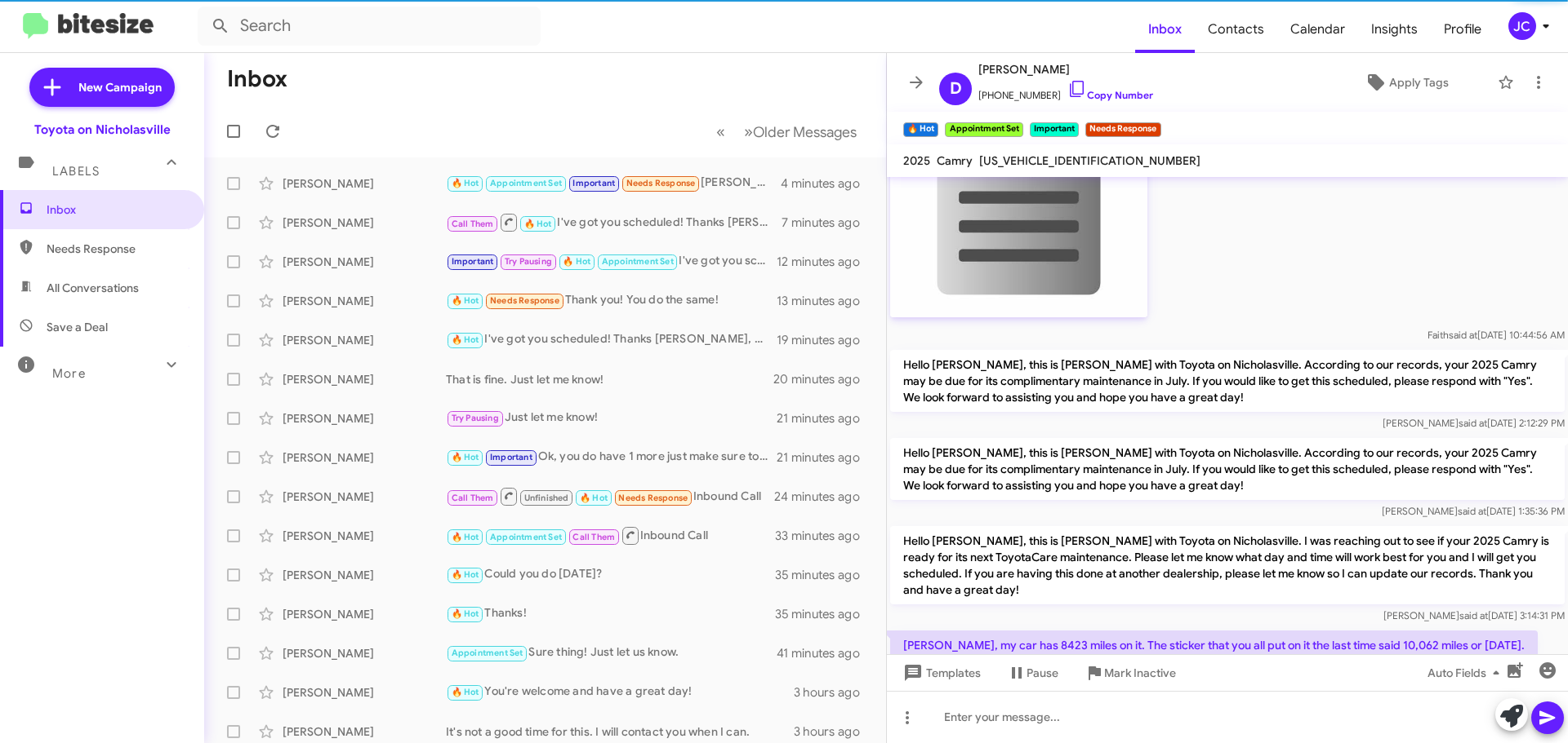
scroll to position [2477, 0]
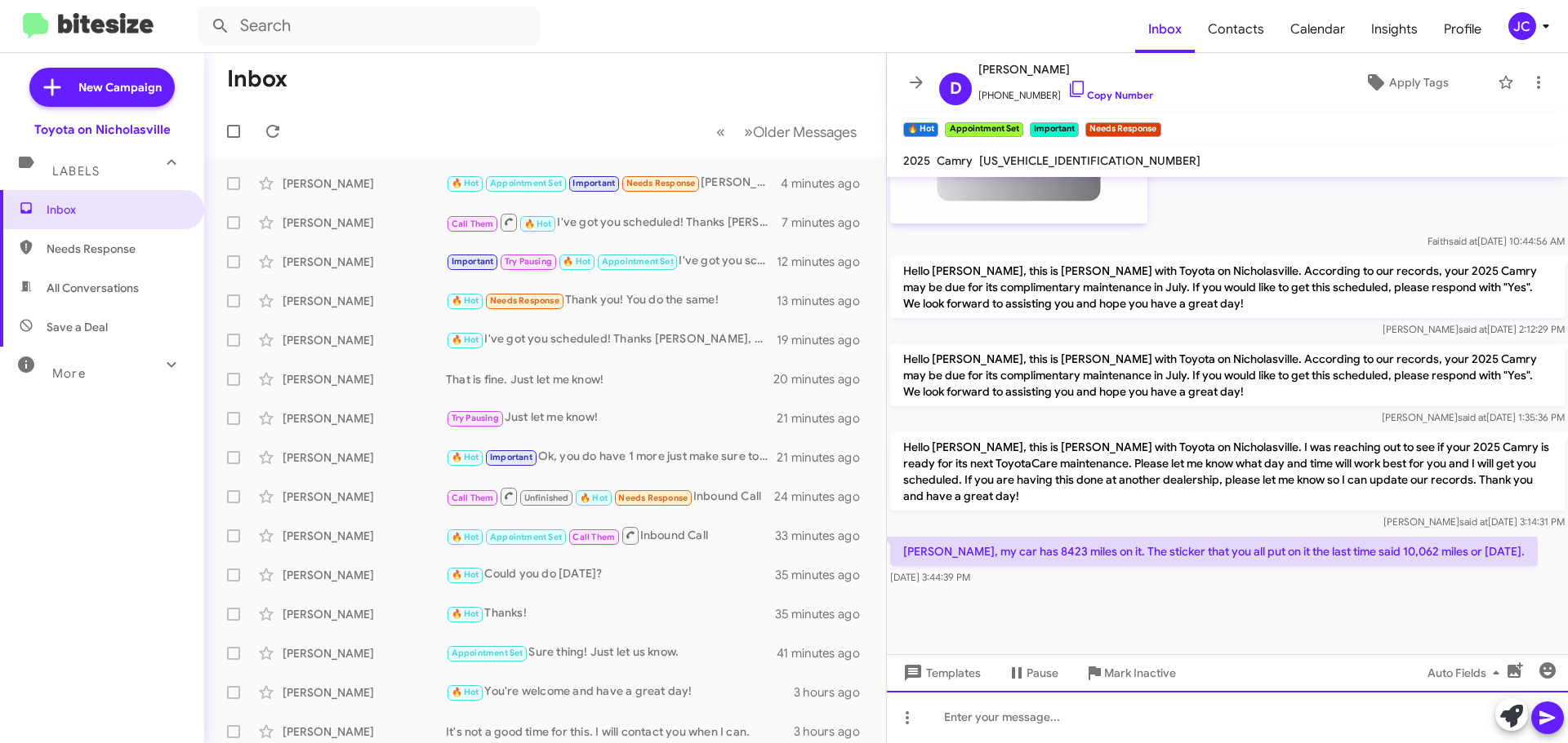
click at [1032, 711] on div at bounding box center [1226, 717] width 681 height 53
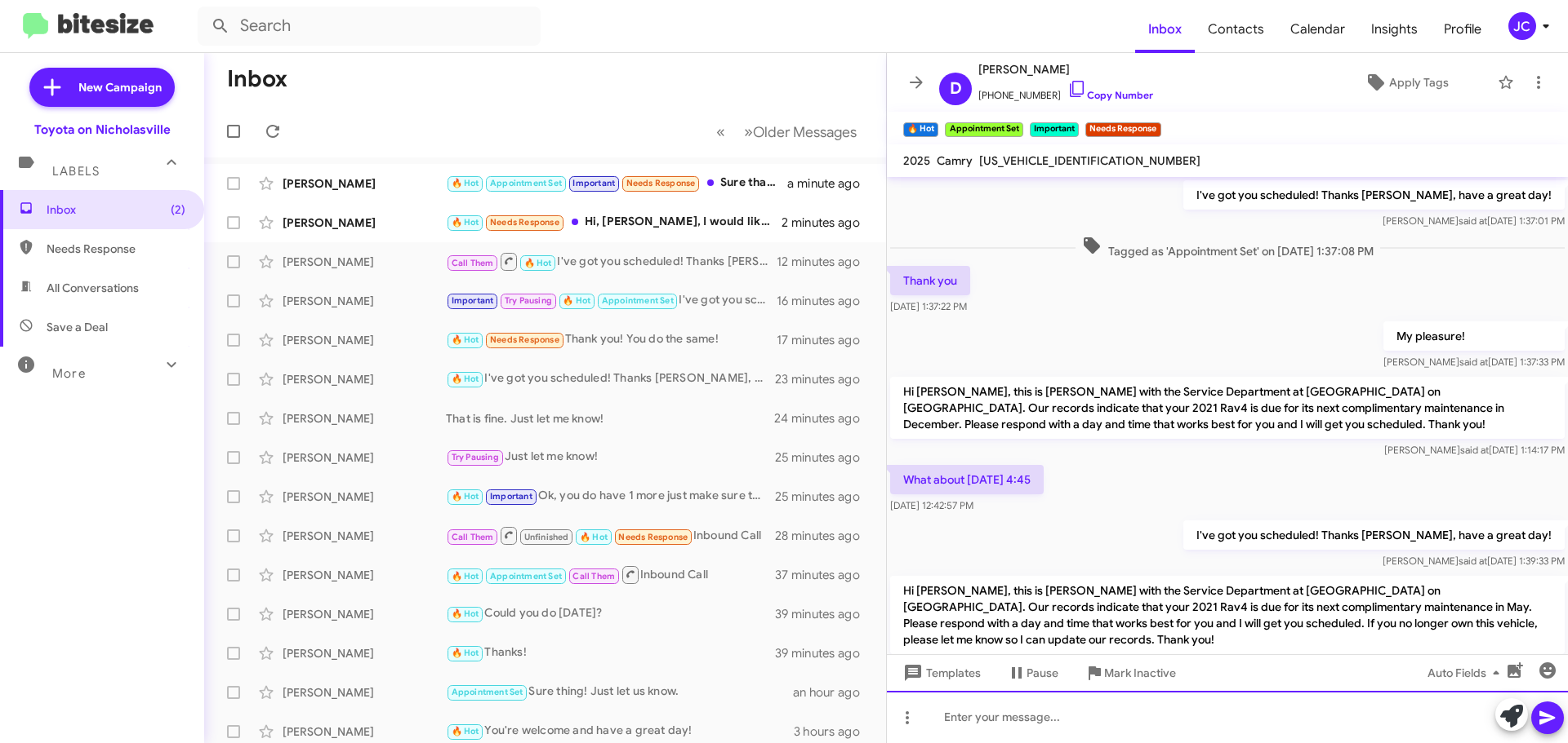
scroll to position [1266, 0]
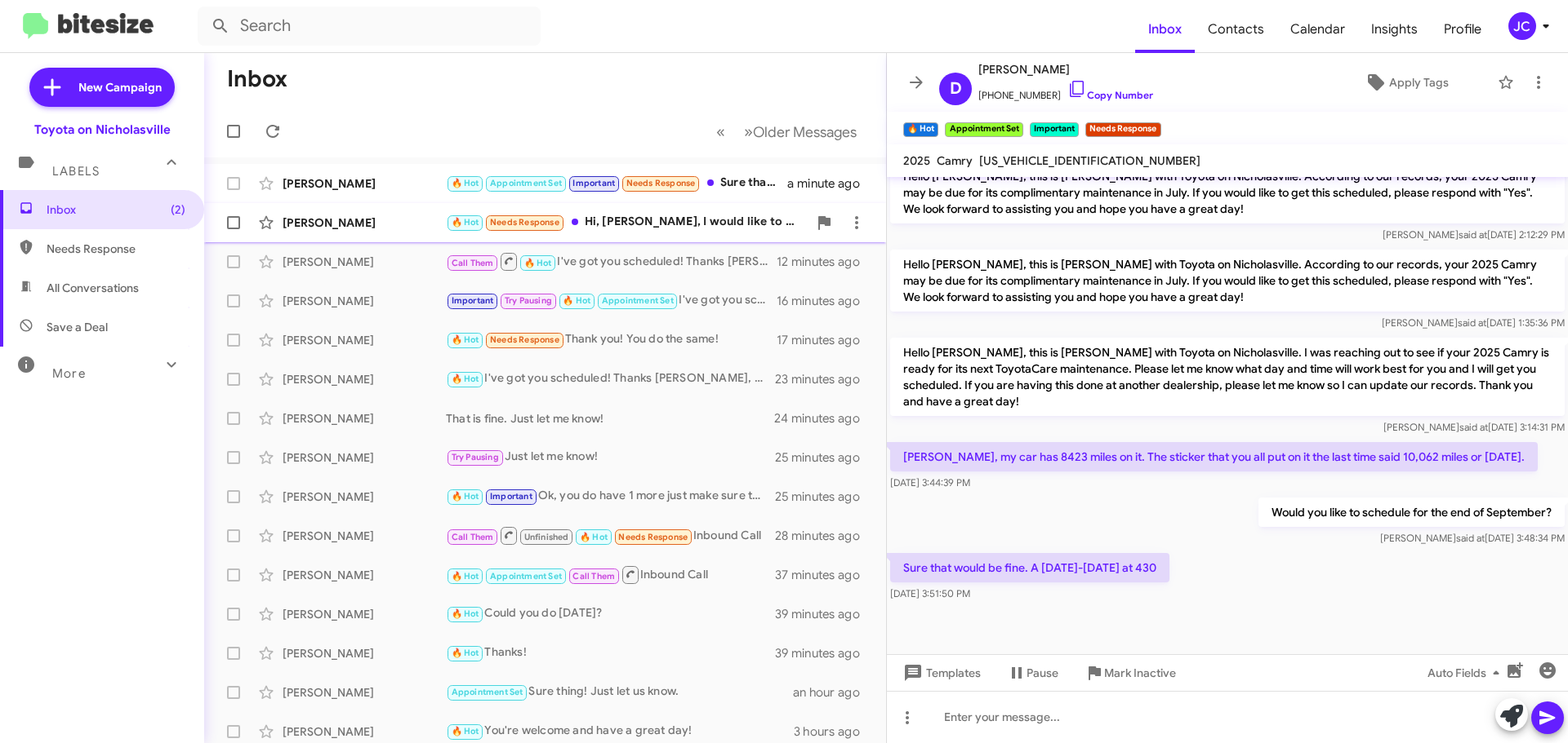
drag, startPoint x: 305, startPoint y: 222, endPoint x: 314, endPoint y: 225, distance: 9.5
click at [305, 222] on div "[PERSON_NAME]" at bounding box center [364, 222] width 163 height 16
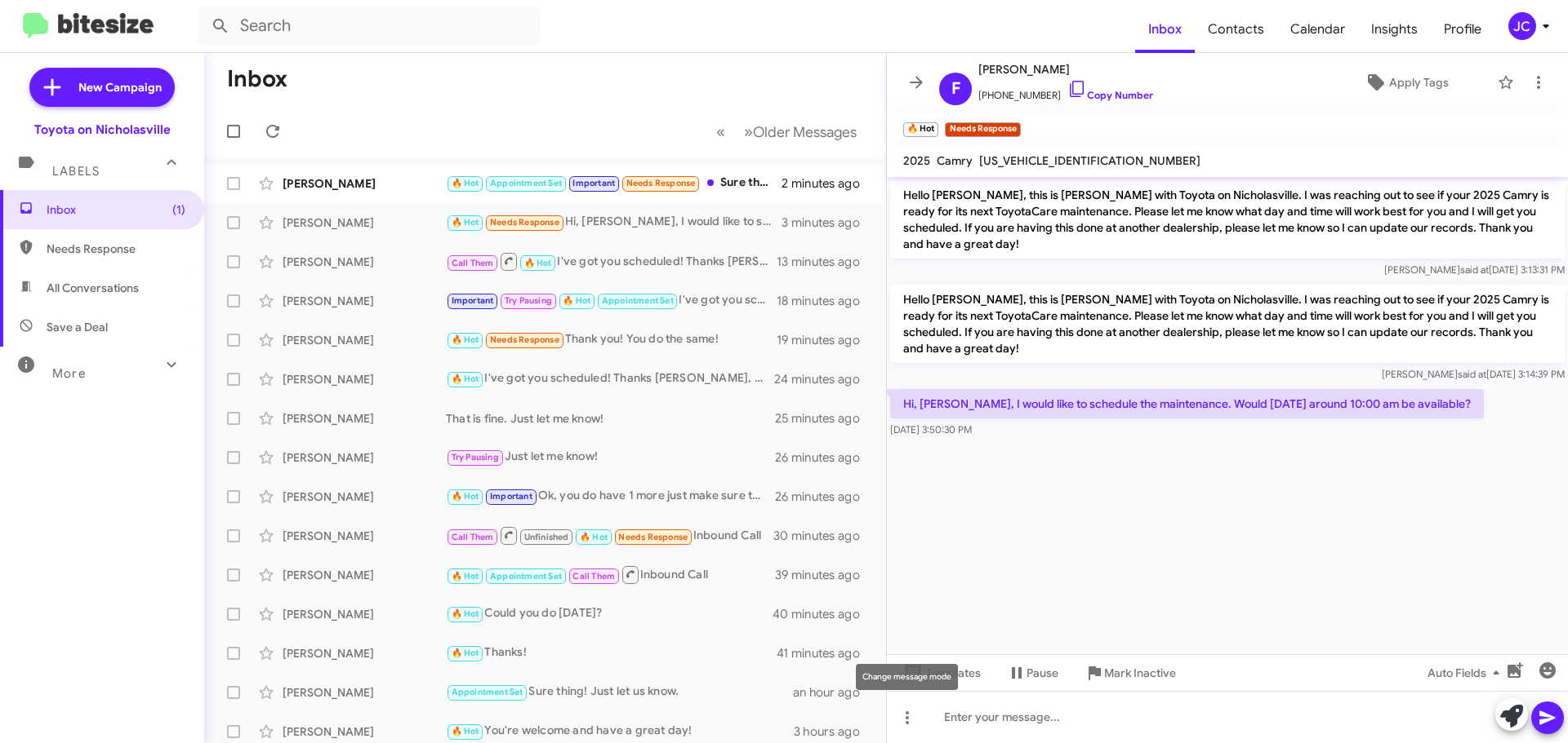
click at [950, 684] on div "Change message mode" at bounding box center [906, 677] width 102 height 26
click at [971, 628] on cdk-virtual-scroll-viewport "Hello [PERSON_NAME], this is [PERSON_NAME] with Toyota on Nicholasville. I was …" at bounding box center [1226, 415] width 681 height 478
click at [975, 675] on span "Templates" at bounding box center [940, 673] width 81 height 29
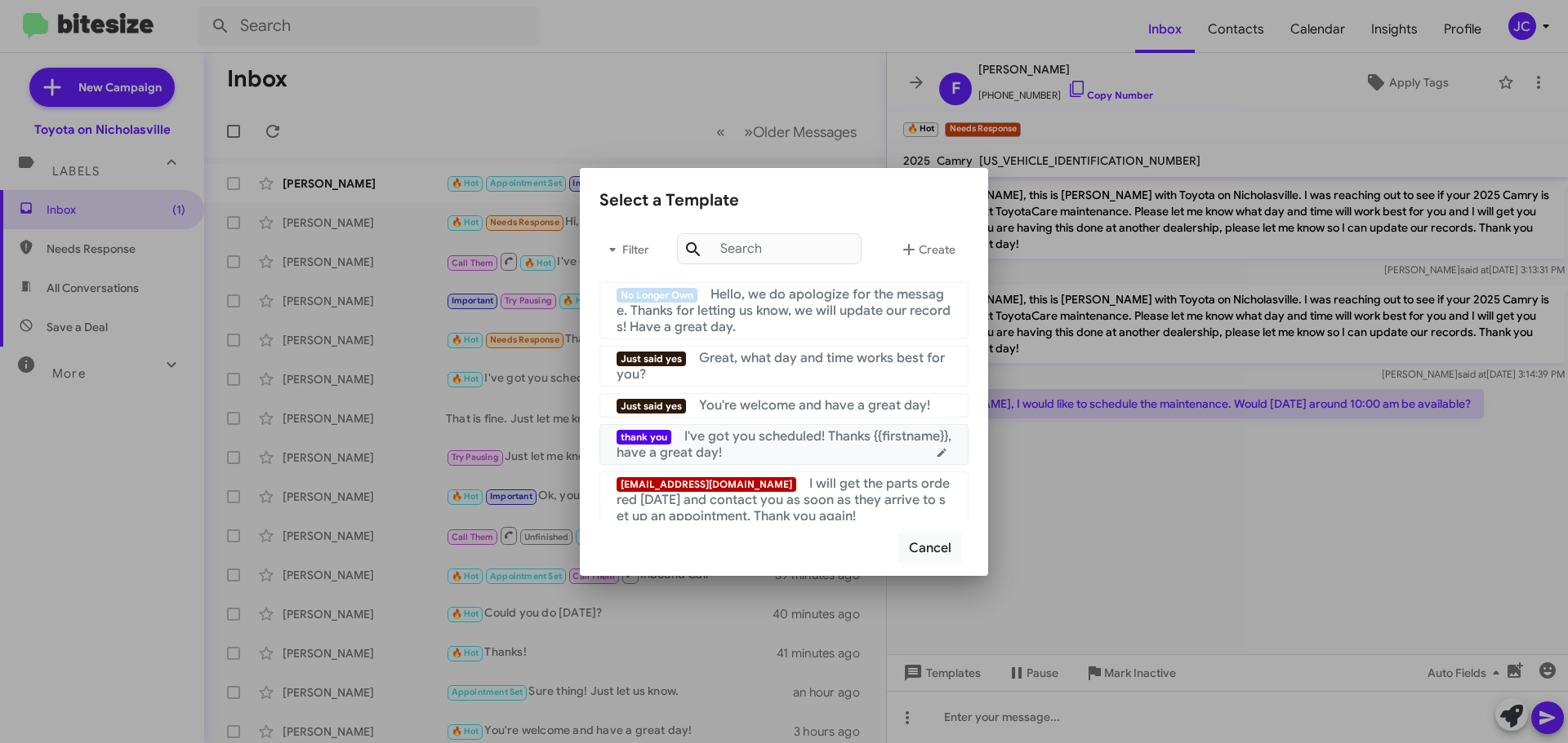
click at [726, 447] on span "I've got you scheduled! Thanks {{firstname}}, have a great day!" at bounding box center [784, 445] width 335 height 33
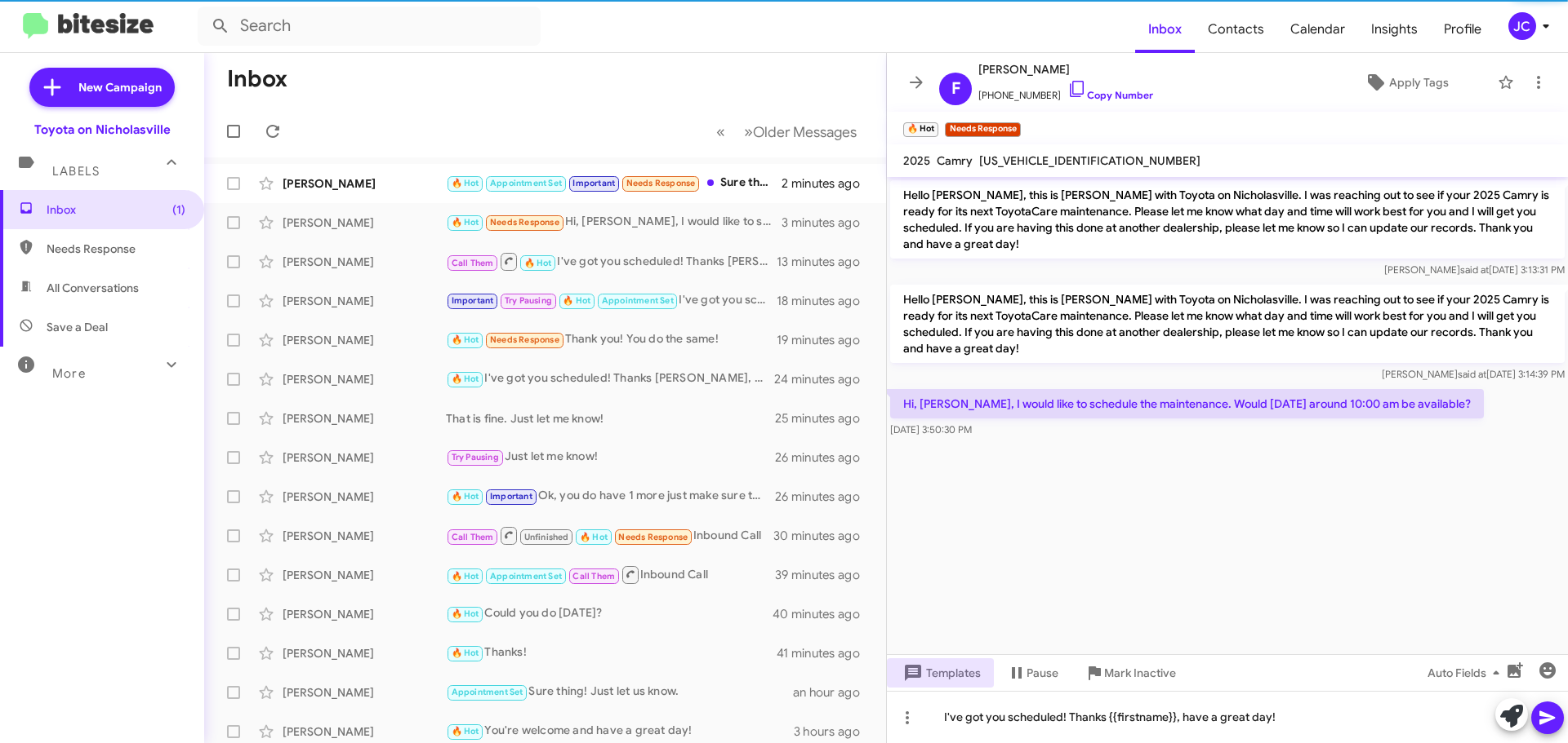
click at [1546, 716] on icon at bounding box center [1546, 718] width 16 height 14
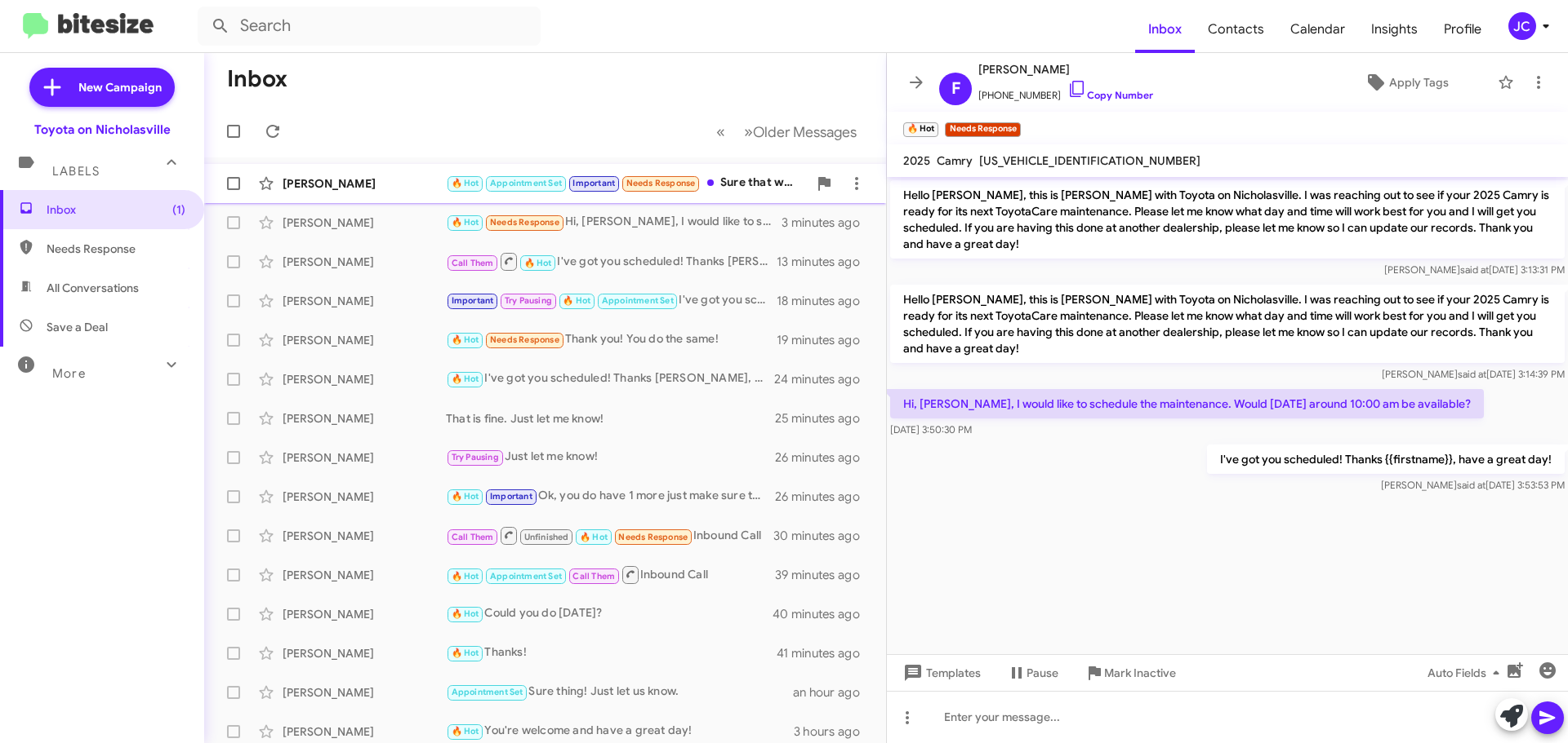
click at [364, 185] on div "[PERSON_NAME]" at bounding box center [364, 184] width 163 height 16
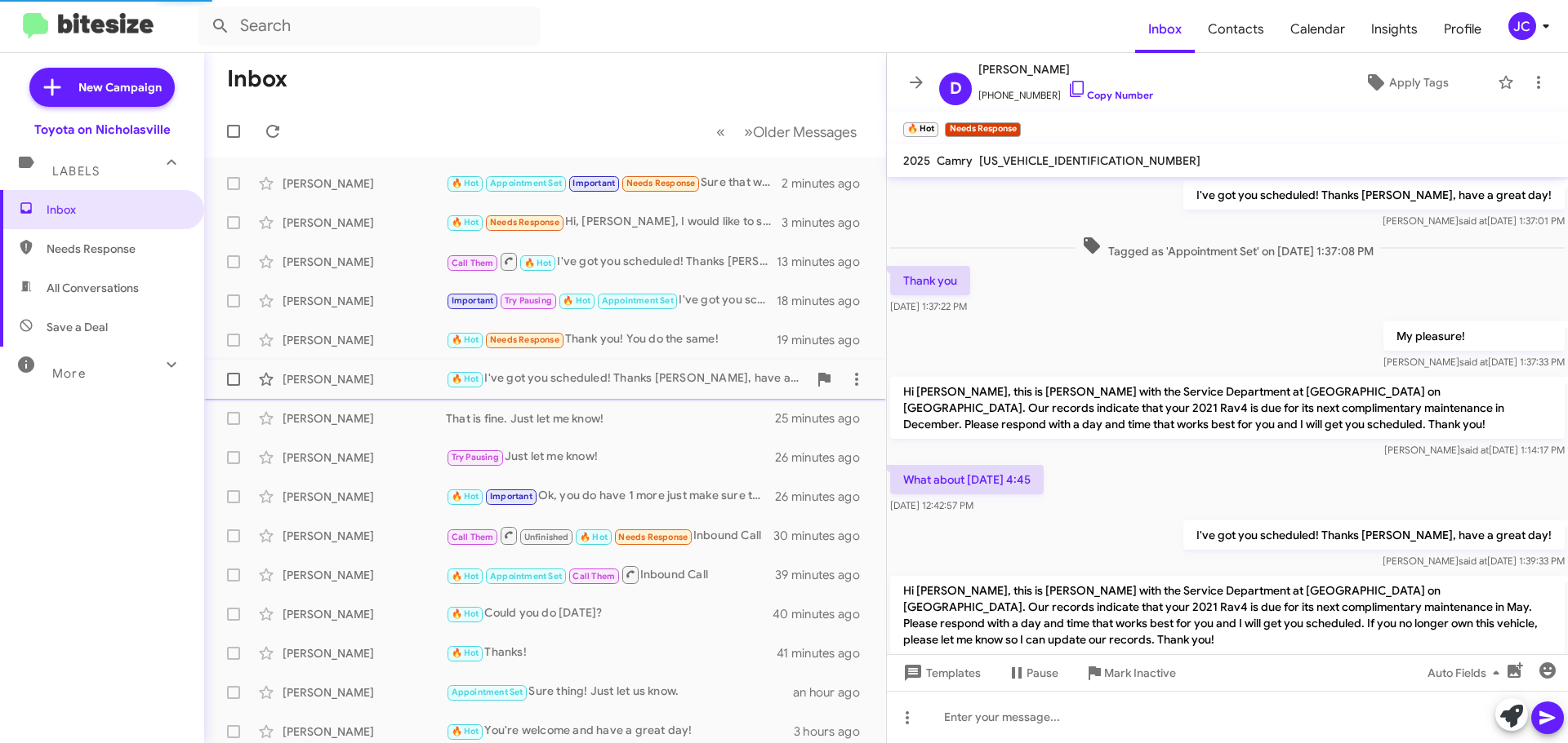
scroll to position [1266, 0]
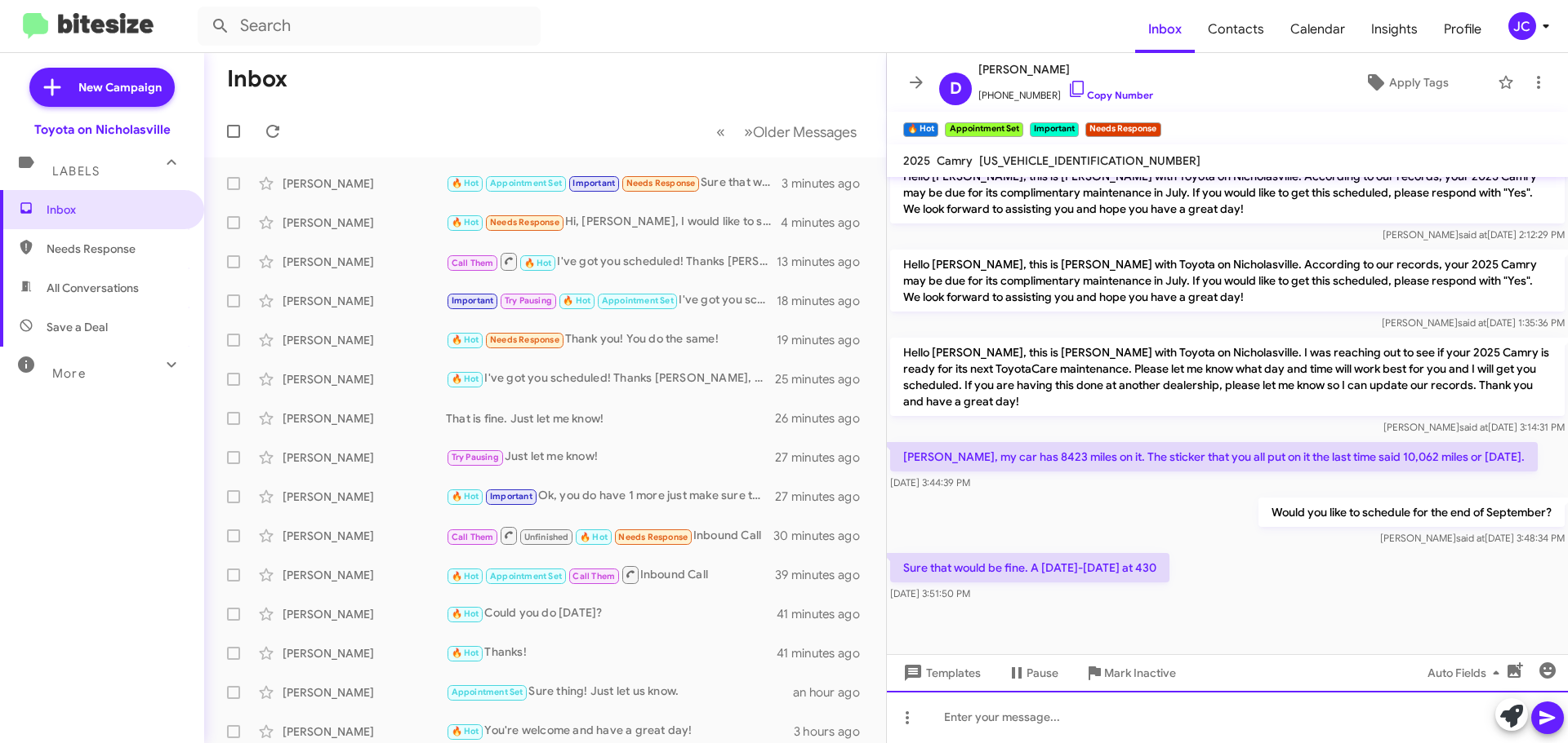
click at [1032, 714] on div at bounding box center [1226, 717] width 681 height 53
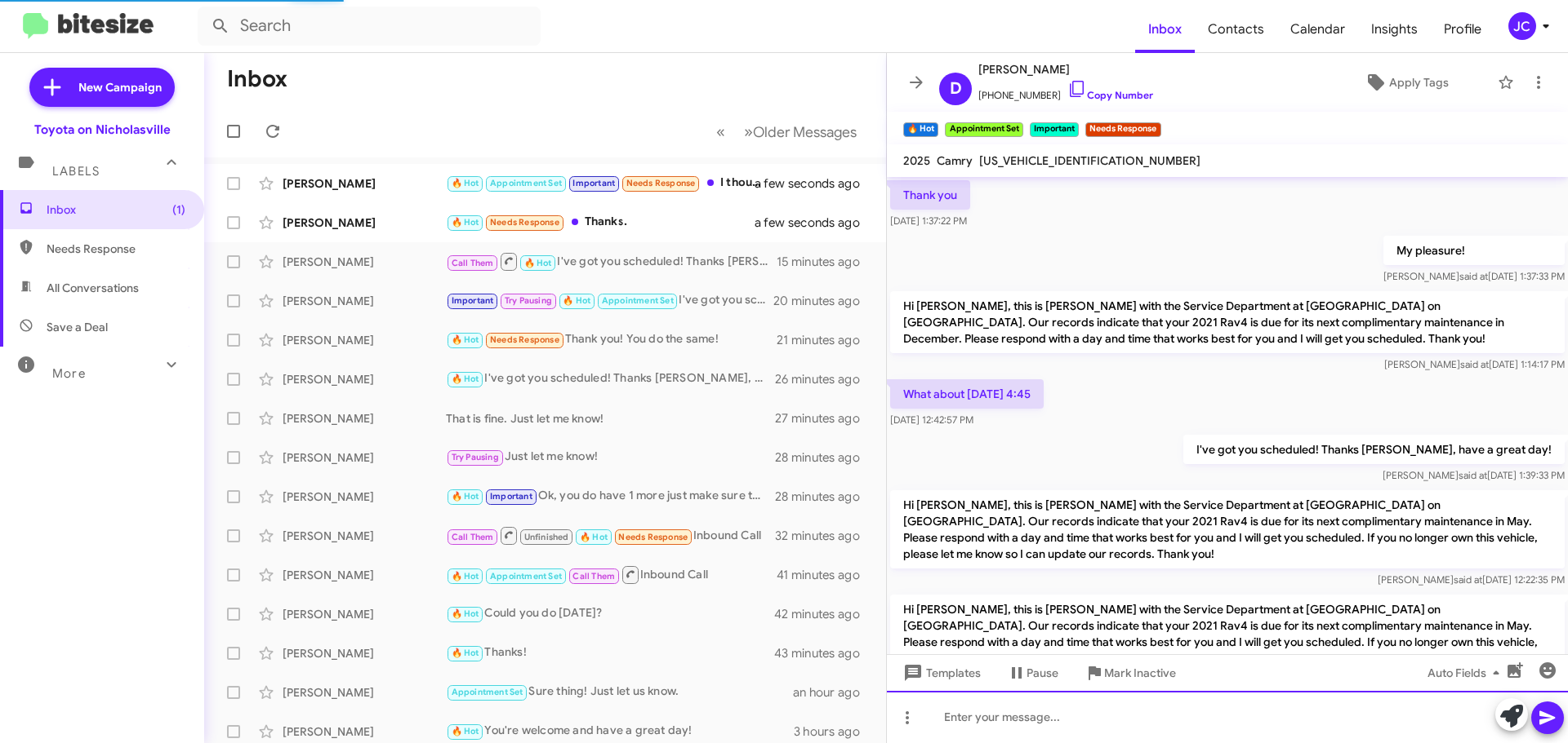
scroll to position [1291, 0]
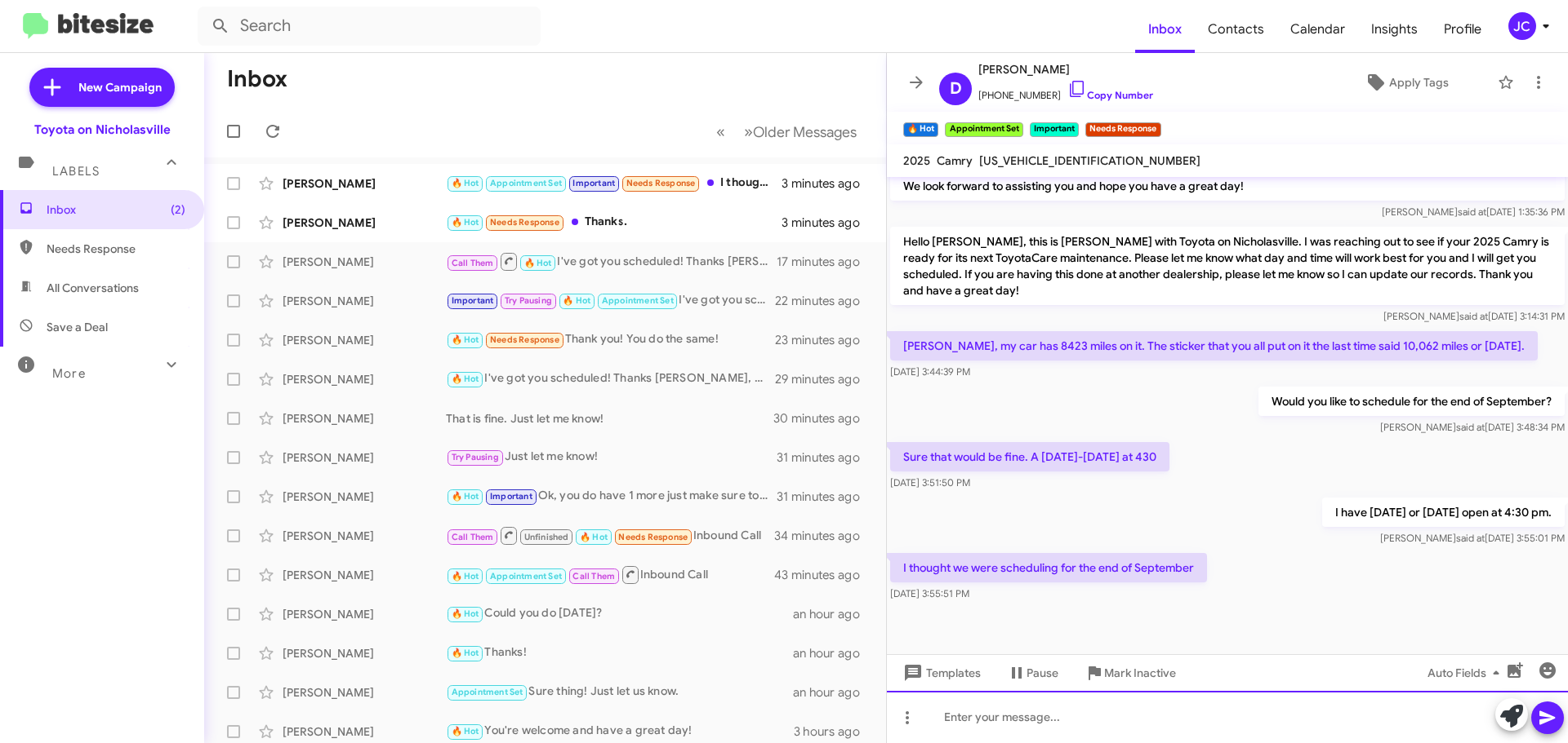
click at [1152, 728] on div at bounding box center [1226, 717] width 681 height 53
click at [1037, 715] on div at bounding box center [1226, 717] width 681 height 53
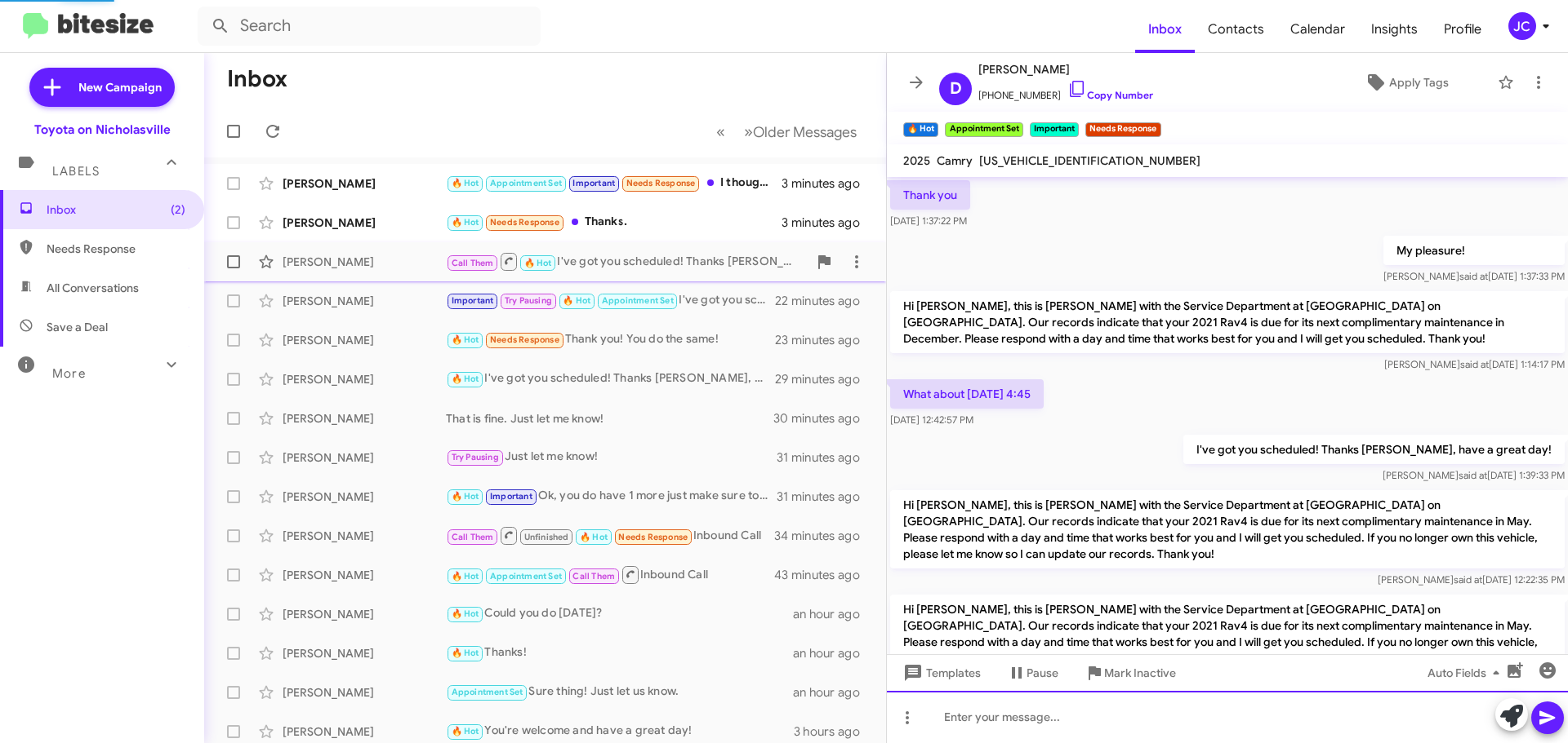
scroll to position [82, 0]
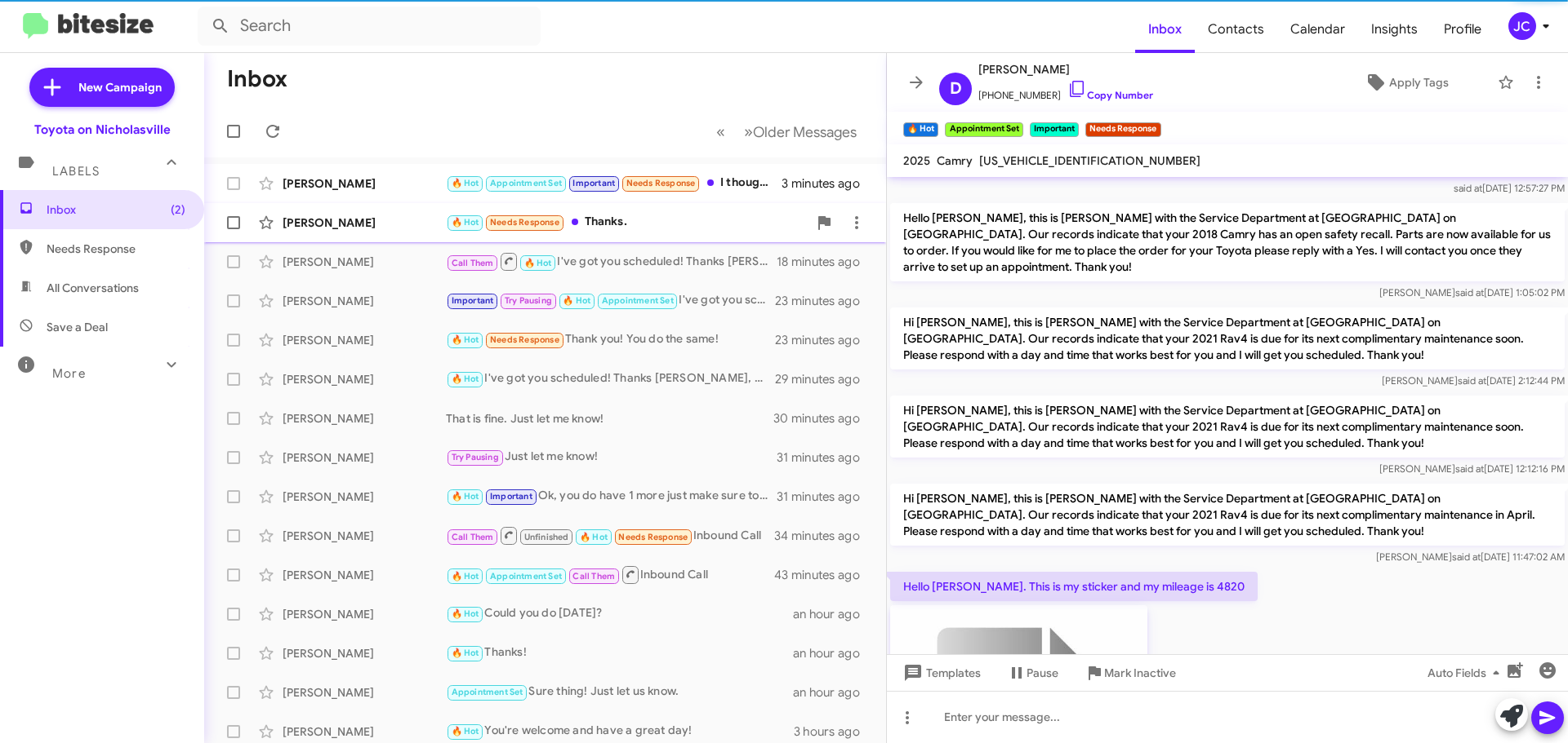
click at [392, 222] on div "[PERSON_NAME]" at bounding box center [364, 222] width 163 height 16
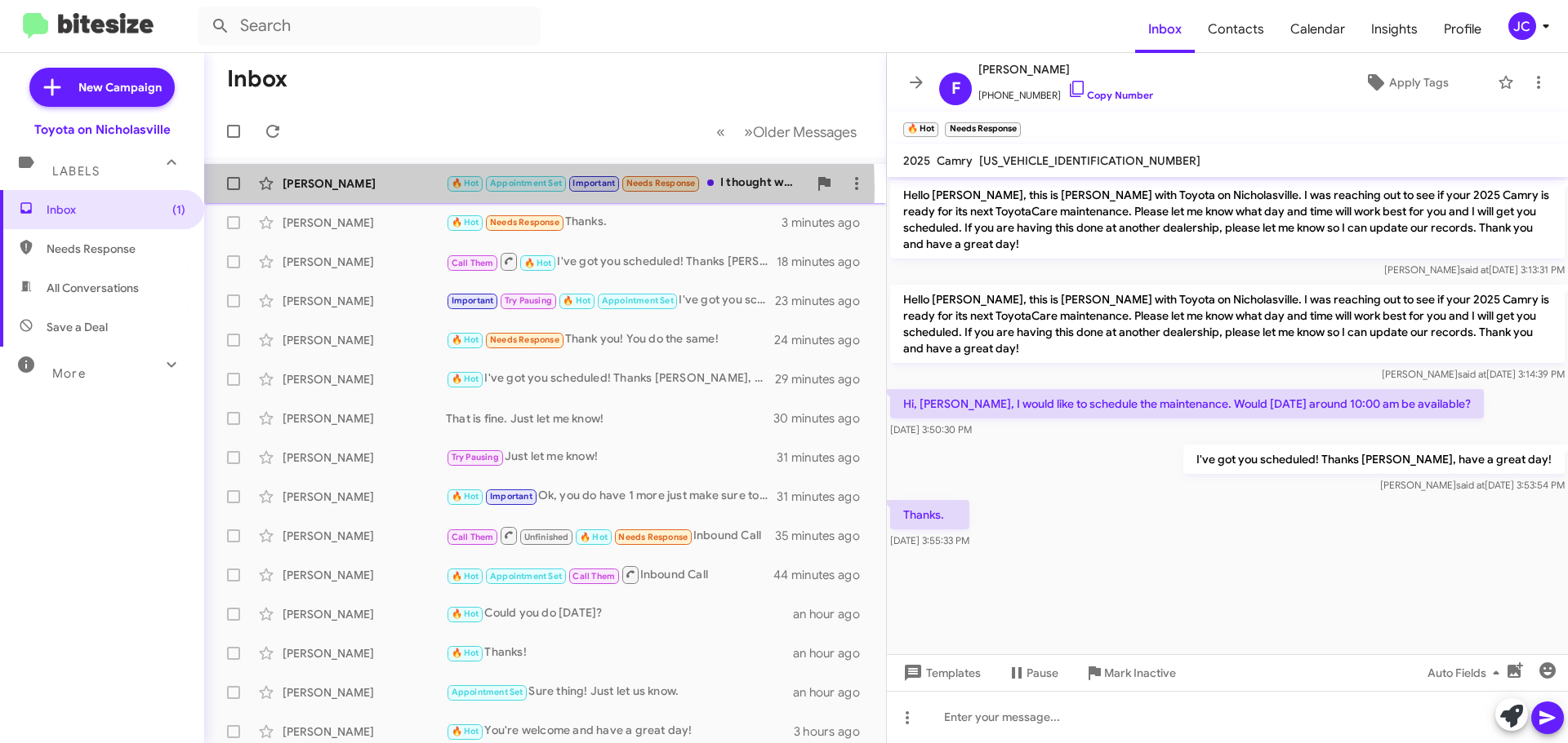
click at [382, 191] on div "[PERSON_NAME]" at bounding box center [364, 184] width 163 height 16
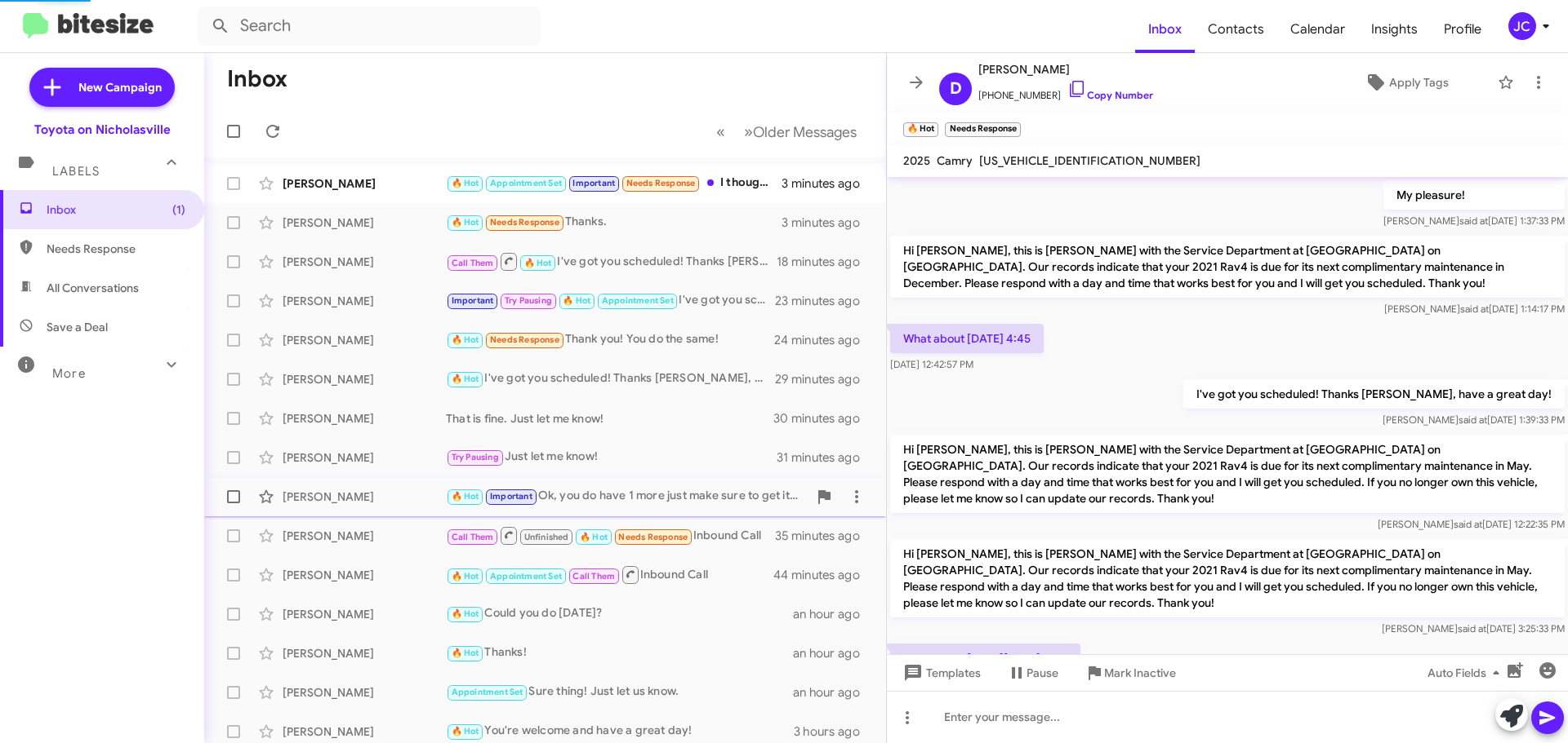
scroll to position [1291, 0]
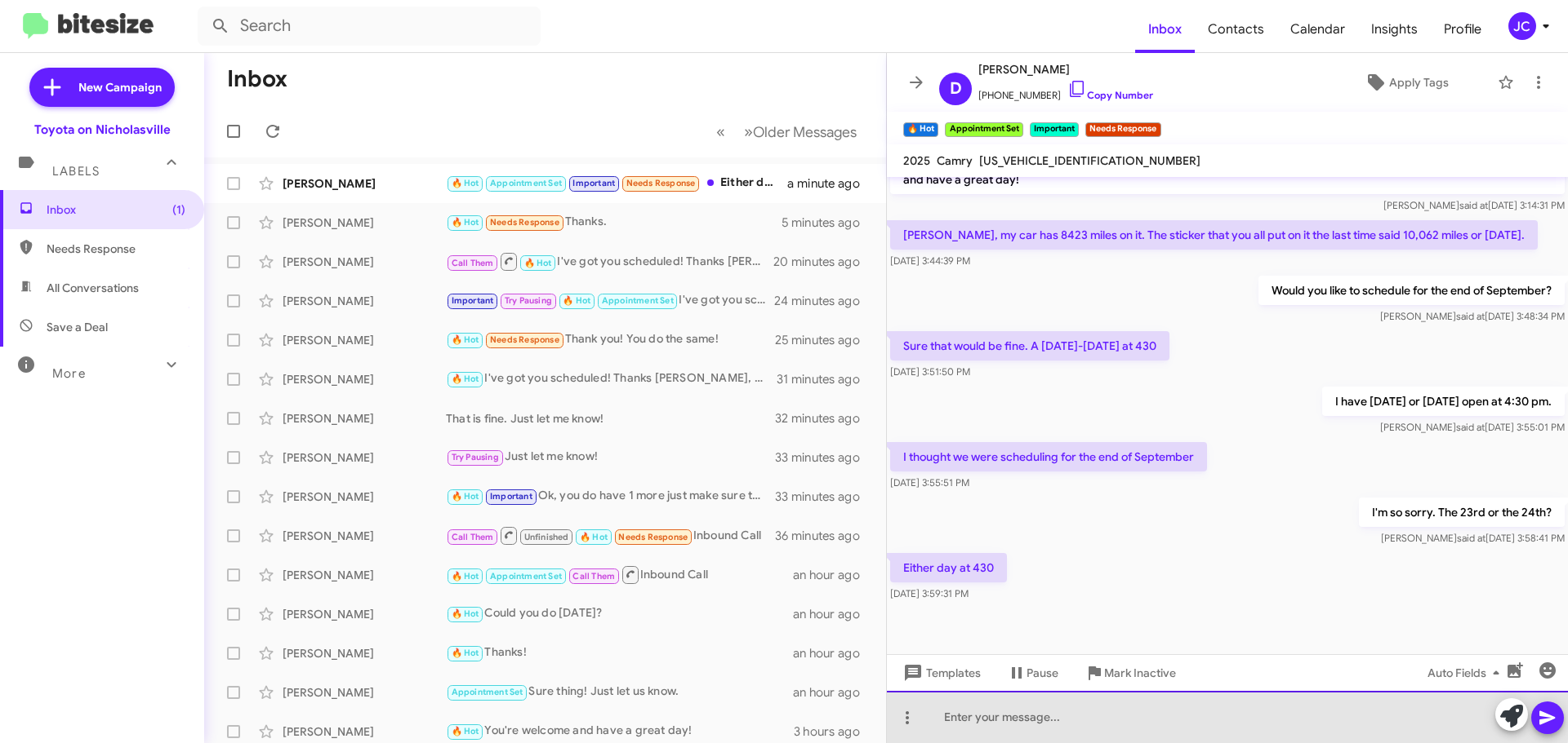
click at [1017, 701] on div at bounding box center [1226, 717] width 681 height 53
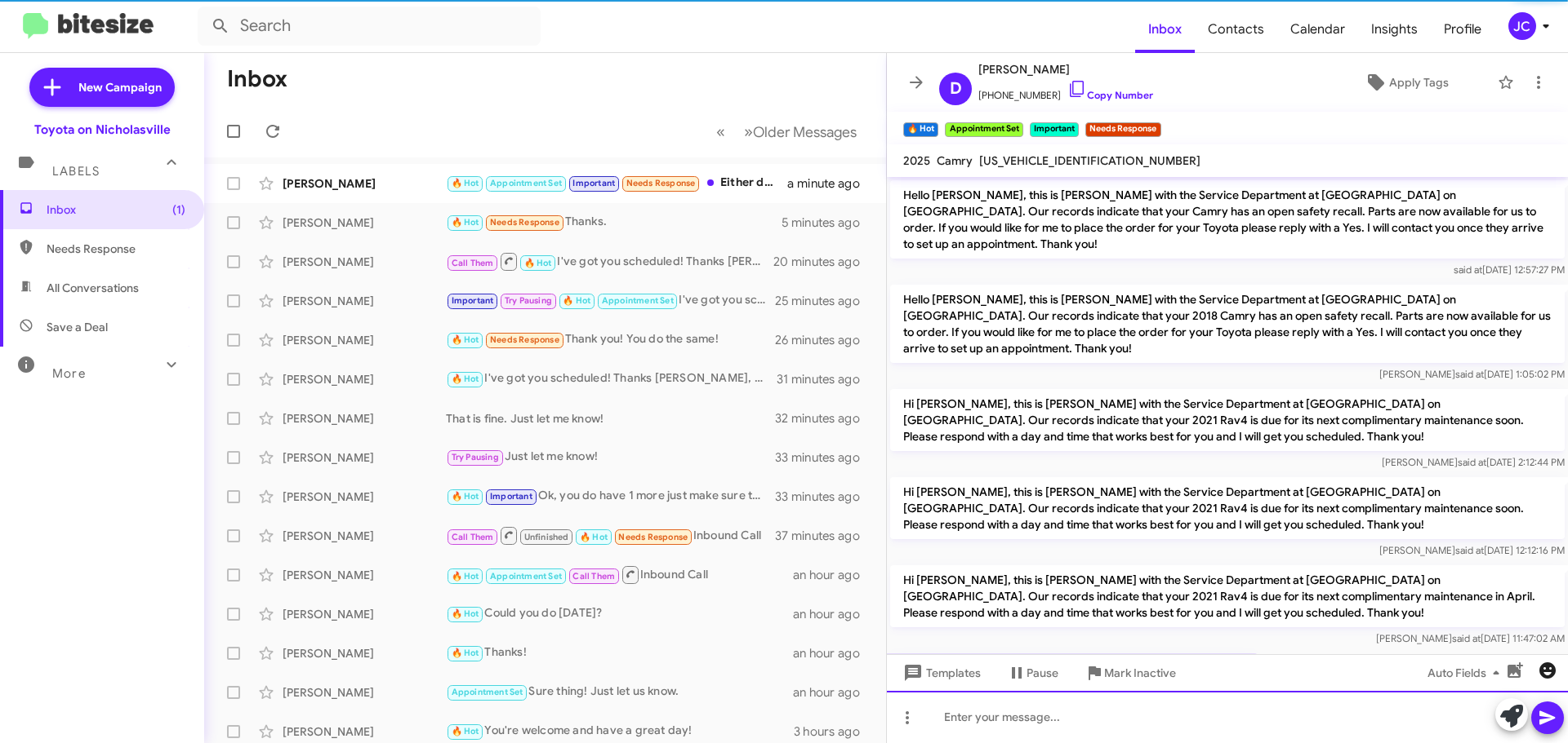
scroll to position [82, 0]
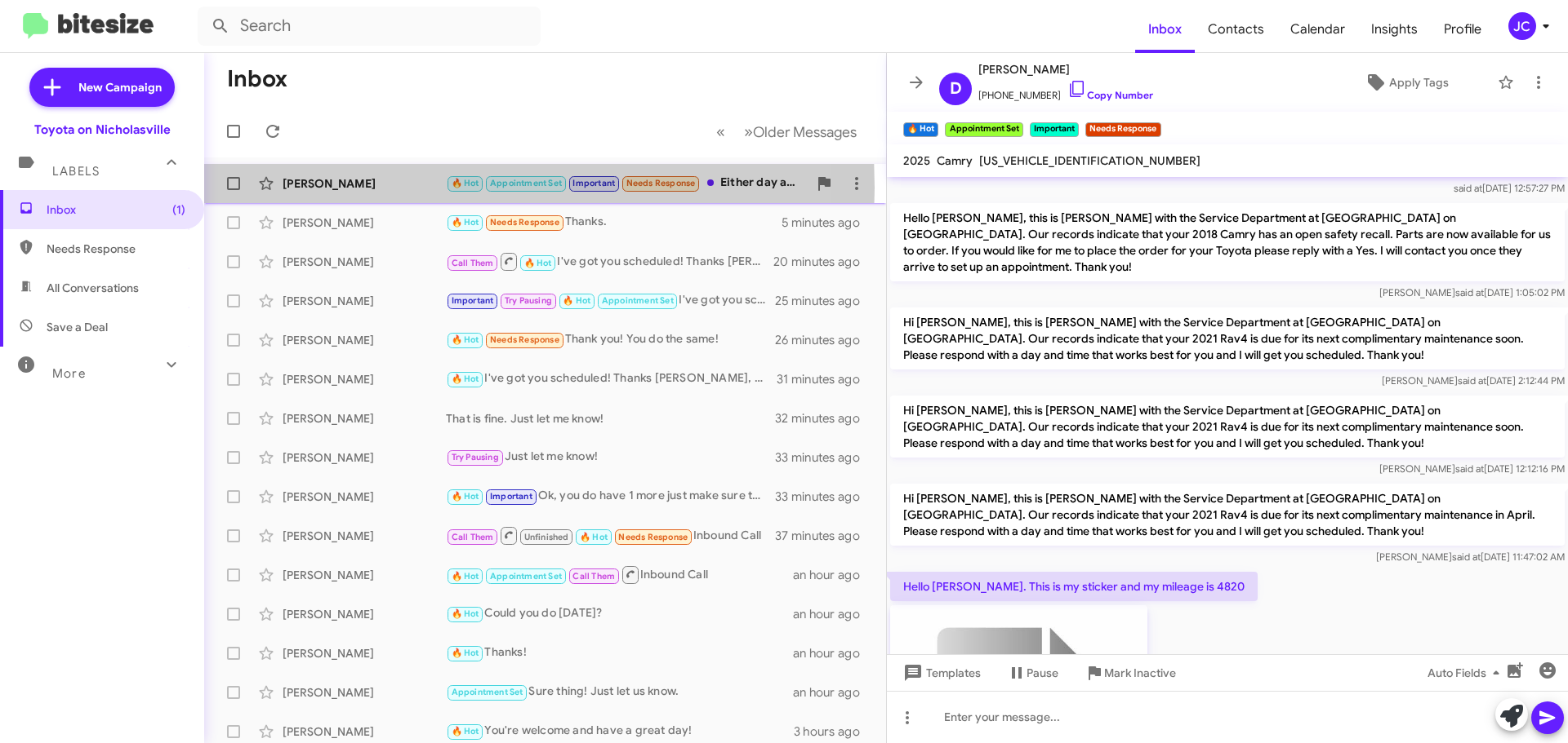
click at [334, 188] on div "[PERSON_NAME]" at bounding box center [364, 184] width 163 height 16
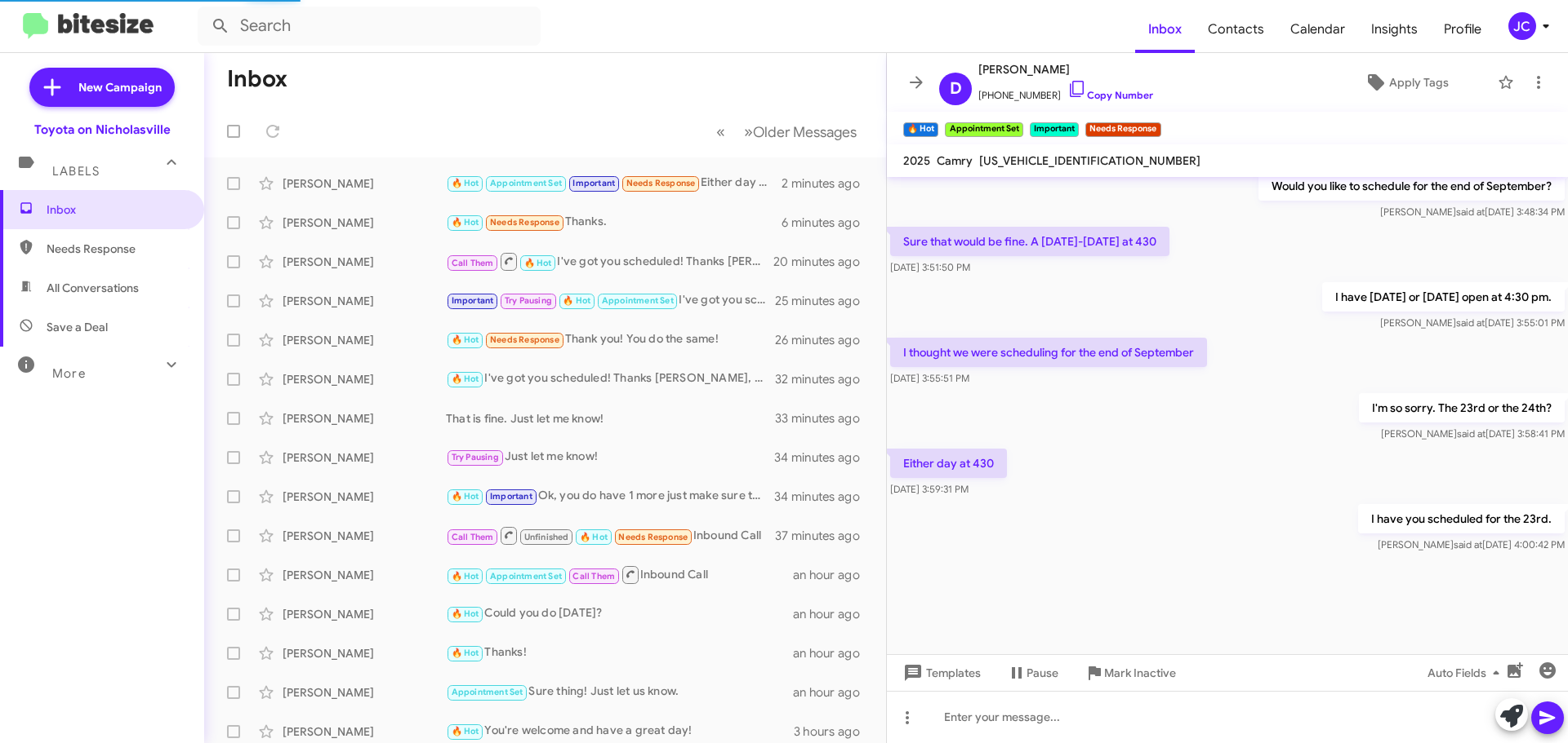
scroll to position [1259, 0]
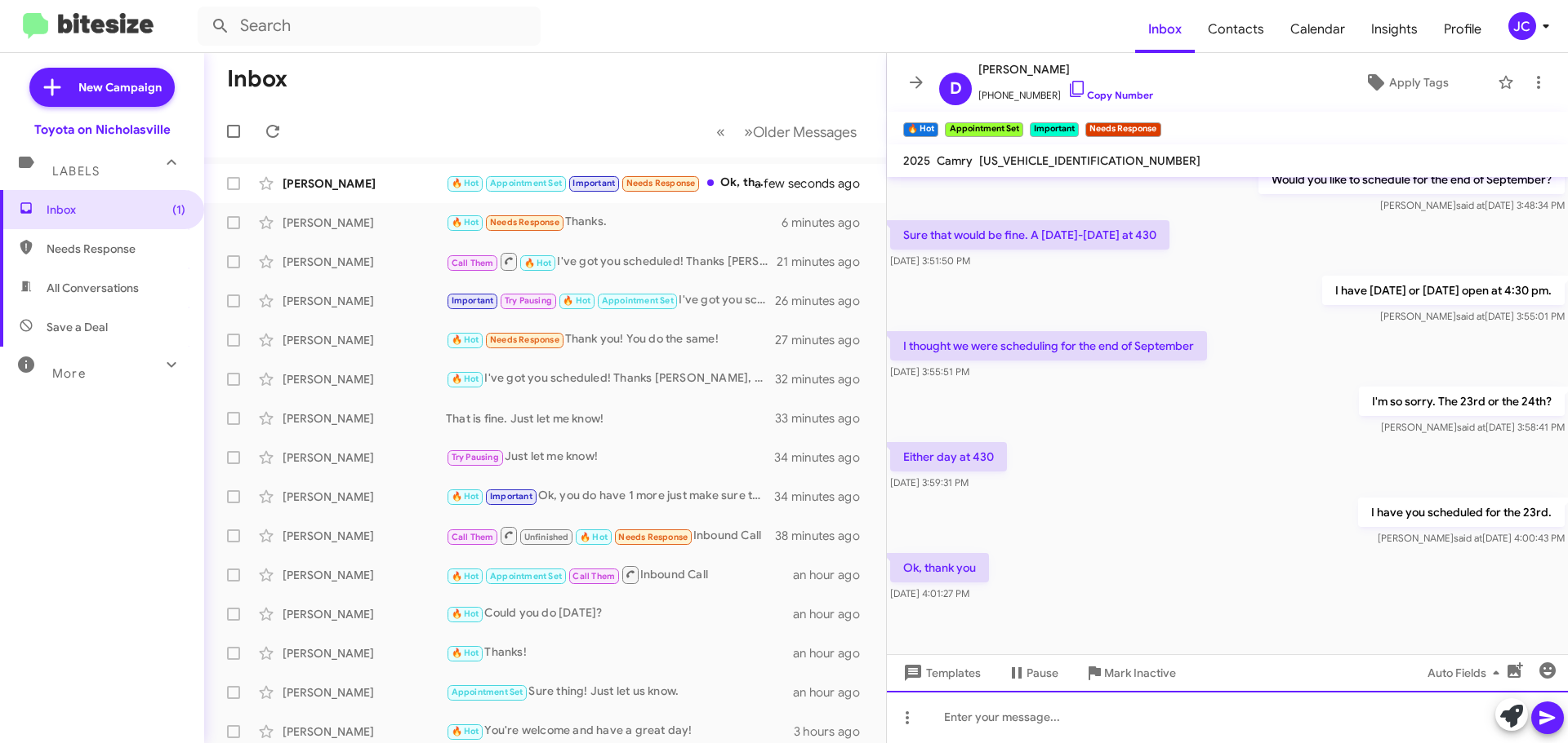
click at [956, 724] on div at bounding box center [1226, 717] width 681 height 53
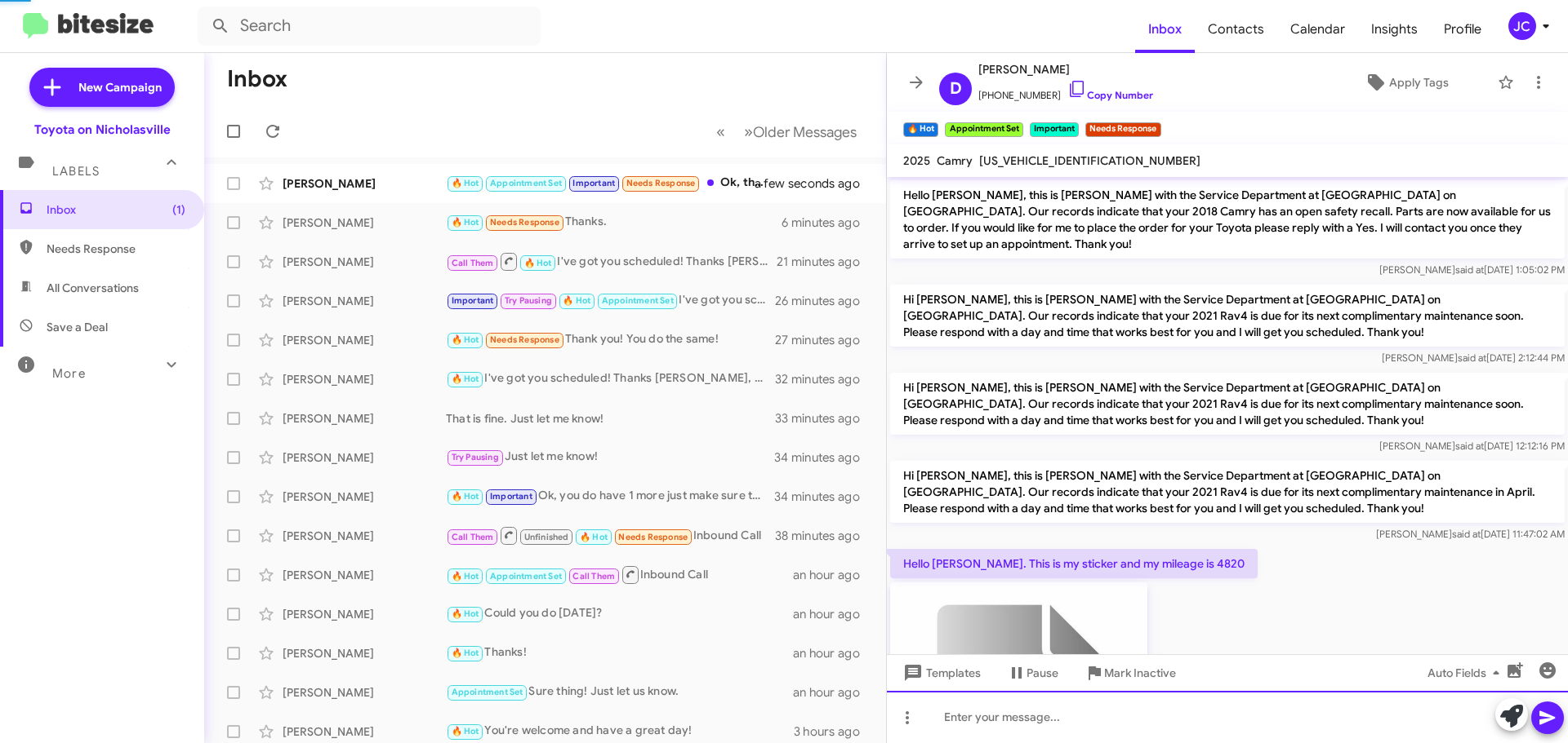
scroll to position [82, 0]
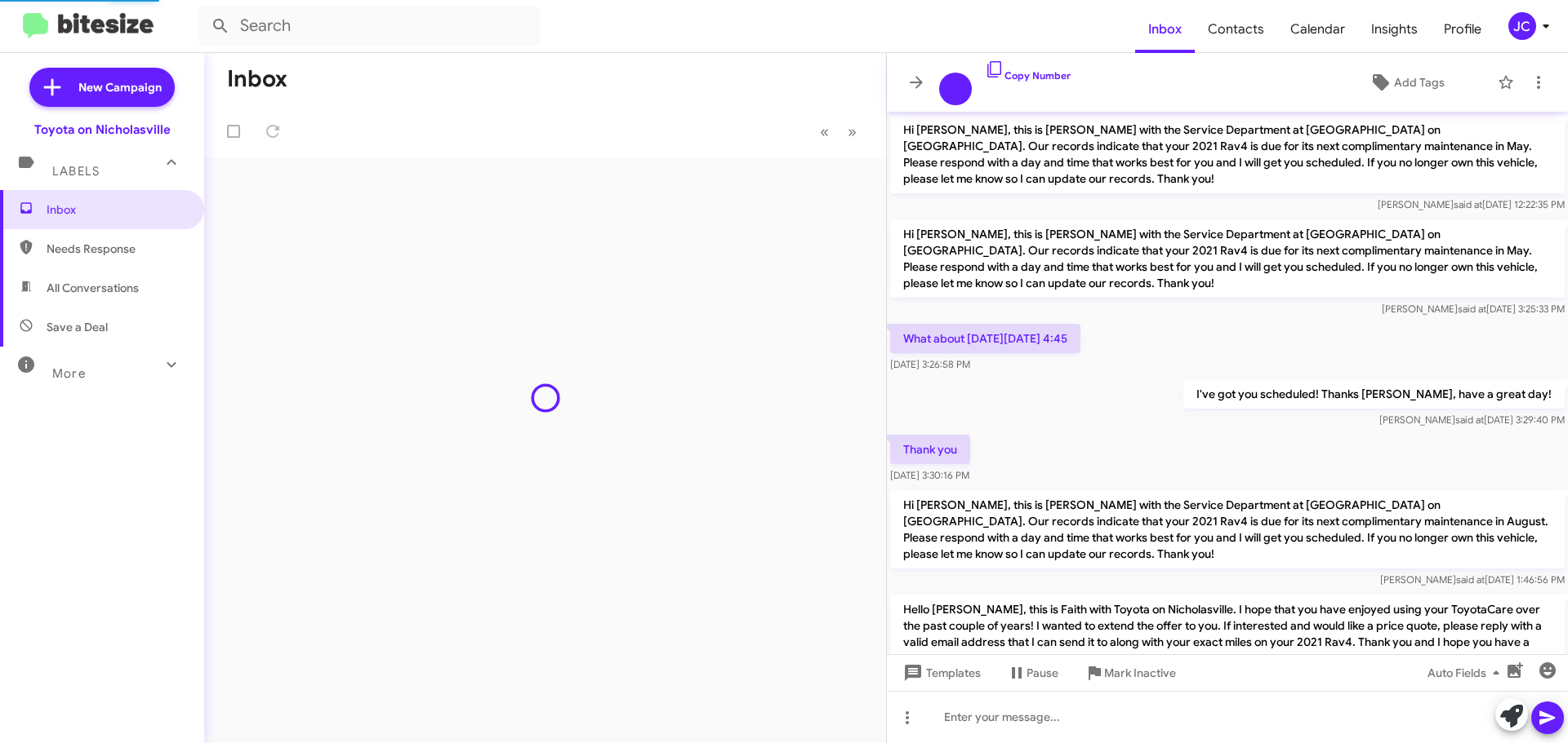
scroll to position [1194, 0]
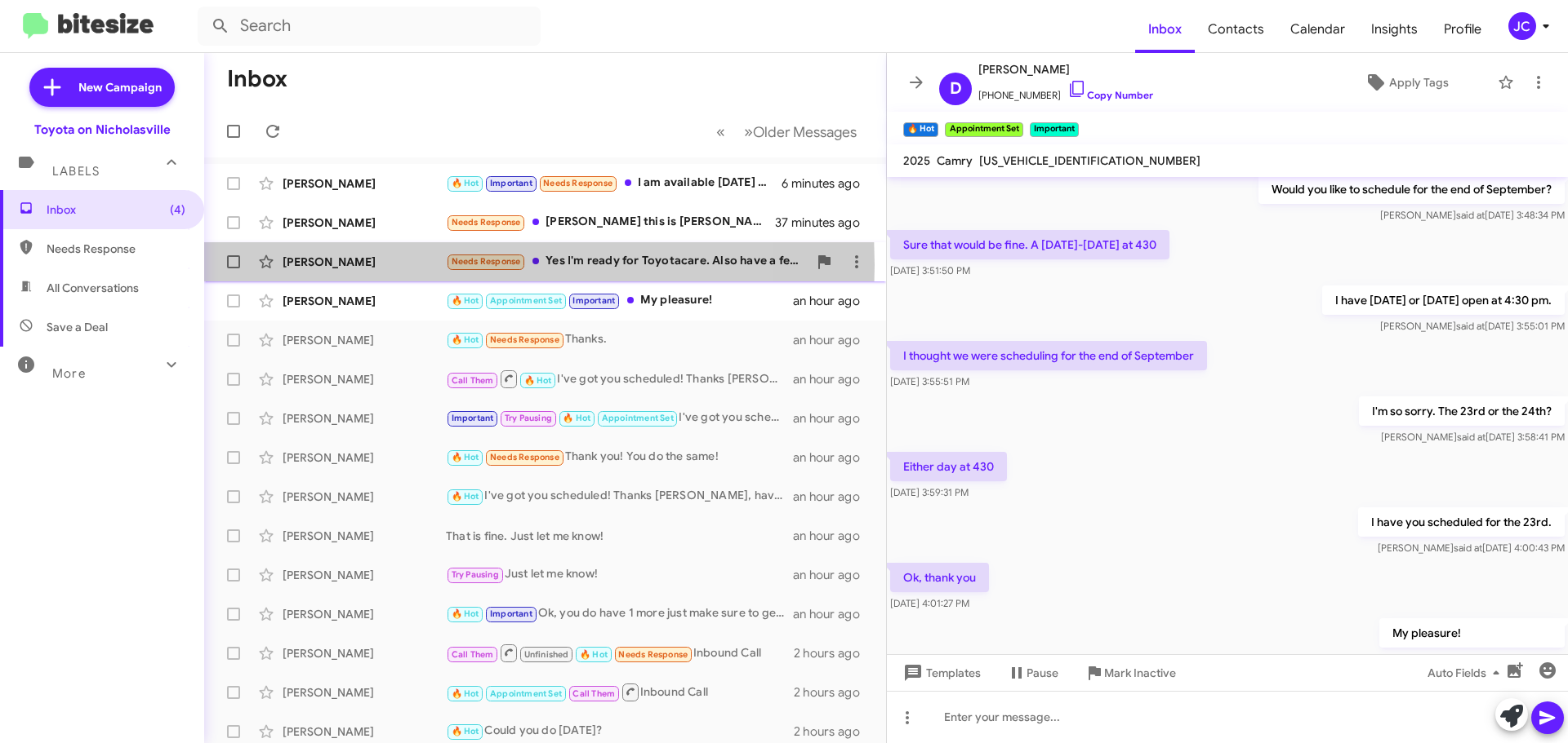
click at [304, 265] on div "[PERSON_NAME]" at bounding box center [364, 261] width 163 height 16
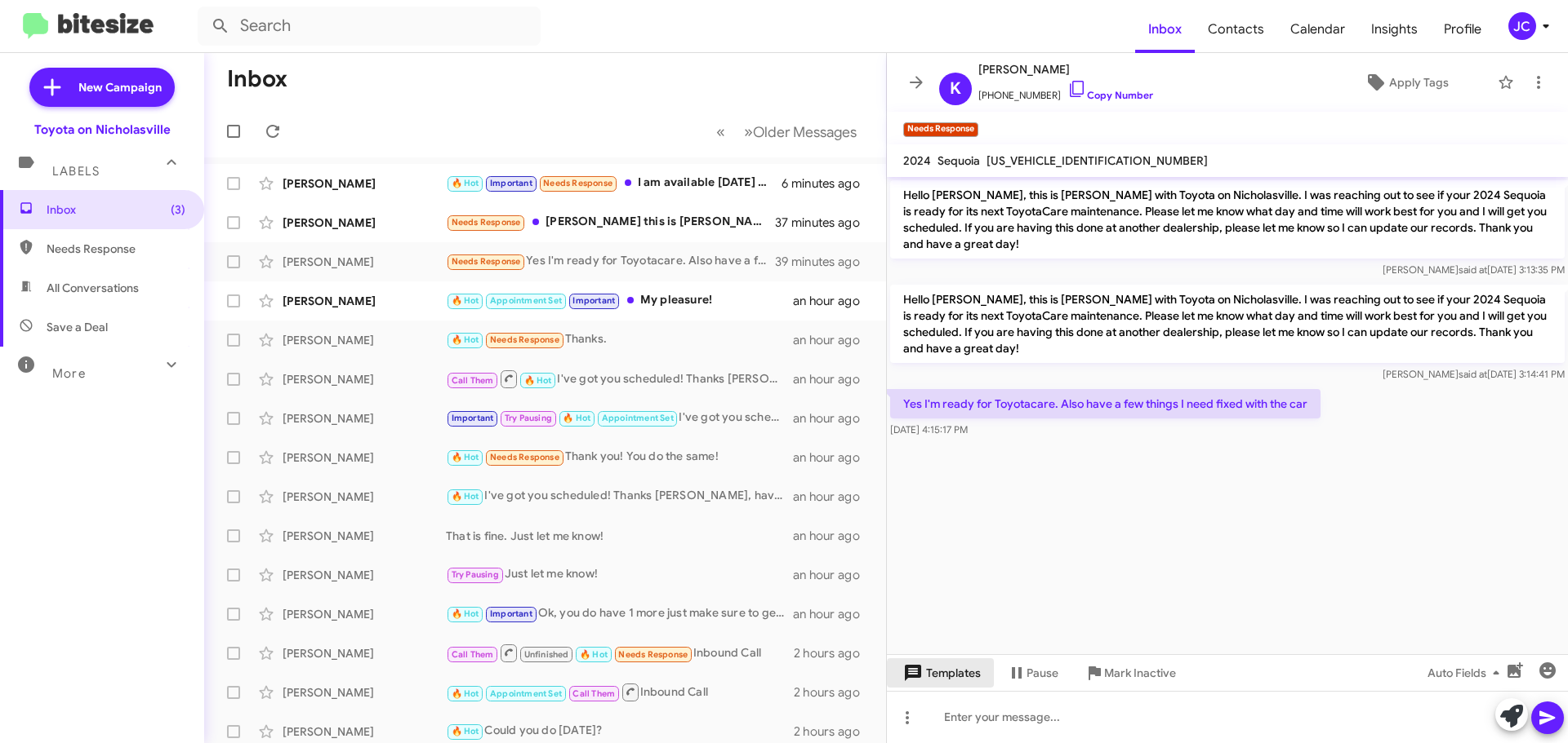
click at [973, 673] on span "Templates" at bounding box center [940, 673] width 81 height 29
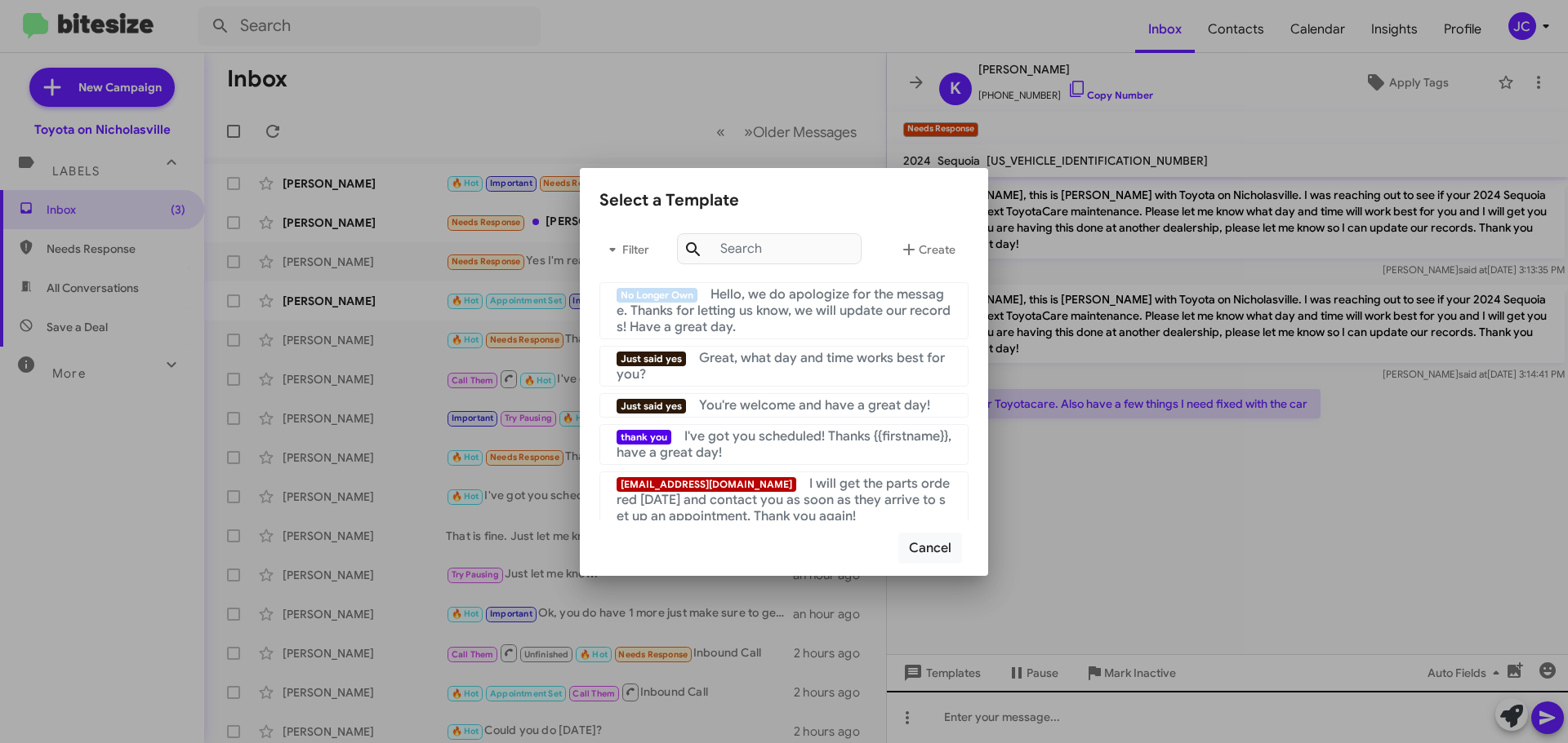
click at [1155, 711] on div at bounding box center [784, 372] width 1568 height 743
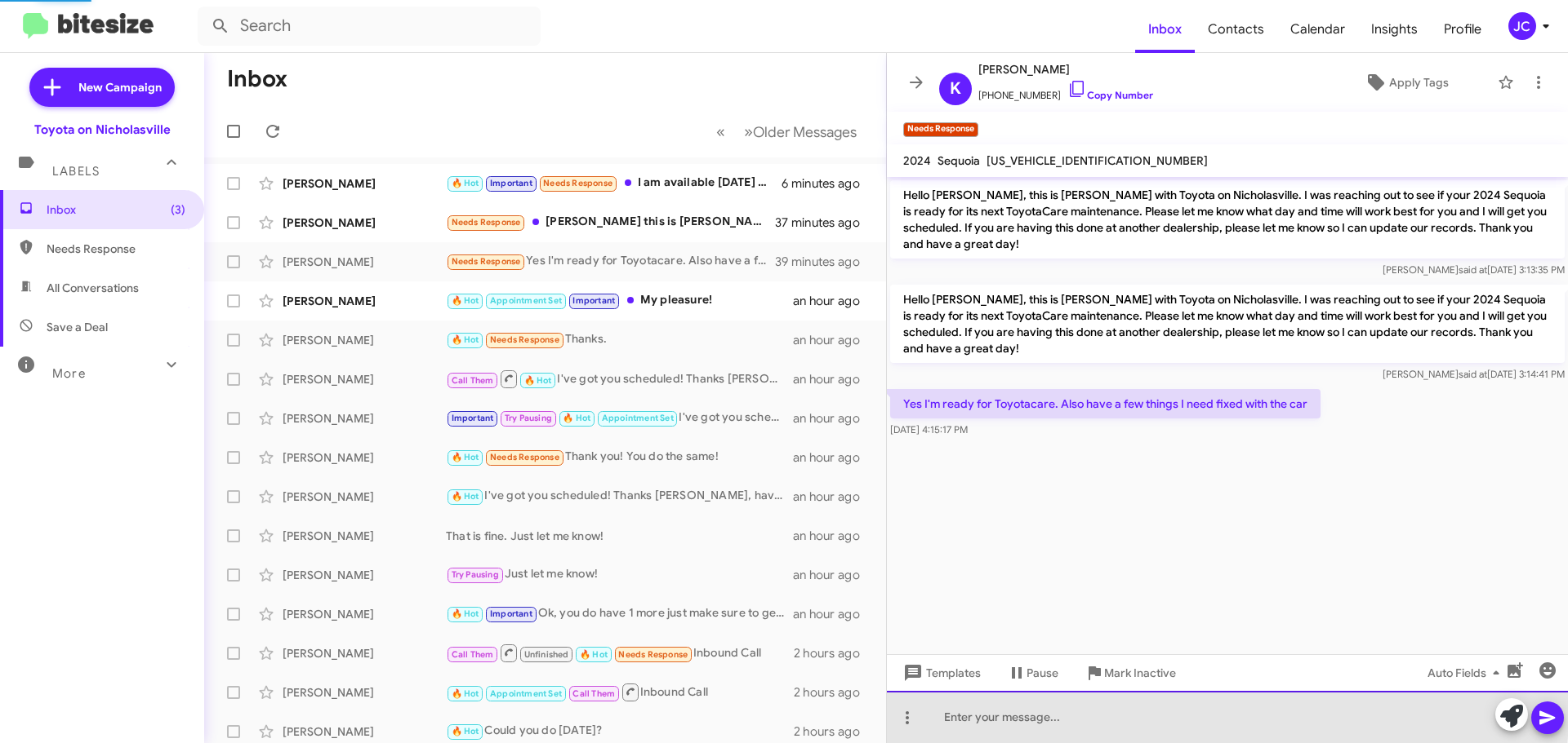
click at [1149, 712] on div at bounding box center [1226, 717] width 681 height 53
